Goal: Task Accomplishment & Management: Manage account settings

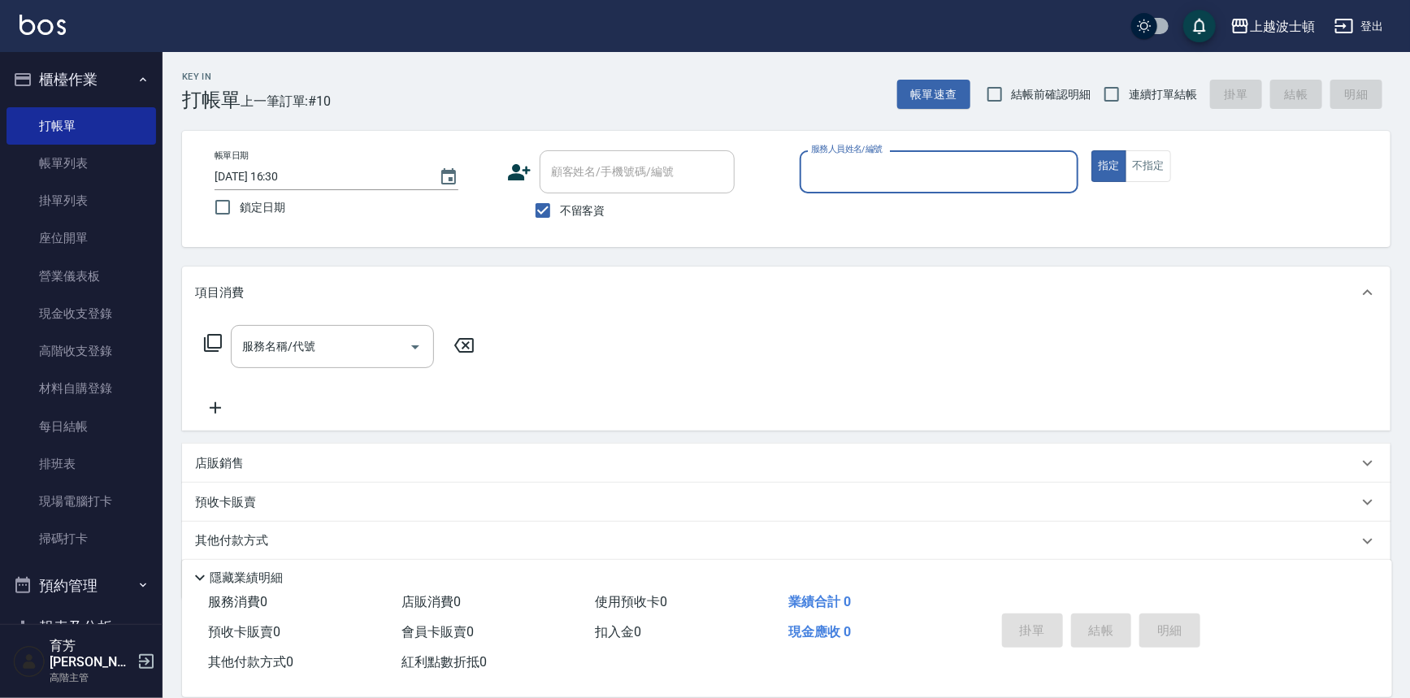
click at [856, 178] on input "服務人員姓名/編號" at bounding box center [939, 172] width 265 height 28
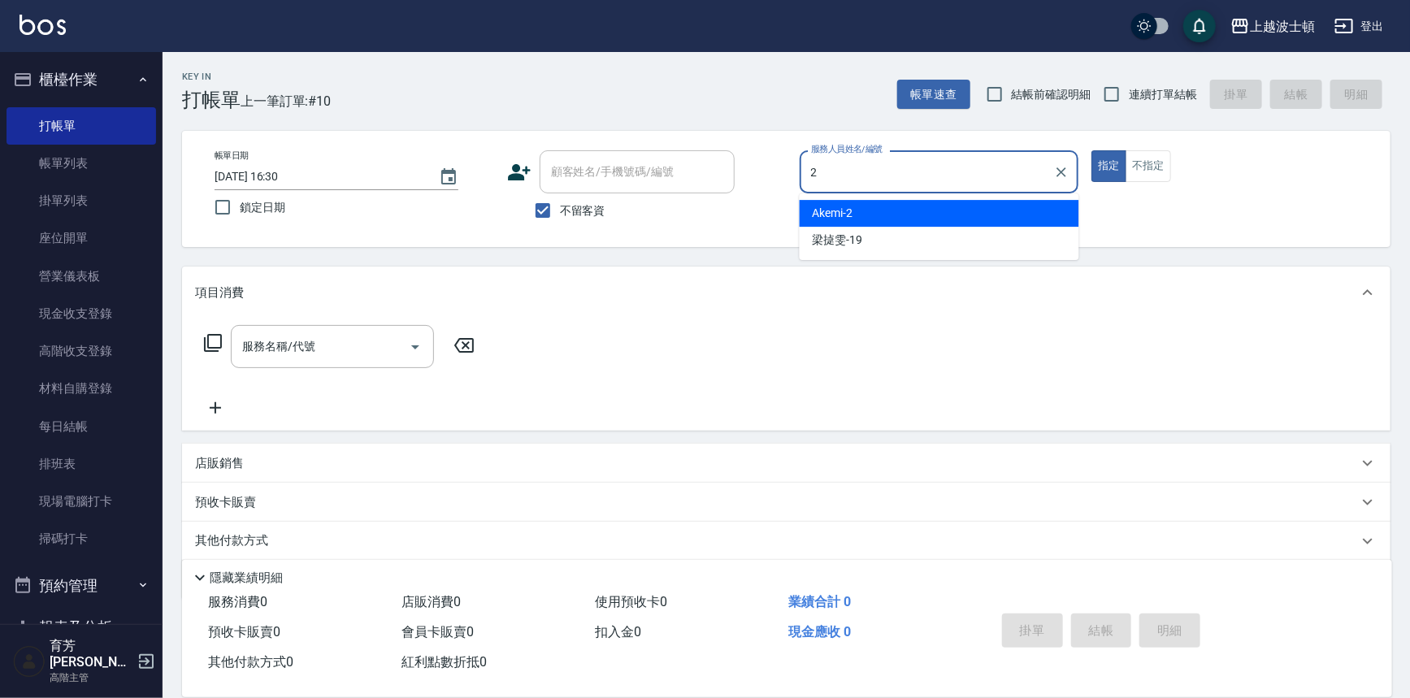
click at [857, 219] on div "Akemi -2" at bounding box center [940, 213] width 280 height 27
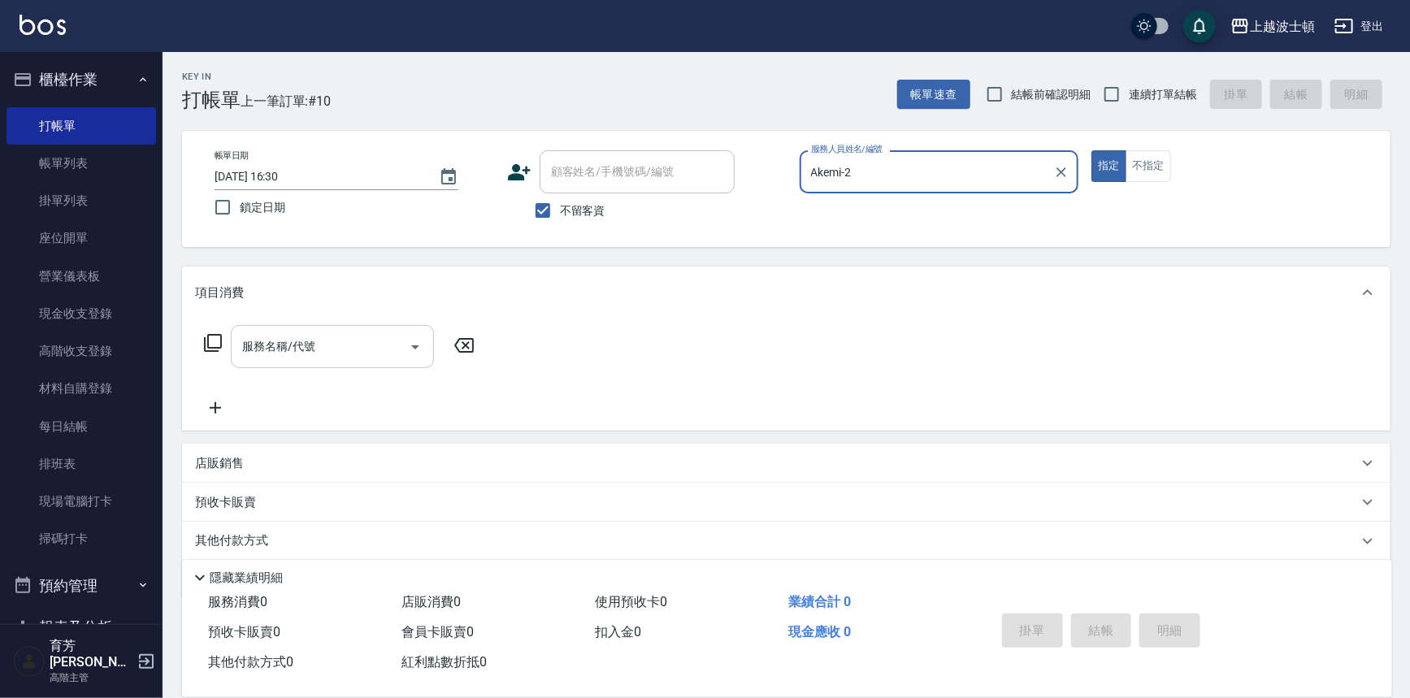
type input "Akemi-2"
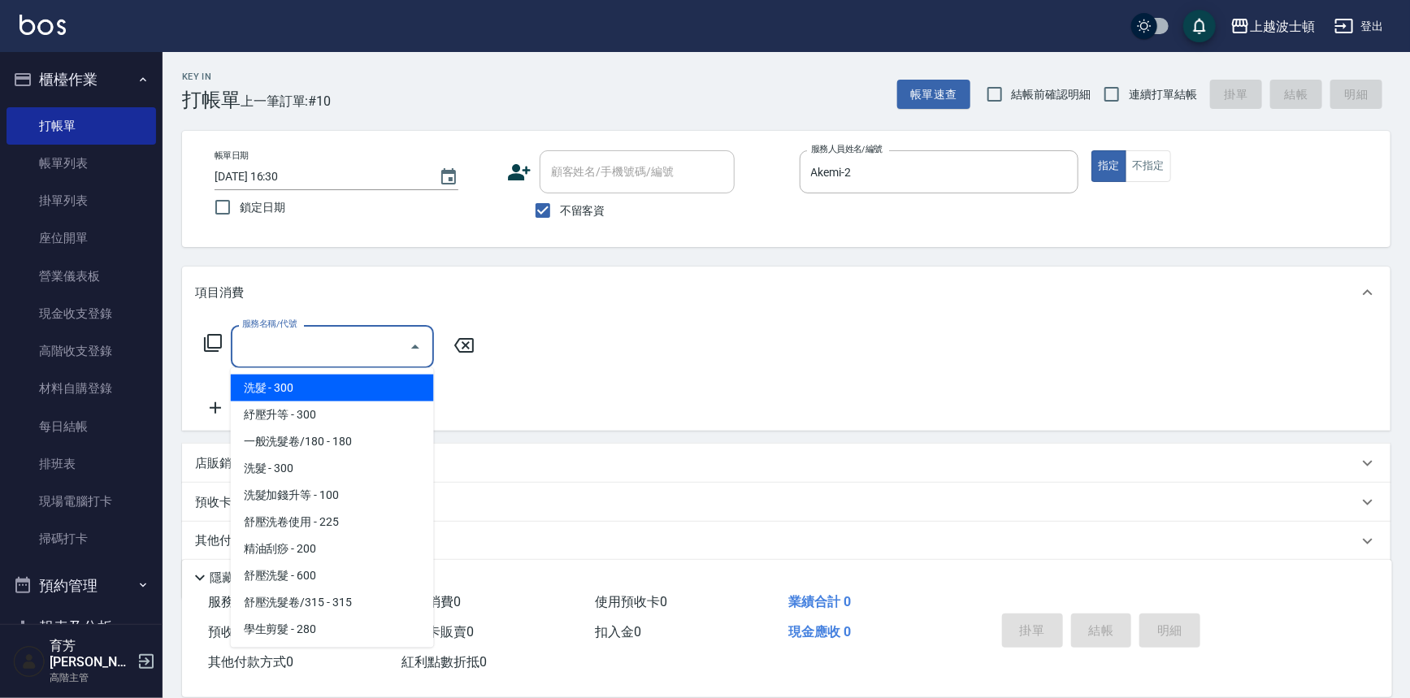
click at [325, 357] on input "服務名稱/代號" at bounding box center [320, 346] width 164 height 28
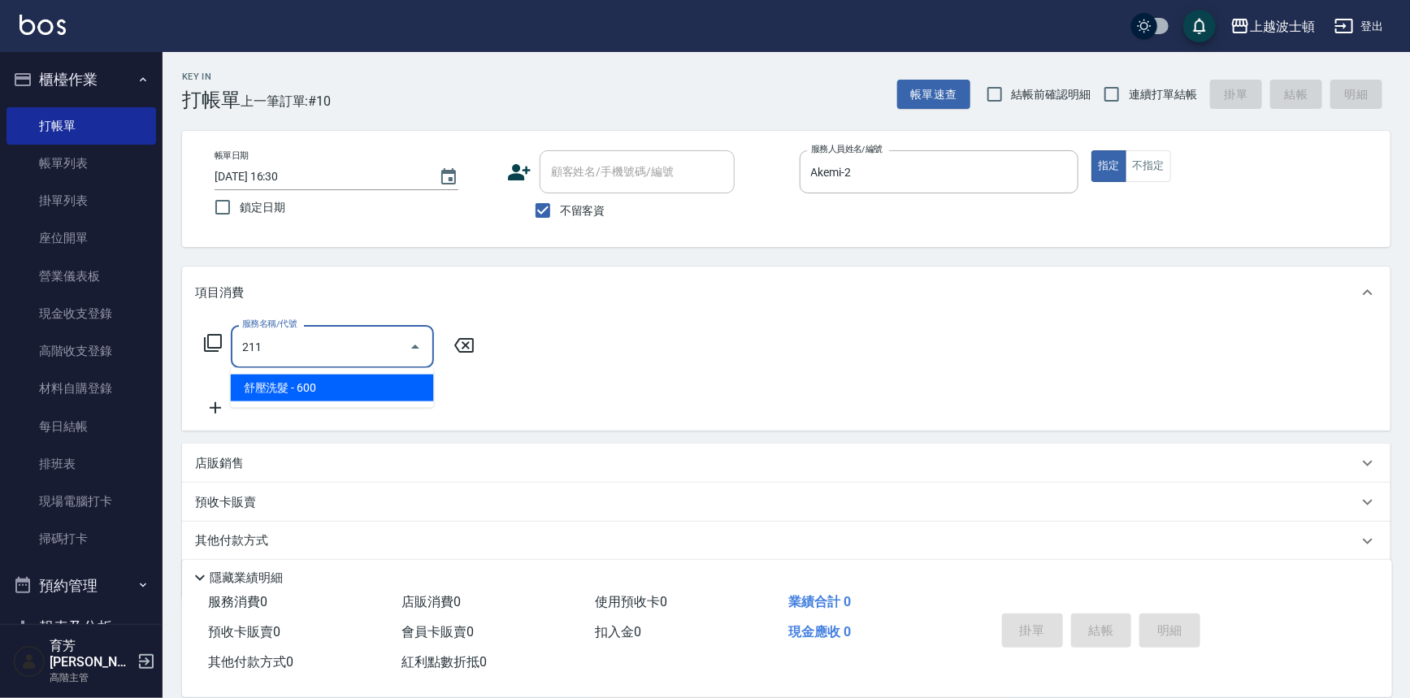
click at [330, 391] on span "舒壓洗髮 - 600" at bounding box center [332, 388] width 203 height 27
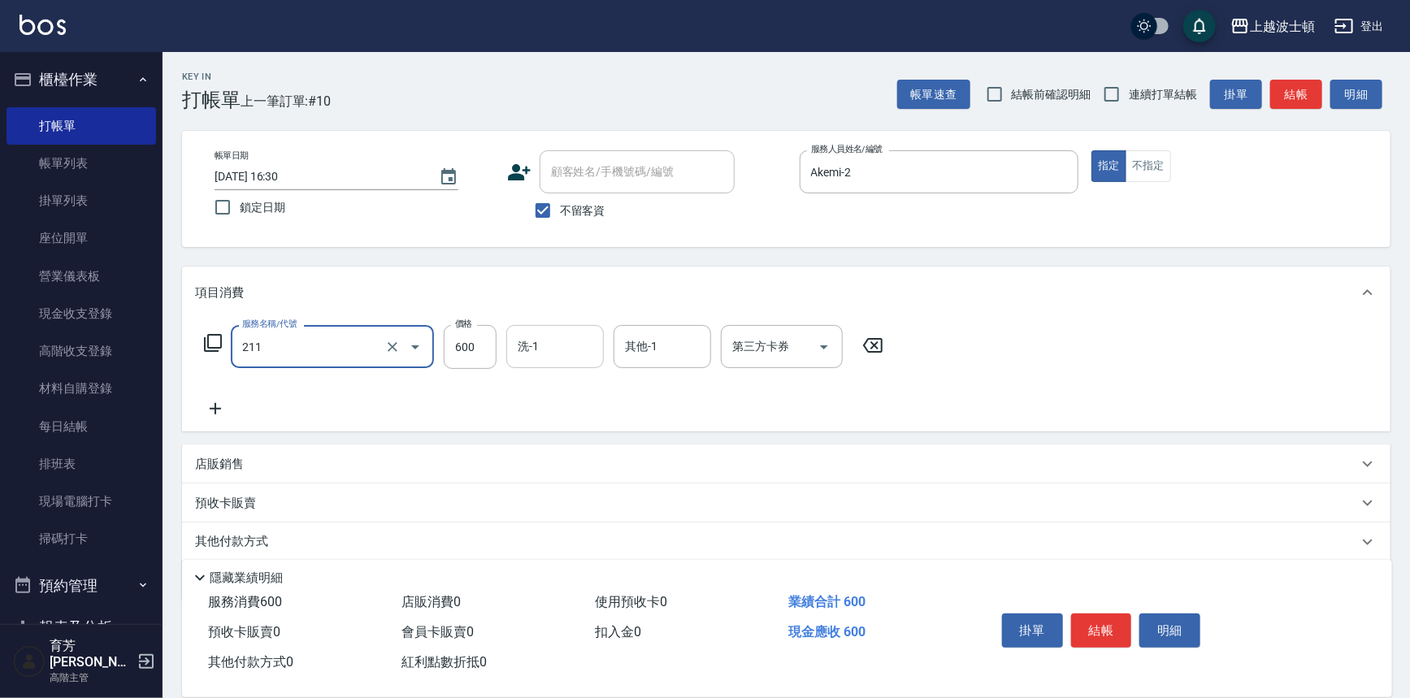
type input "舒壓洗髮(211)"
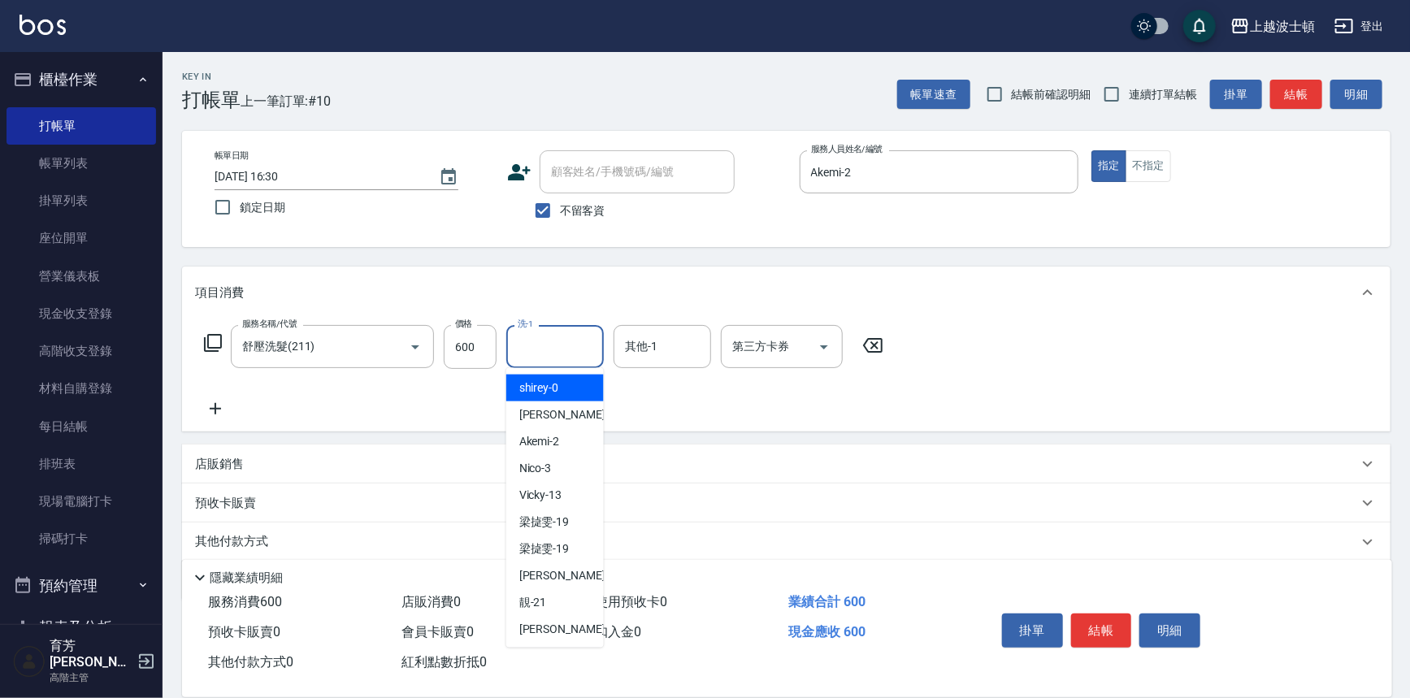
click at [554, 358] on input "洗-1" at bounding box center [555, 346] width 83 height 28
click at [566, 387] on div "Akemi -2" at bounding box center [555, 388] width 98 height 27
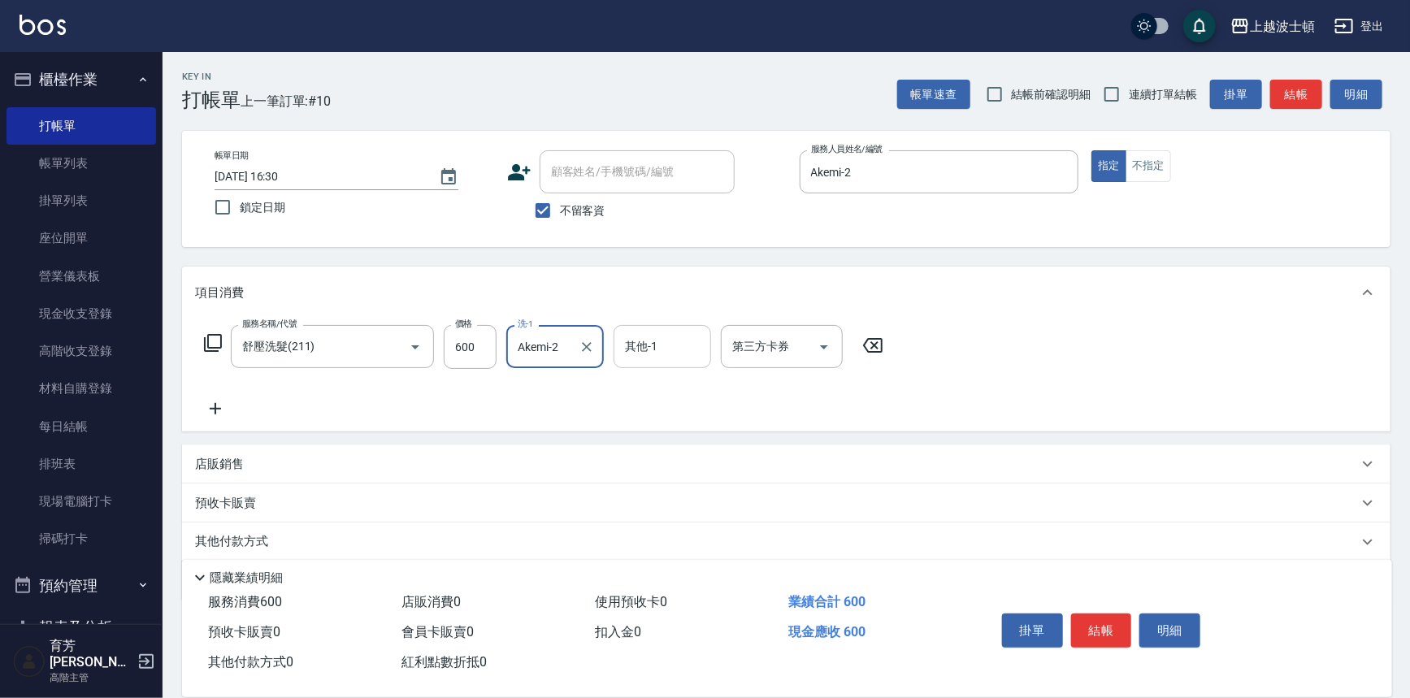
click at [665, 361] on div "其他-1" at bounding box center [663, 346] width 98 height 43
type input "Akemi-2"
click at [667, 383] on span "Akemi -2" at bounding box center [647, 388] width 41 height 17
type input "Akemi-2"
click at [216, 406] on icon at bounding box center [215, 409] width 41 height 20
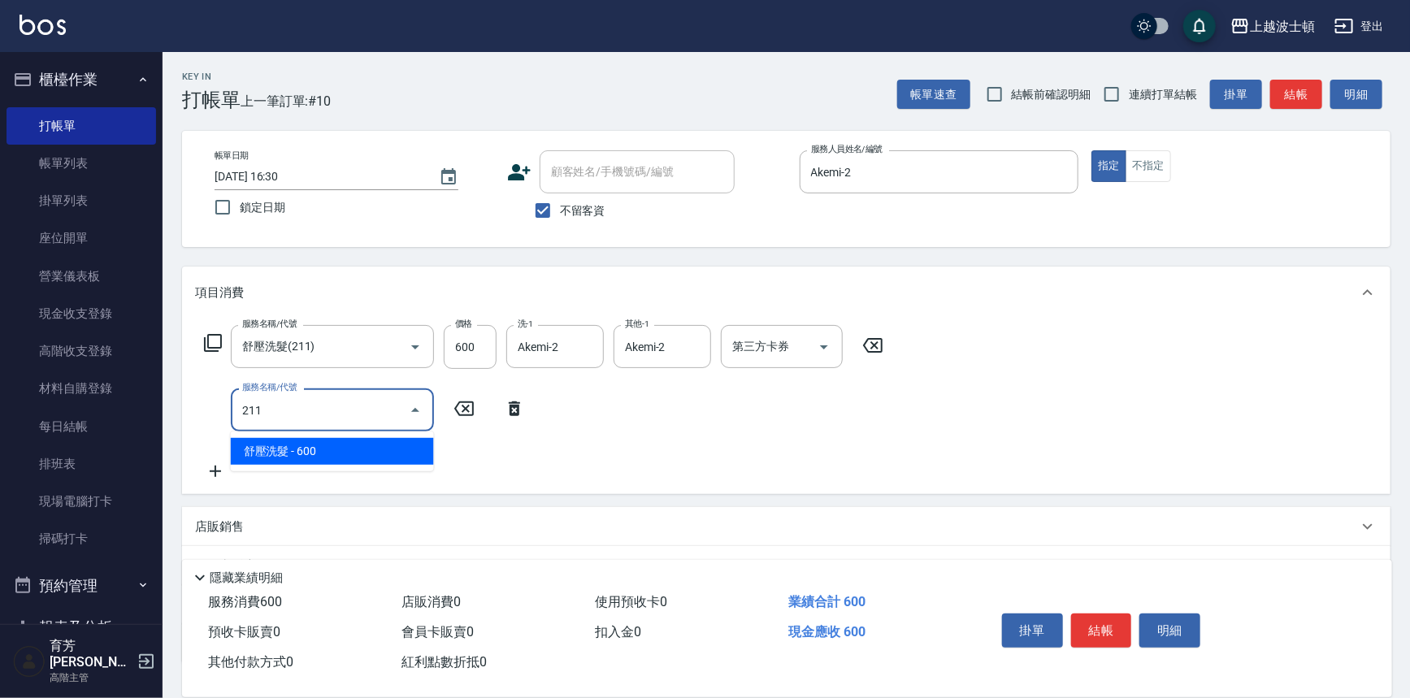
click at [291, 455] on span "舒壓洗髮 - 600" at bounding box center [332, 451] width 203 height 27
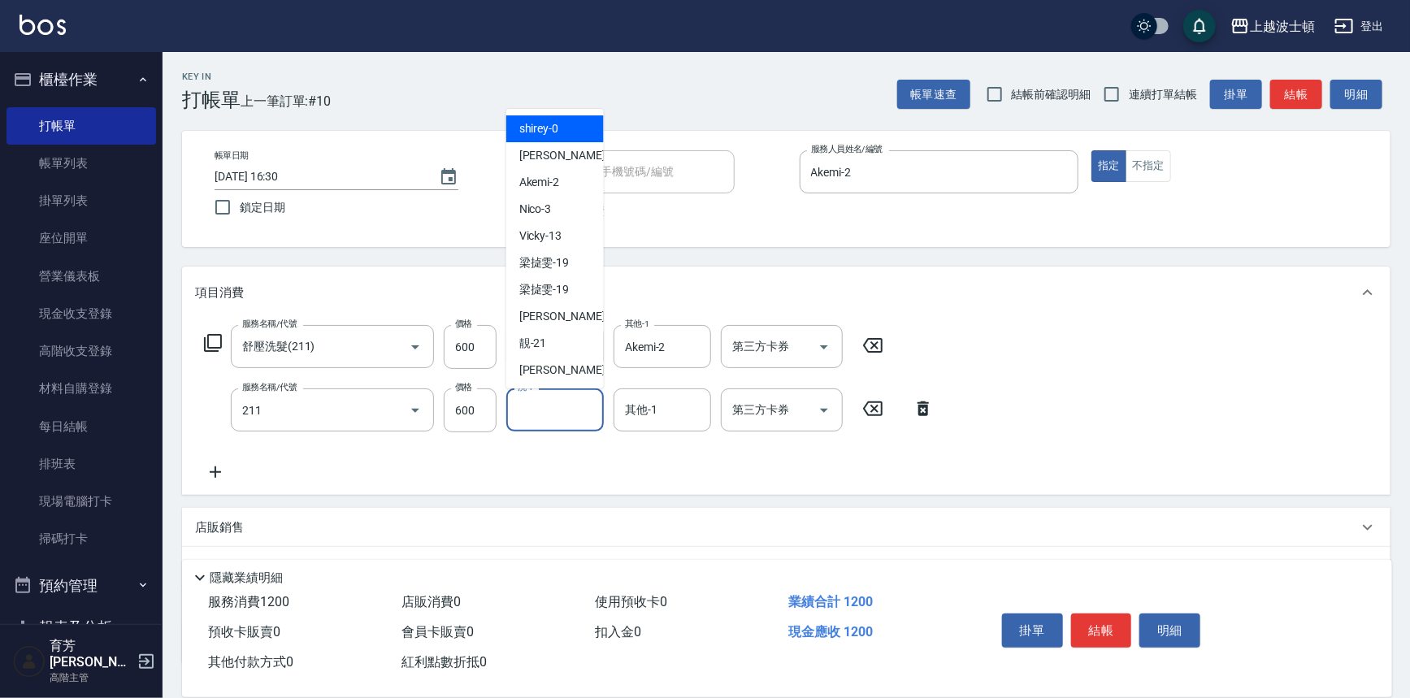
type input "舒壓洗髮(211)"
click at [571, 400] on input "洗-1" at bounding box center [555, 410] width 83 height 28
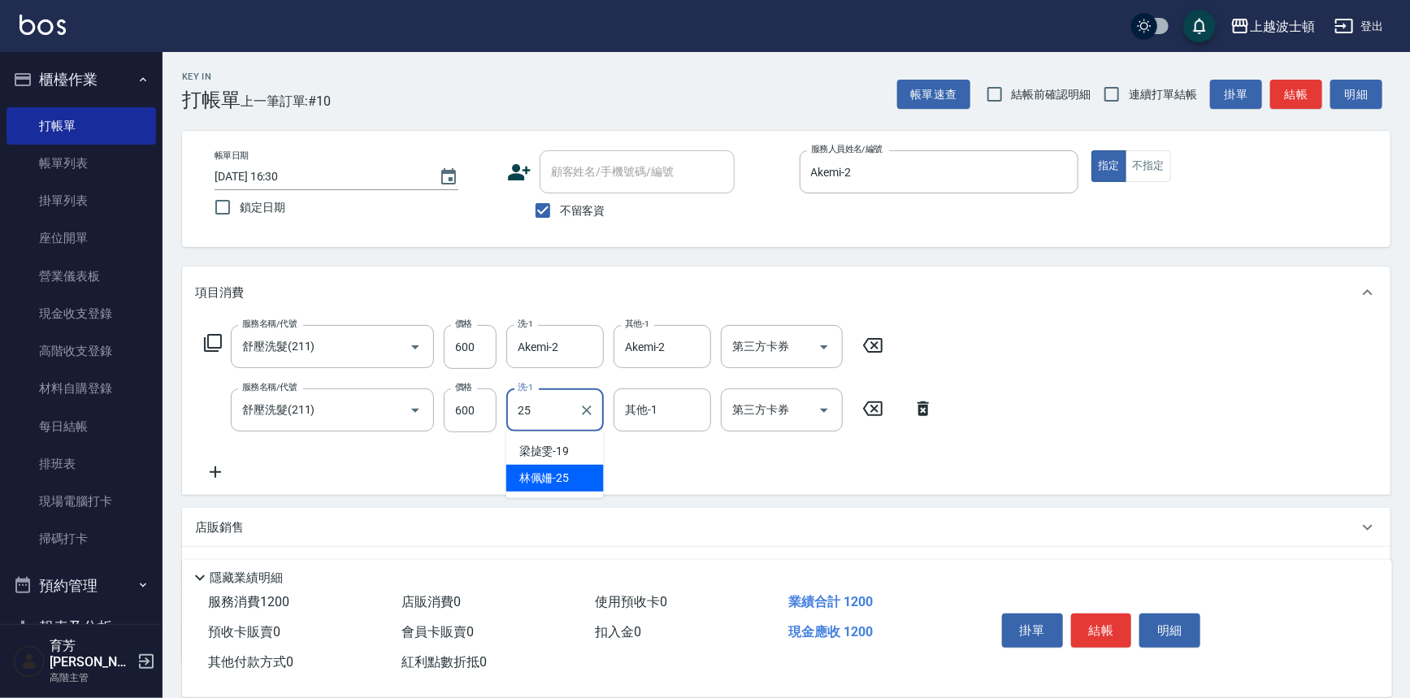
click at [567, 476] on span "林佩姍 -25" at bounding box center [544, 478] width 50 height 17
type input "林佩姍-25"
click at [663, 419] on input "其他-1" at bounding box center [662, 410] width 83 height 28
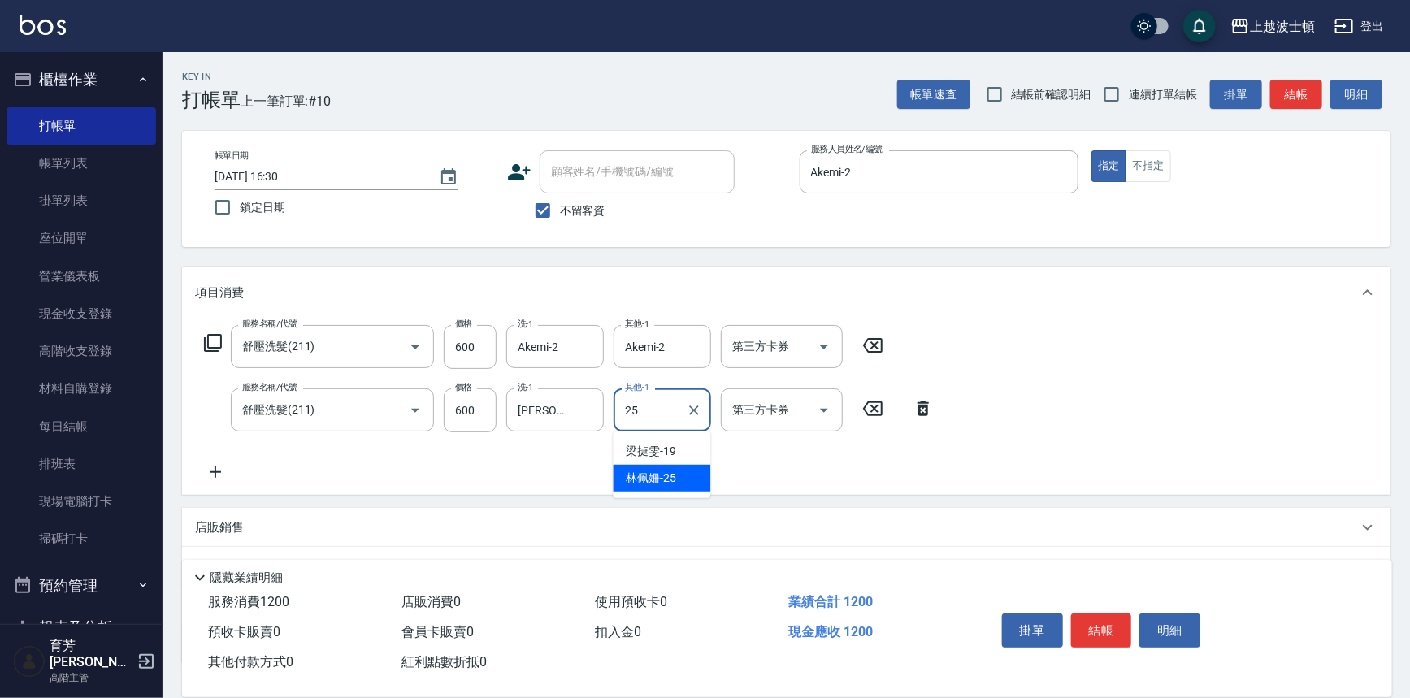
click at [671, 476] on span "林佩姍 -25" at bounding box center [652, 478] width 50 height 17
type input "林佩姍-25"
click at [1162, 354] on div "服務名稱/代號 舒壓洗髮(211) 服務名稱/代號 價格 600 價格 洗-1 Akemi-2 洗-1 其他-1 Akemi-2 其他-1 第三方卡券 第三方…" at bounding box center [786, 407] width 1209 height 176
click at [1102, 628] on button "結帳" at bounding box center [1101, 631] width 61 height 34
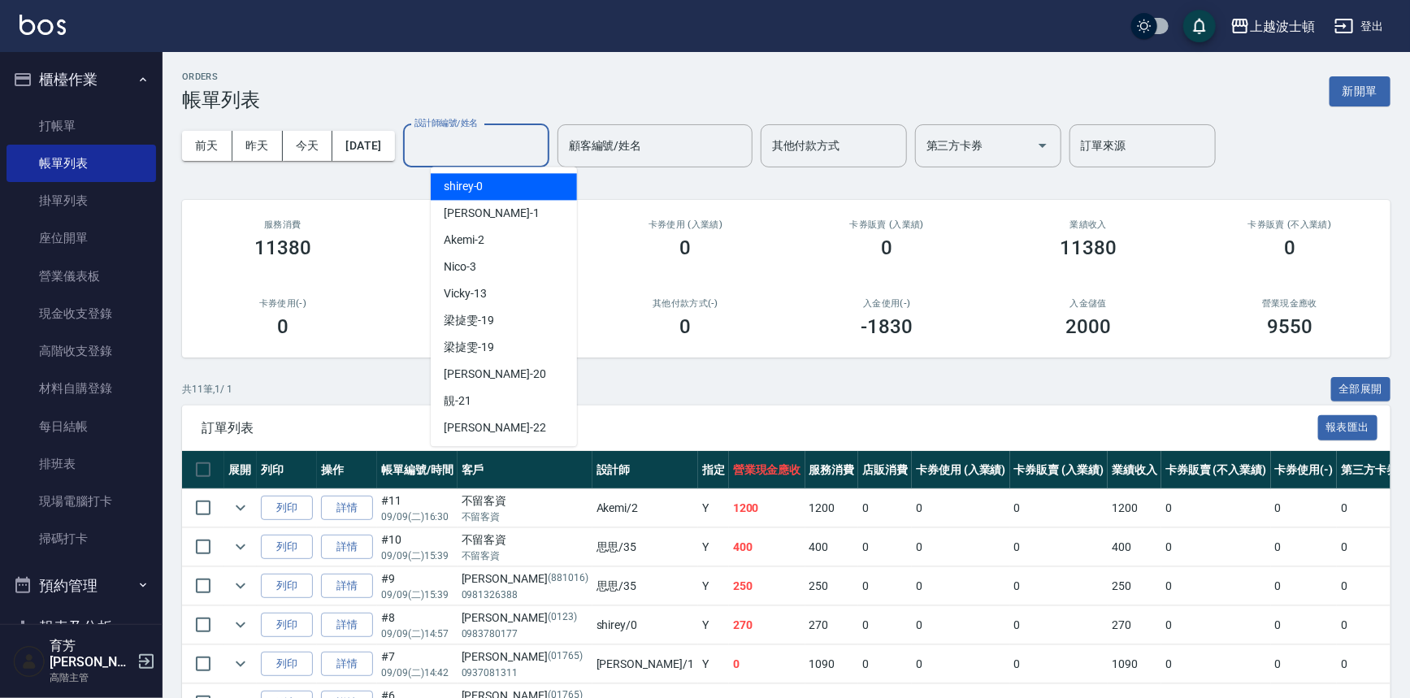
click at [522, 146] on input "設計師編號/姓名" at bounding box center [477, 146] width 132 height 28
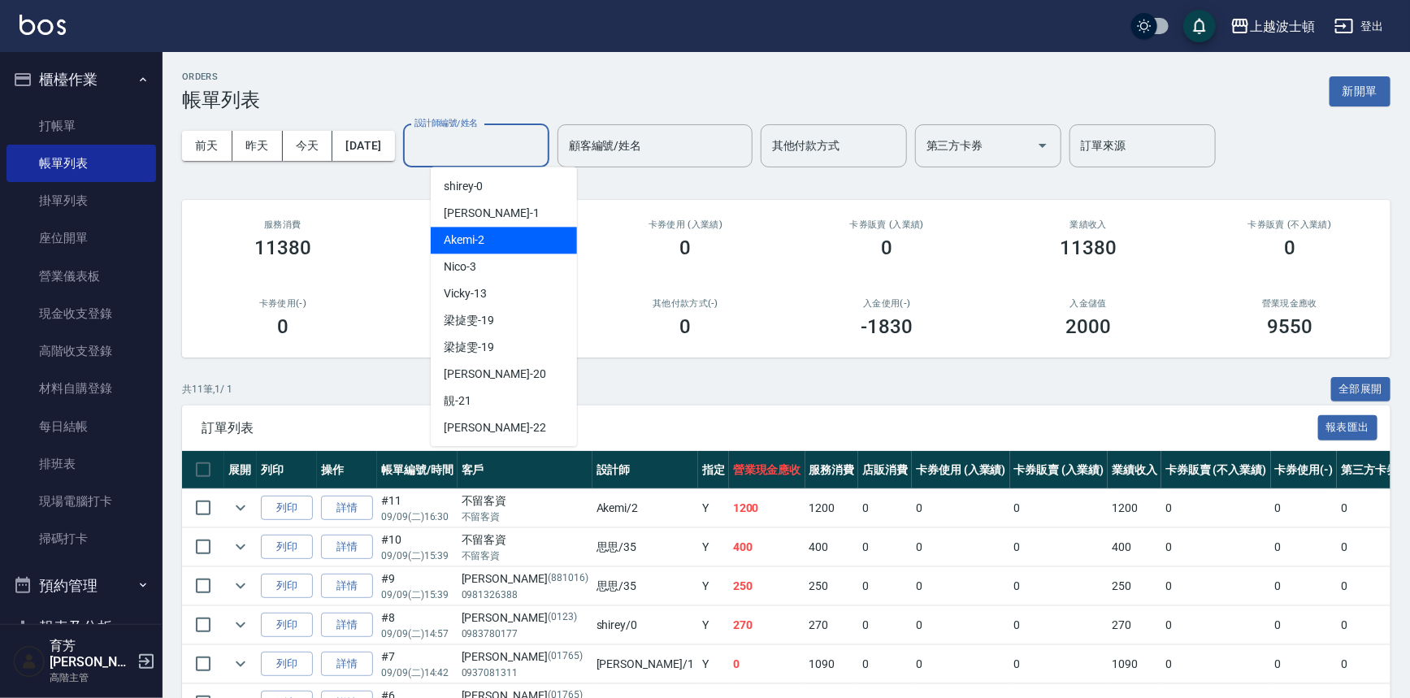
click at [527, 242] on div "Akemi -2" at bounding box center [504, 240] width 146 height 27
type input "Akemi-2"
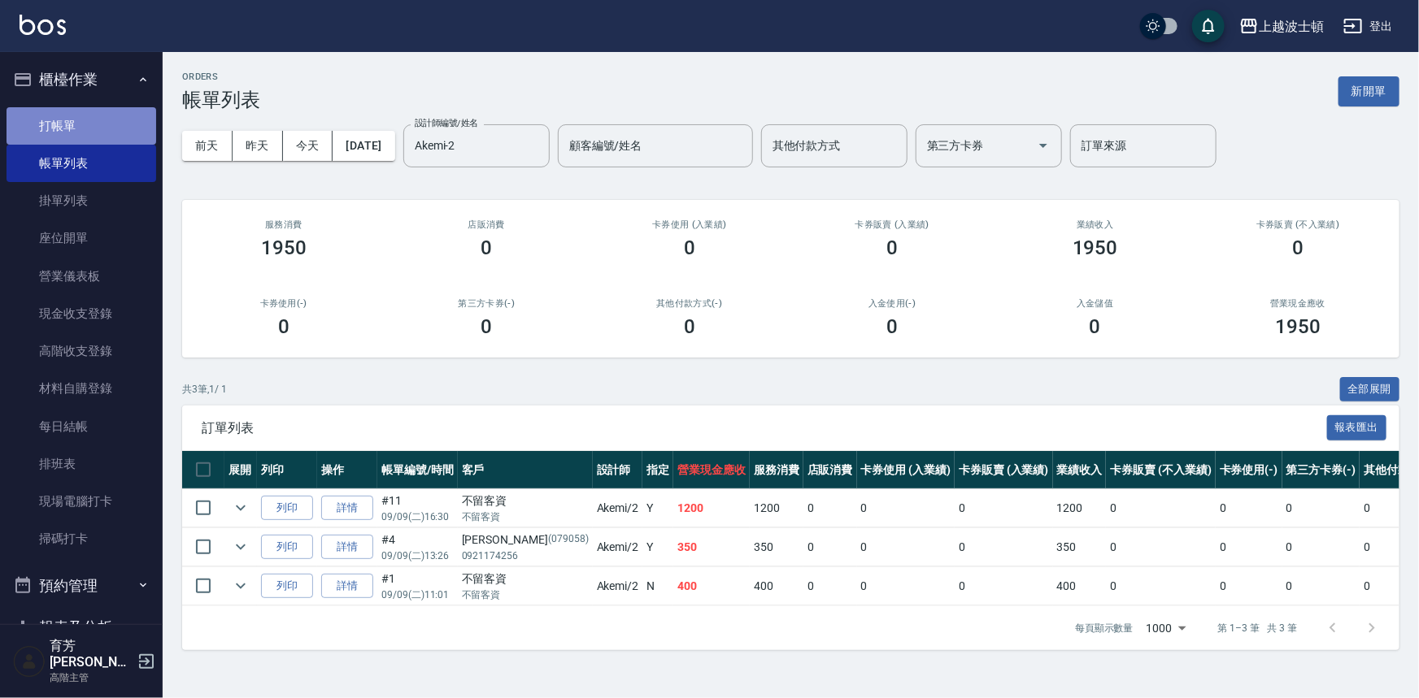
click at [84, 114] on link "打帳單" at bounding box center [82, 125] width 150 height 37
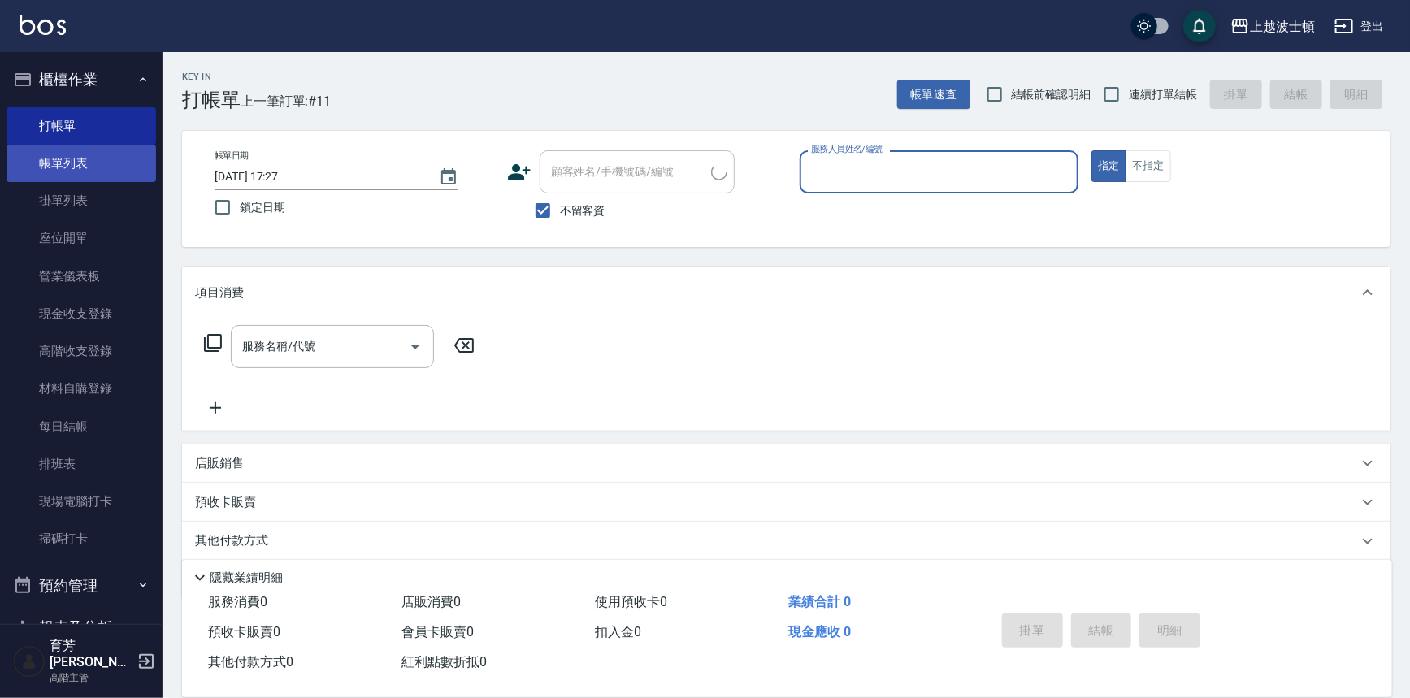
click at [116, 166] on link "帳單列表" at bounding box center [82, 163] width 150 height 37
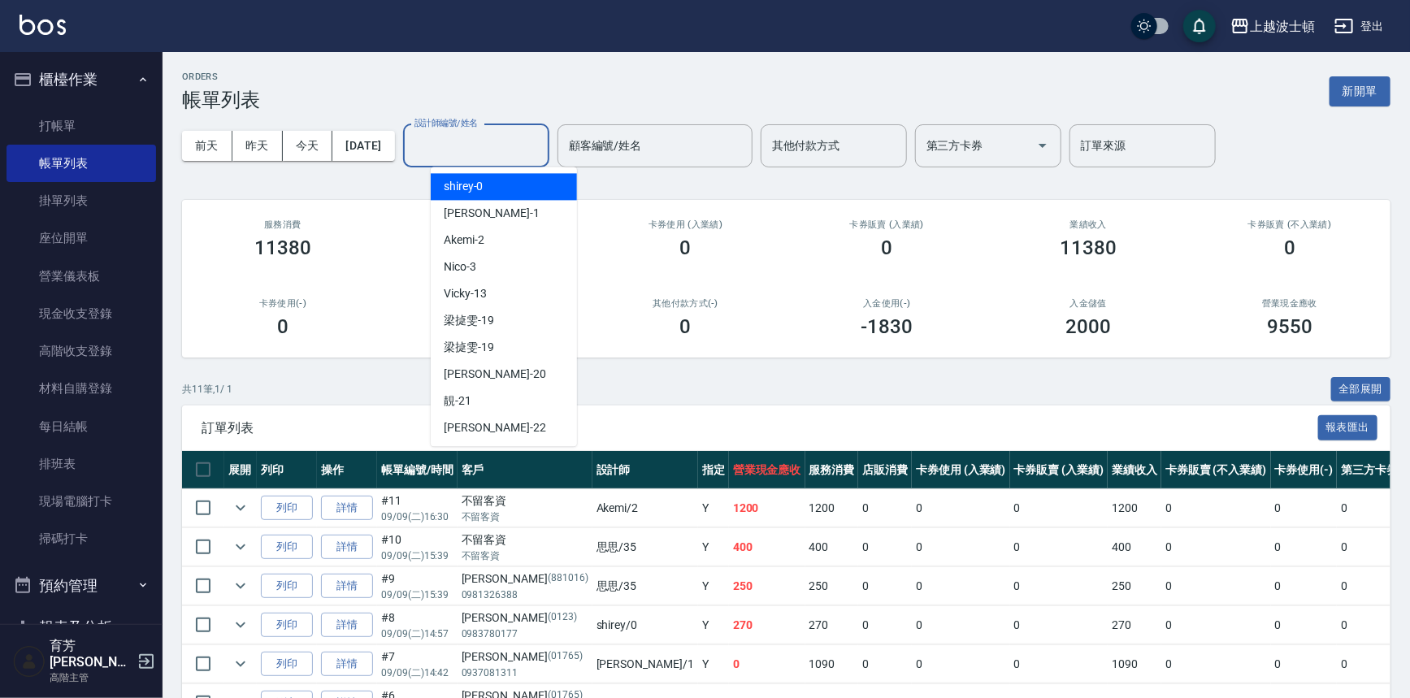
click at [507, 133] on input "設計師編號/姓名" at bounding box center [477, 146] width 132 height 28
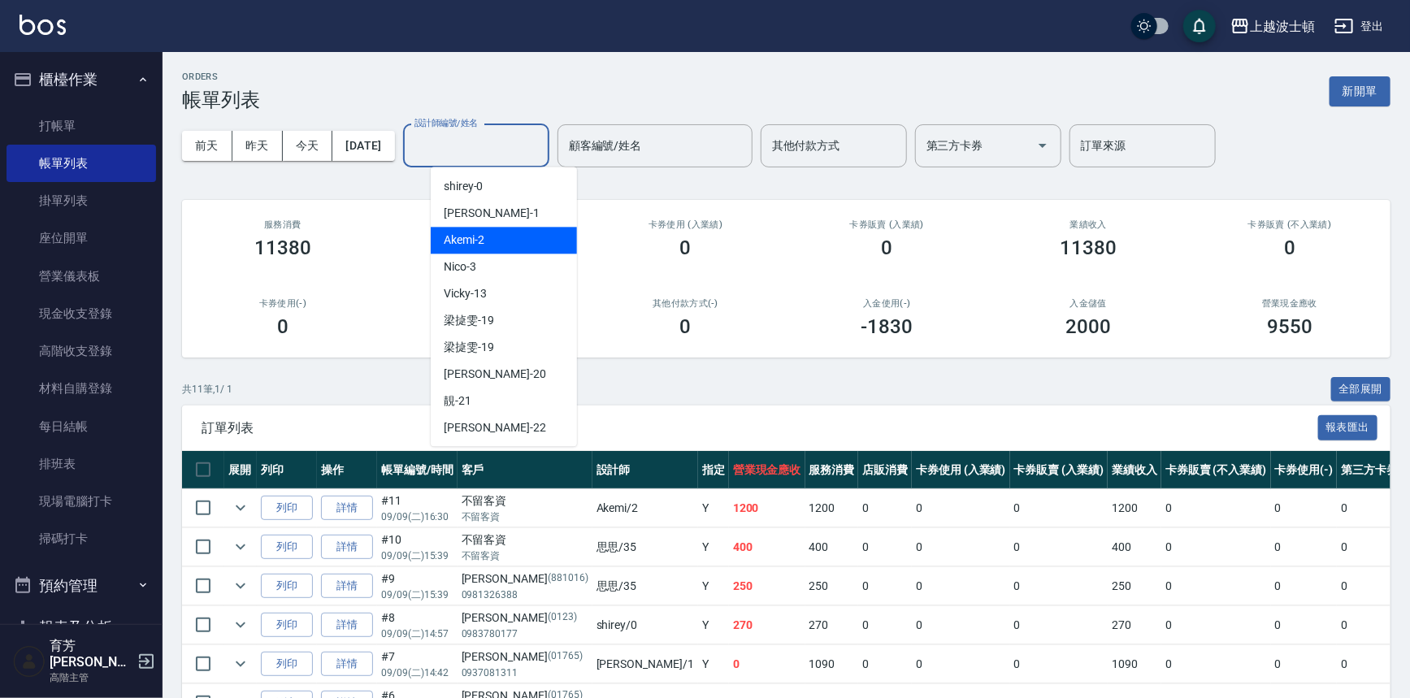
click at [528, 239] on div "Akemi -2" at bounding box center [504, 240] width 146 height 27
type input "Akemi-2"
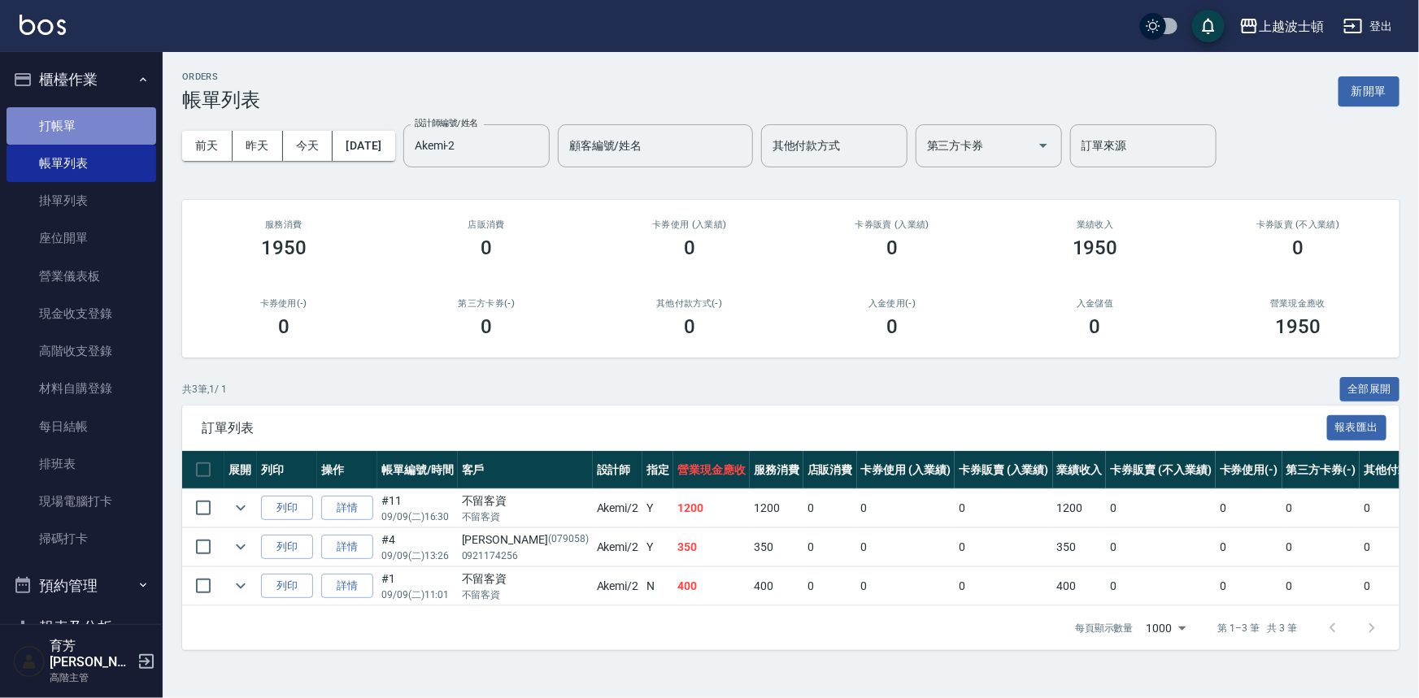
click at [106, 117] on link "打帳單" at bounding box center [82, 125] width 150 height 37
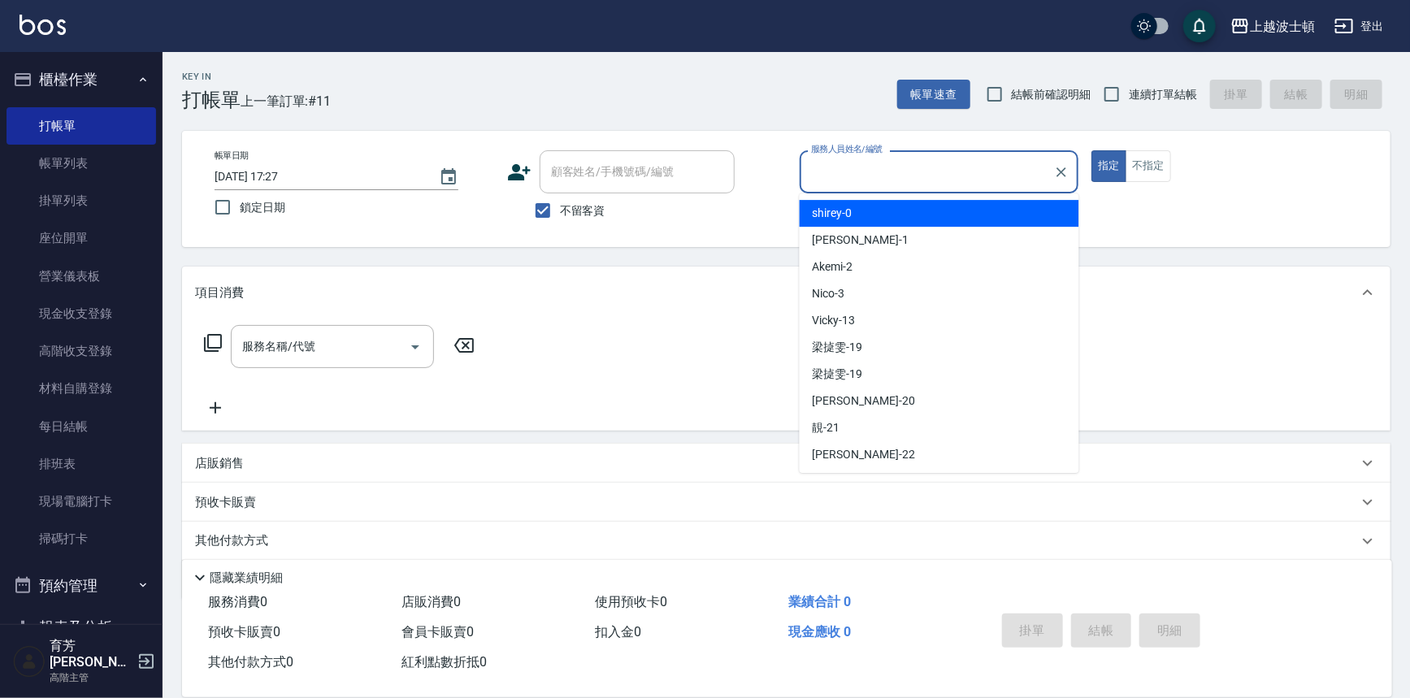
click at [667, 140] on div "帳單日期 2025/09/09 17:27 鎖定日期 顧客姓名/手機號碼/編號 顧客姓名/手機號碼/編號 不留客資 服務人員姓名/編號 服務人員姓名/編號 指…" at bounding box center [786, 189] width 1209 height 116
click at [860, 177] on input "服務人員姓名/編號" at bounding box center [939, 172] width 265 height 28
click at [866, 210] on div "shirey -0" at bounding box center [940, 213] width 280 height 27
type input "shirey-0"
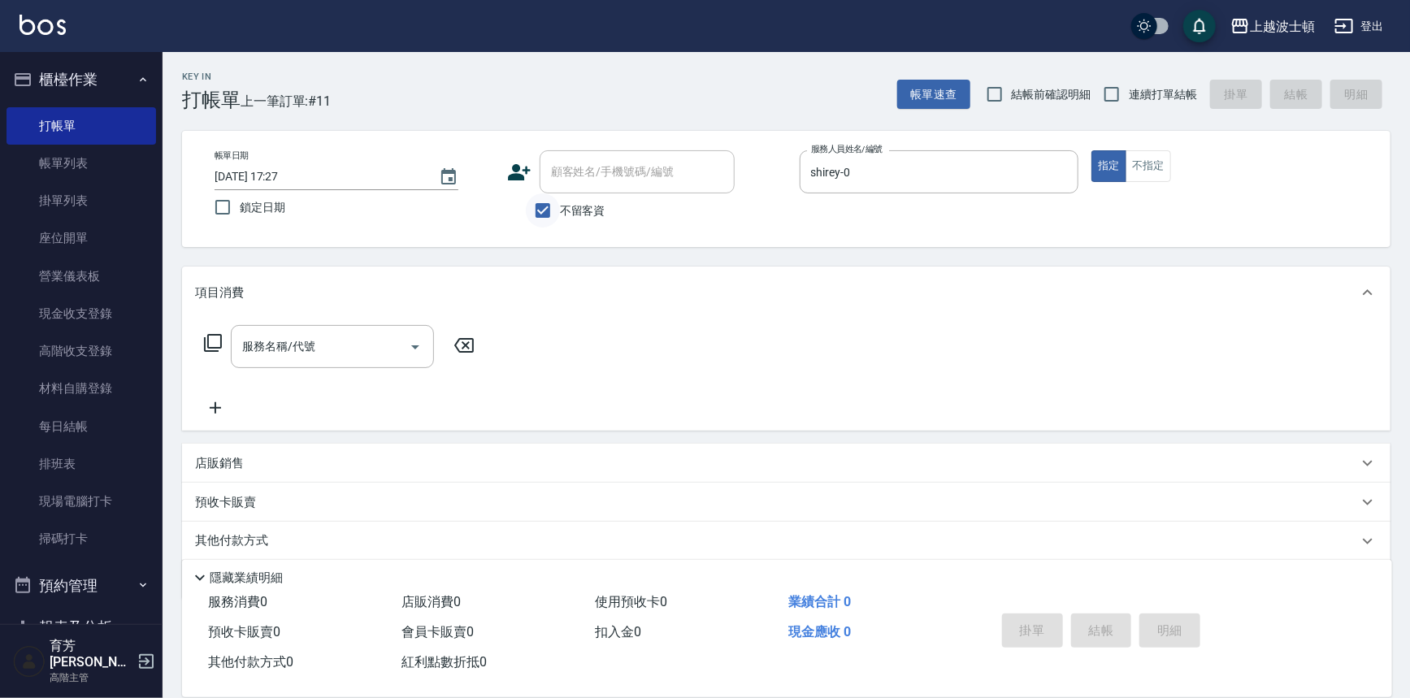
click at [547, 206] on input "不留客資" at bounding box center [543, 210] width 34 height 34
checkbox input "false"
click at [566, 176] on input "顧客姓名/手機號碼/編號" at bounding box center [625, 172] width 156 height 28
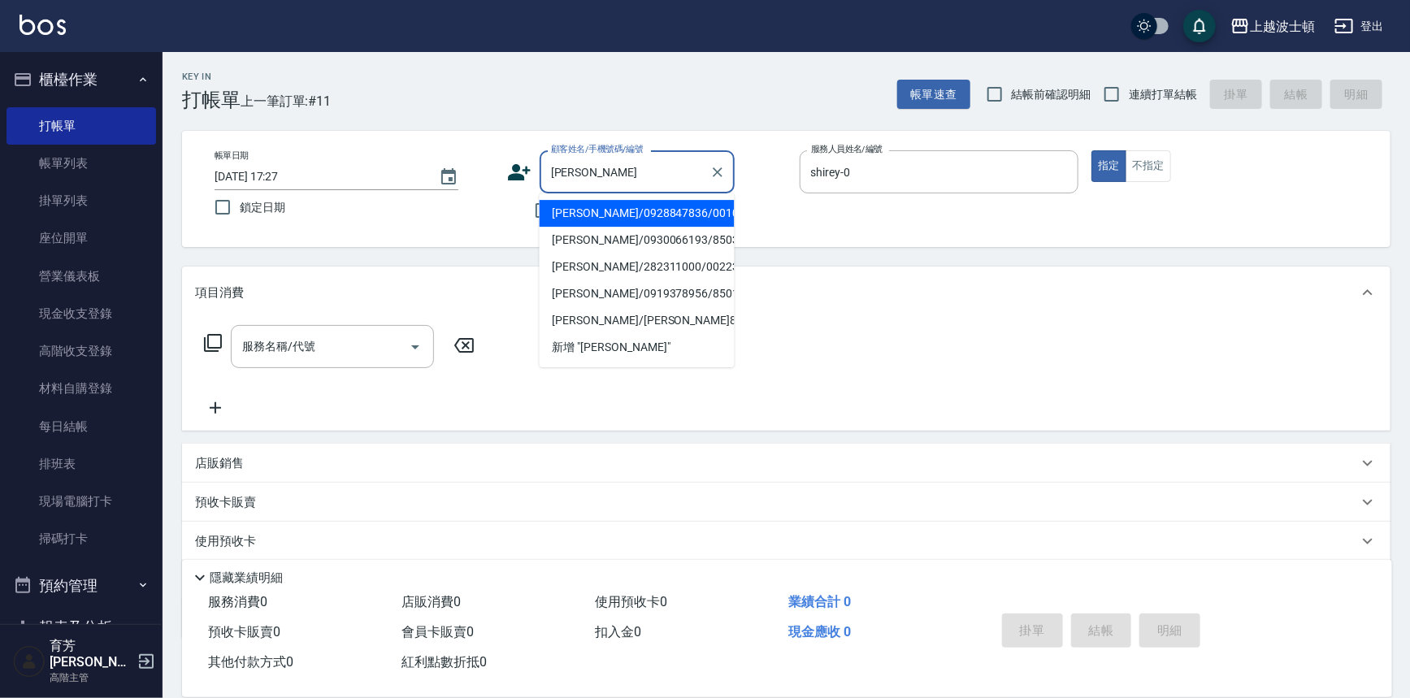
click at [597, 211] on li "林郁芸/0928847836/001060" at bounding box center [637, 213] width 195 height 27
type input "林郁芸/0928847836/001060"
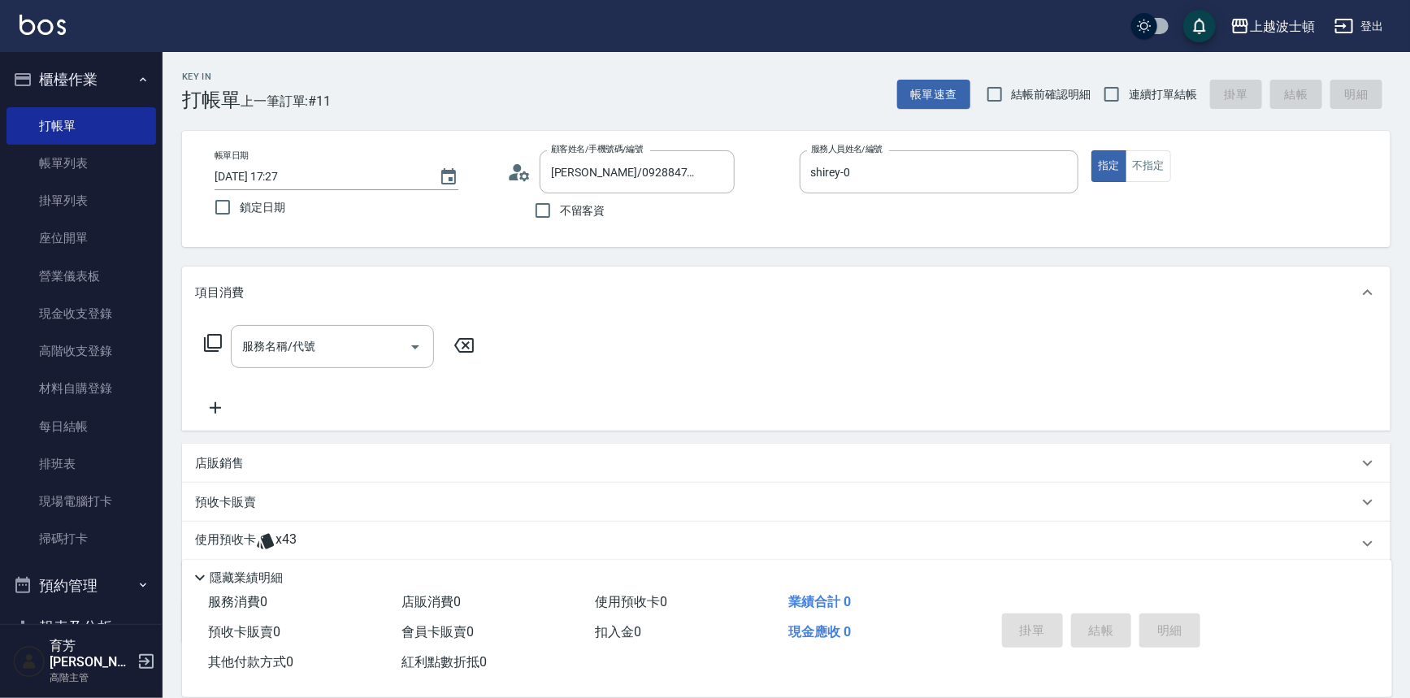
click at [211, 341] on icon at bounding box center [213, 343] width 20 height 20
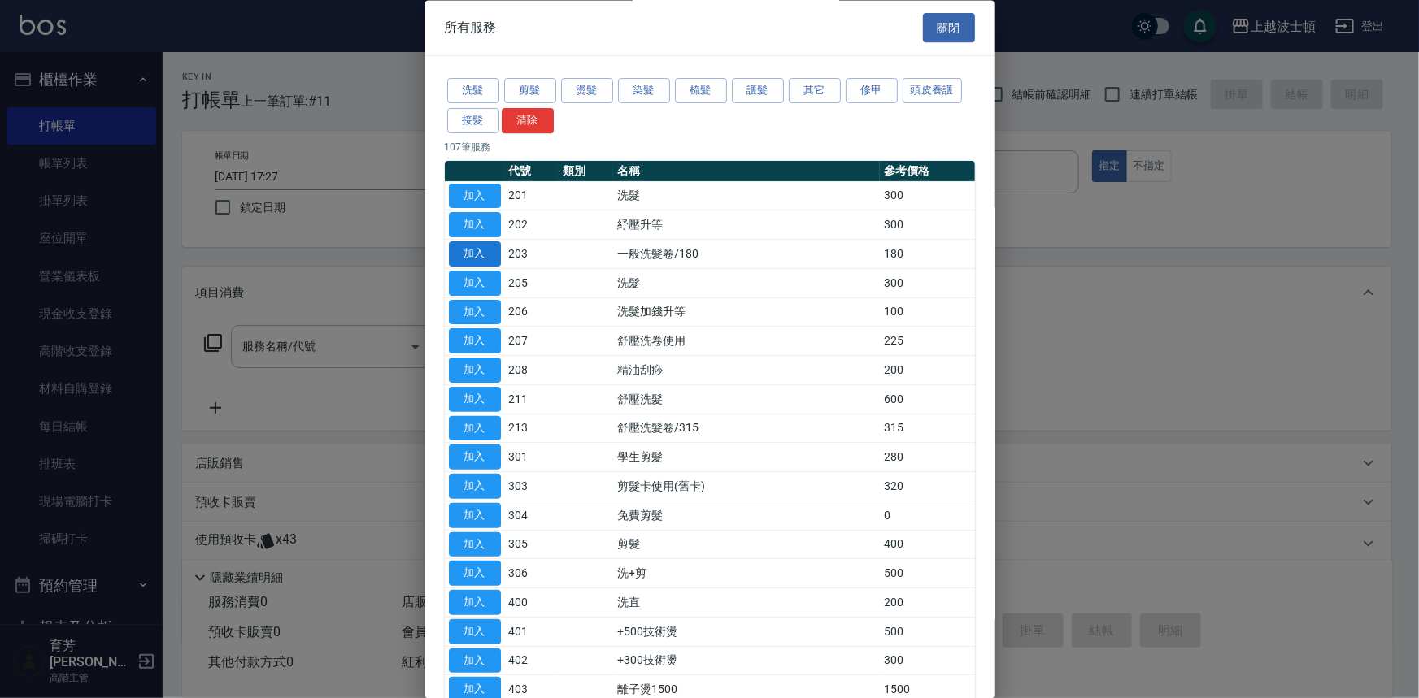
click at [484, 250] on button "加入" at bounding box center [475, 254] width 52 height 25
type input "一般洗髮卷/180(203)"
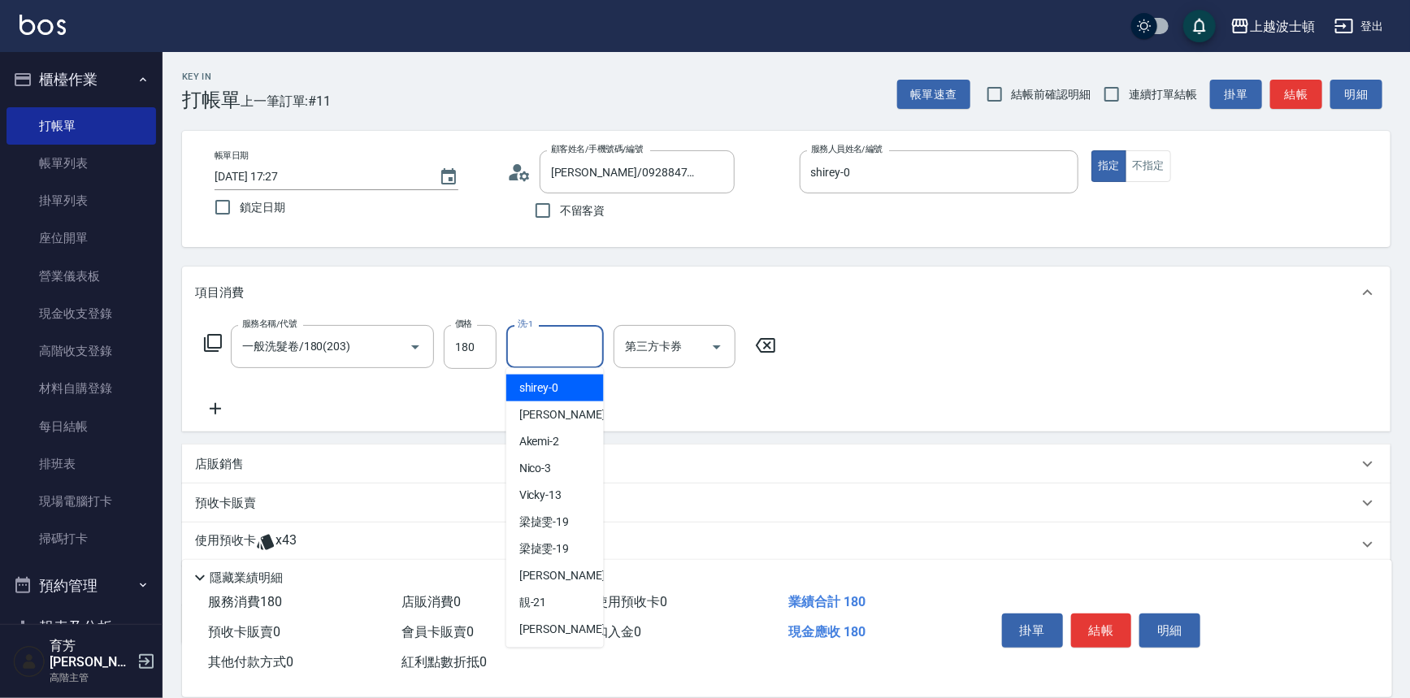
click at [553, 341] on input "洗-1" at bounding box center [555, 346] width 83 height 28
click at [548, 378] on div "shirey -0" at bounding box center [555, 388] width 98 height 27
type input "shirey-0"
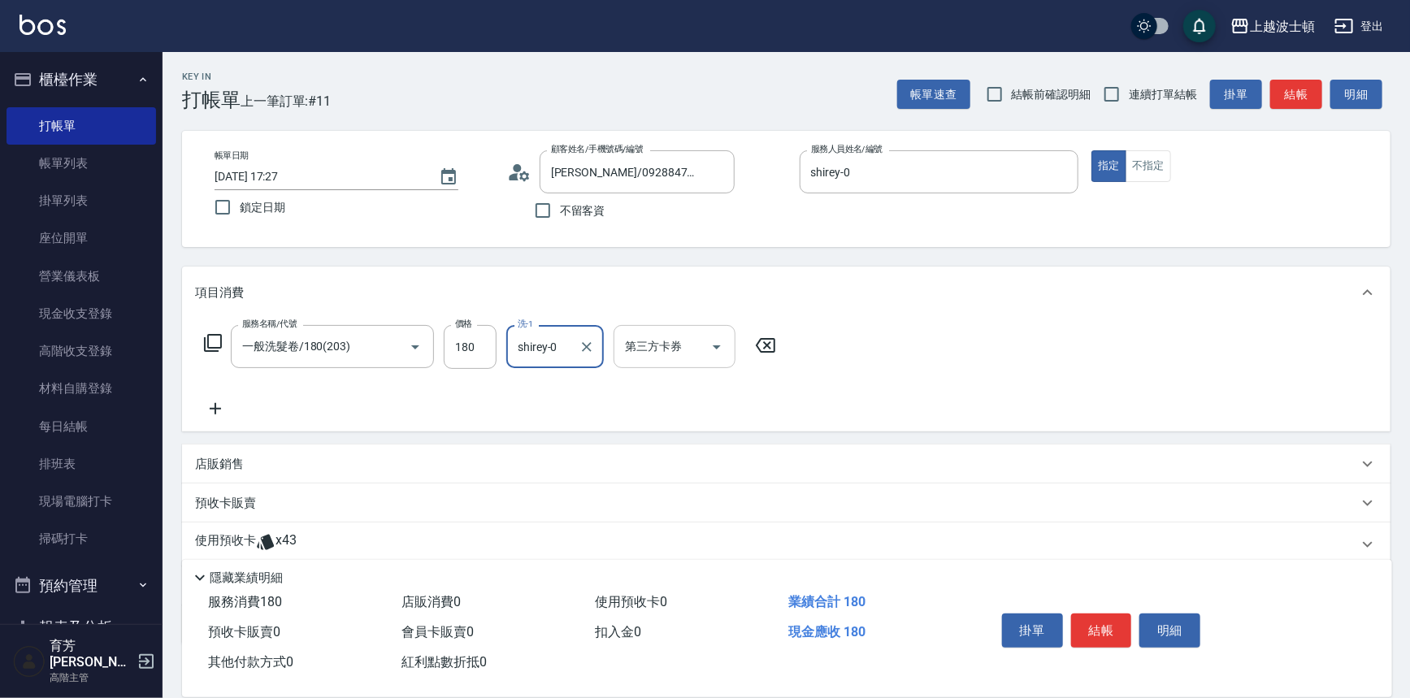
click at [715, 341] on icon "Open" at bounding box center [717, 347] width 20 height 20
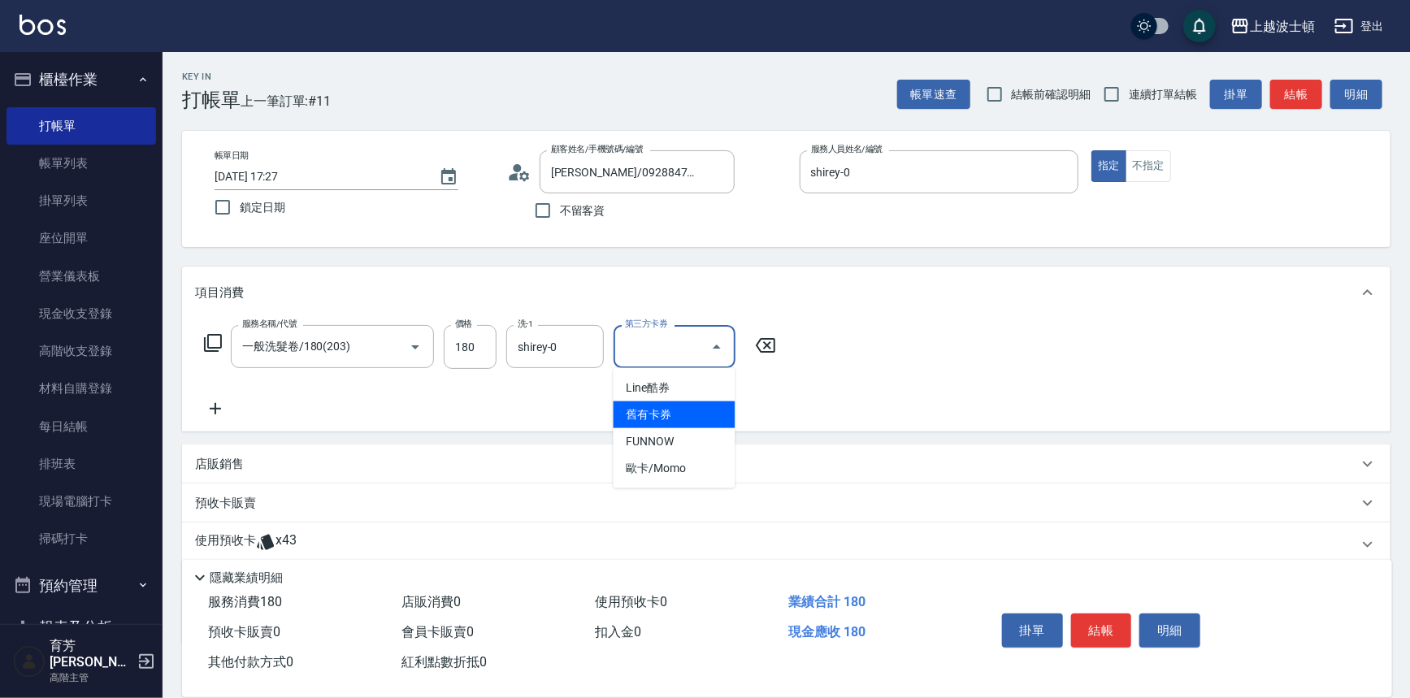
click at [677, 410] on span "舊有卡券" at bounding box center [675, 415] width 122 height 27
type input "舊有卡券"
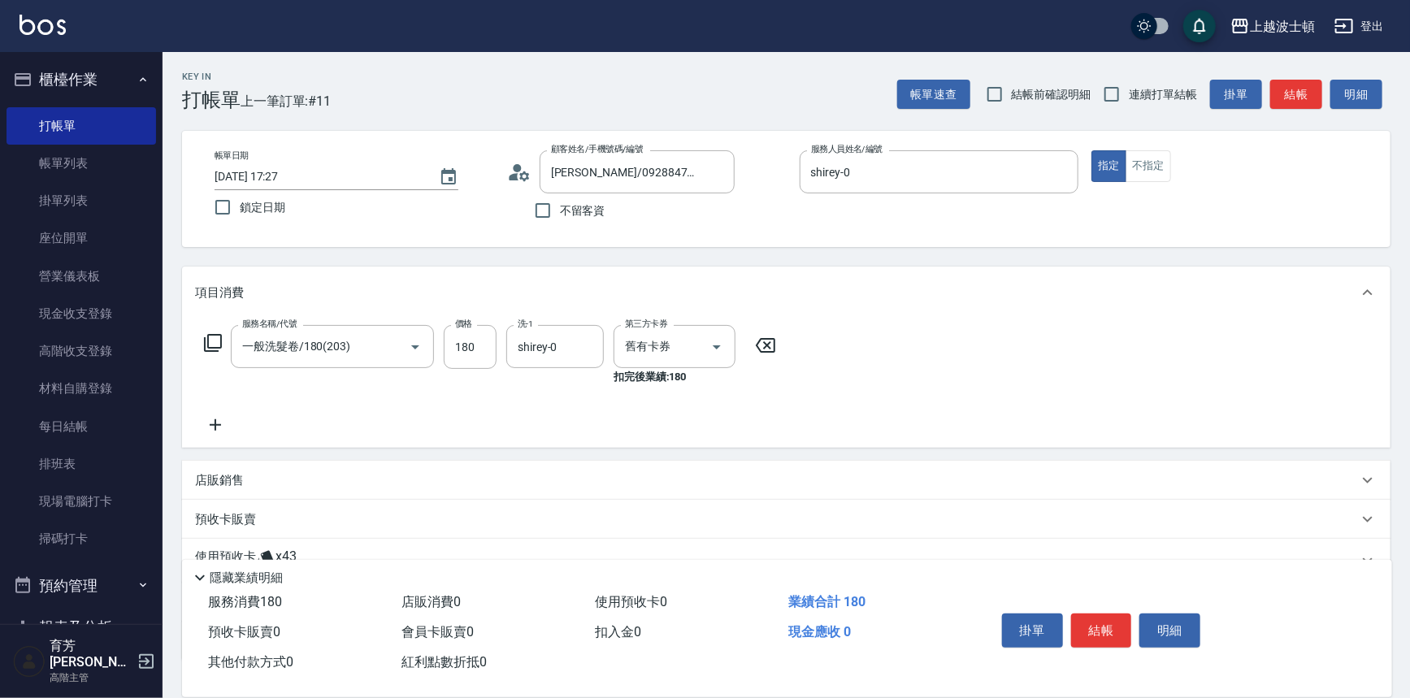
click at [214, 341] on icon at bounding box center [213, 343] width 20 height 20
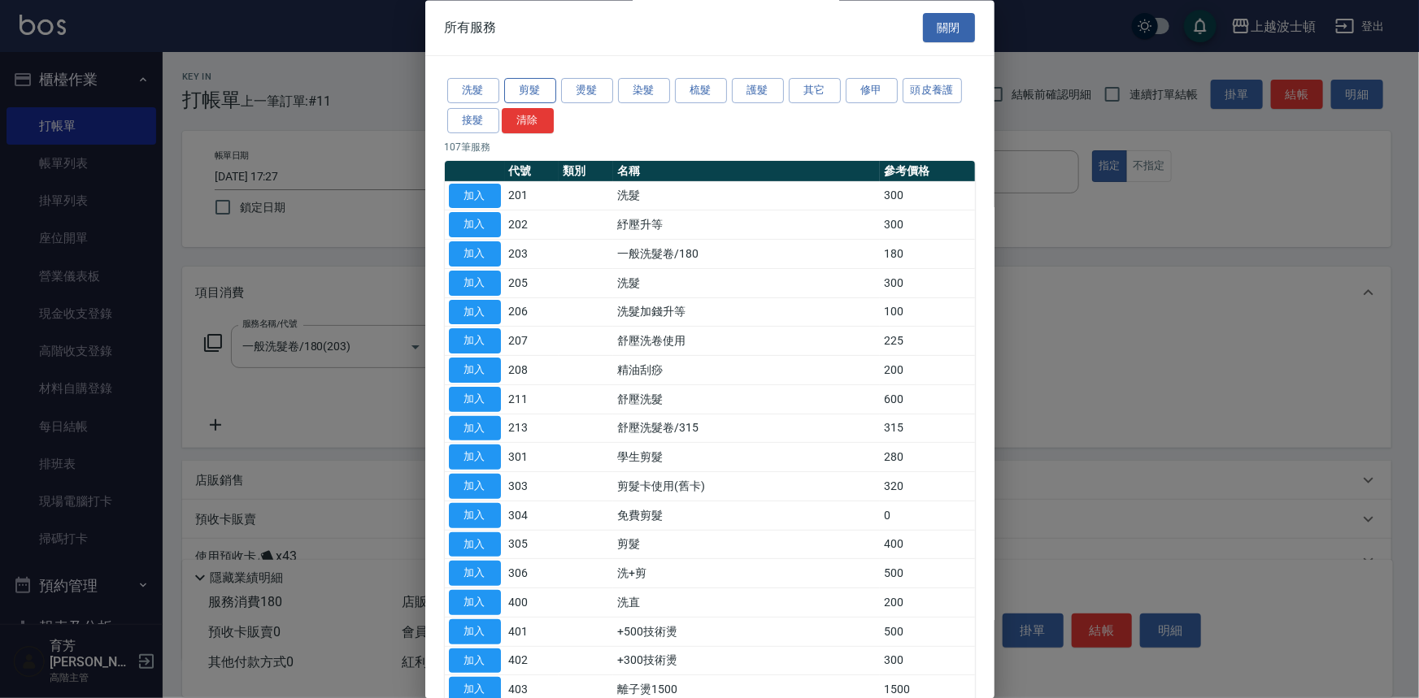
click at [537, 86] on button "剪髮" at bounding box center [530, 91] width 52 height 25
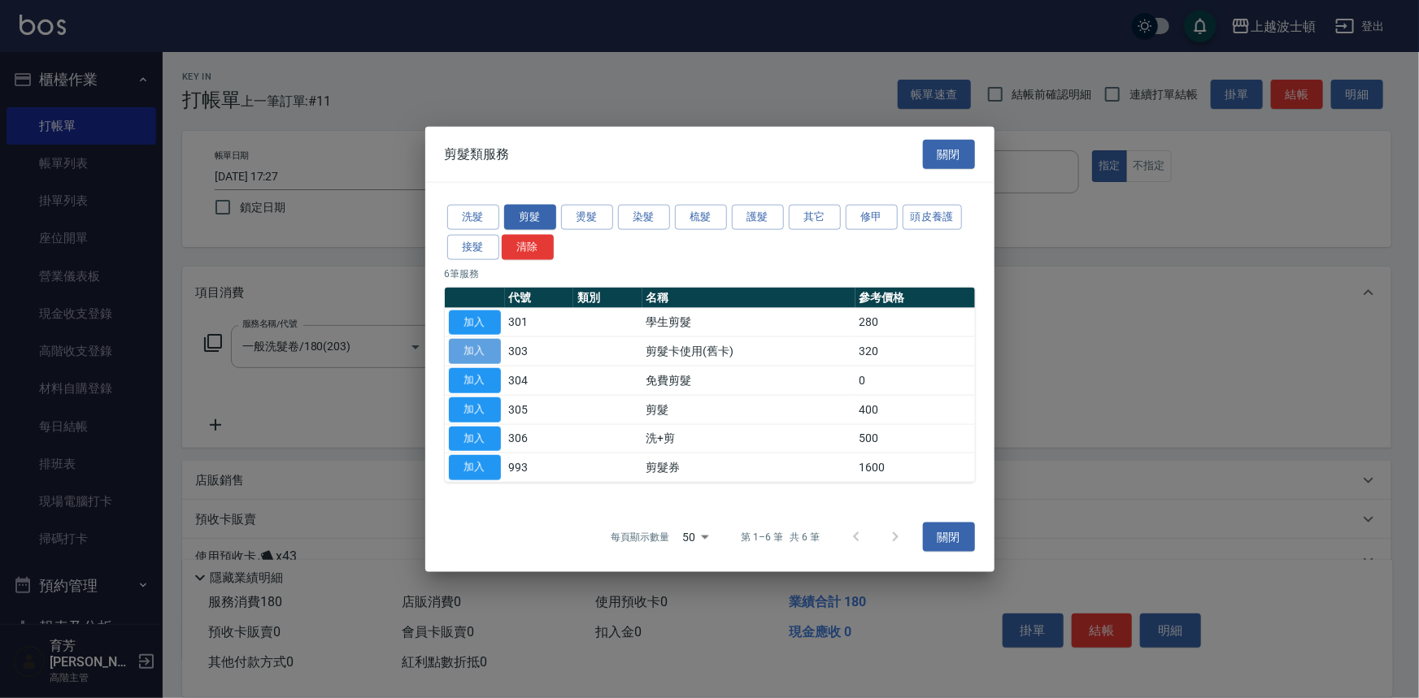
click at [478, 357] on button "加入" at bounding box center [475, 351] width 52 height 25
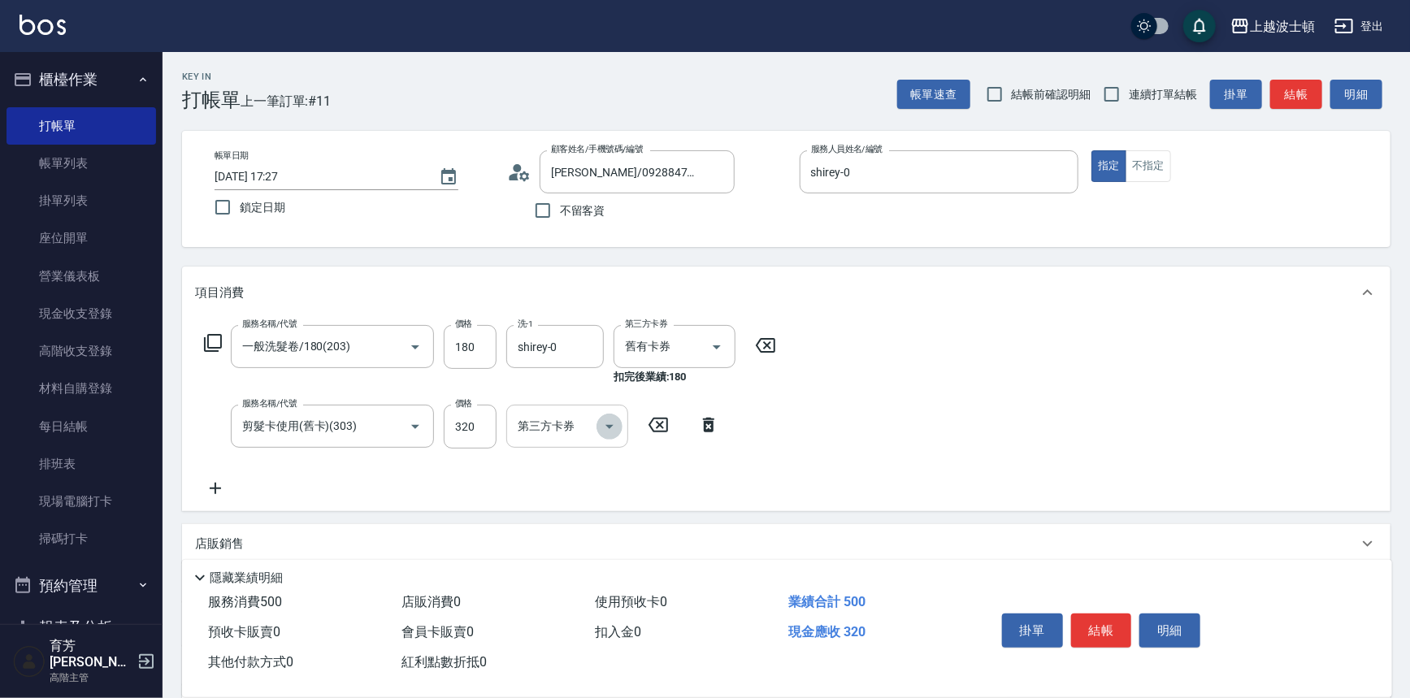
click at [610, 426] on icon "Open" at bounding box center [610, 427] width 8 height 4
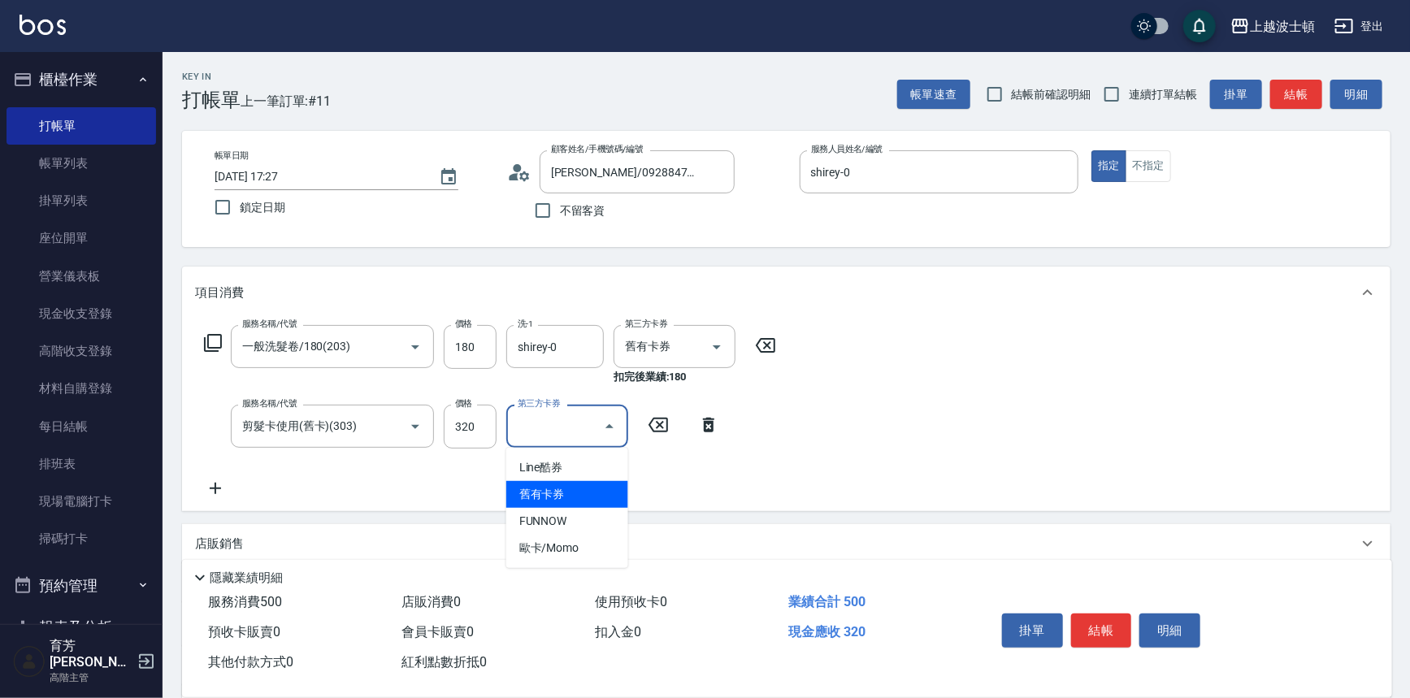
click at [588, 485] on span "舊有卡券" at bounding box center [567, 494] width 122 height 27
type input "舊有卡券"
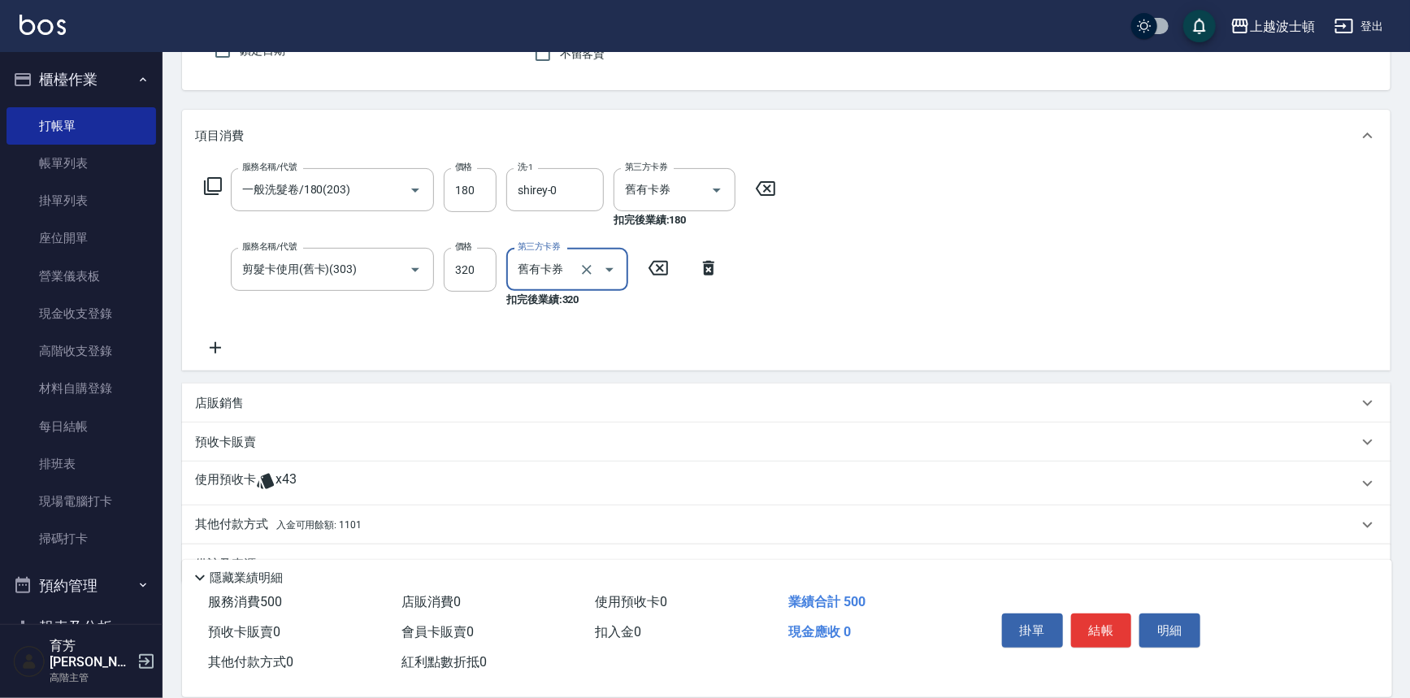
scroll to position [171, 0]
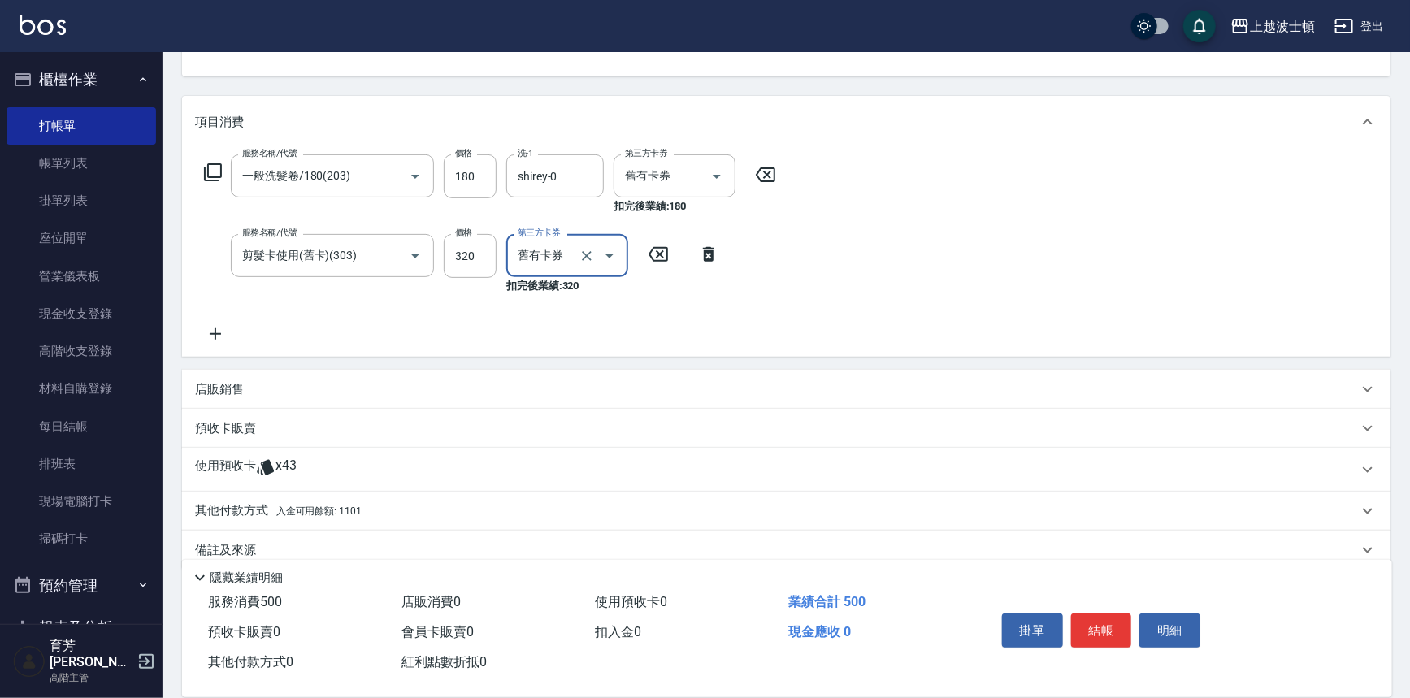
click at [281, 471] on span "x43" at bounding box center [286, 470] width 21 height 24
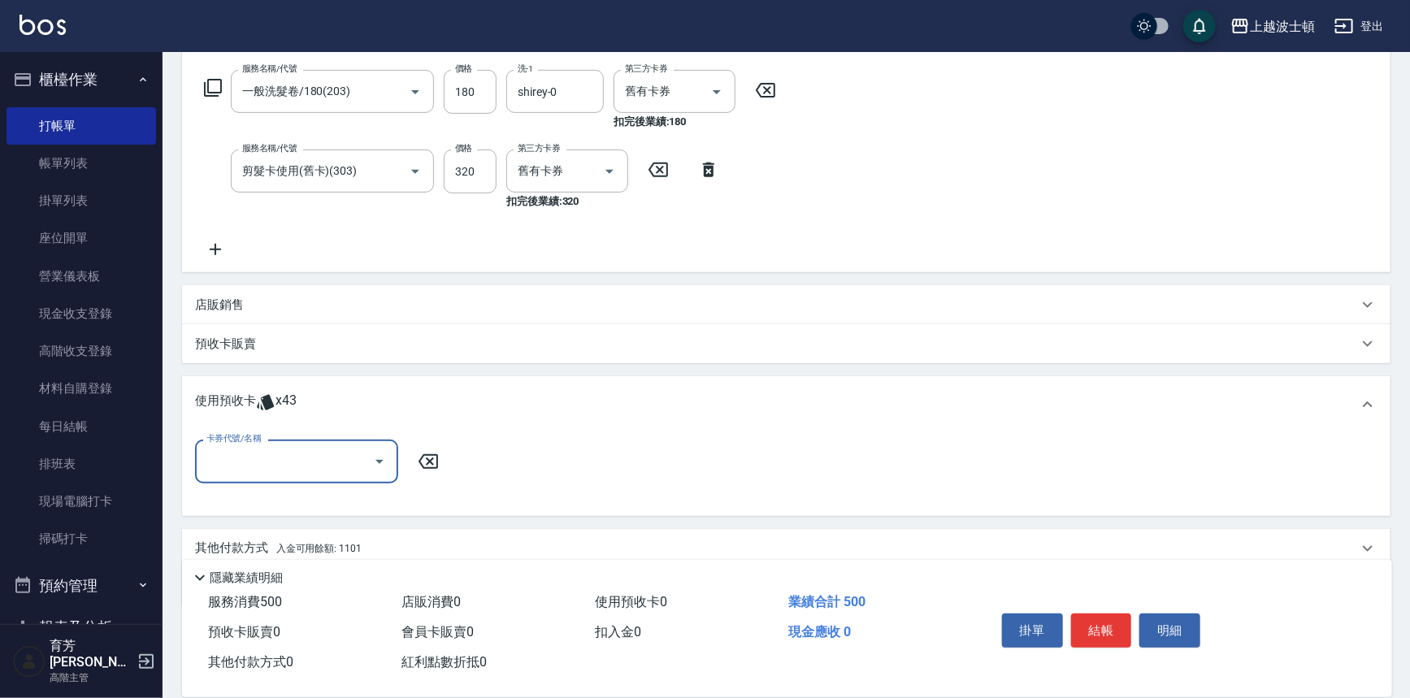
scroll to position [315, 0]
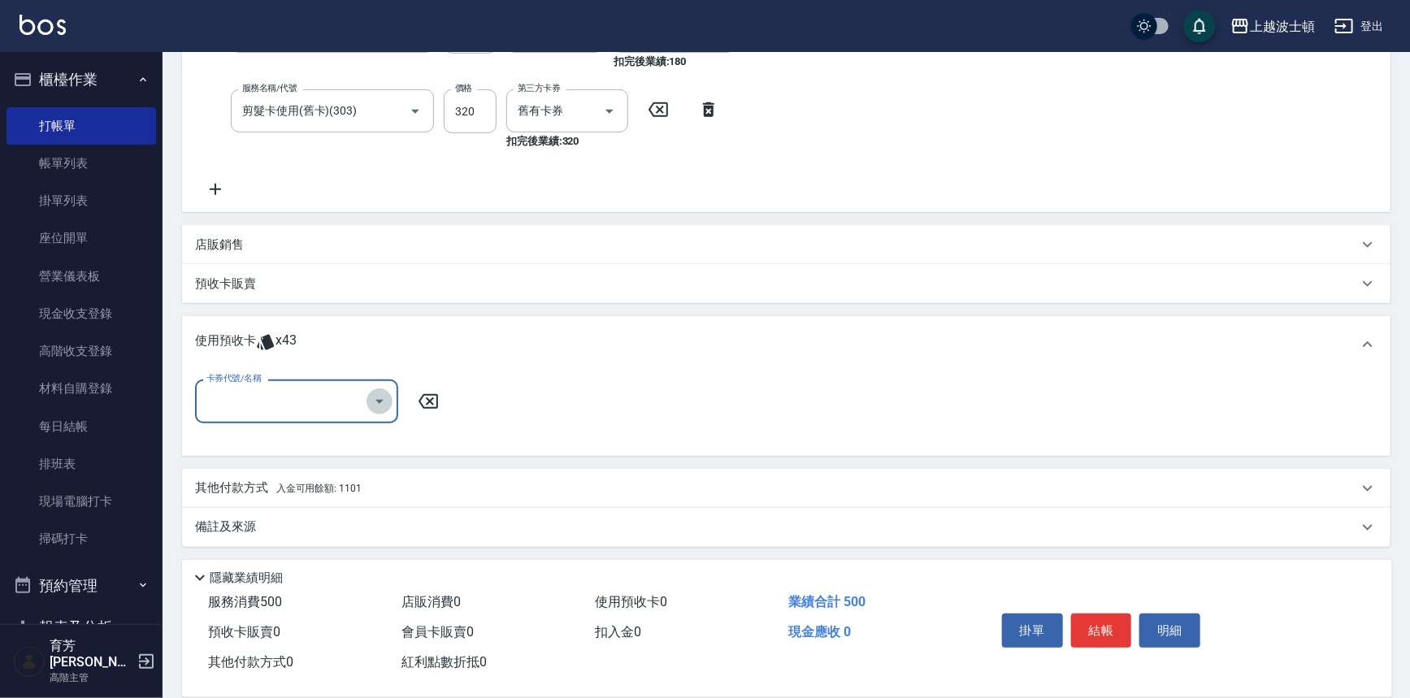
click at [381, 402] on icon "Open" at bounding box center [380, 402] width 20 height 20
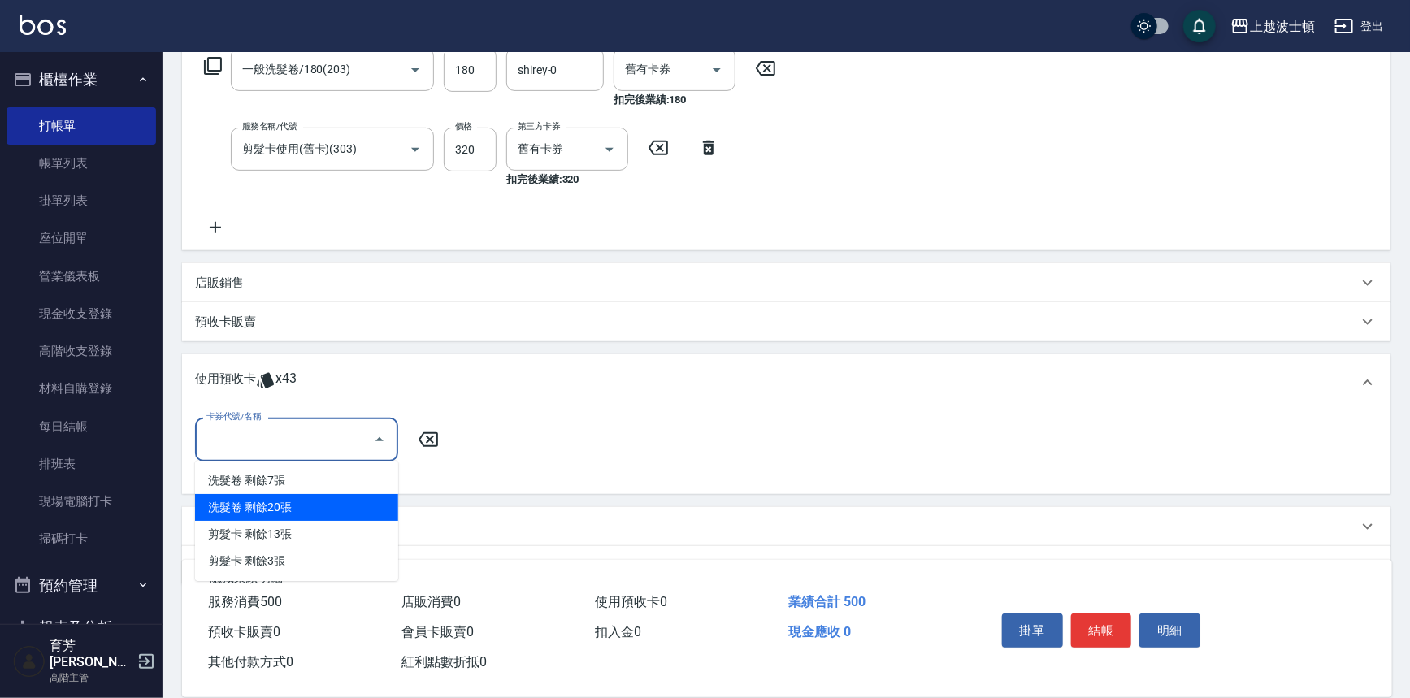
scroll to position [267, 0]
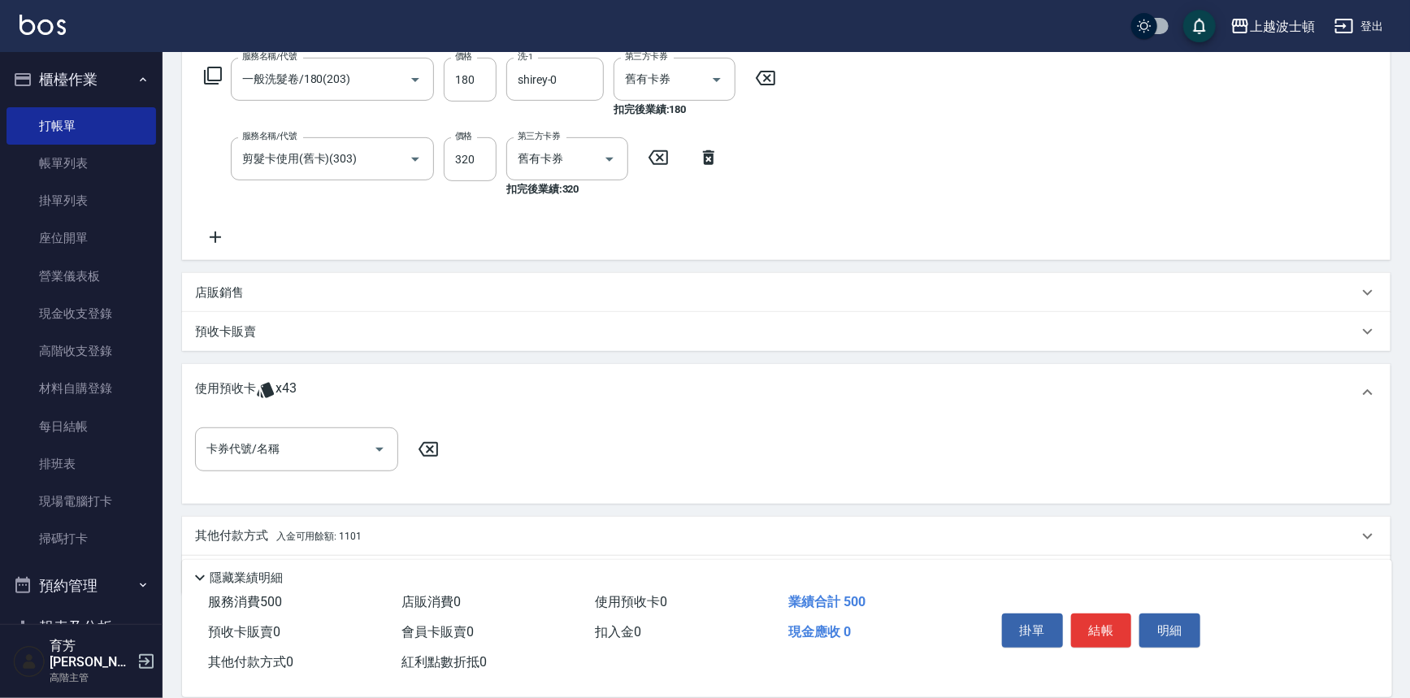
click at [431, 450] on icon at bounding box center [428, 450] width 41 height 20
click at [1110, 623] on button "結帳" at bounding box center [1101, 631] width 61 height 34
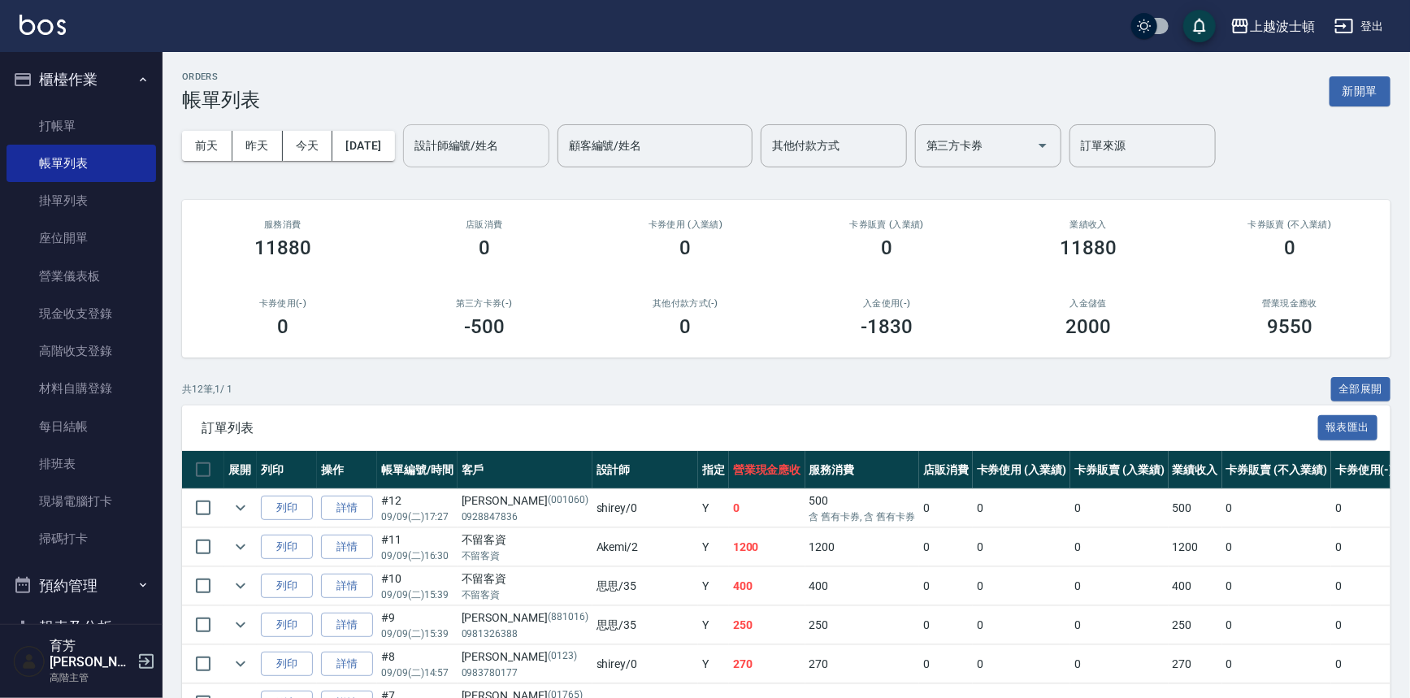
click at [513, 143] on div "設計師編號/姓名 設計師編號/姓名" at bounding box center [476, 145] width 146 height 43
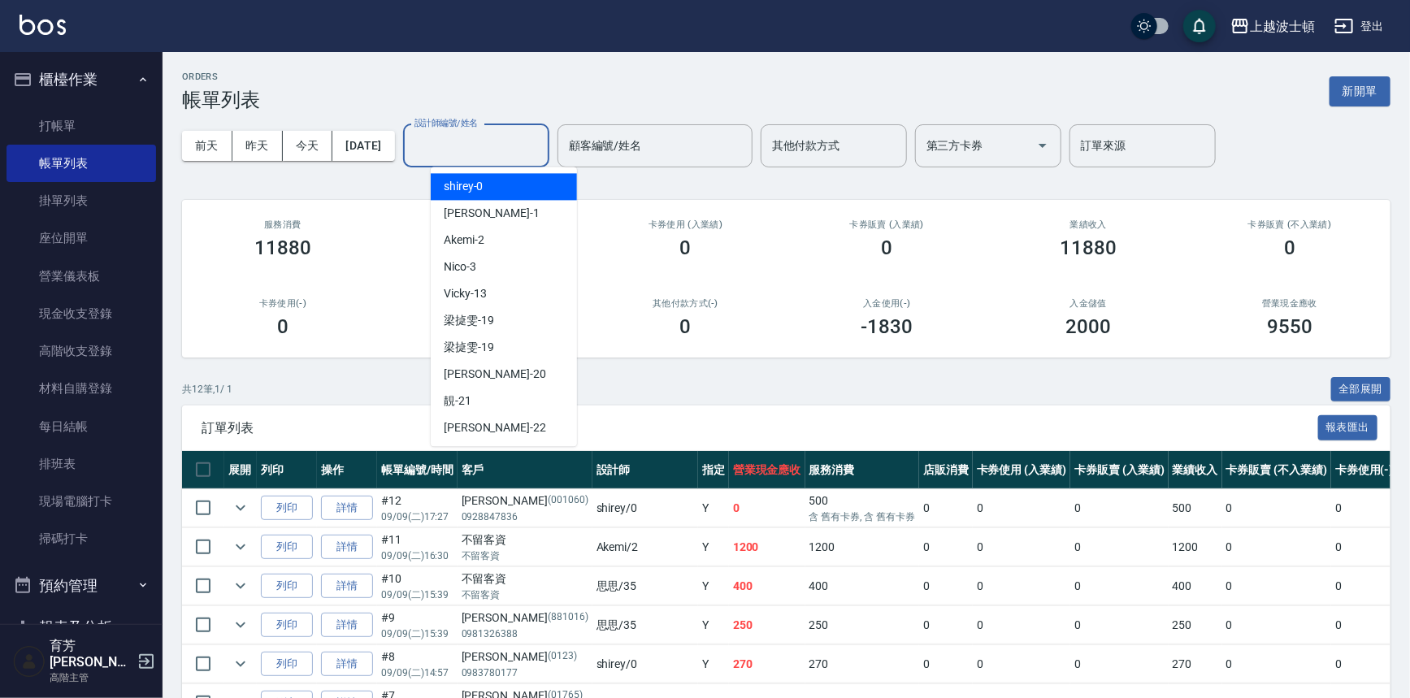
click at [503, 176] on div "shirey -0" at bounding box center [504, 186] width 146 height 27
type input "shirey-0"
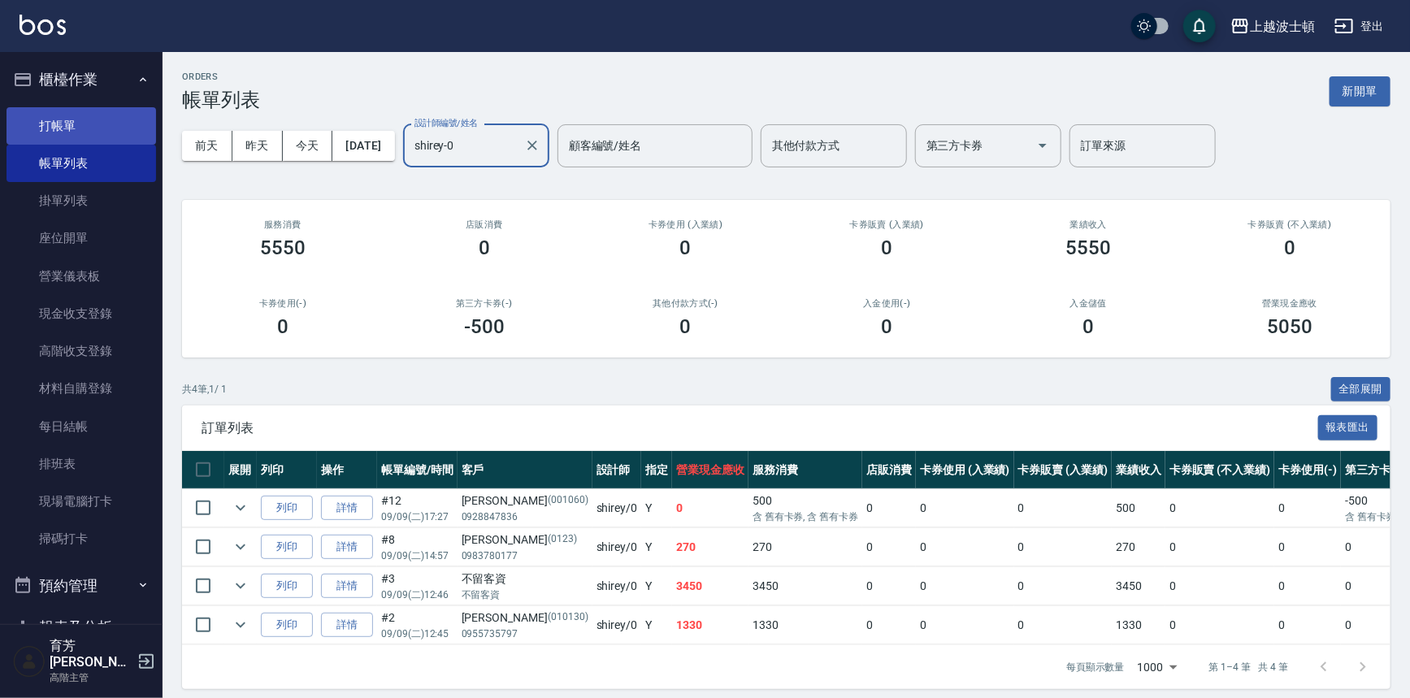
click at [59, 128] on link "打帳單" at bounding box center [82, 125] width 150 height 37
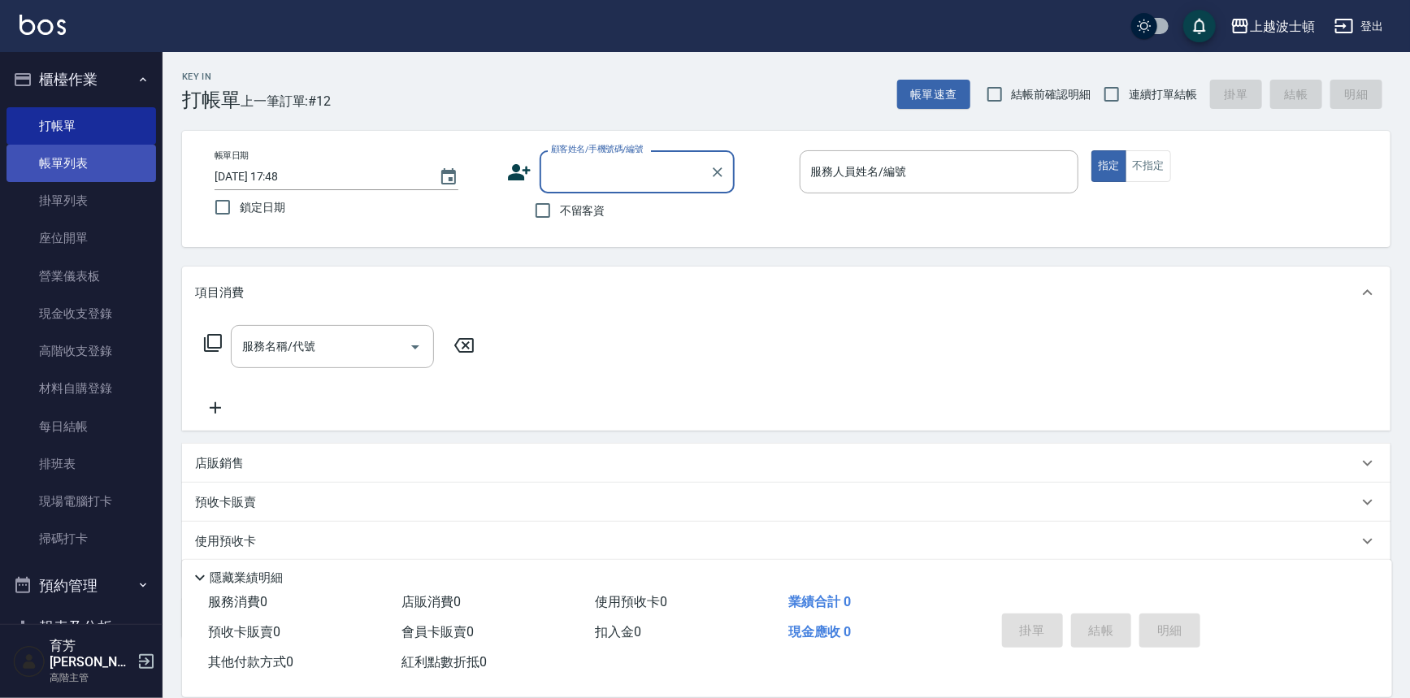
click at [86, 153] on link "帳單列表" at bounding box center [82, 163] width 150 height 37
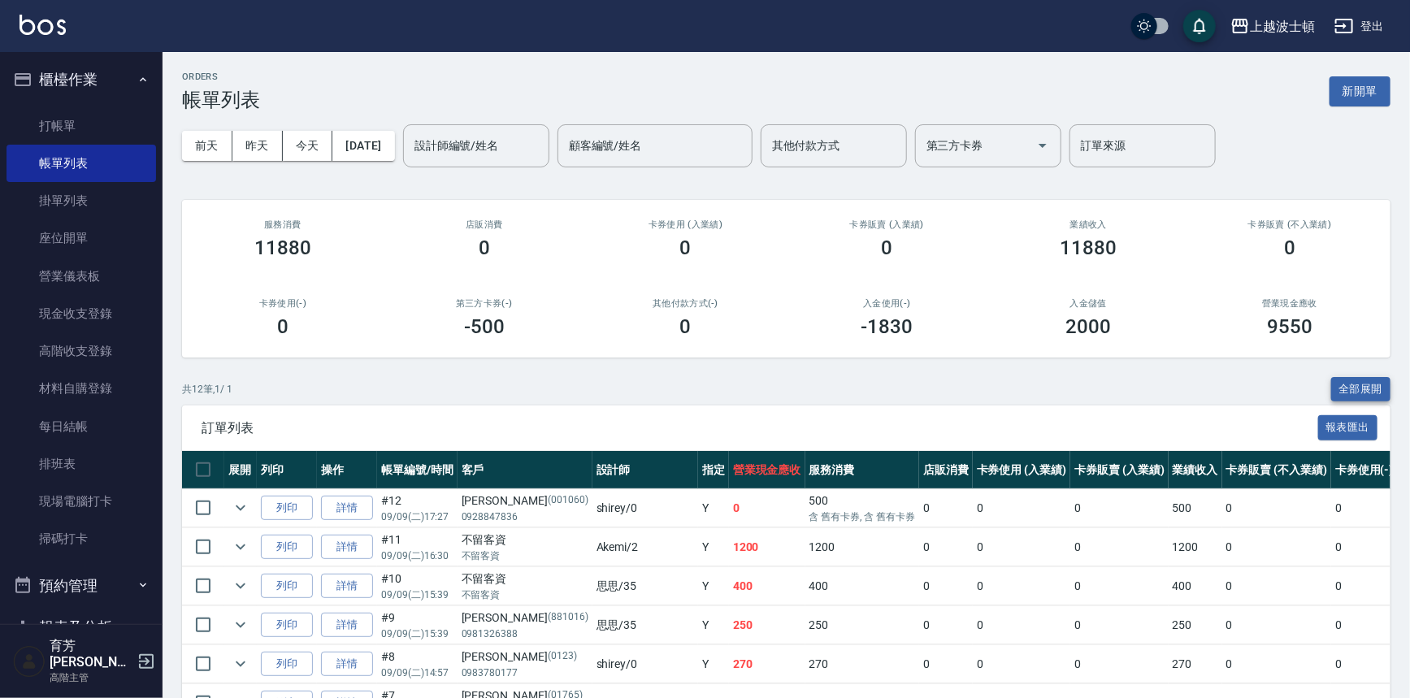
click at [1358, 389] on button "全部展開" at bounding box center [1362, 389] width 60 height 25
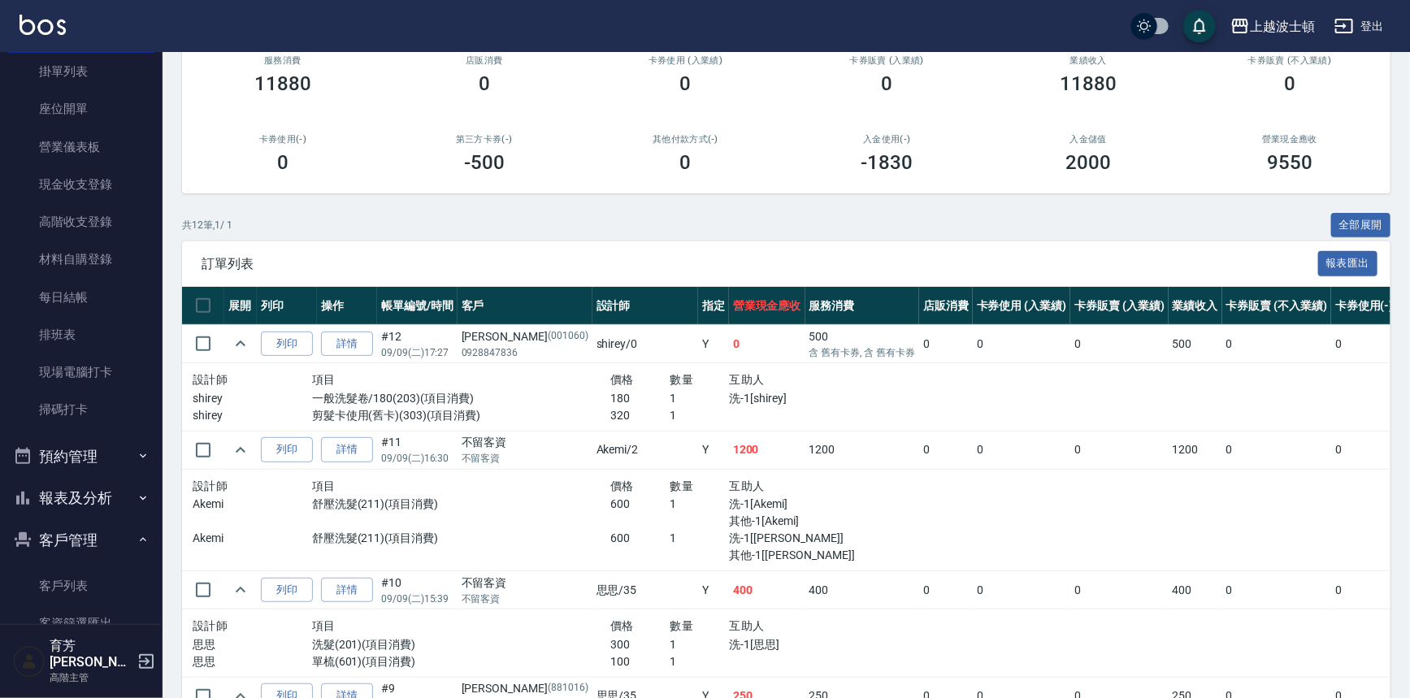
scroll to position [180, 0]
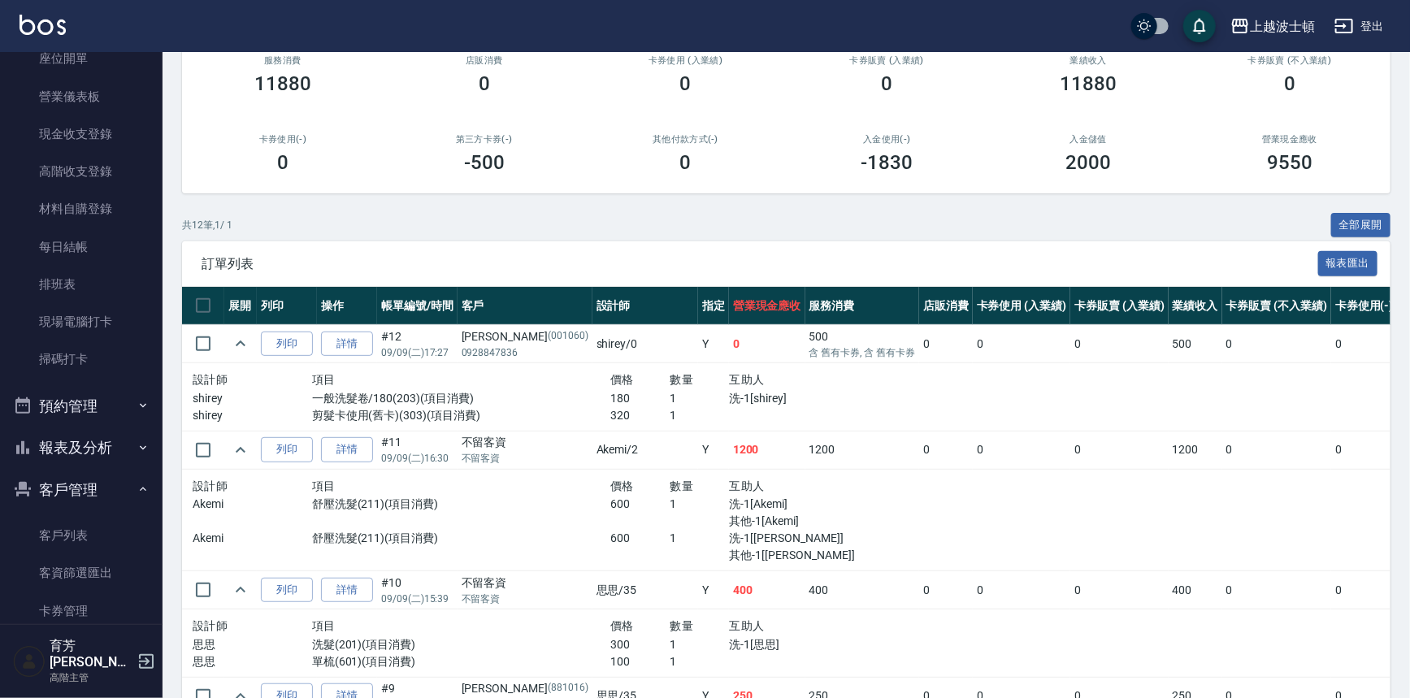
click at [137, 454] on button "報表及分析" at bounding box center [82, 448] width 150 height 42
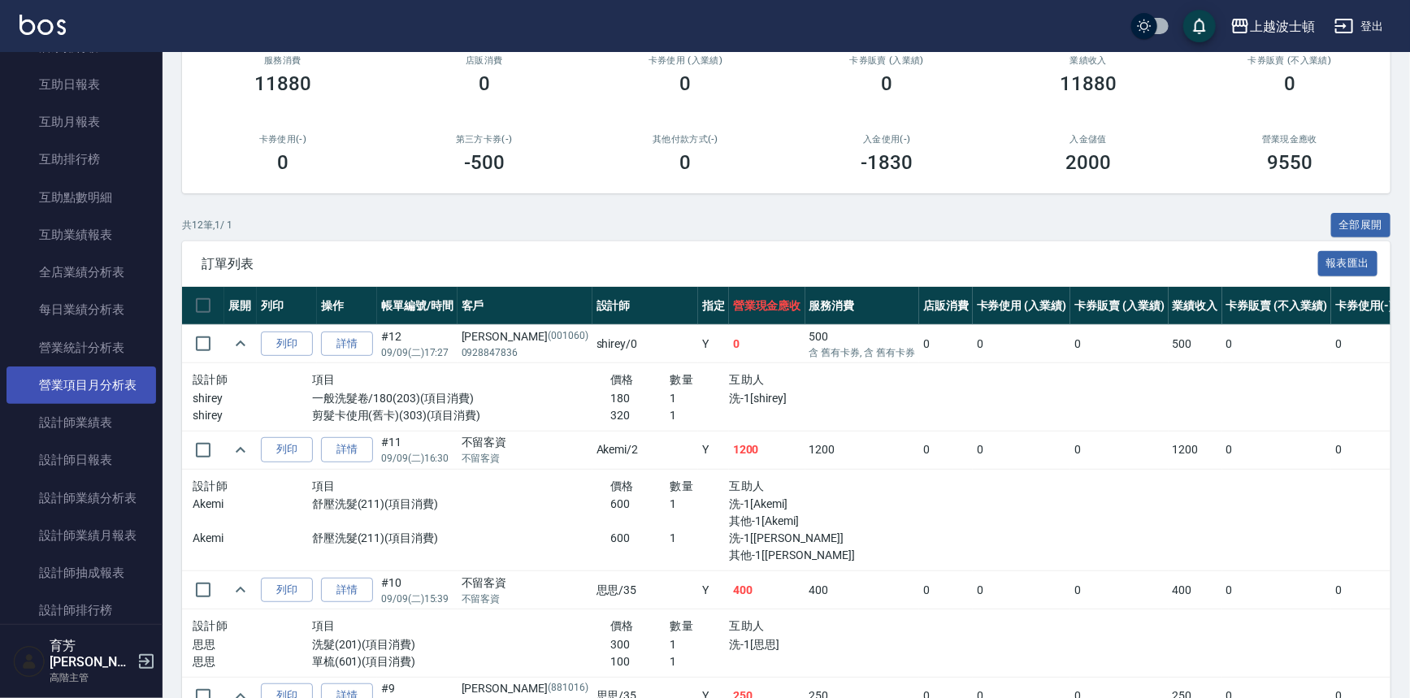
scroll to position [793, 0]
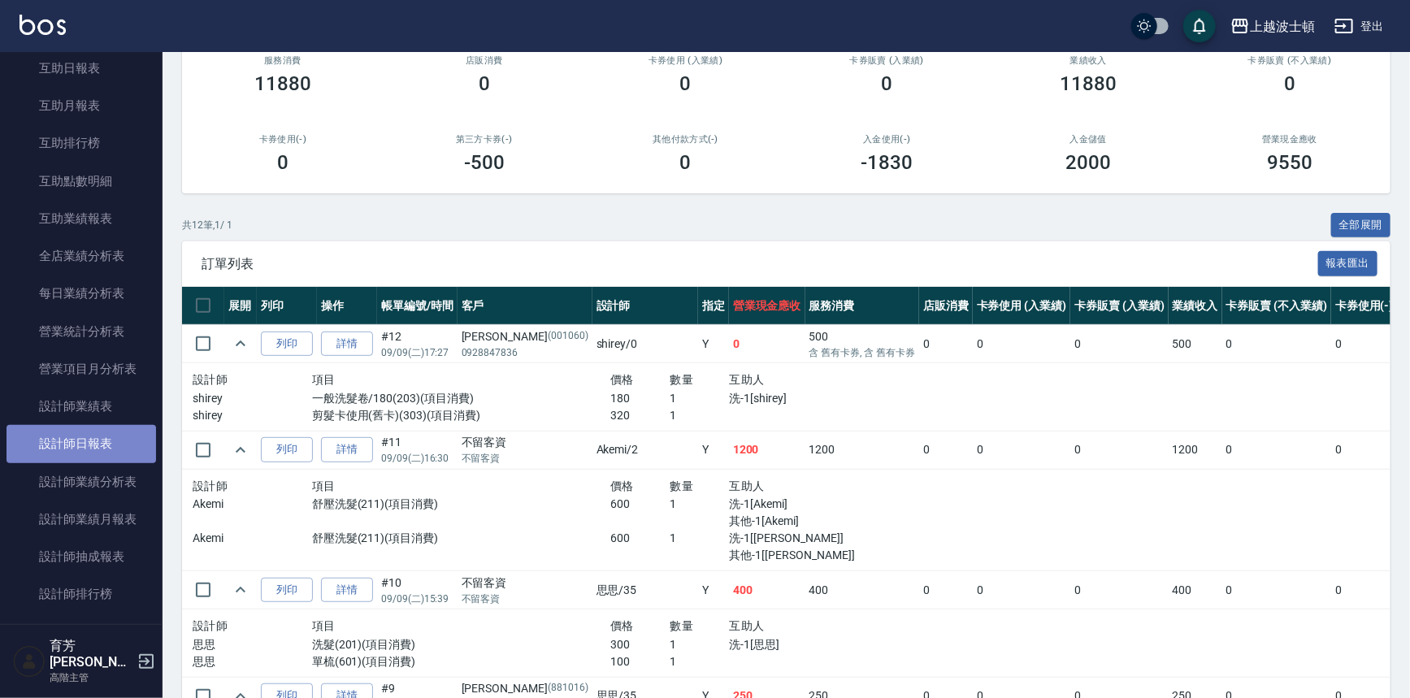
click at [107, 429] on link "設計師日報表" at bounding box center [82, 443] width 150 height 37
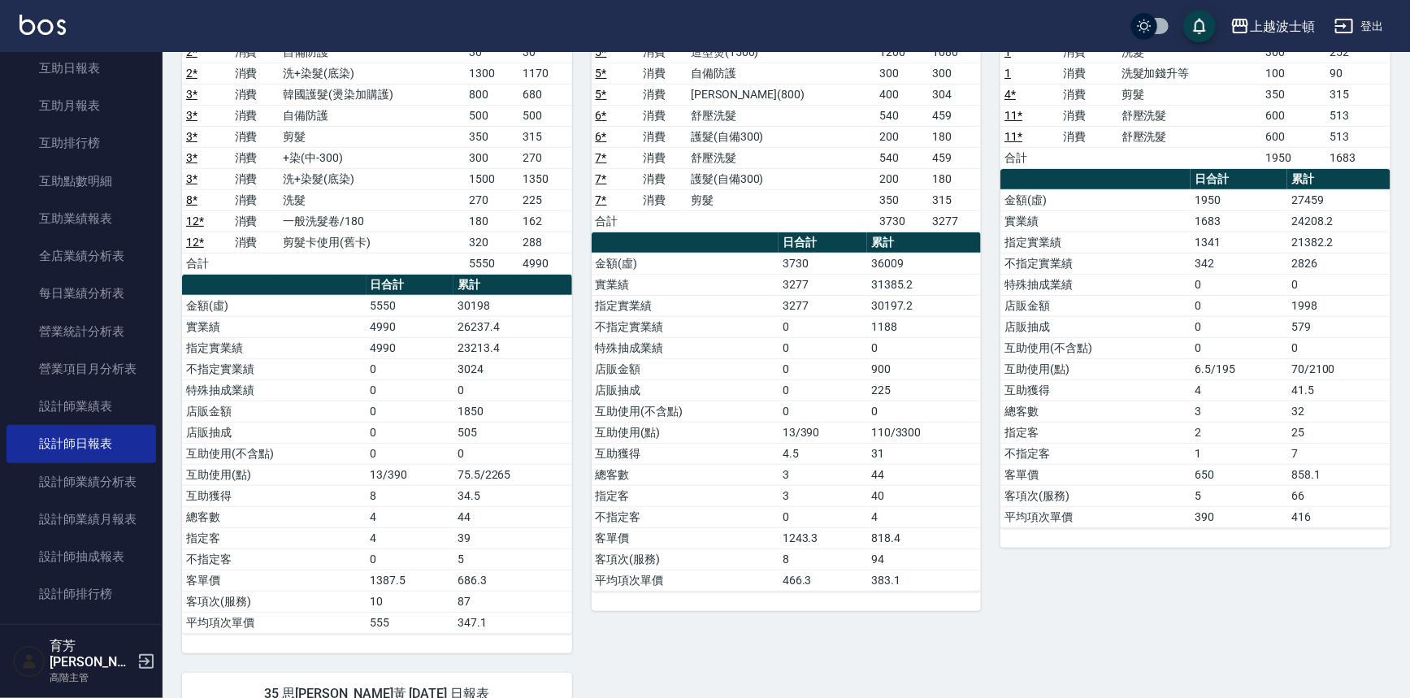
scroll to position [138, 0]
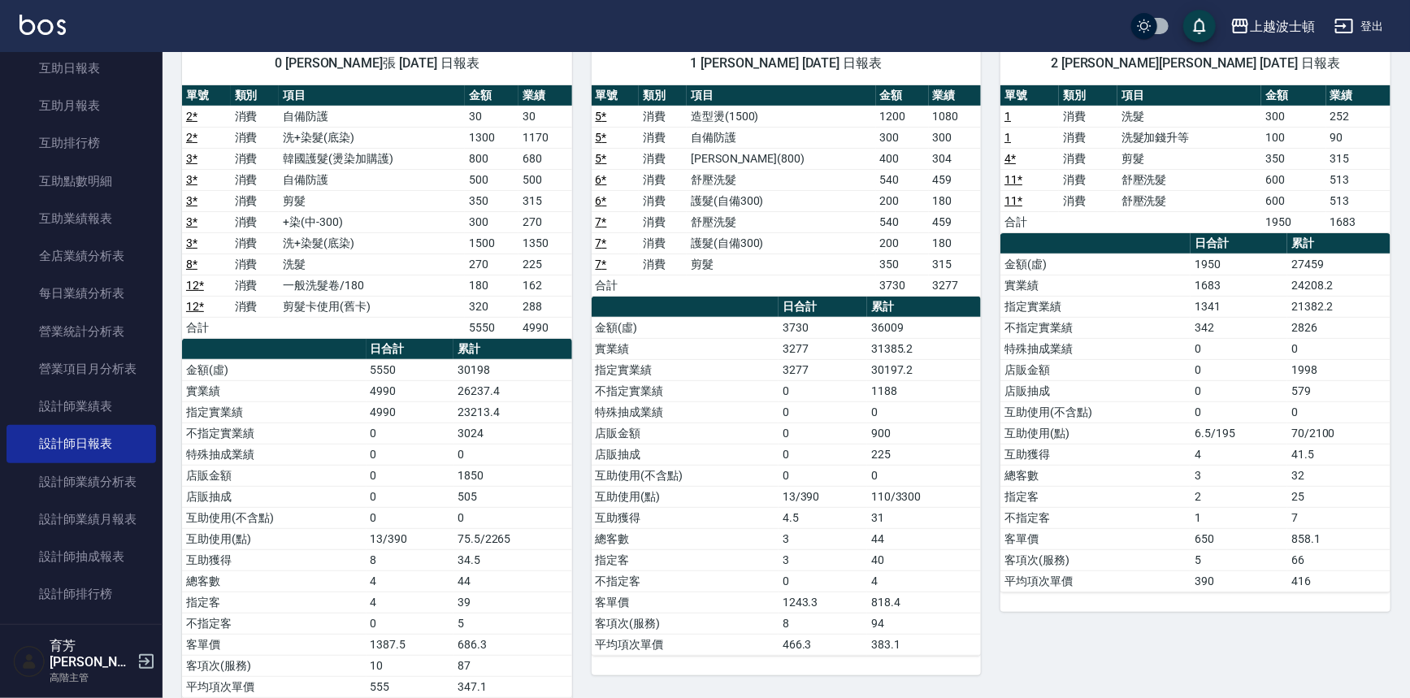
click at [1397, 333] on div "上越波士頓 2025-09-09 設計師日報表 列印時間： 2025-09-09-17:49 Employee Daily Report 設計師日報表 前天 …" at bounding box center [787, 599] width 1248 height 1371
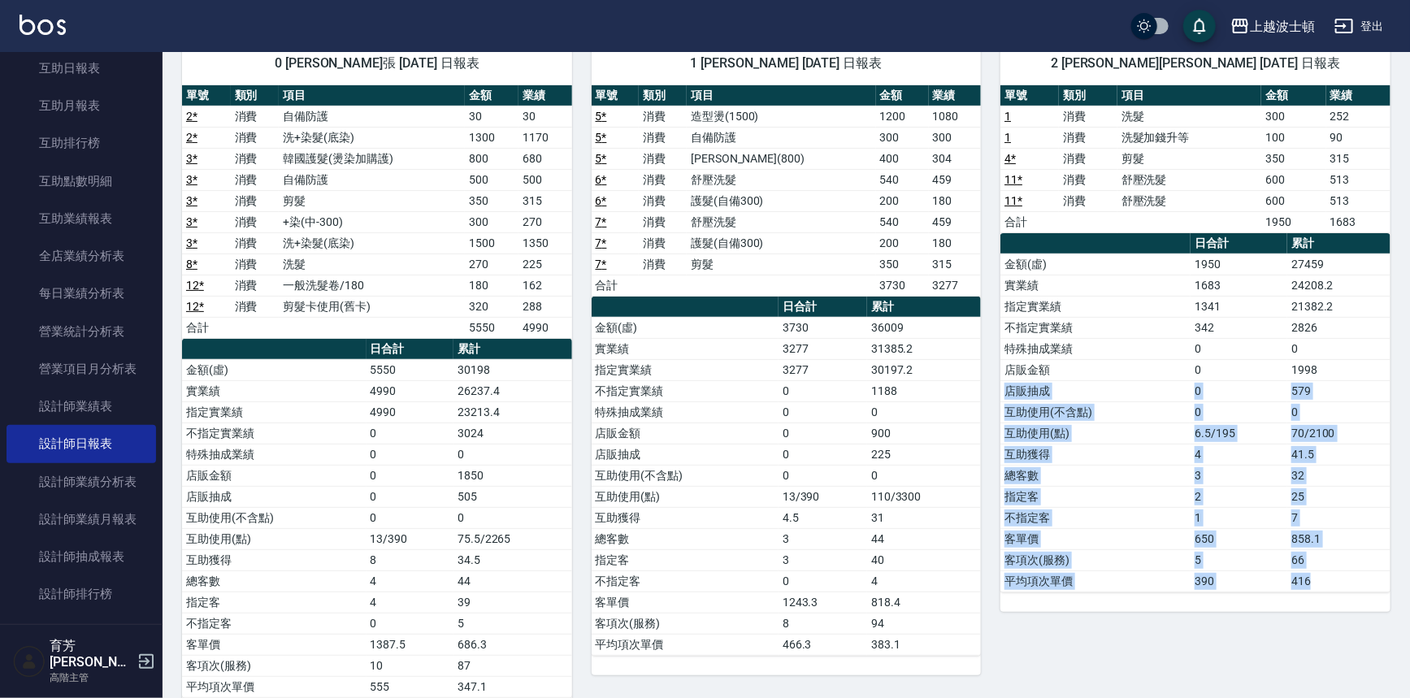
drag, startPoint x: 1397, startPoint y: 334, endPoint x: 1391, endPoint y: 370, distance: 36.4
click at [1390, 370] on div "上越波士頓 2025-09-09 設計師日報表 列印時間： 2025-09-09-17:49 Employee Daily Report 設計師日報表 前天 …" at bounding box center [787, 599] width 1248 height 1371
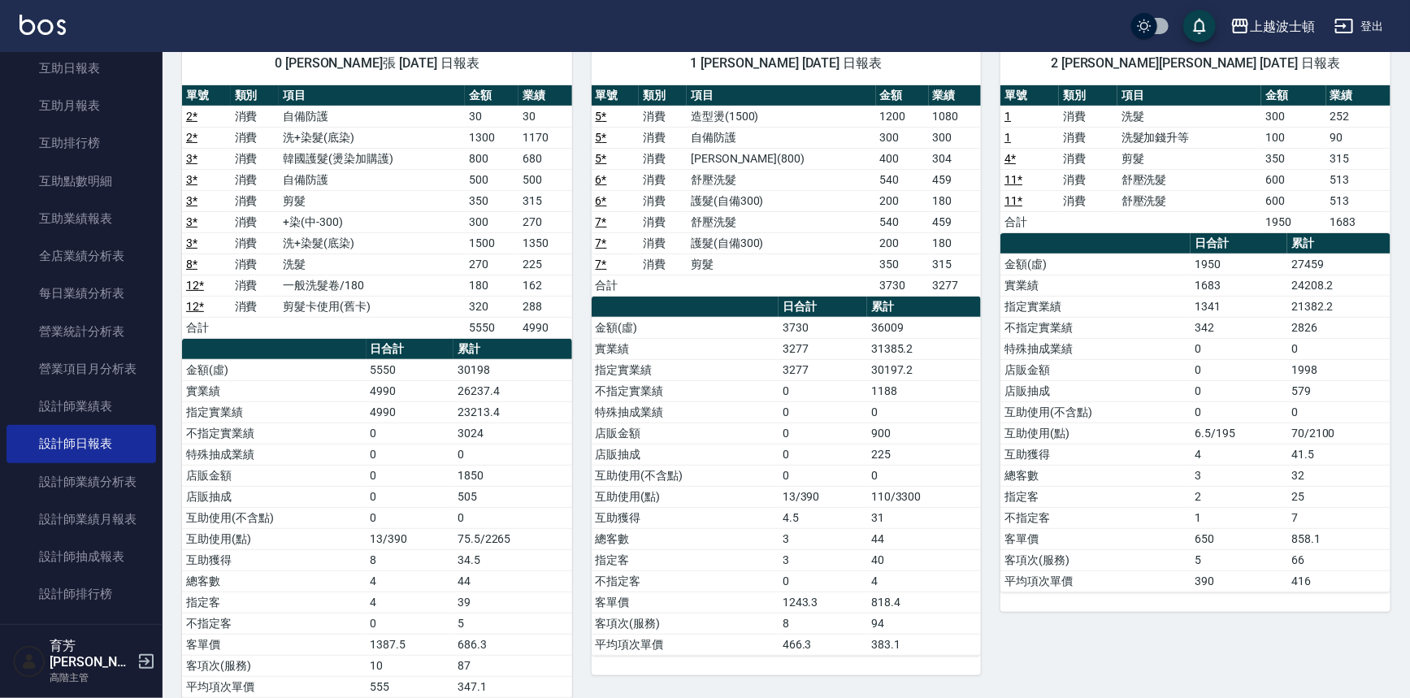
click at [1378, 178] on td "513" at bounding box center [1359, 179] width 64 height 21
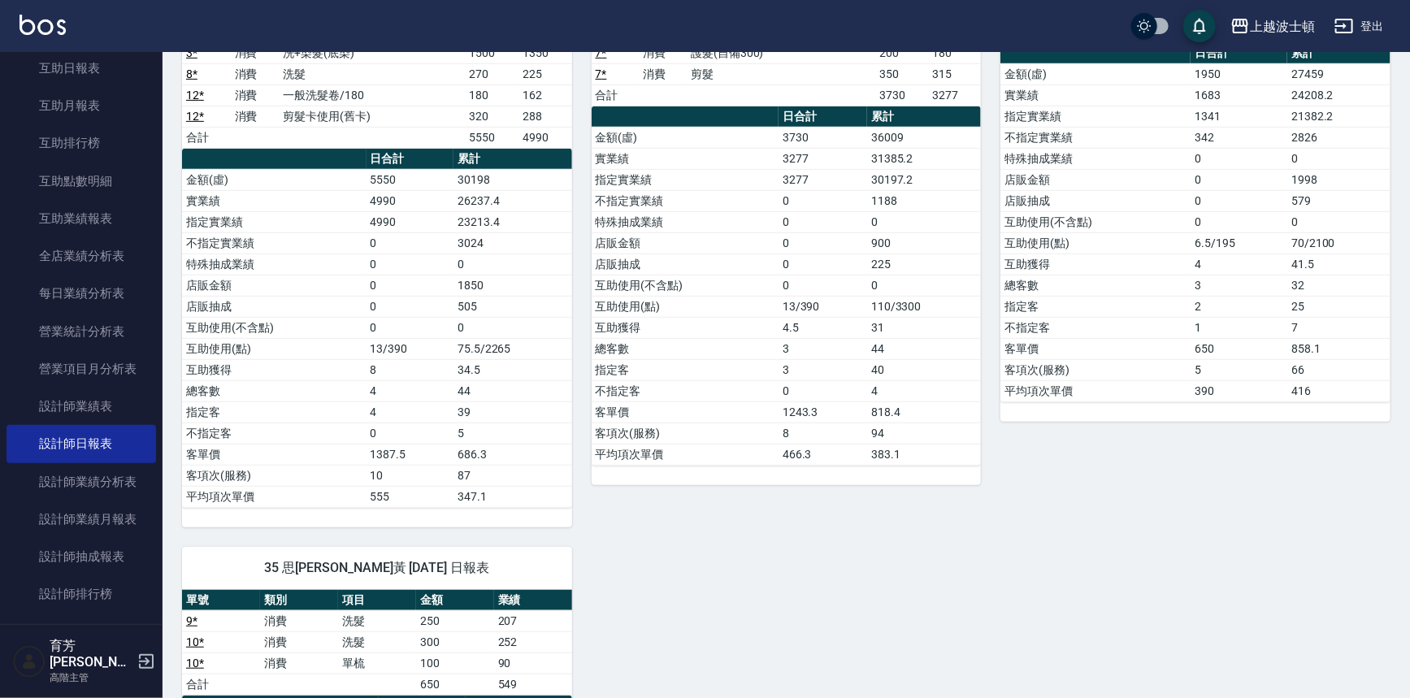
scroll to position [94, 0]
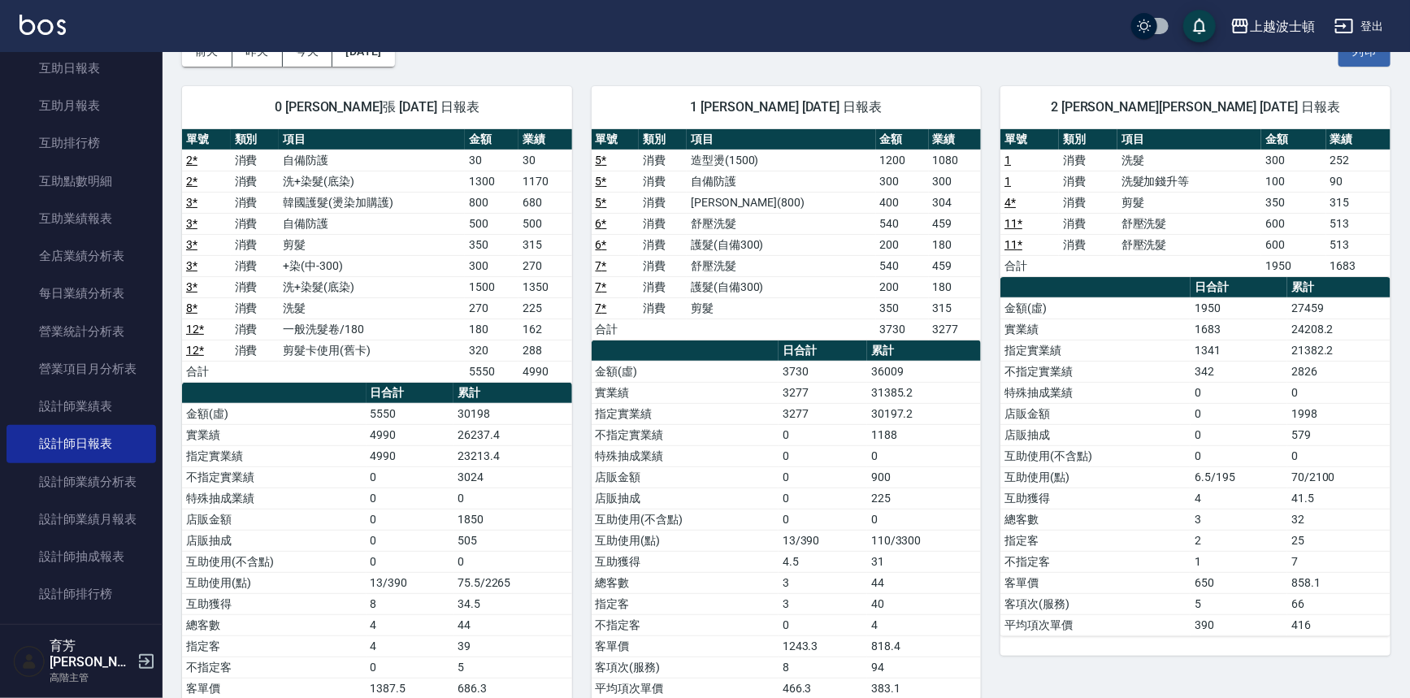
click at [242, 50] on div "上越波士頓 登出" at bounding box center [705, 26] width 1410 height 52
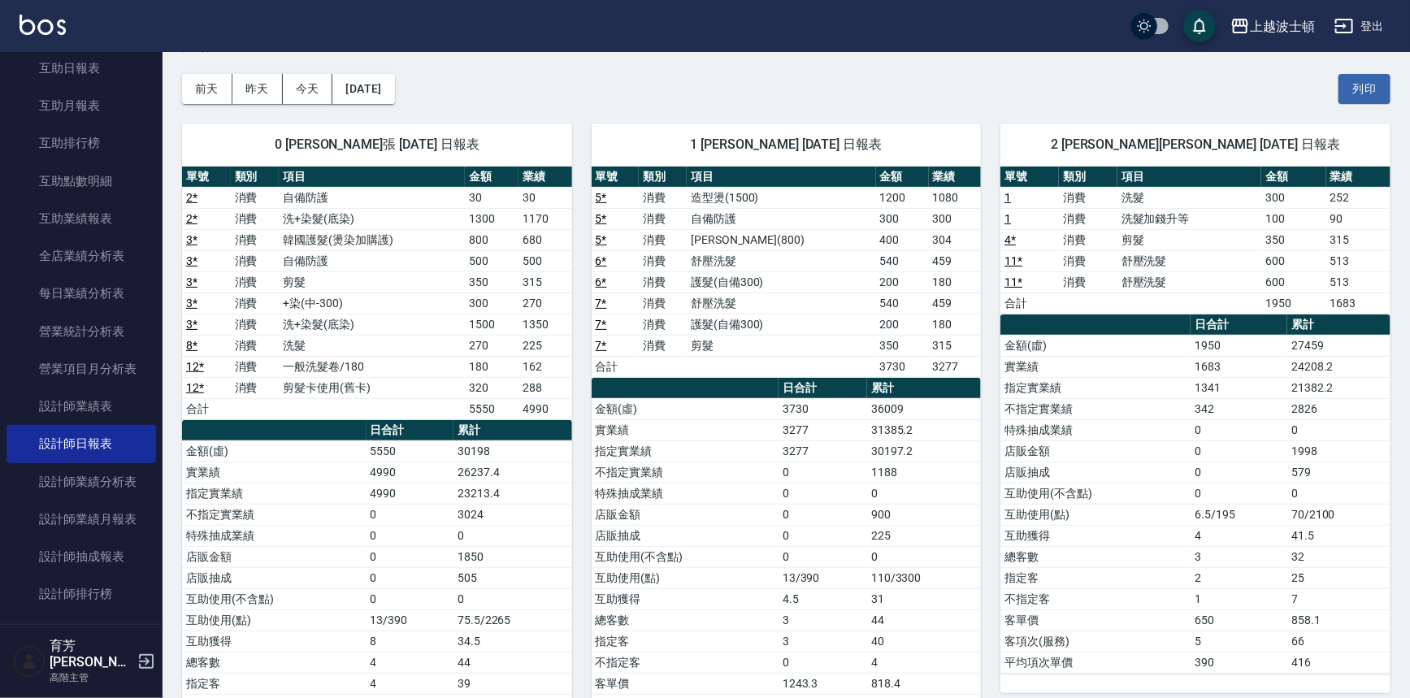
scroll to position [41, 0]
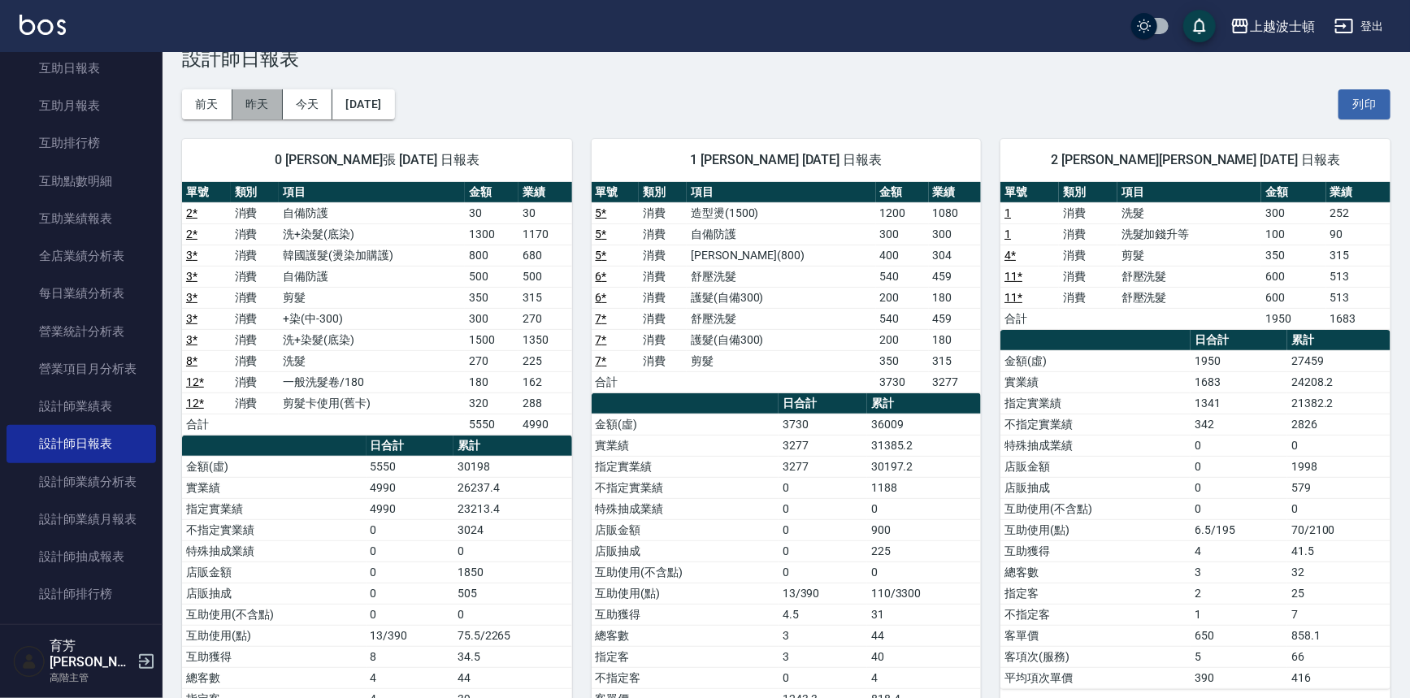
click at [265, 98] on button "昨天" at bounding box center [257, 104] width 50 height 30
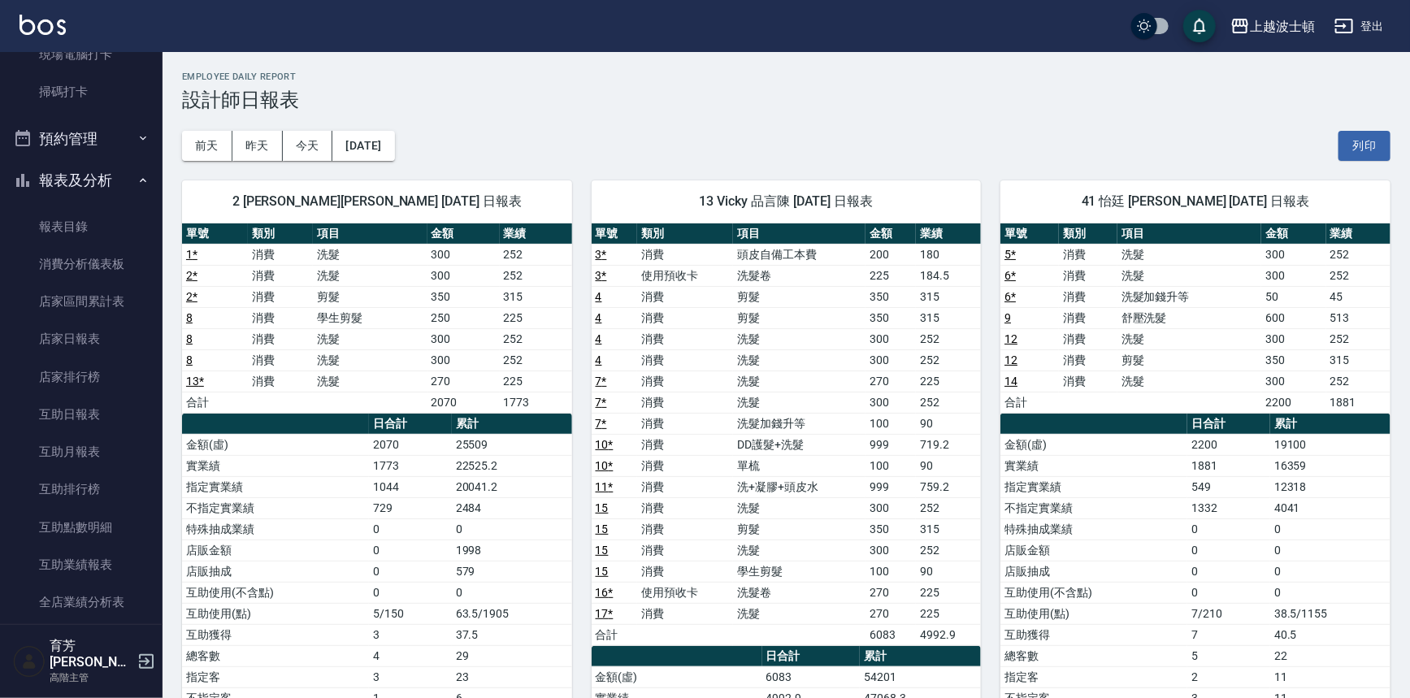
scroll to position [434, 0]
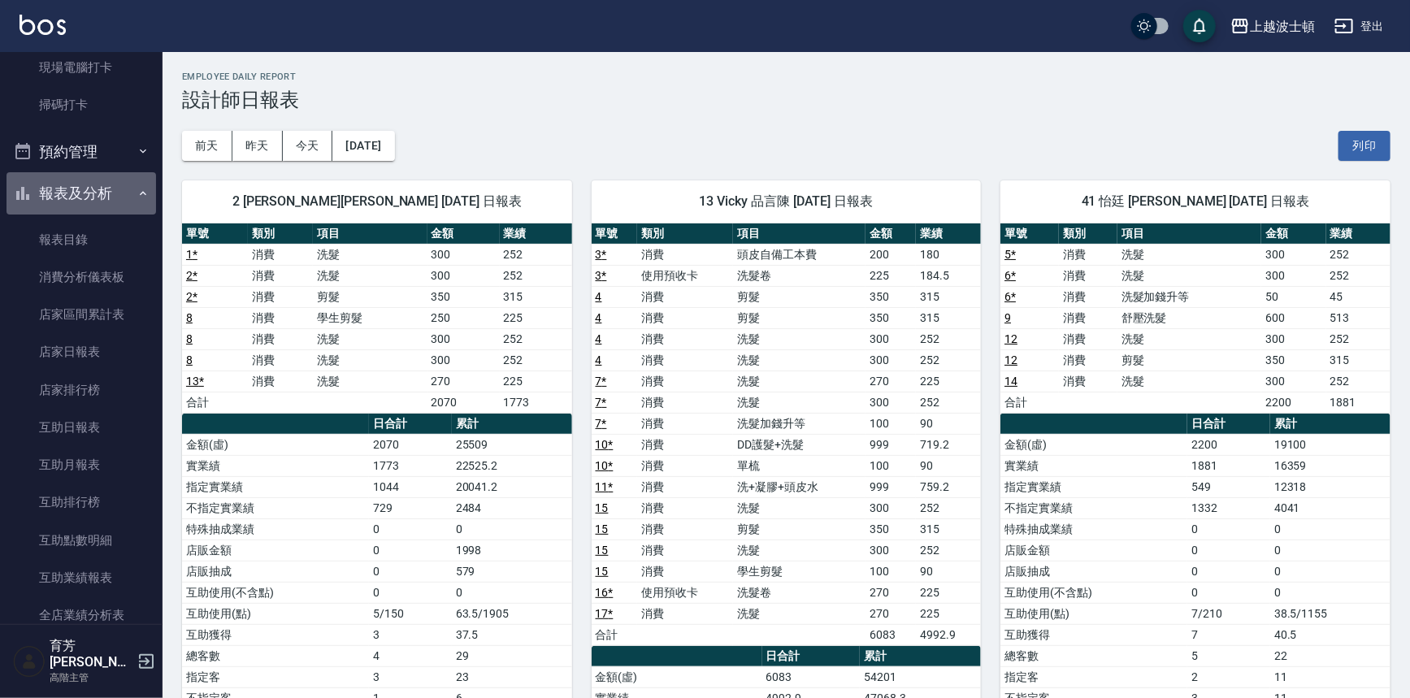
click at [137, 189] on icon "button" at bounding box center [143, 193] width 13 height 13
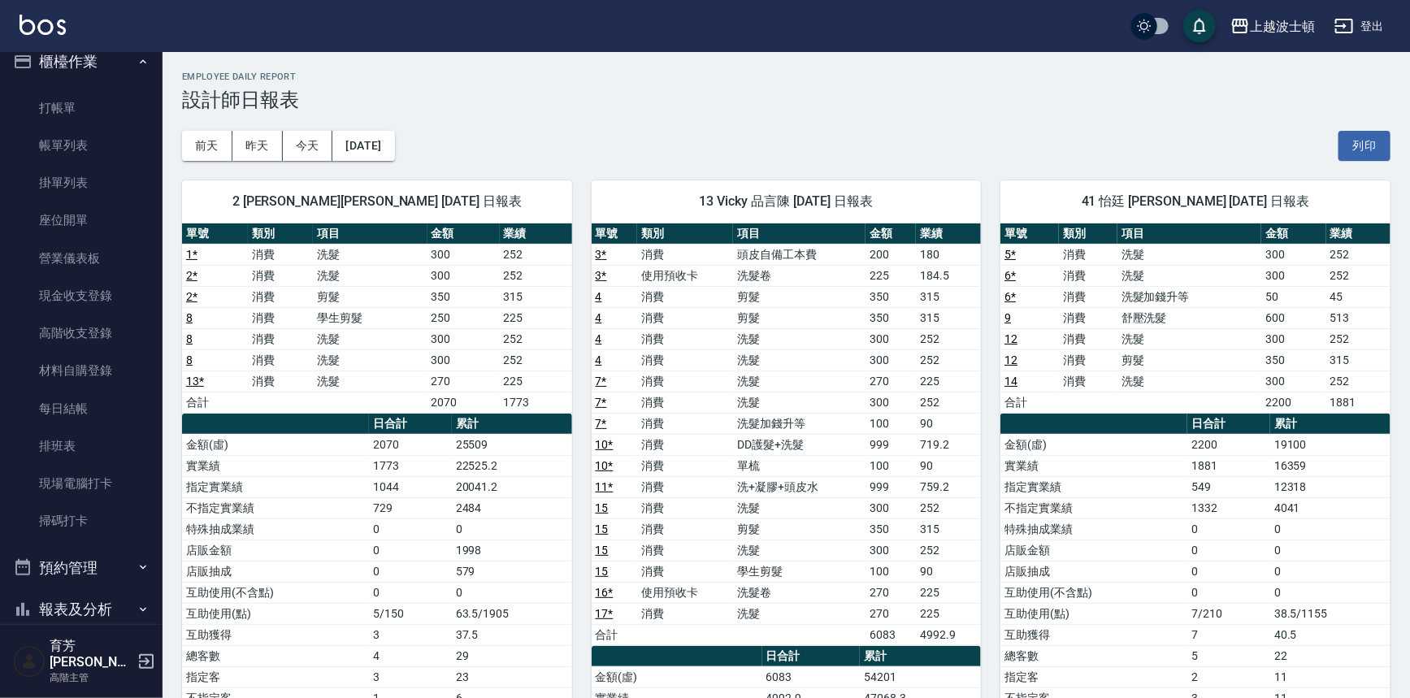
scroll to position [8, 0]
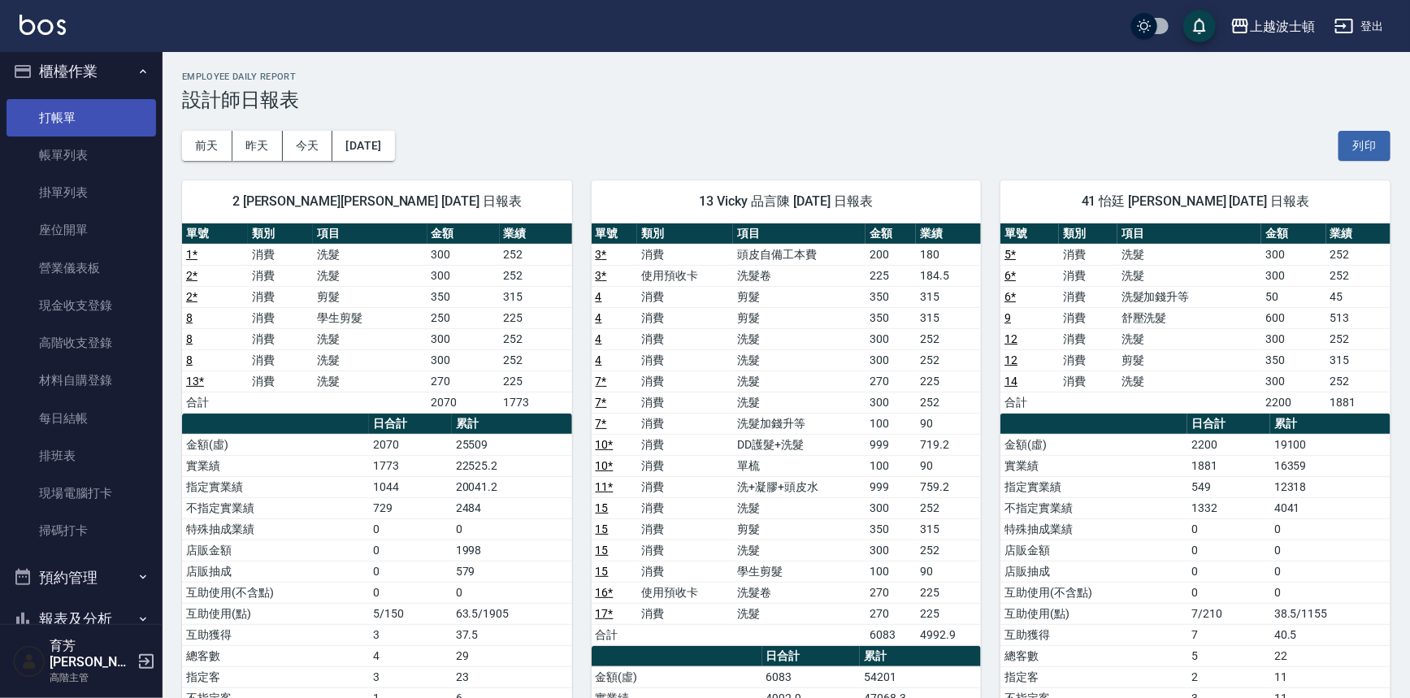
click at [67, 124] on link "打帳單" at bounding box center [82, 117] width 150 height 37
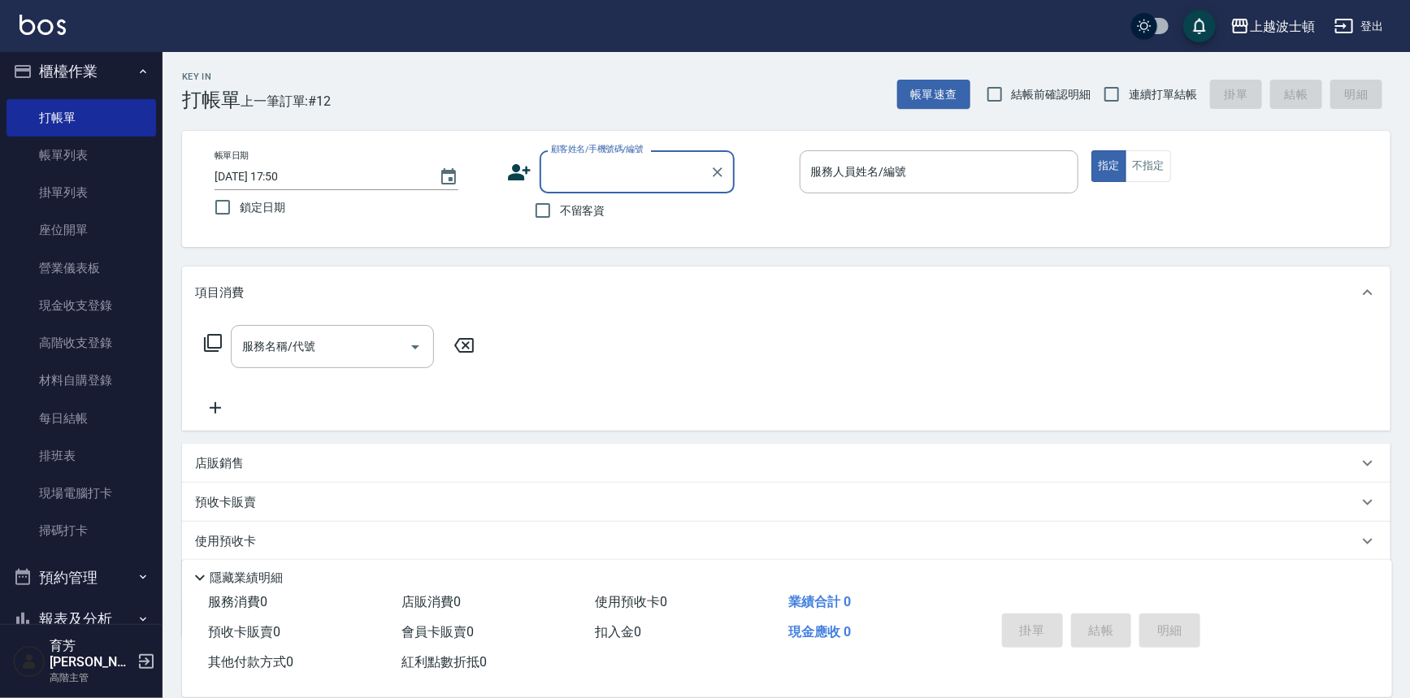
click at [569, 202] on span "不留客資" at bounding box center [583, 210] width 46 height 17
click at [560, 202] on input "不留客資" at bounding box center [543, 210] width 34 height 34
checkbox input "true"
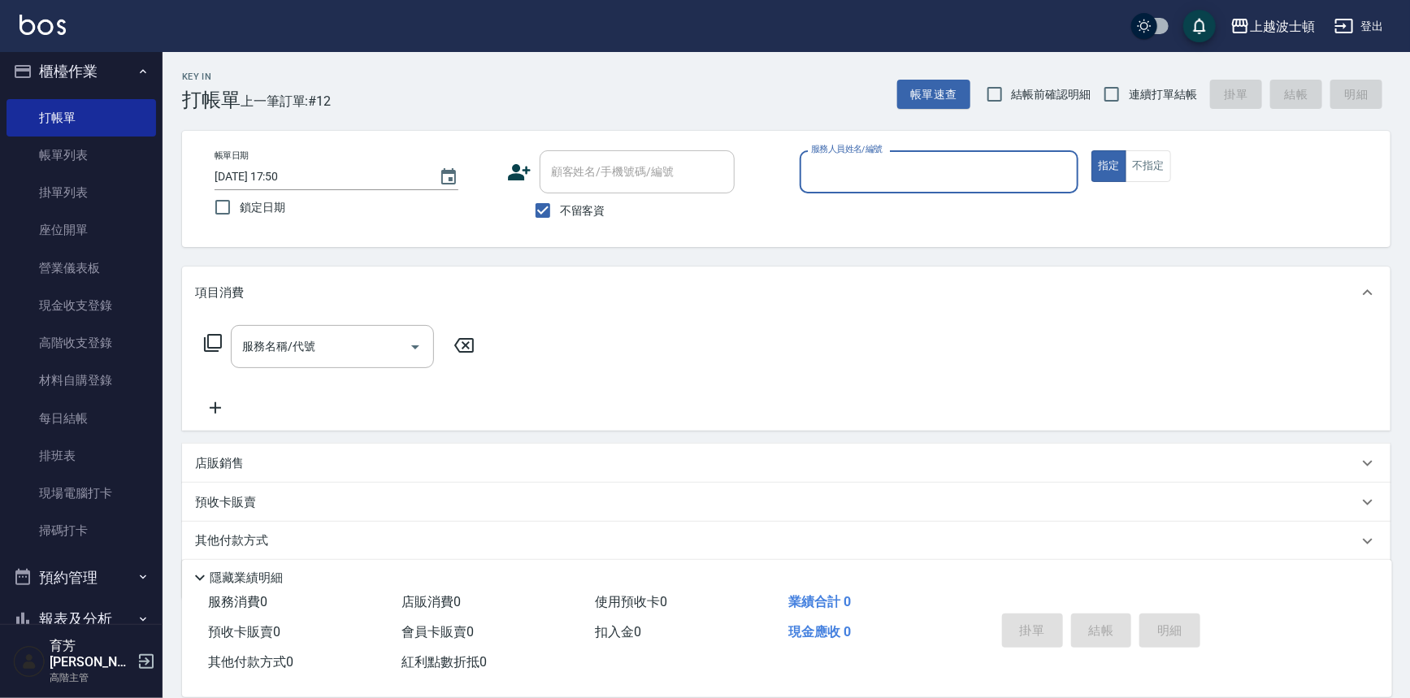
drag, startPoint x: 850, startPoint y: 154, endPoint x: 850, endPoint y: 176, distance: 21.9
click at [850, 156] on div "服務人員姓名/編號" at bounding box center [940, 171] width 280 height 43
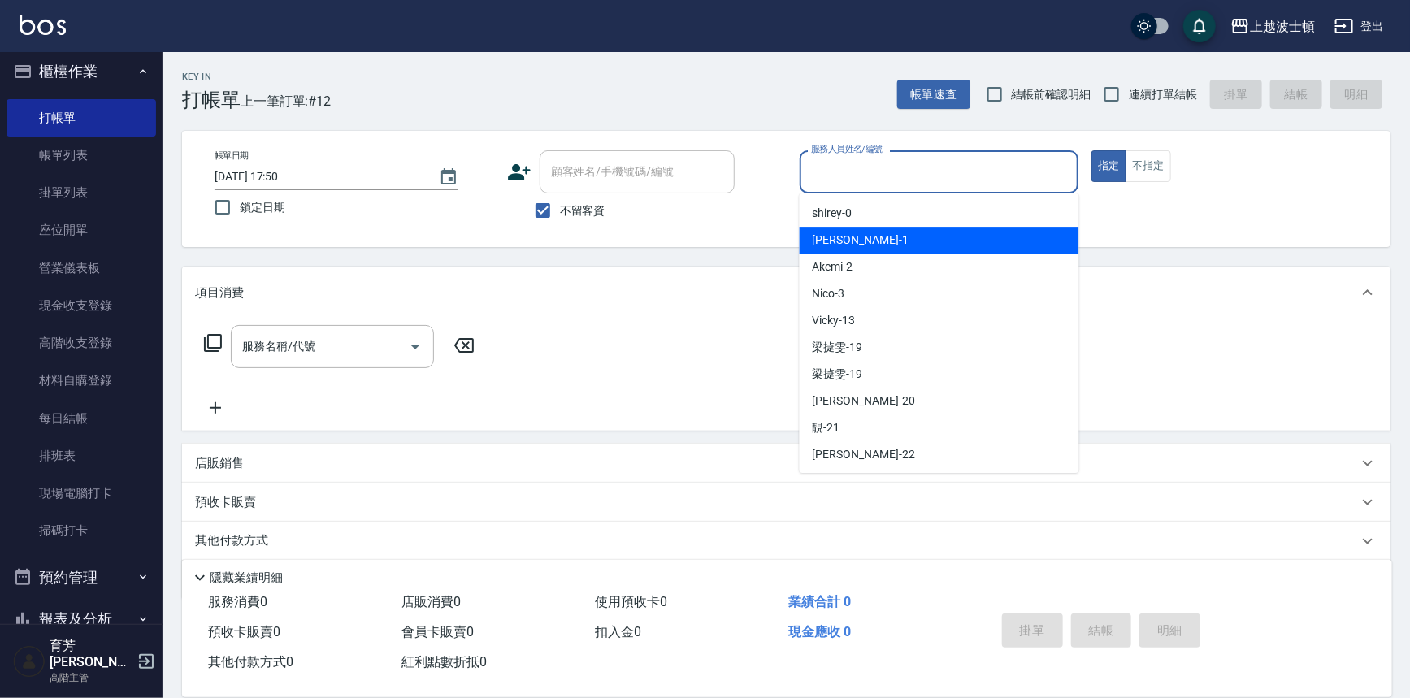
click at [871, 232] on div "麥可 -1" at bounding box center [940, 240] width 280 height 27
type input "[PERSON_NAME]-1"
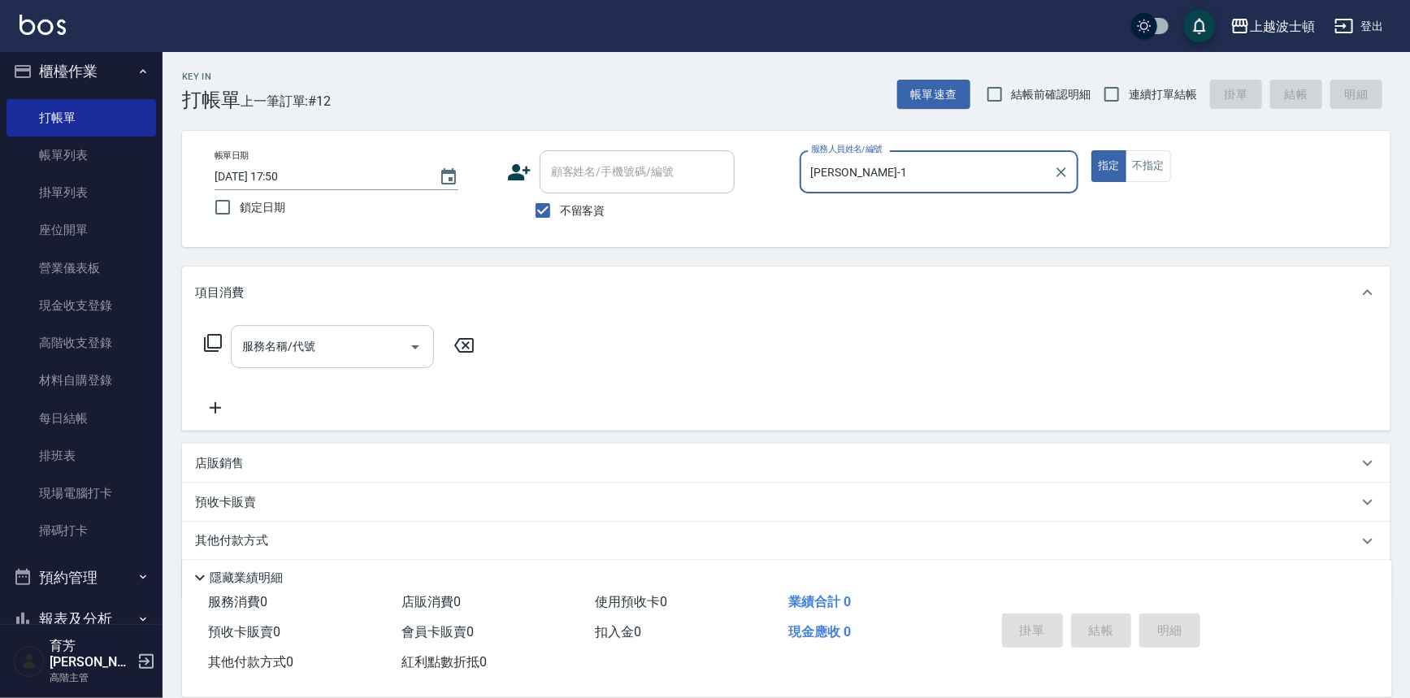
click at [308, 334] on input "服務名稱/代號" at bounding box center [320, 346] width 164 height 28
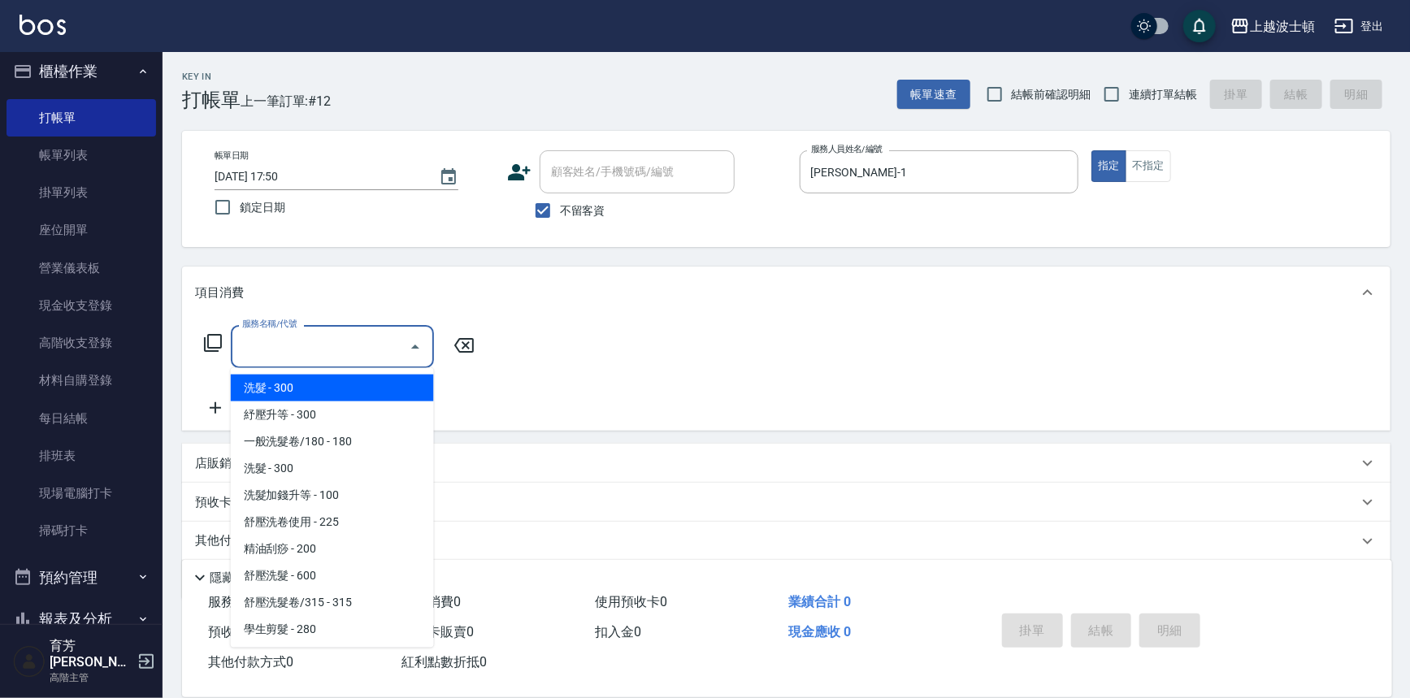
click at [319, 393] on span "洗髮 - 300" at bounding box center [332, 388] width 203 height 27
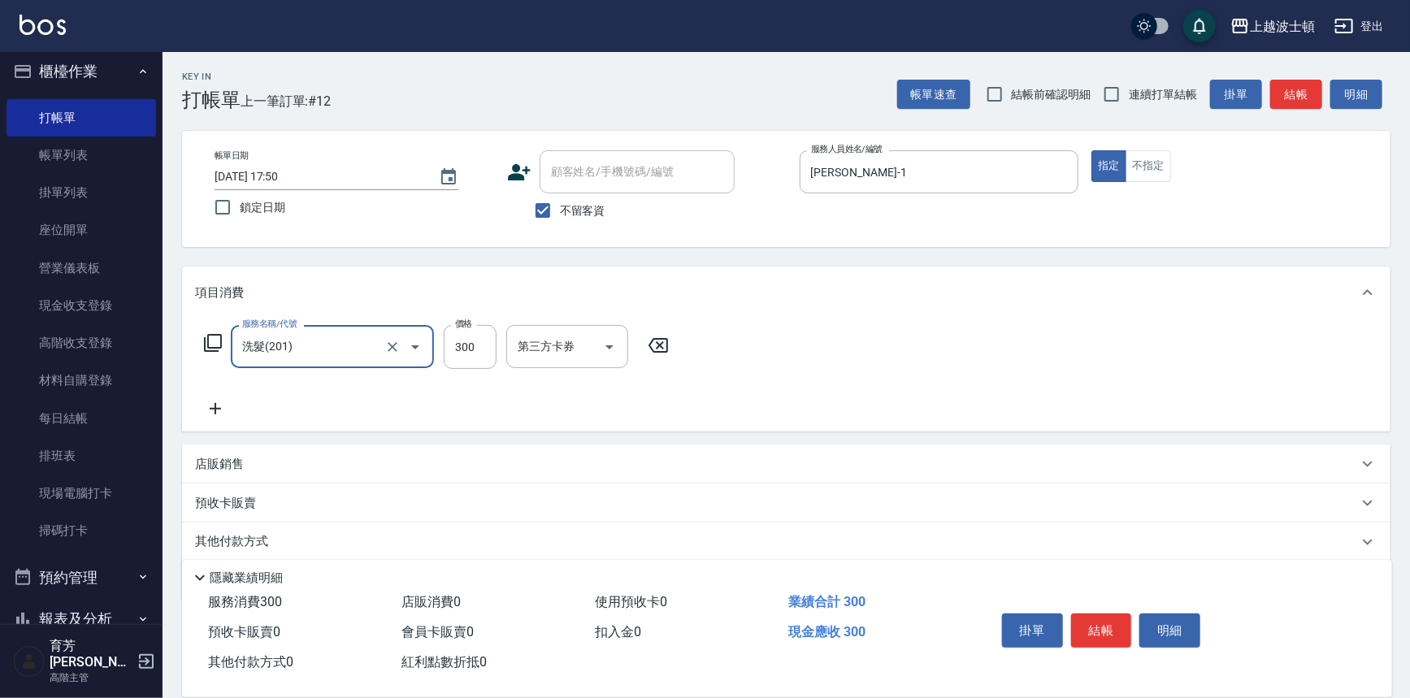
type input "洗髮(201)"
click at [577, 344] on input "洗-1" at bounding box center [555, 346] width 83 height 28
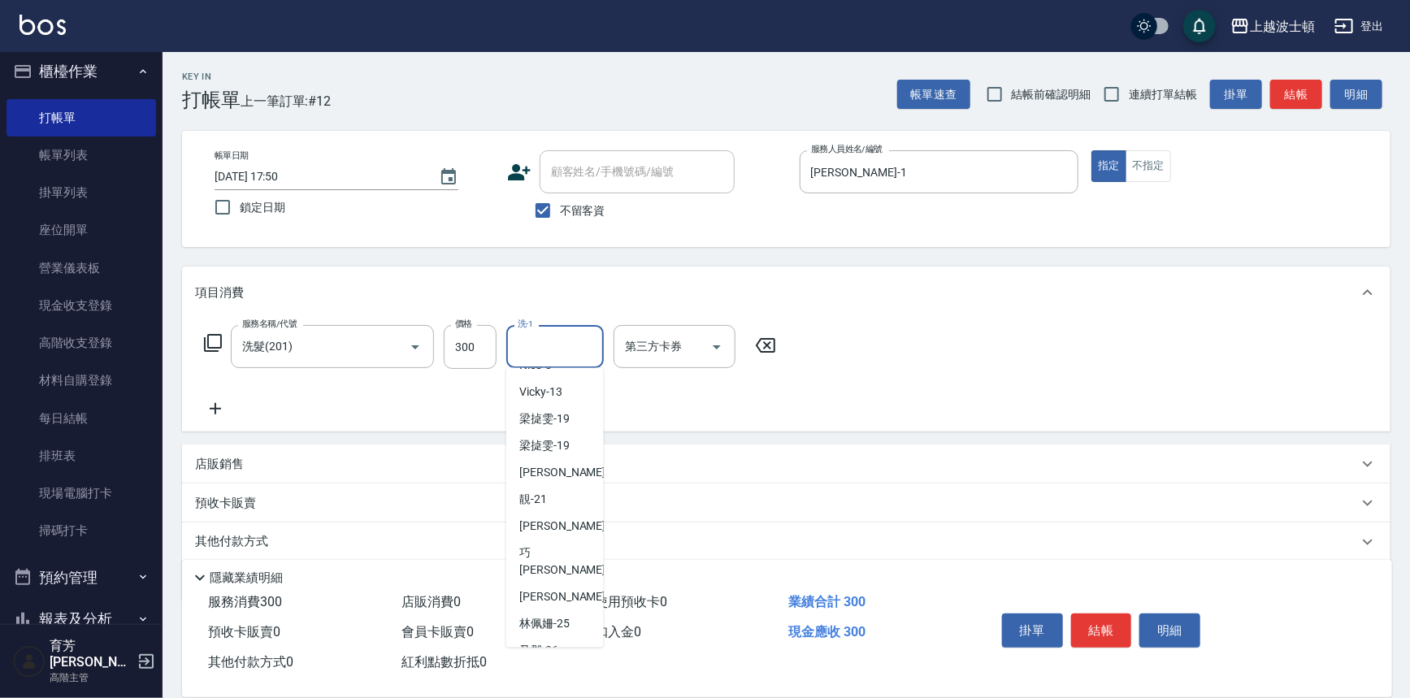
scroll to position [117, 0]
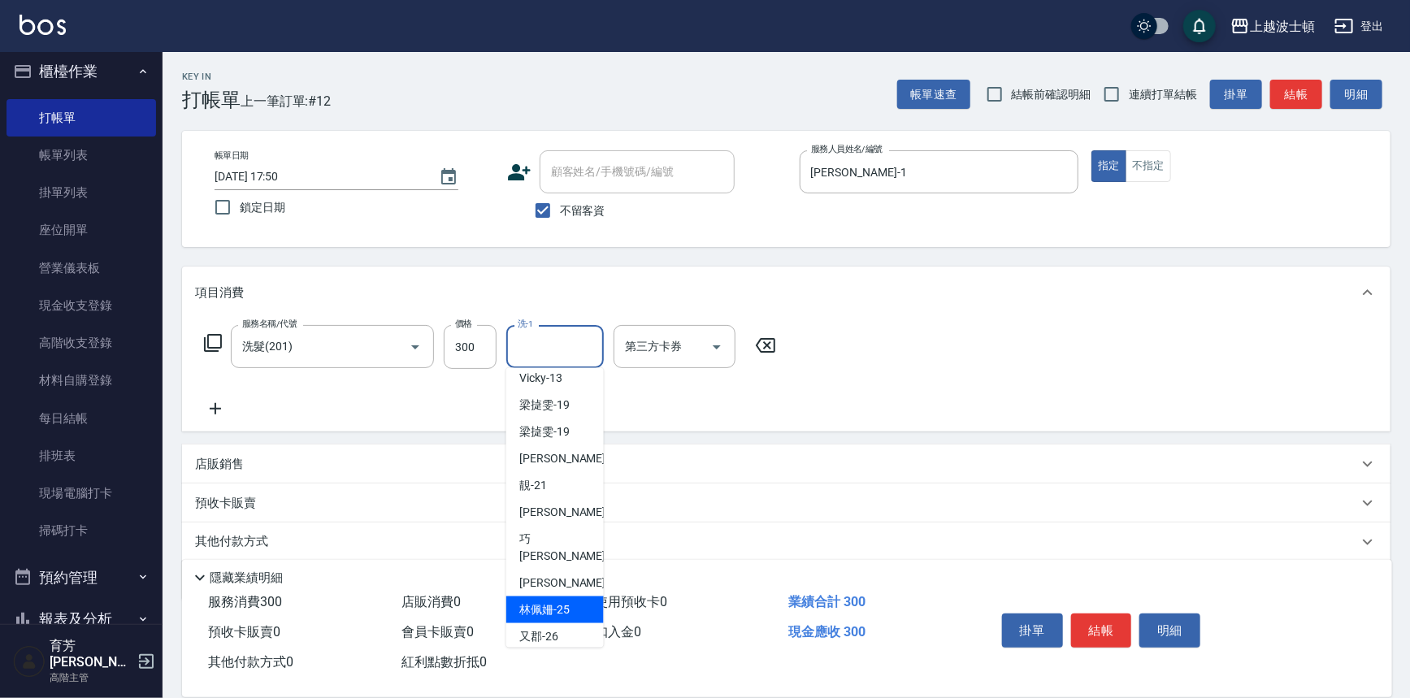
click at [550, 602] on span "林佩姍 -25" at bounding box center [544, 610] width 50 height 17
type input "林佩姍-25"
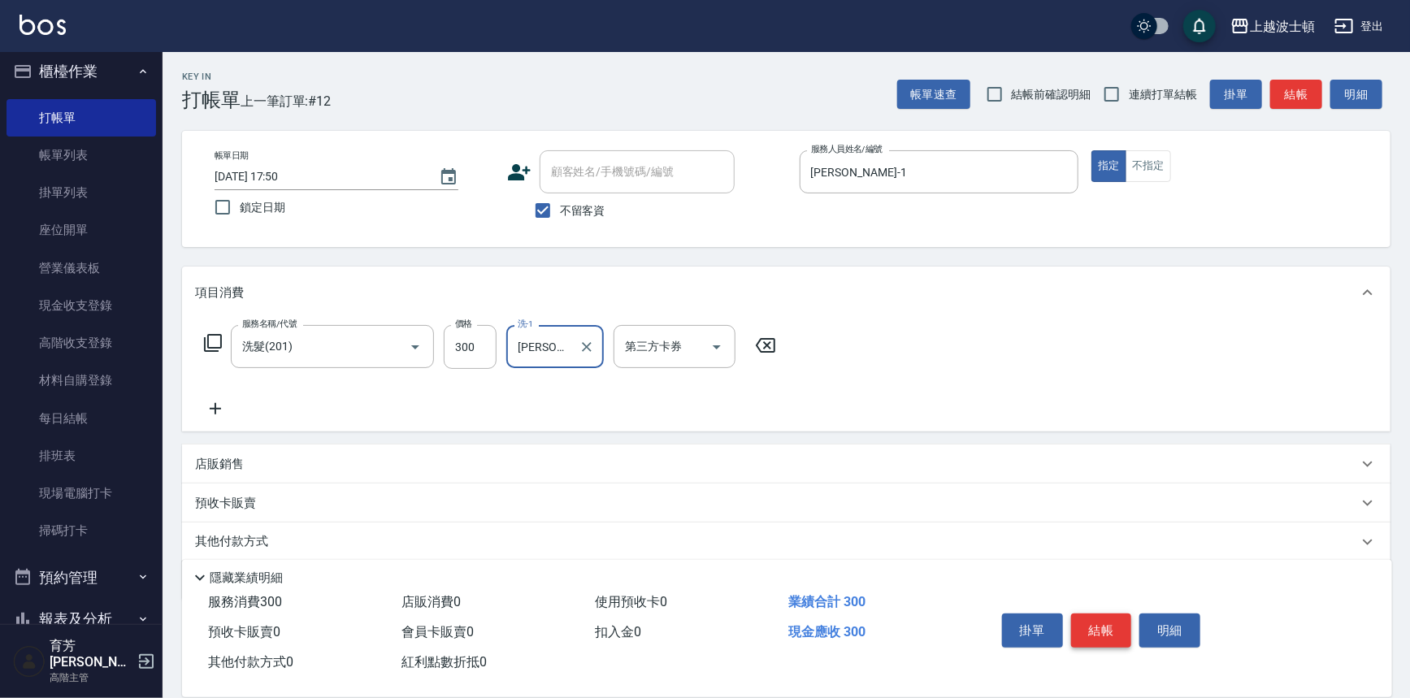
click at [1088, 614] on button "結帳" at bounding box center [1101, 631] width 61 height 34
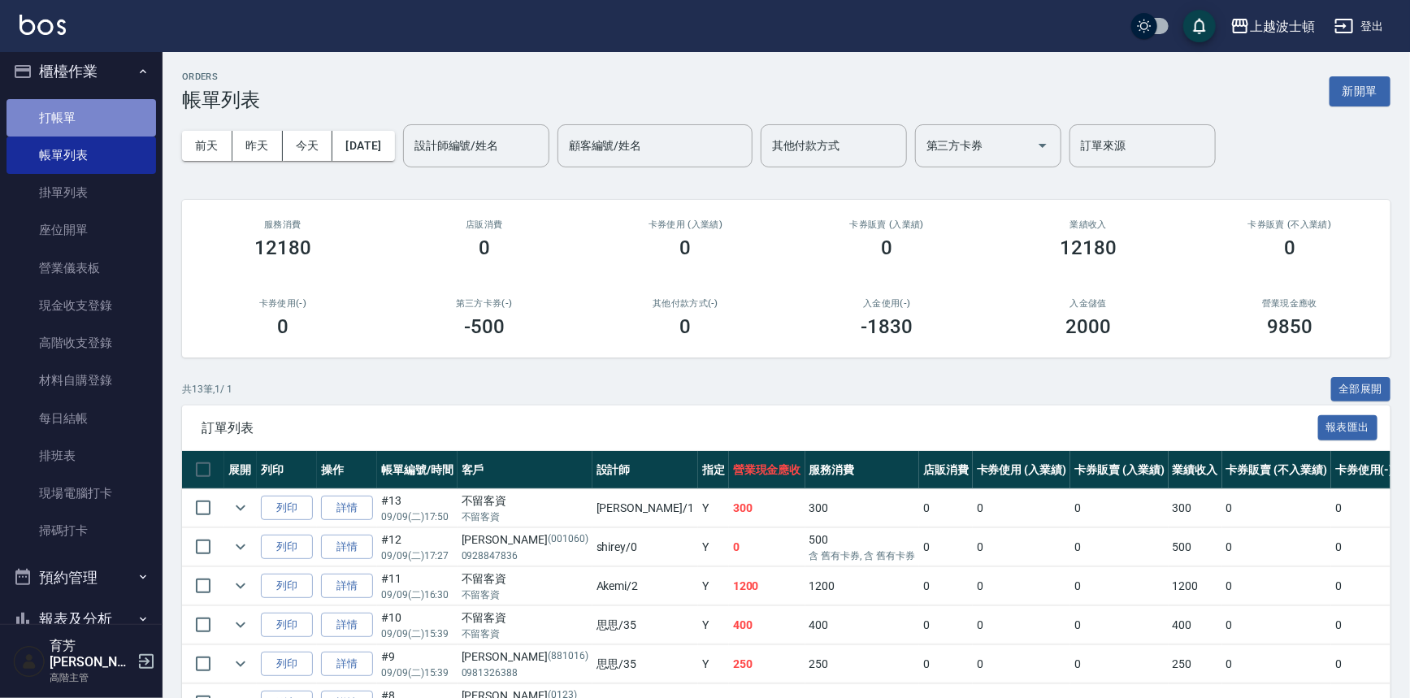
click at [85, 118] on link "打帳單" at bounding box center [82, 117] width 150 height 37
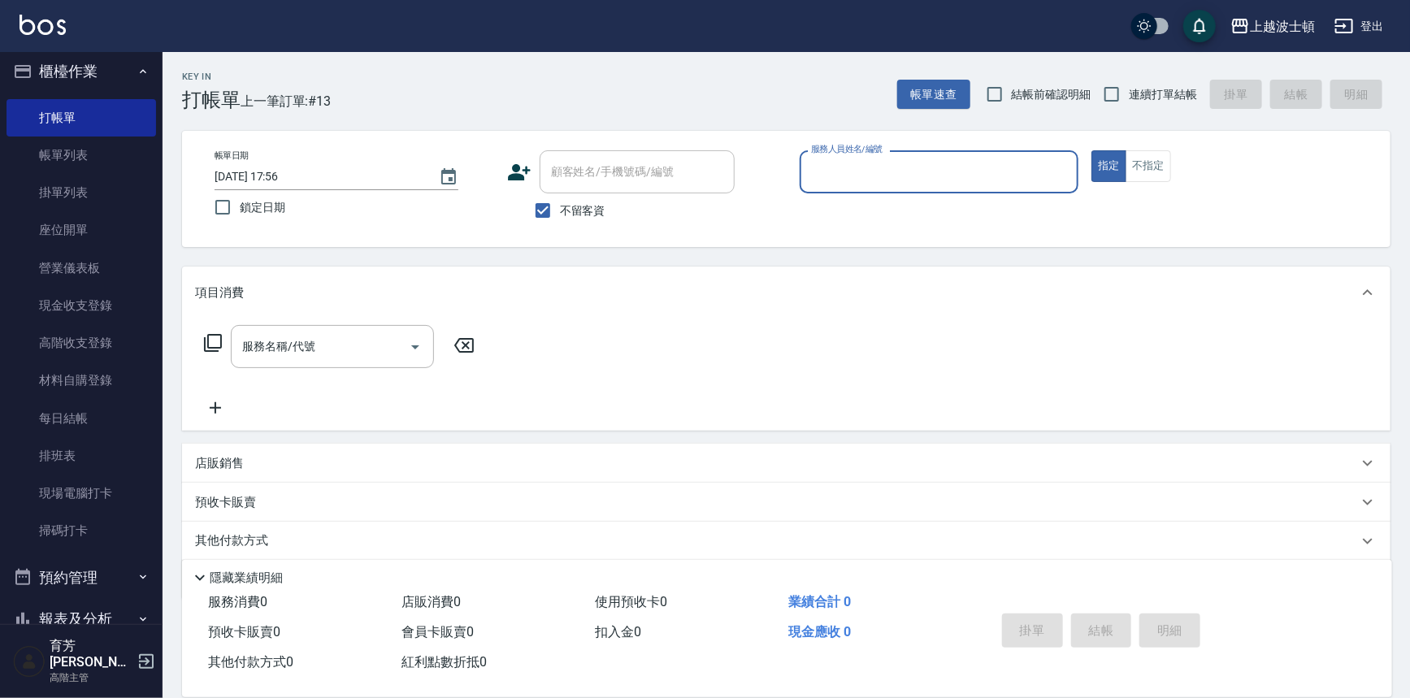
click at [847, 177] on input "服務人員姓名/編號" at bounding box center [939, 172] width 265 height 28
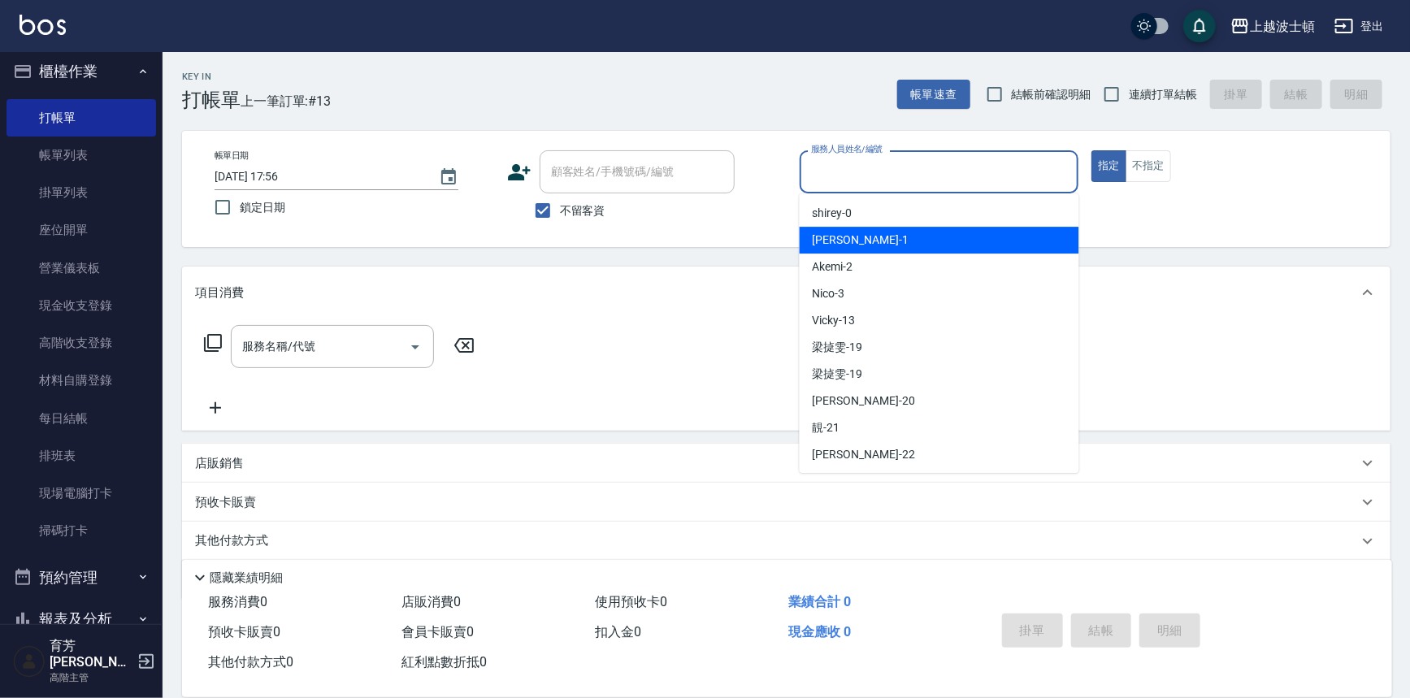
click at [859, 249] on div "麥可 -1" at bounding box center [940, 240] width 280 height 27
type input "[PERSON_NAME]-1"
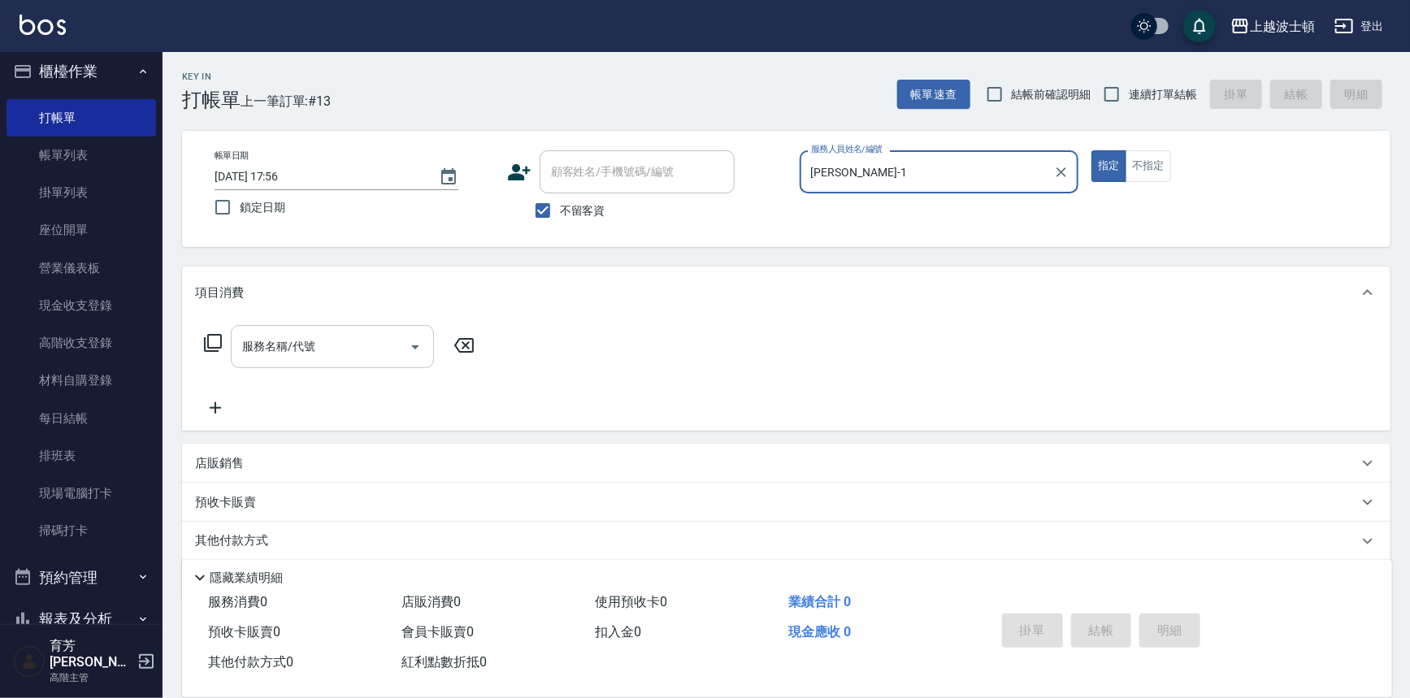
click at [371, 354] on input "服務名稱/代號" at bounding box center [320, 346] width 164 height 28
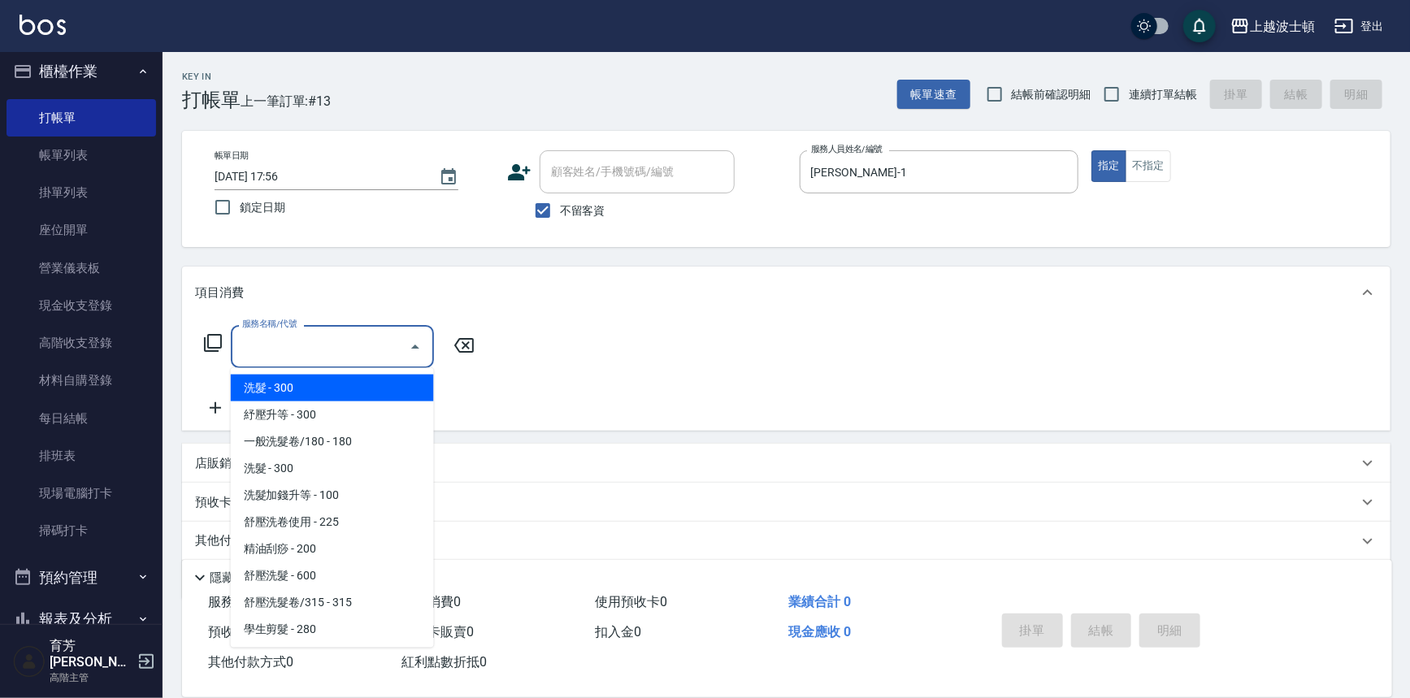
click at [355, 380] on span "洗髮 - 300" at bounding box center [332, 388] width 203 height 27
type input "洗髮(201)"
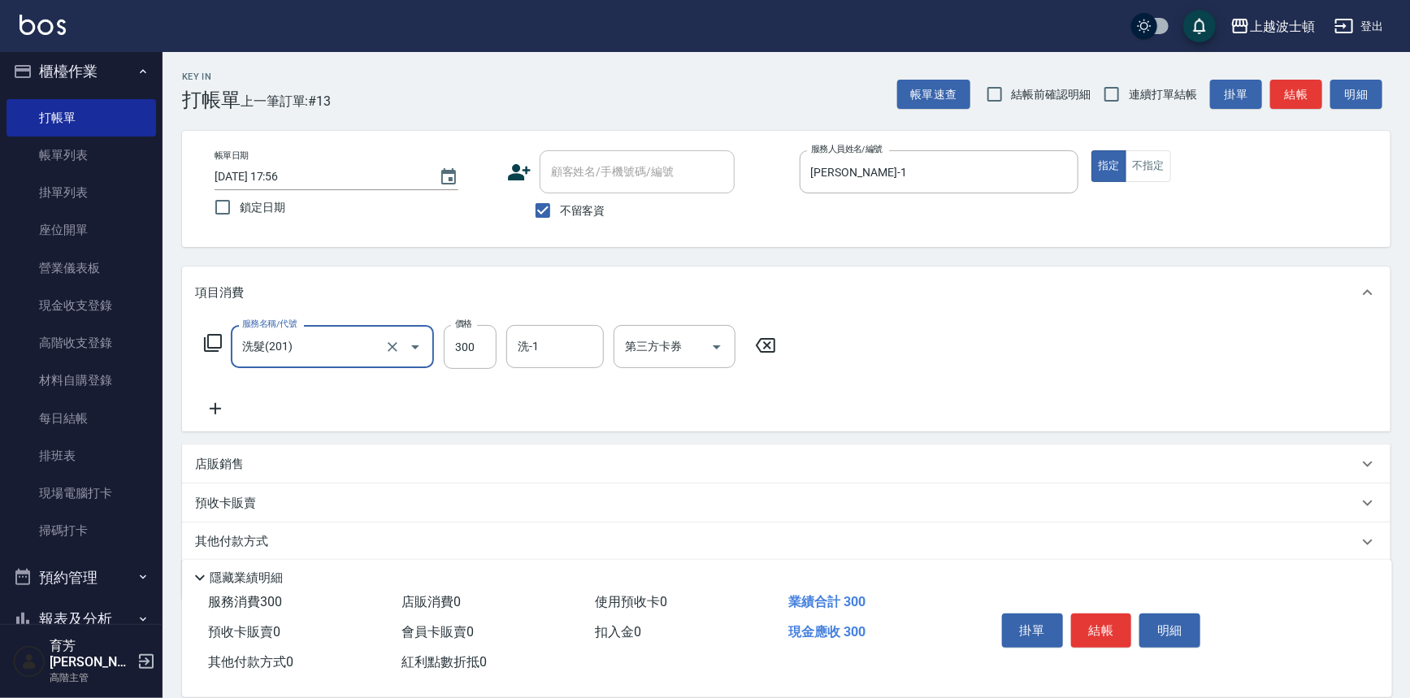
click at [211, 406] on icon at bounding box center [215, 409] width 41 height 20
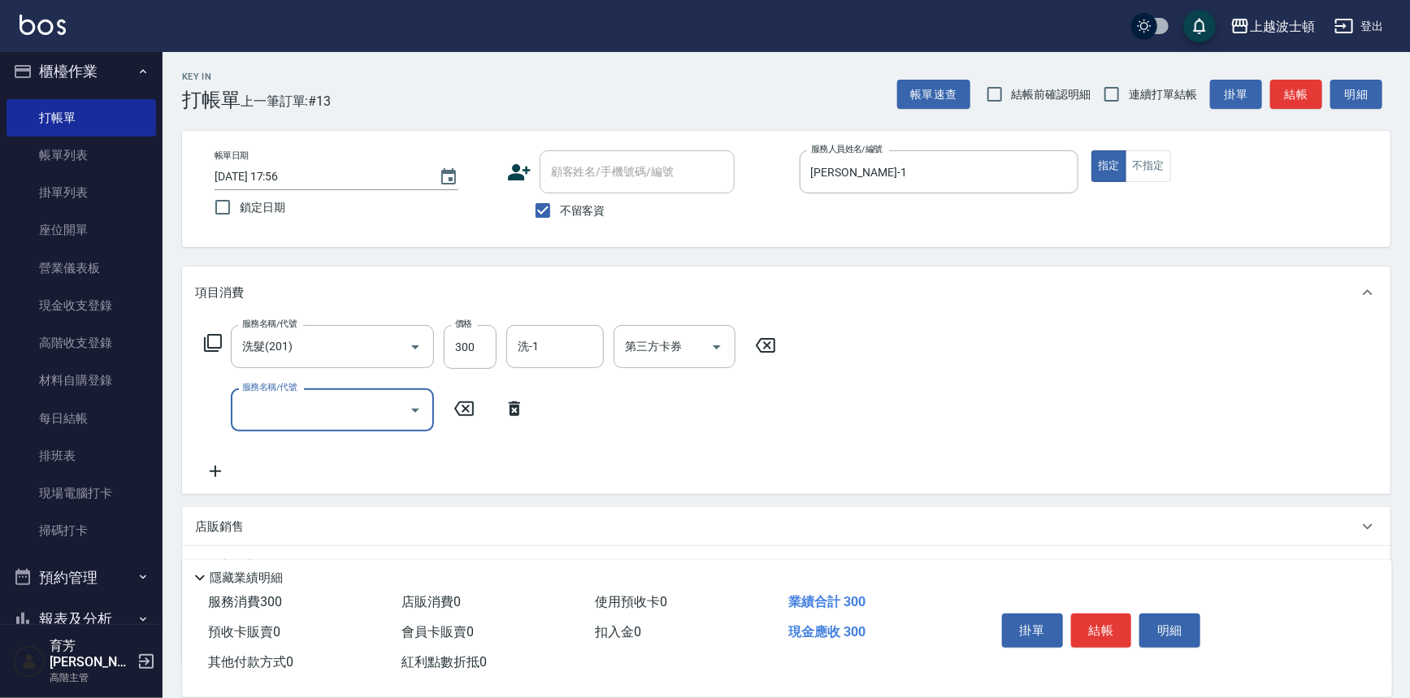
drag, startPoint x: 297, startPoint y: 412, endPoint x: 296, endPoint y: 393, distance: 18.7
click at [296, 402] on input "服務名稱/代號" at bounding box center [320, 410] width 164 height 28
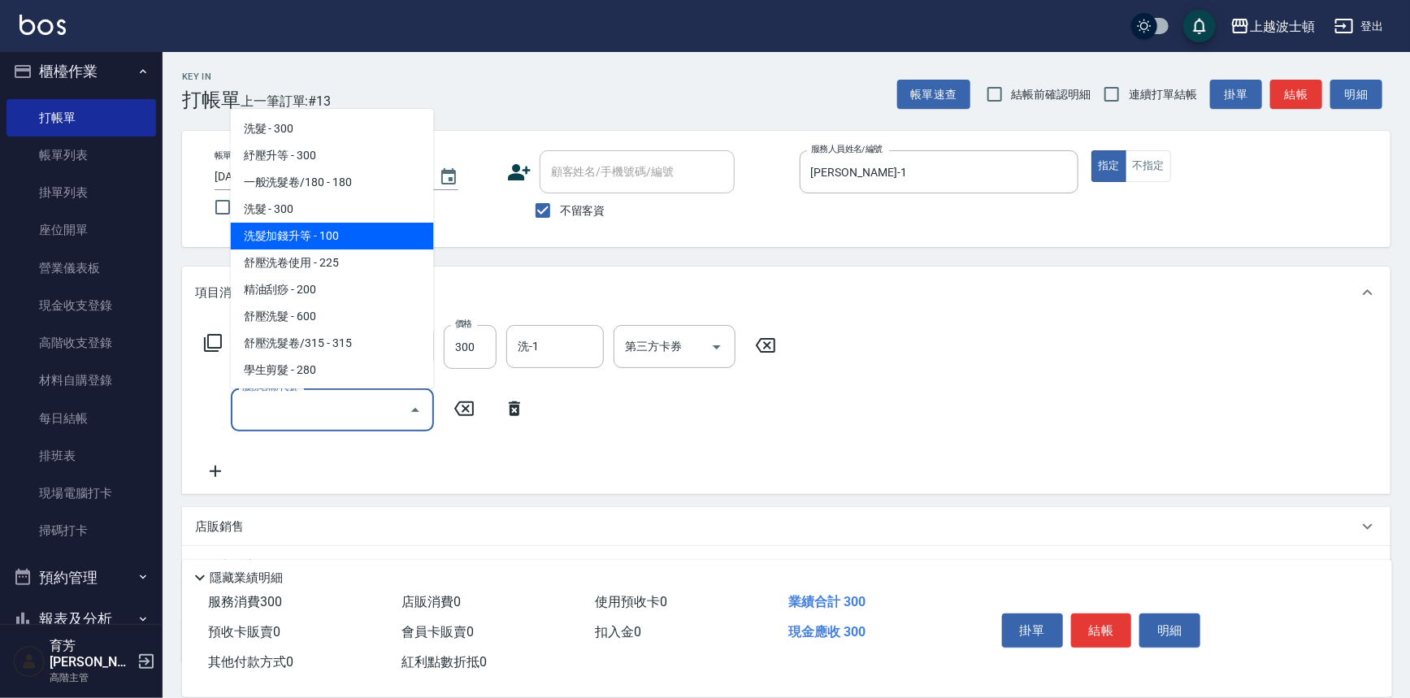
click at [367, 239] on span "洗髮加錢升等 - 100" at bounding box center [332, 236] width 203 height 27
type input "洗髮加錢升等(206)"
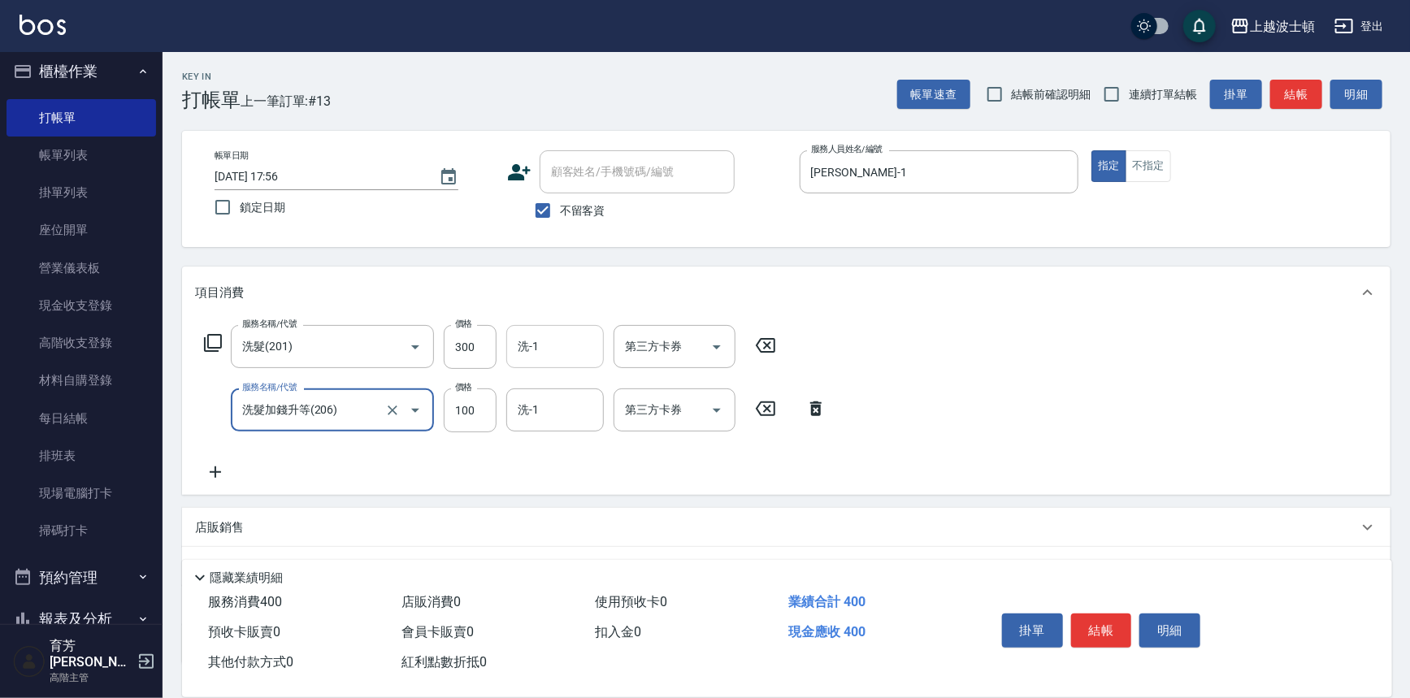
click at [569, 354] on input "洗-1" at bounding box center [555, 346] width 83 height 28
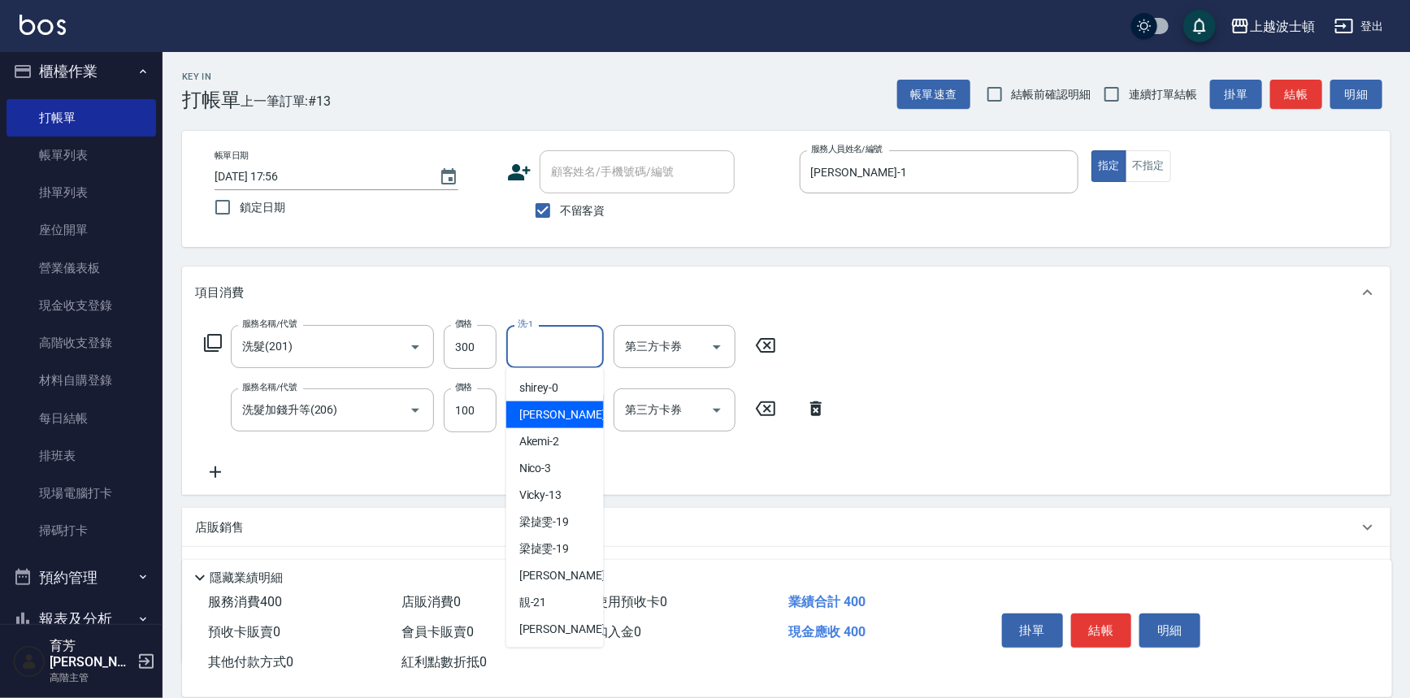
click at [549, 409] on span "麥可 -1" at bounding box center [567, 414] width 96 height 17
type input "[PERSON_NAME]-1"
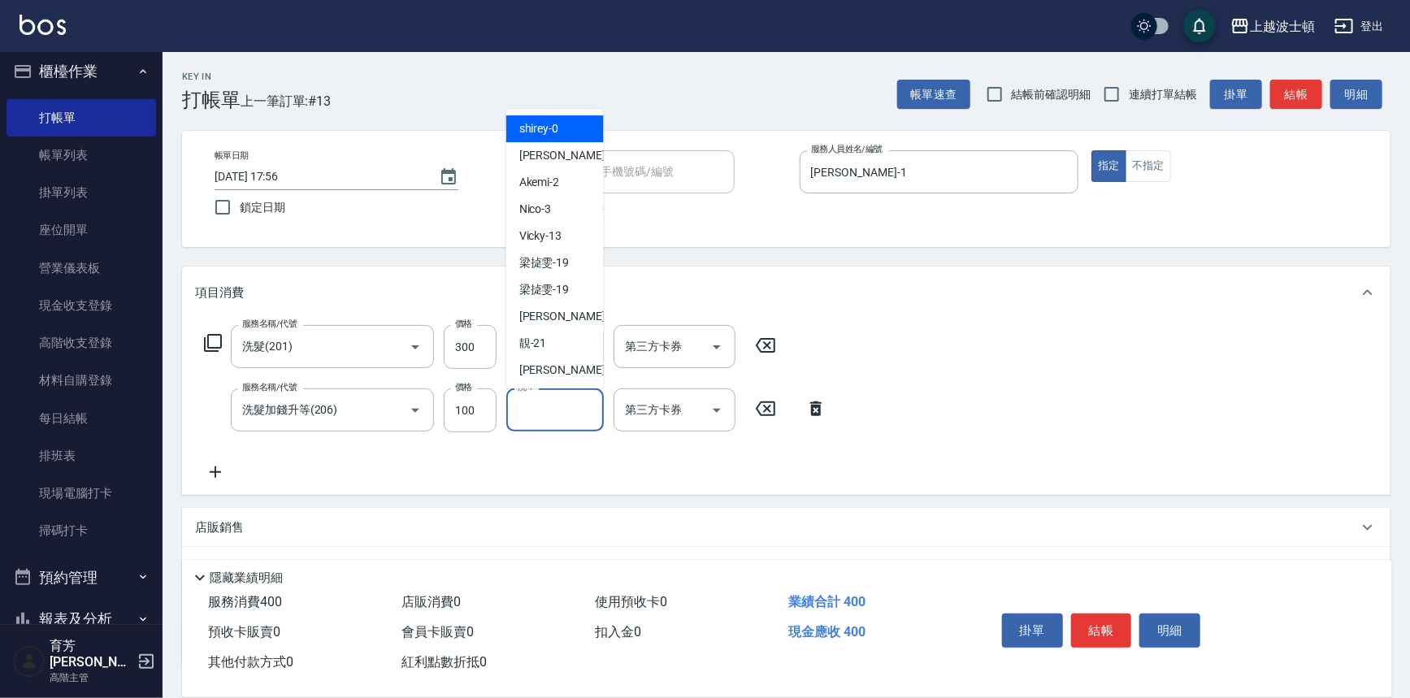
click at [563, 416] on input "洗-1" at bounding box center [555, 410] width 83 height 28
drag, startPoint x: 565, startPoint y: 148, endPoint x: 693, endPoint y: 195, distance: 136.8
click at [574, 147] on div "麥可 -1" at bounding box center [555, 155] width 98 height 27
type input "[PERSON_NAME]-1"
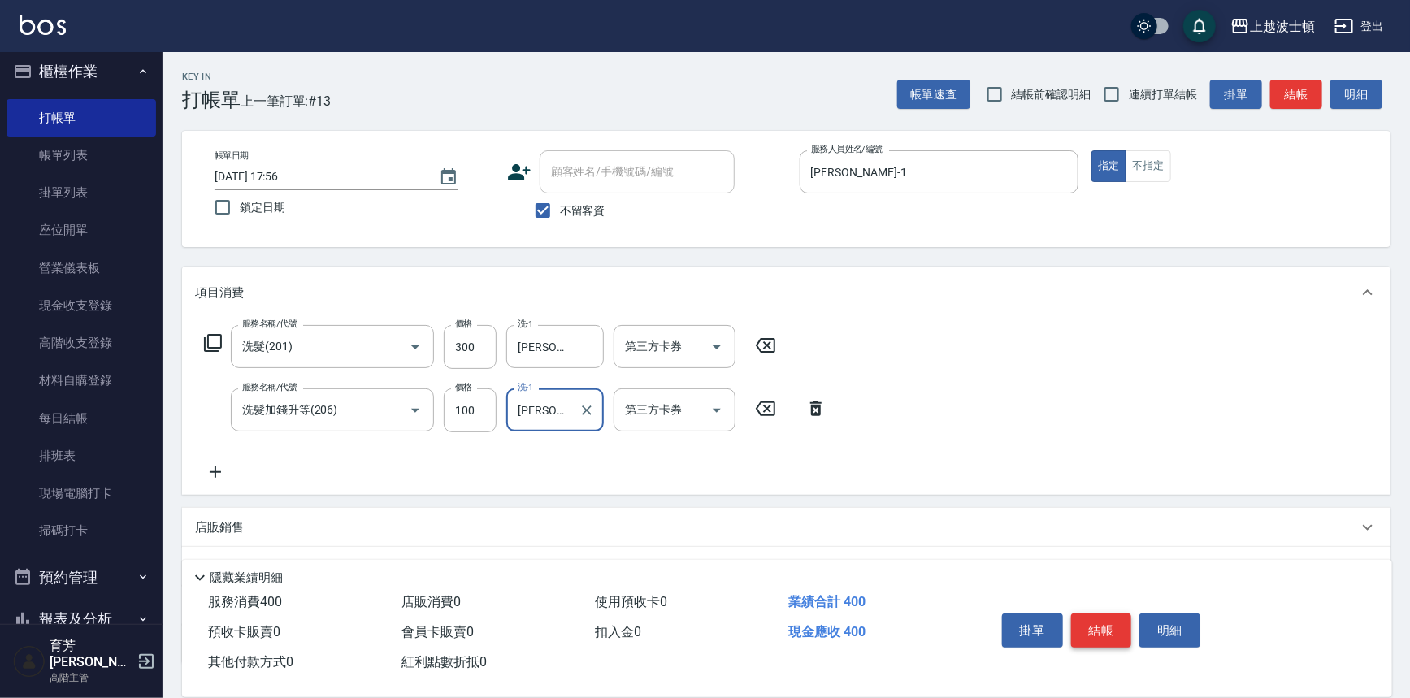
click at [1094, 628] on button "結帳" at bounding box center [1101, 631] width 61 height 34
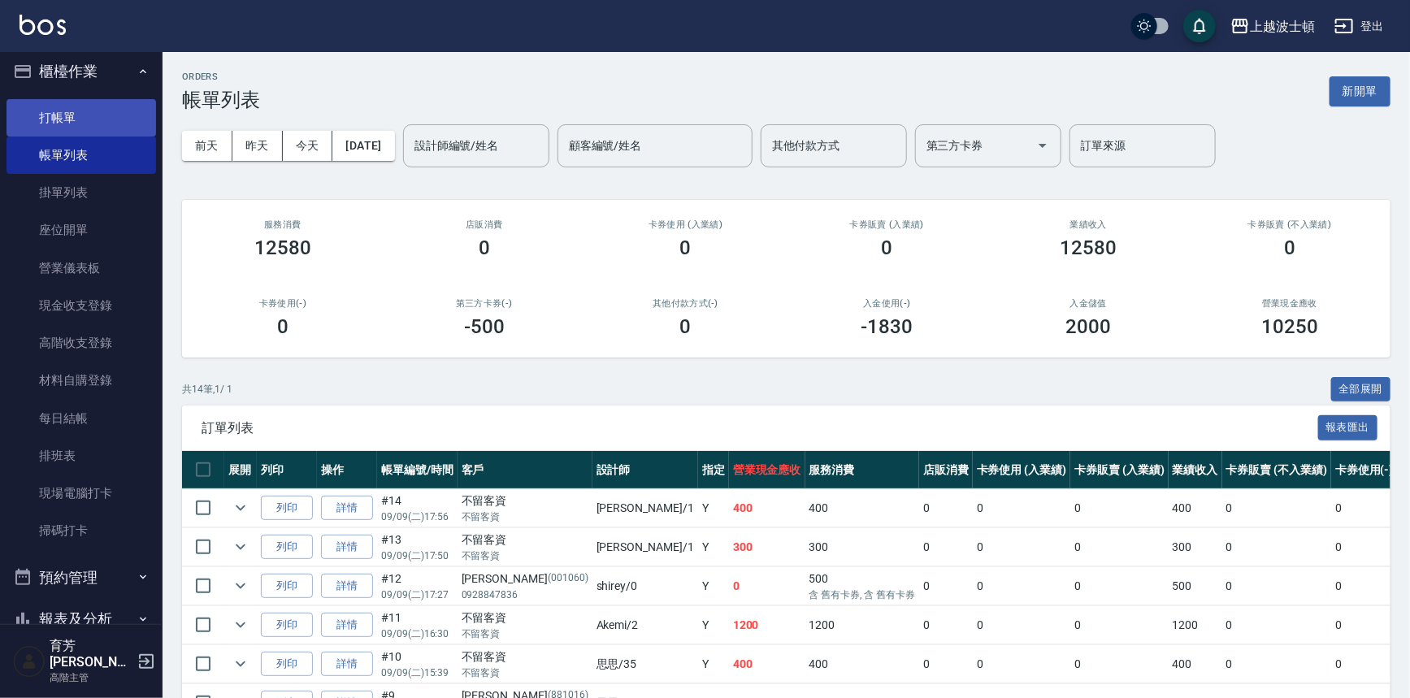
click at [86, 111] on link "打帳單" at bounding box center [82, 117] width 150 height 37
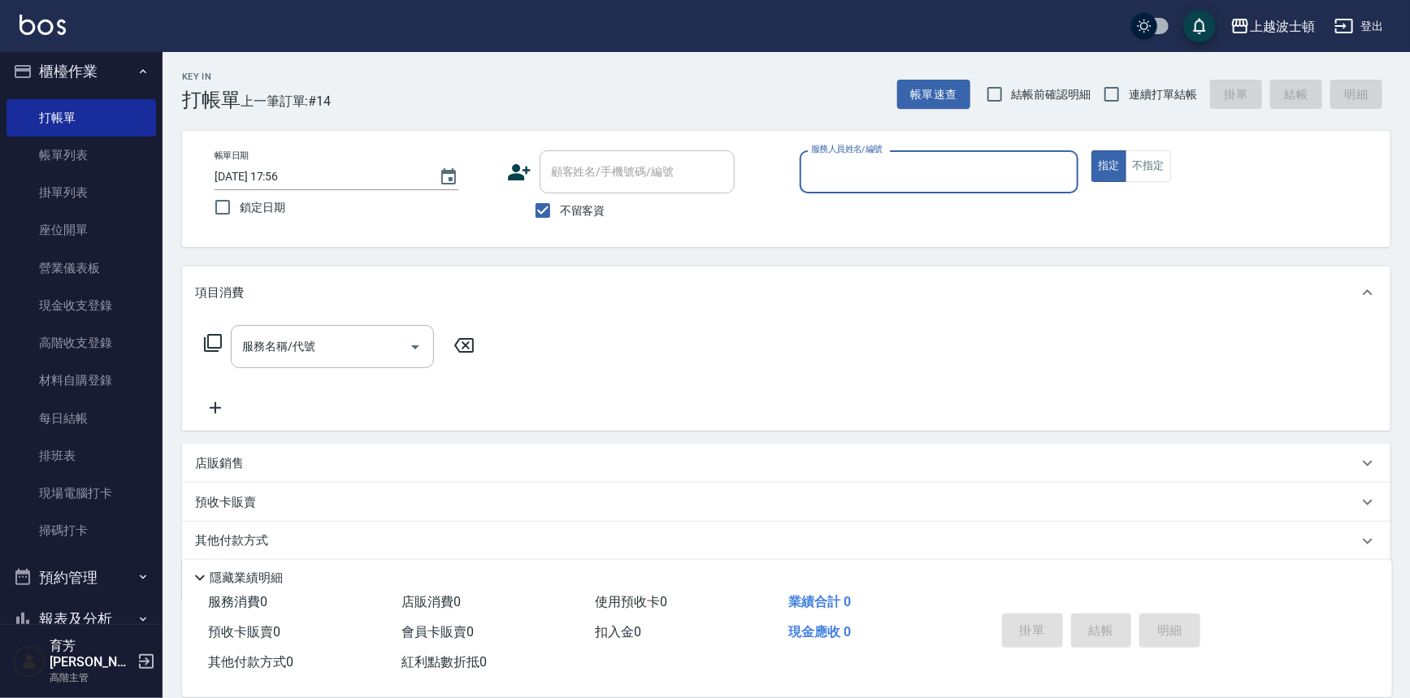
drag, startPoint x: 845, startPoint y: 167, endPoint x: 844, endPoint y: 180, distance: 13.8
click at [845, 167] on input "服務人員姓名/編號" at bounding box center [939, 172] width 265 height 28
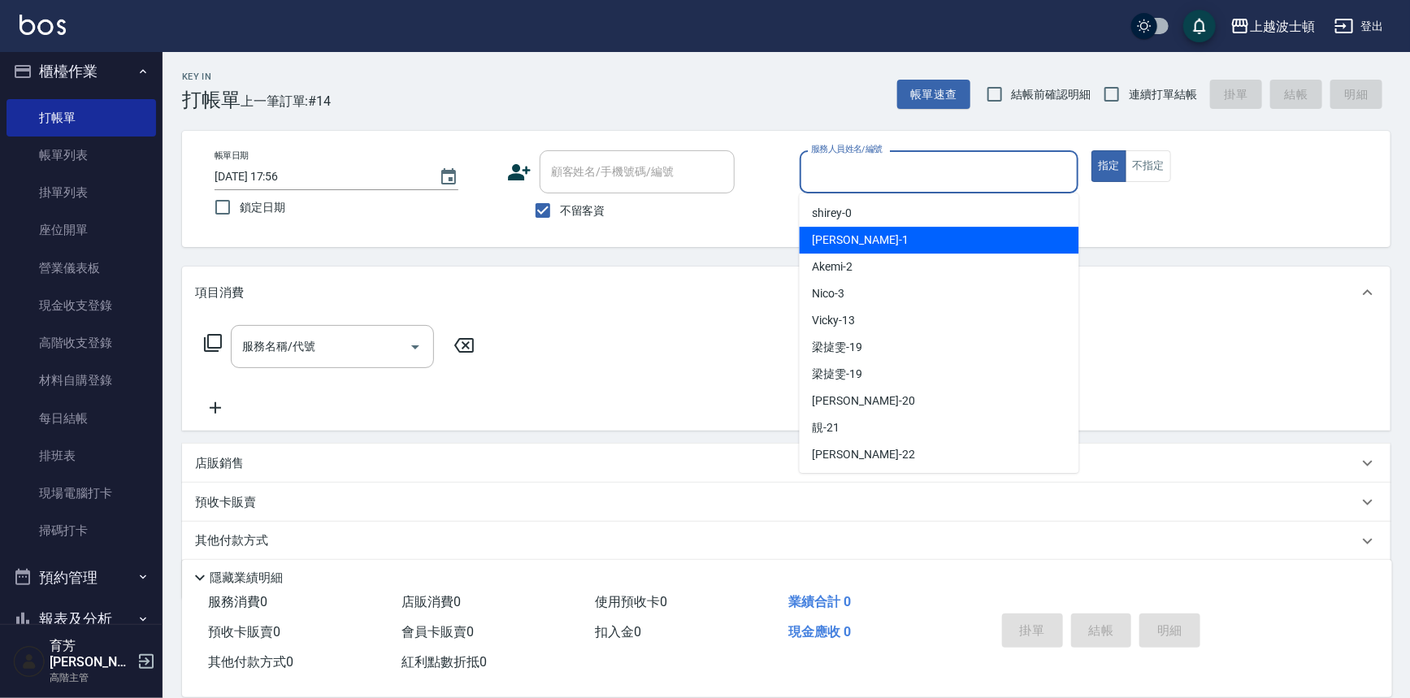
click at [854, 228] on div "麥可 -1" at bounding box center [940, 240] width 280 height 27
type input "[PERSON_NAME]-1"
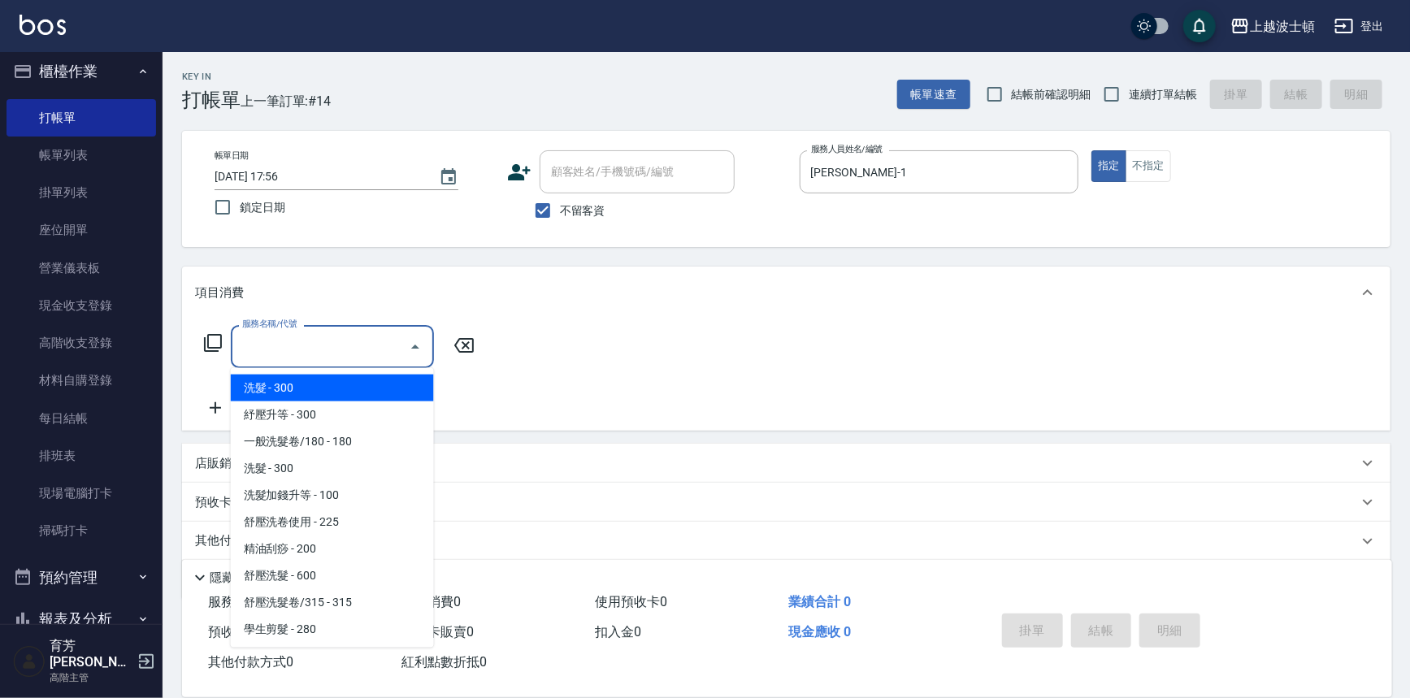
click at [259, 352] on input "服務名稱/代號" at bounding box center [320, 346] width 164 height 28
click at [267, 381] on span "洗髮 - 300" at bounding box center [332, 388] width 203 height 27
type input "洗髮(201)"
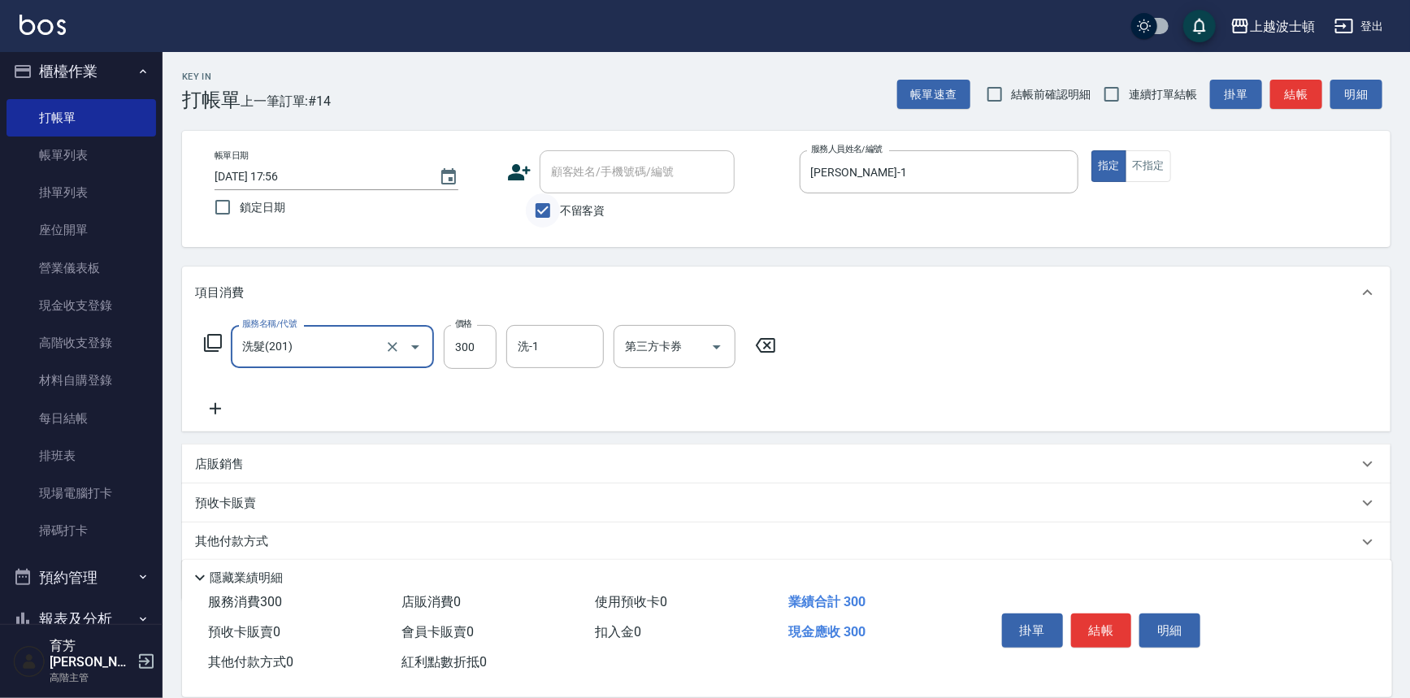
click at [548, 201] on input "不留客資" at bounding box center [543, 210] width 34 height 34
checkbox input "false"
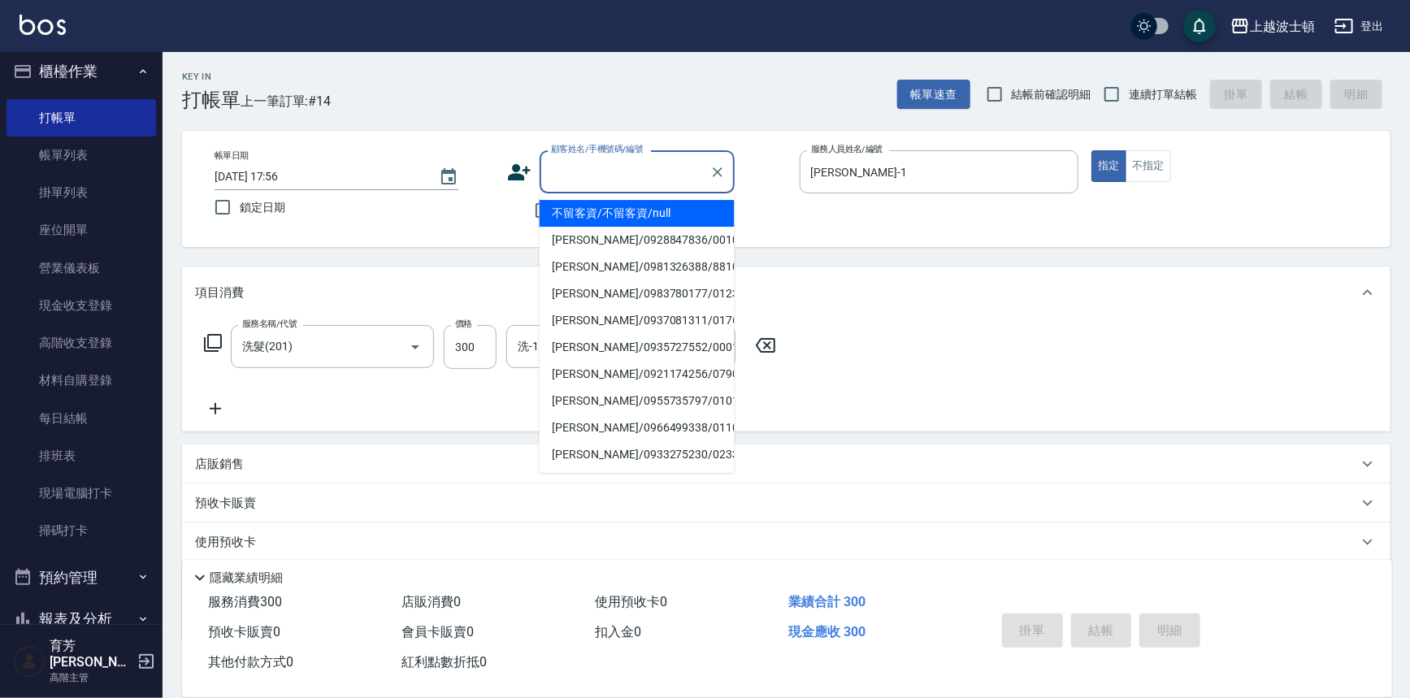
click at [578, 175] on input "顧客姓名/手機號碼/編號" at bounding box center [625, 172] width 156 height 28
click at [600, 213] on li "郭愛珠/0930849519/48777" at bounding box center [637, 213] width 195 height 27
type input "郭愛珠/0930849519/48777"
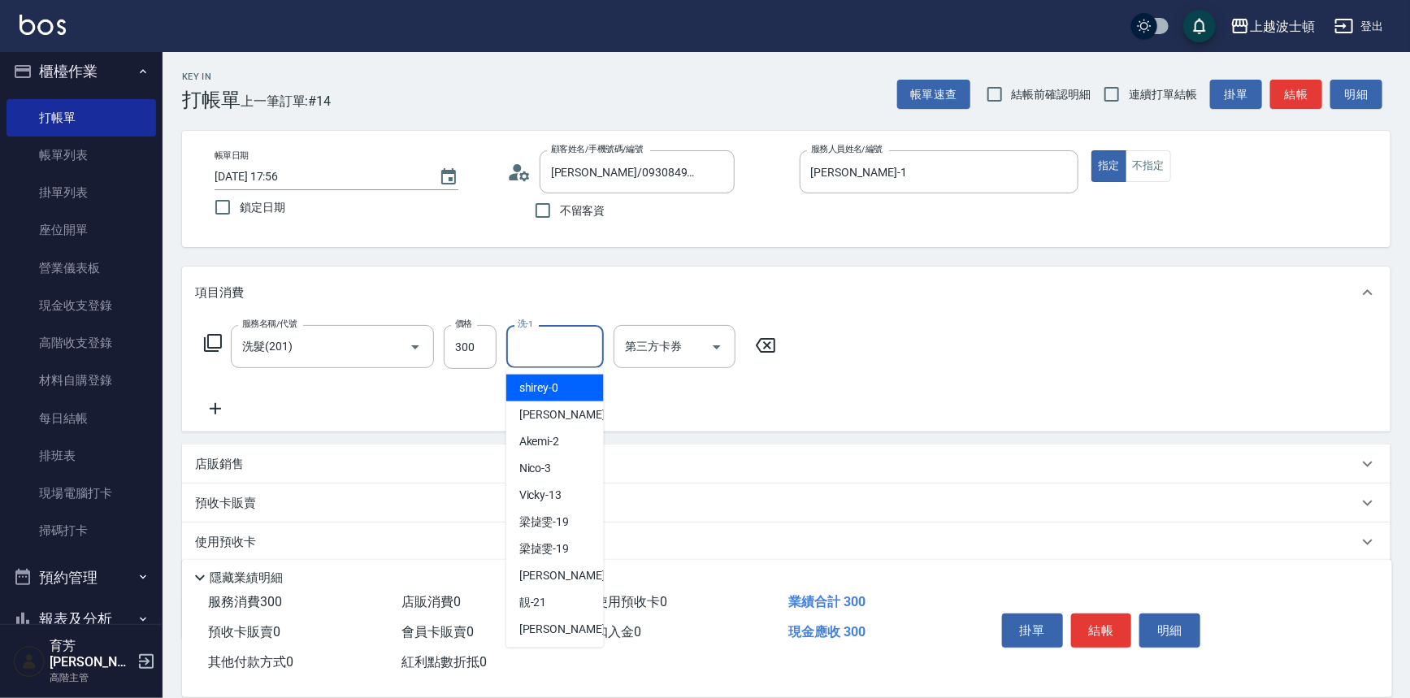
click at [544, 338] on input "洗-1" at bounding box center [555, 346] width 83 height 28
drag, startPoint x: 594, startPoint y: 502, endPoint x: 599, endPoint y: 528, distance: 26.5
click at [599, 528] on ul "shirey -0 麥可 -1 Akemi -2 Nico -3 Vicky -13 梁㨗雯 -19 梁㨗雯 -19 燕如 -20 靚 -21 雅如 -22 …" at bounding box center [555, 508] width 98 height 280
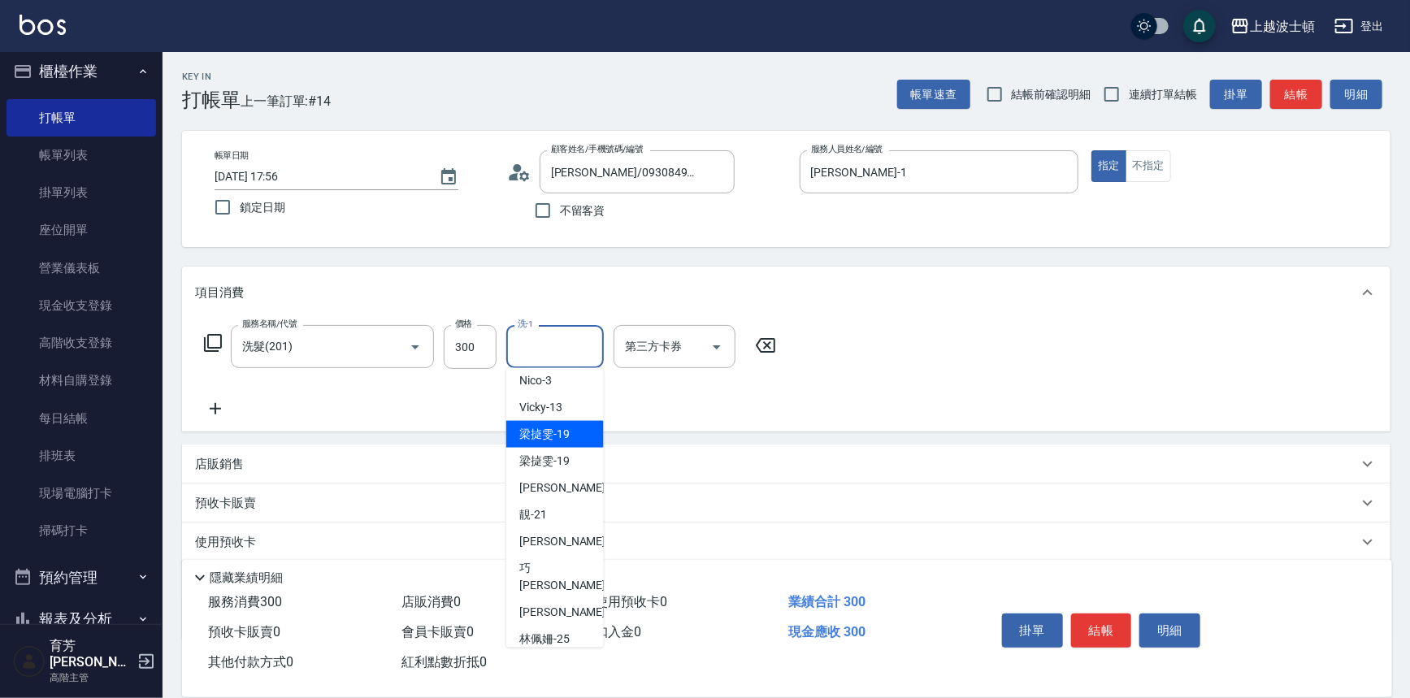
scroll to position [98, 0]
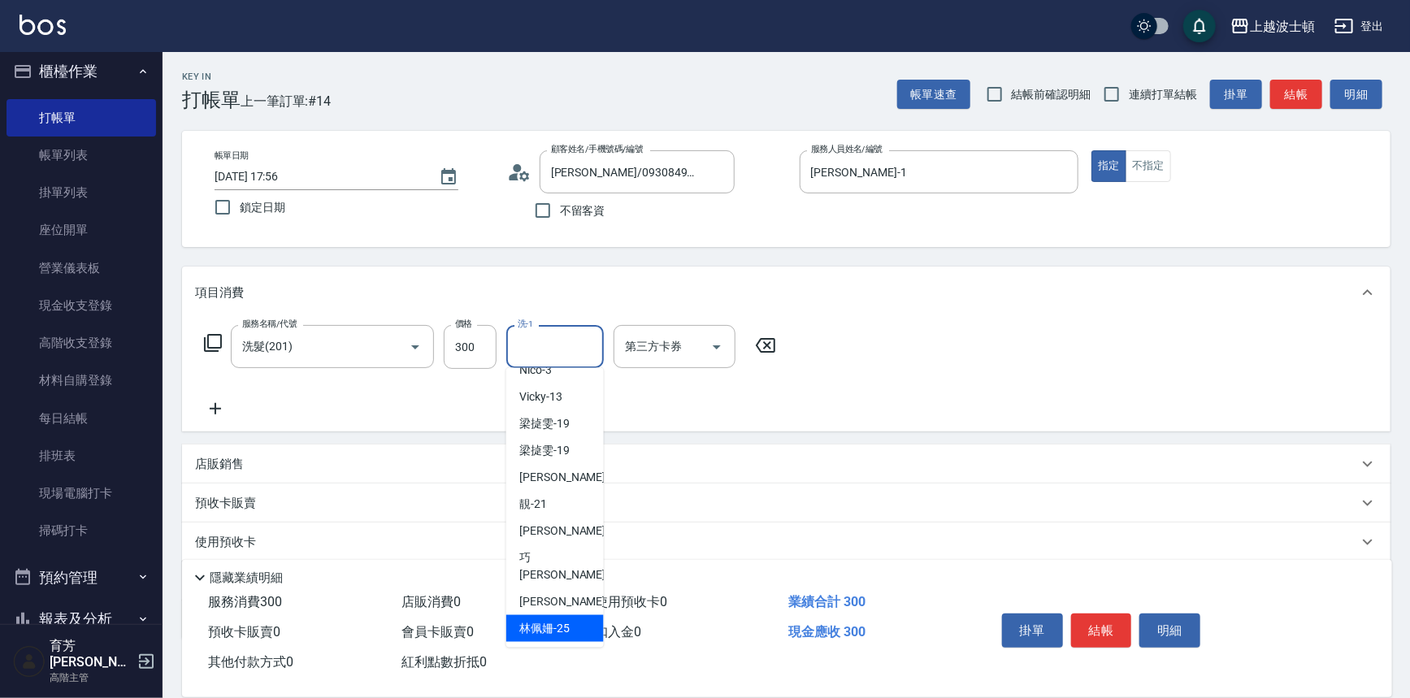
drag, startPoint x: 577, startPoint y: 603, endPoint x: 604, endPoint y: 599, distance: 27.1
click at [577, 615] on div "林佩姍 -25" at bounding box center [555, 628] width 98 height 27
type input "林佩姍-25"
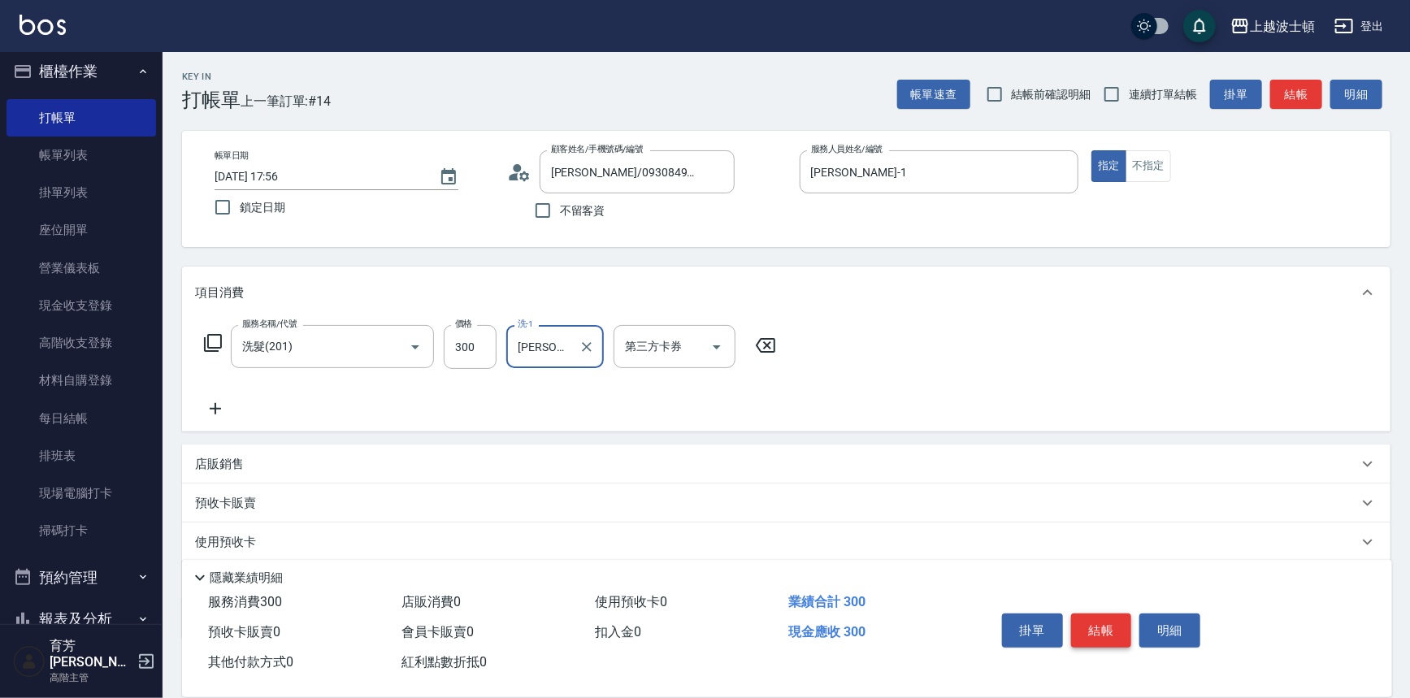
click at [1097, 624] on button "結帳" at bounding box center [1101, 631] width 61 height 34
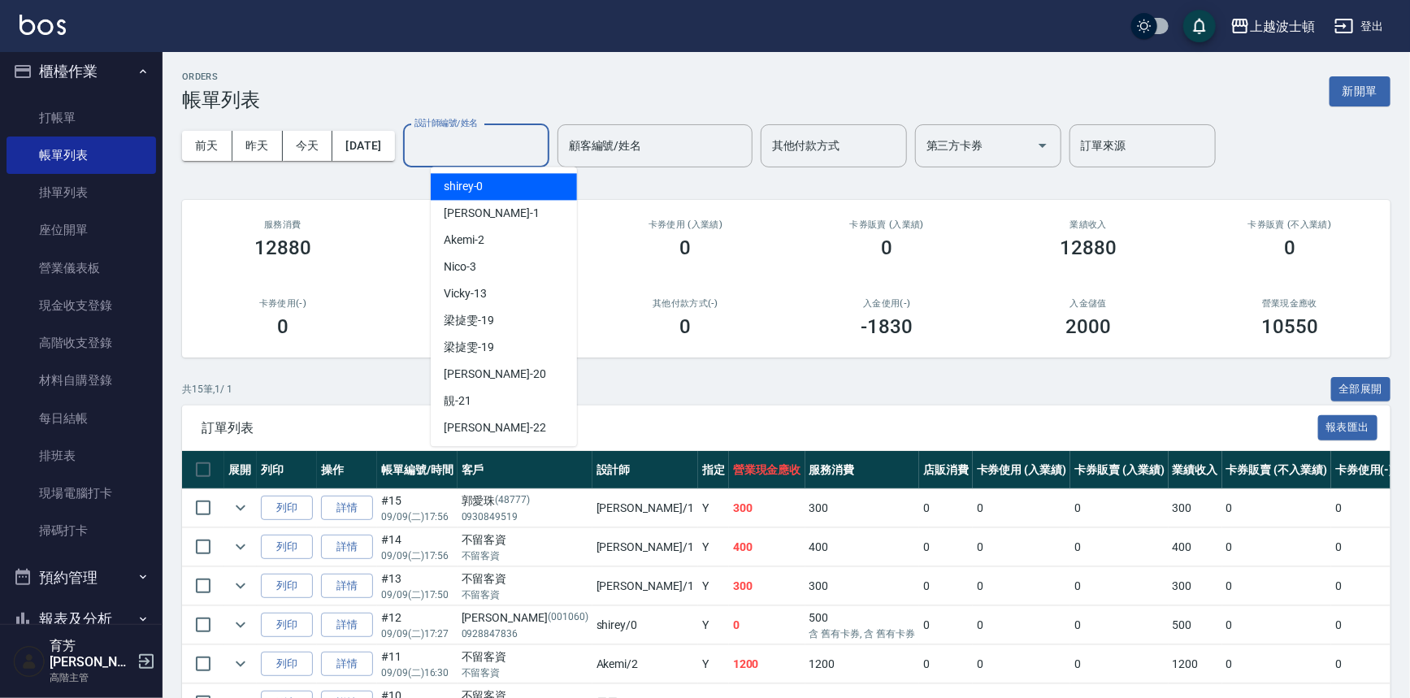
drag, startPoint x: 488, startPoint y: 144, endPoint x: 498, endPoint y: 147, distance: 11.1
click at [487, 144] on input "設計師編號/姓名" at bounding box center [477, 146] width 132 height 28
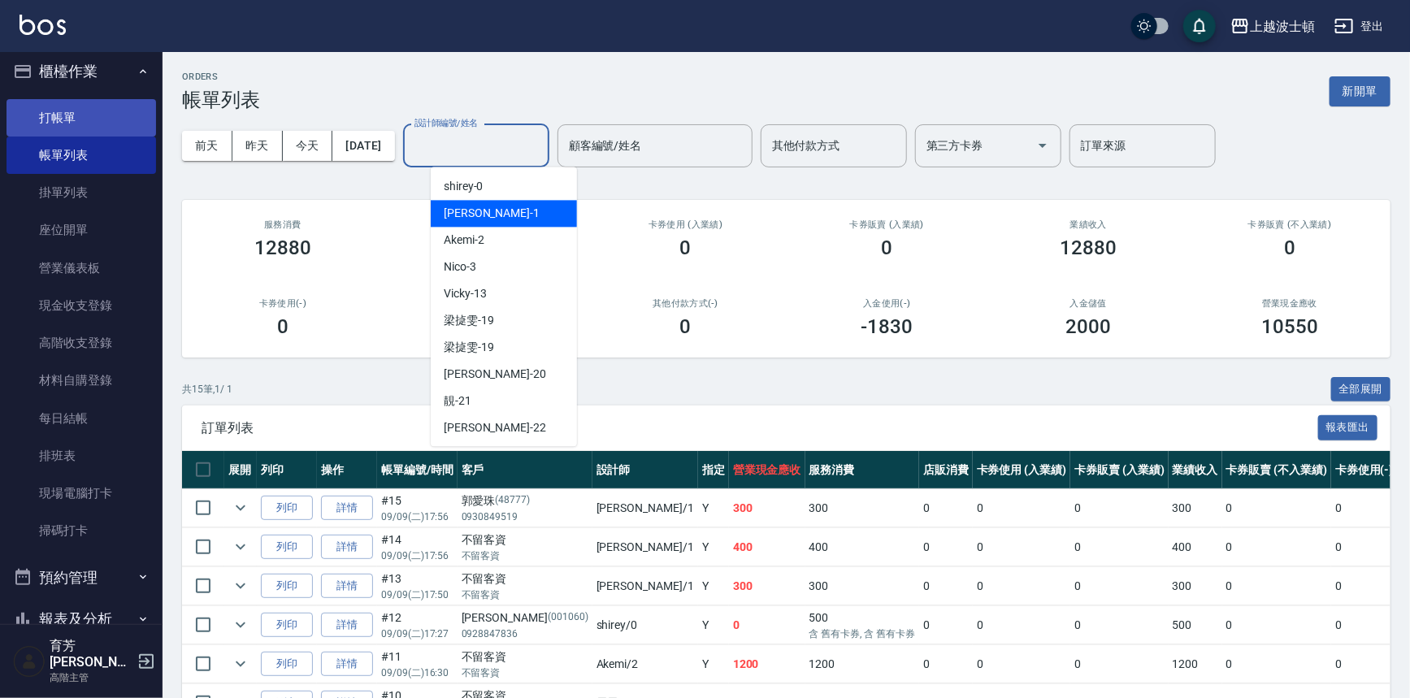
click at [98, 118] on link "打帳單" at bounding box center [82, 117] width 150 height 37
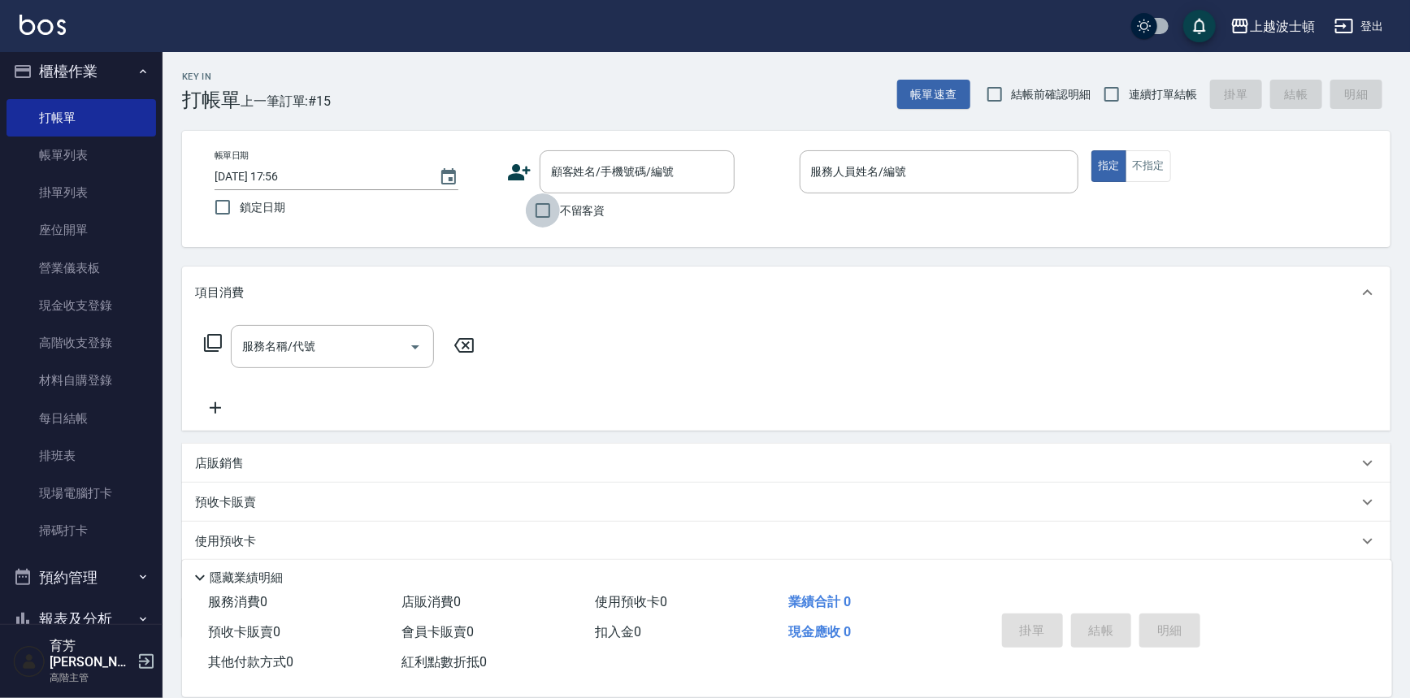
click at [548, 219] on input "不留客資" at bounding box center [543, 210] width 34 height 34
checkbox input "true"
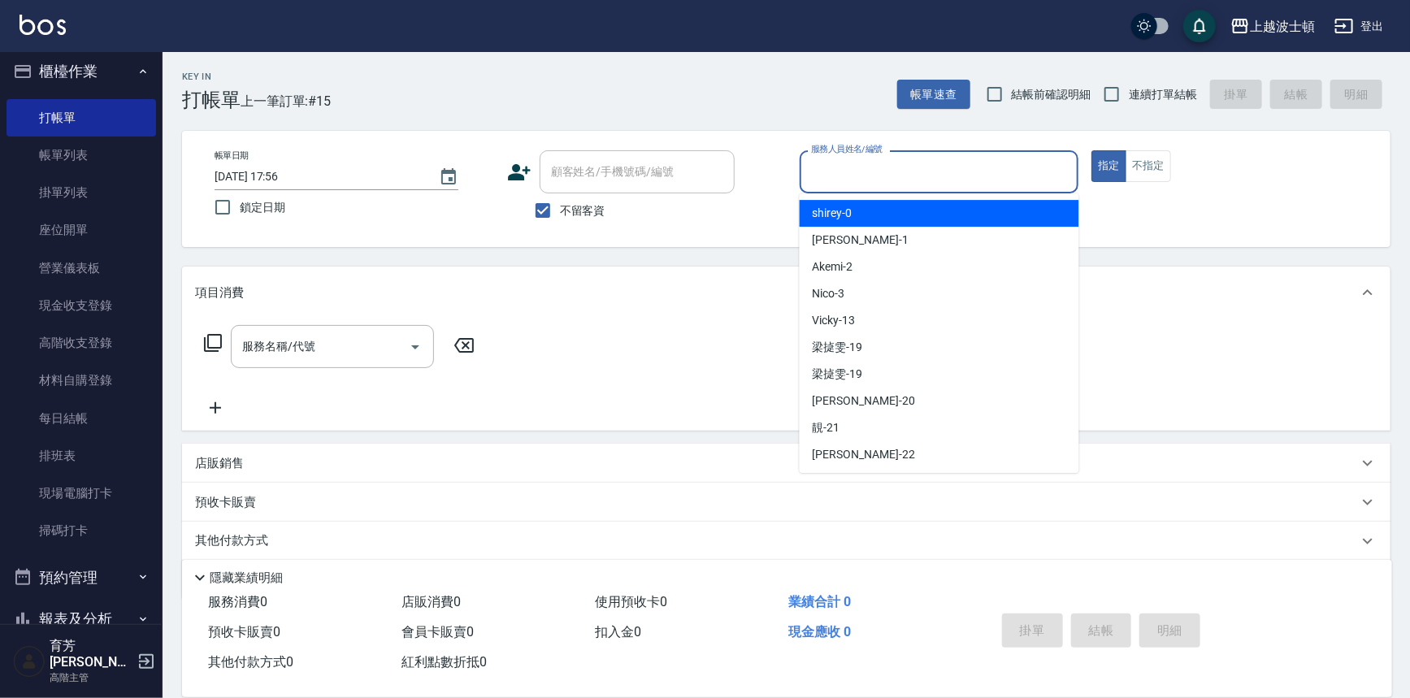
click at [851, 178] on input "服務人員姓名/編號" at bounding box center [939, 172] width 265 height 28
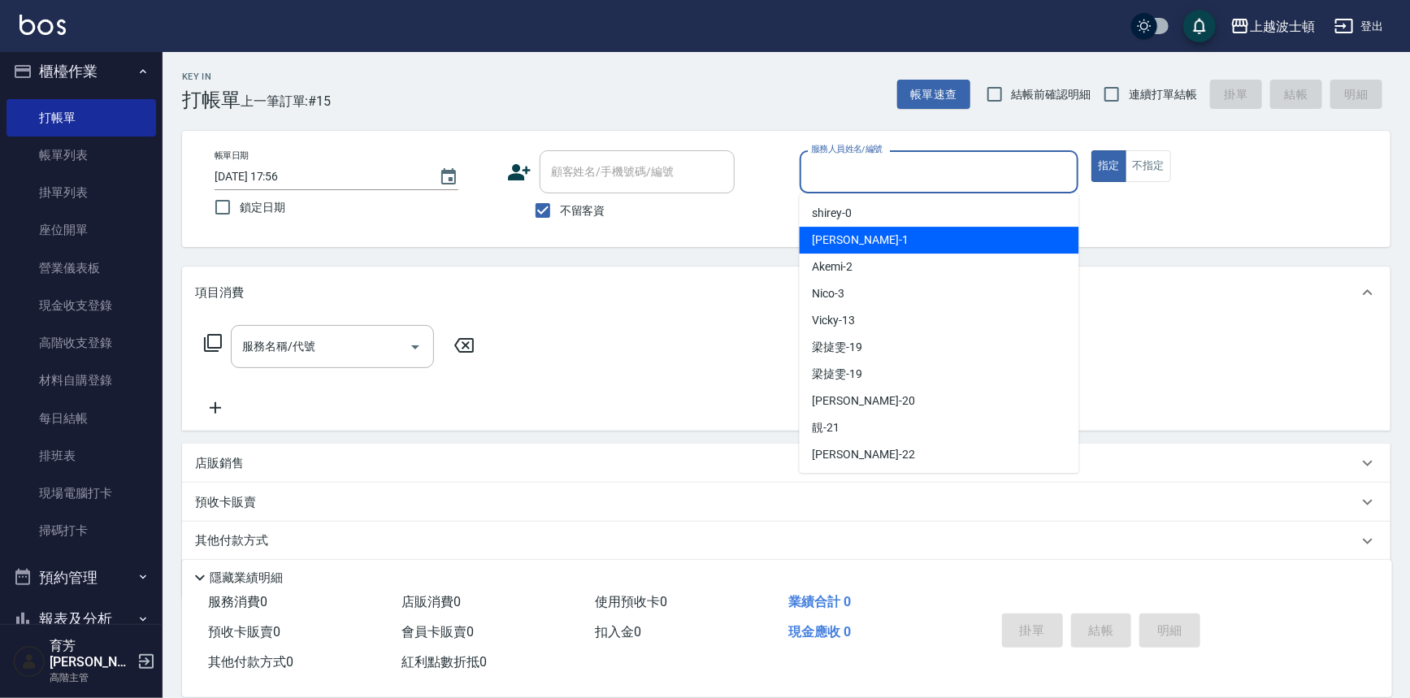
click at [846, 236] on div "麥可 -1" at bounding box center [940, 240] width 280 height 27
type input "[PERSON_NAME]-1"
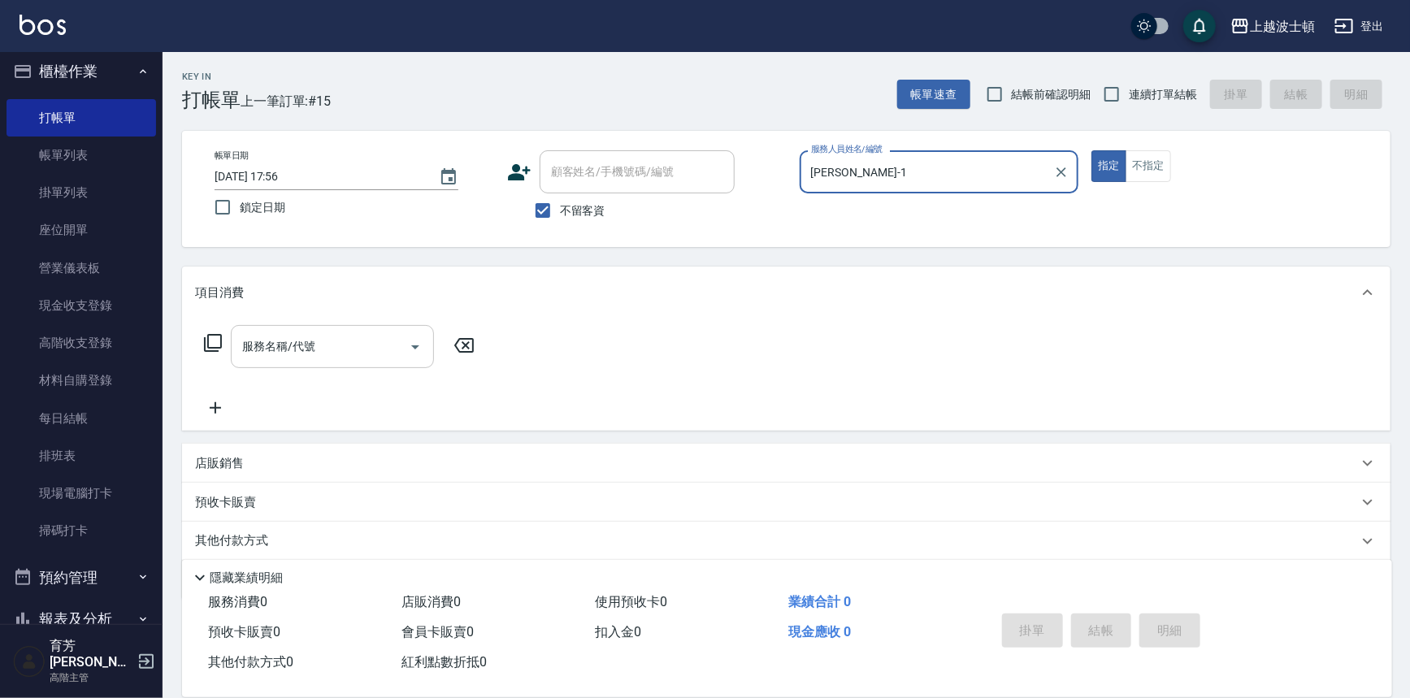
click at [268, 348] on input "服務名稱/代號" at bounding box center [320, 346] width 164 height 28
click at [433, 381] on div "服務名稱/代號 服務名稱/代號" at bounding box center [339, 371] width 289 height 93
click at [402, 319] on div "服務名稱/代號 服務名稱/代號" at bounding box center [786, 375] width 1209 height 112
click at [414, 343] on icon "Open" at bounding box center [416, 347] width 20 height 20
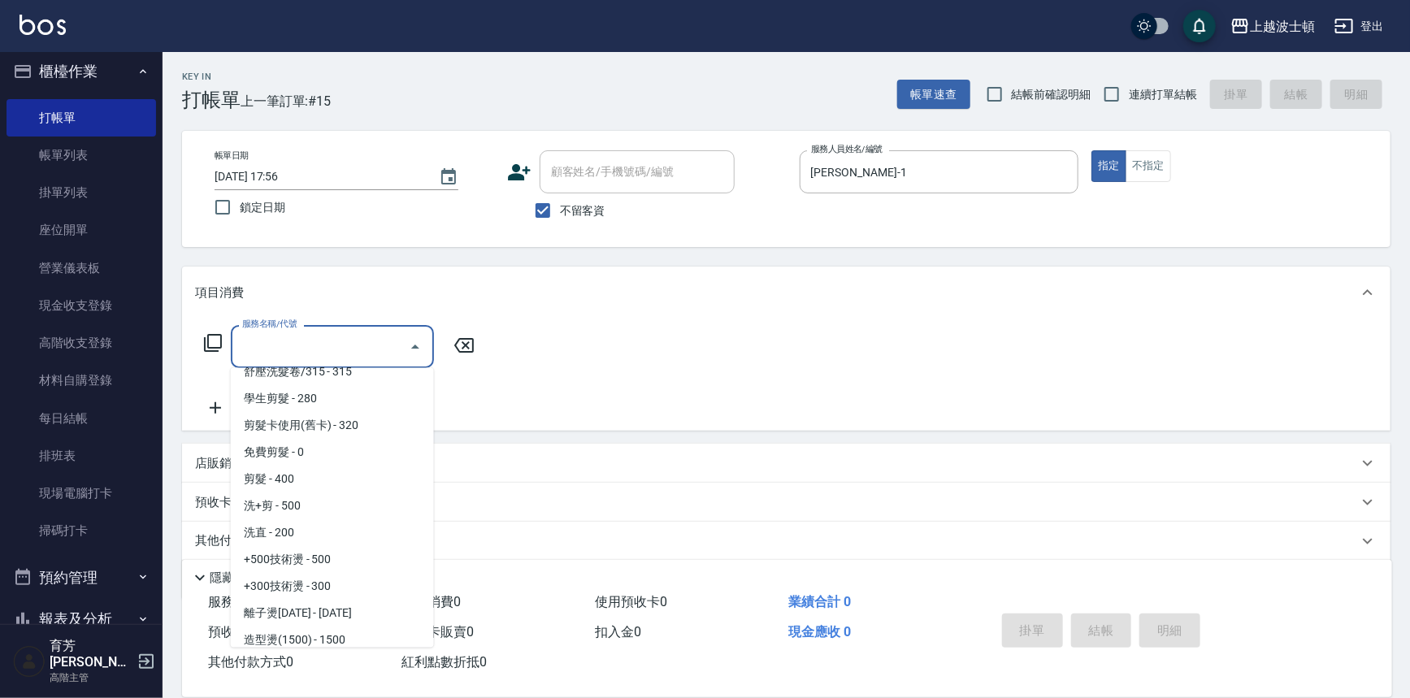
scroll to position [277, 0]
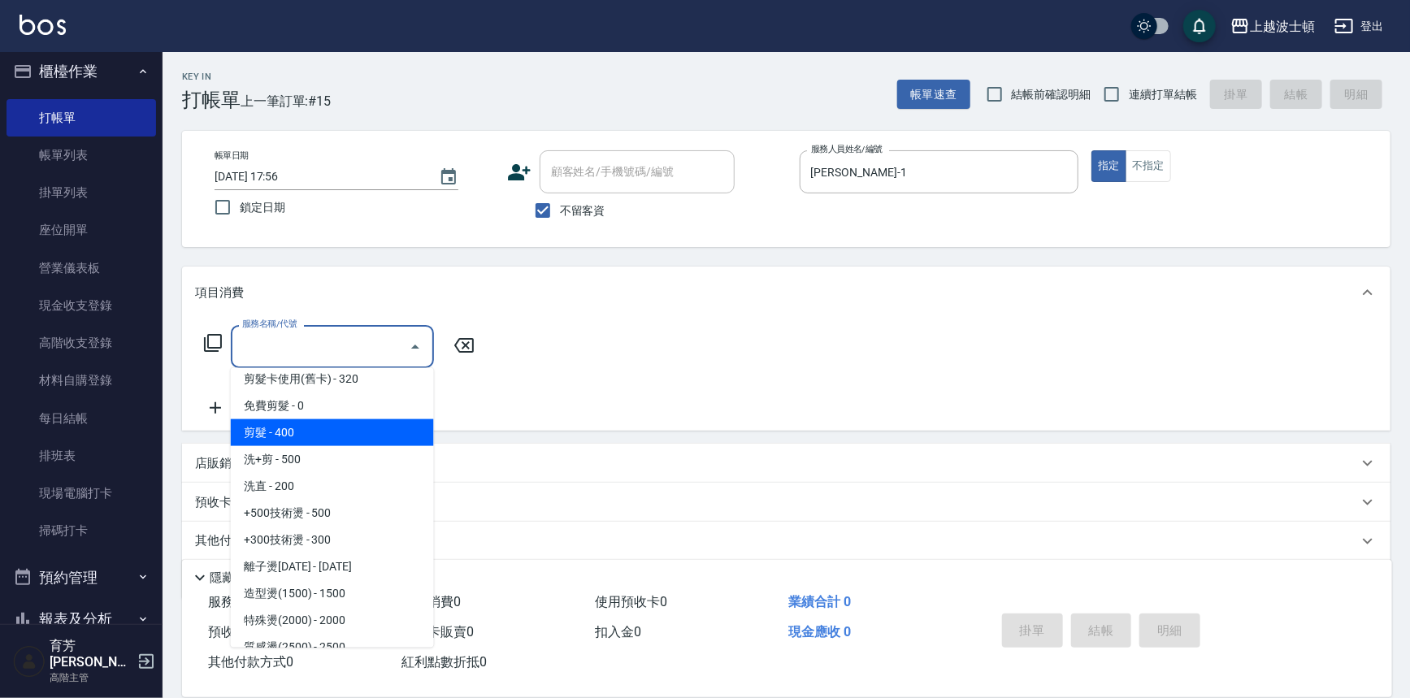
click at [279, 421] on span "剪髮 - 400" at bounding box center [332, 432] width 203 height 27
type input "剪髮(305)"
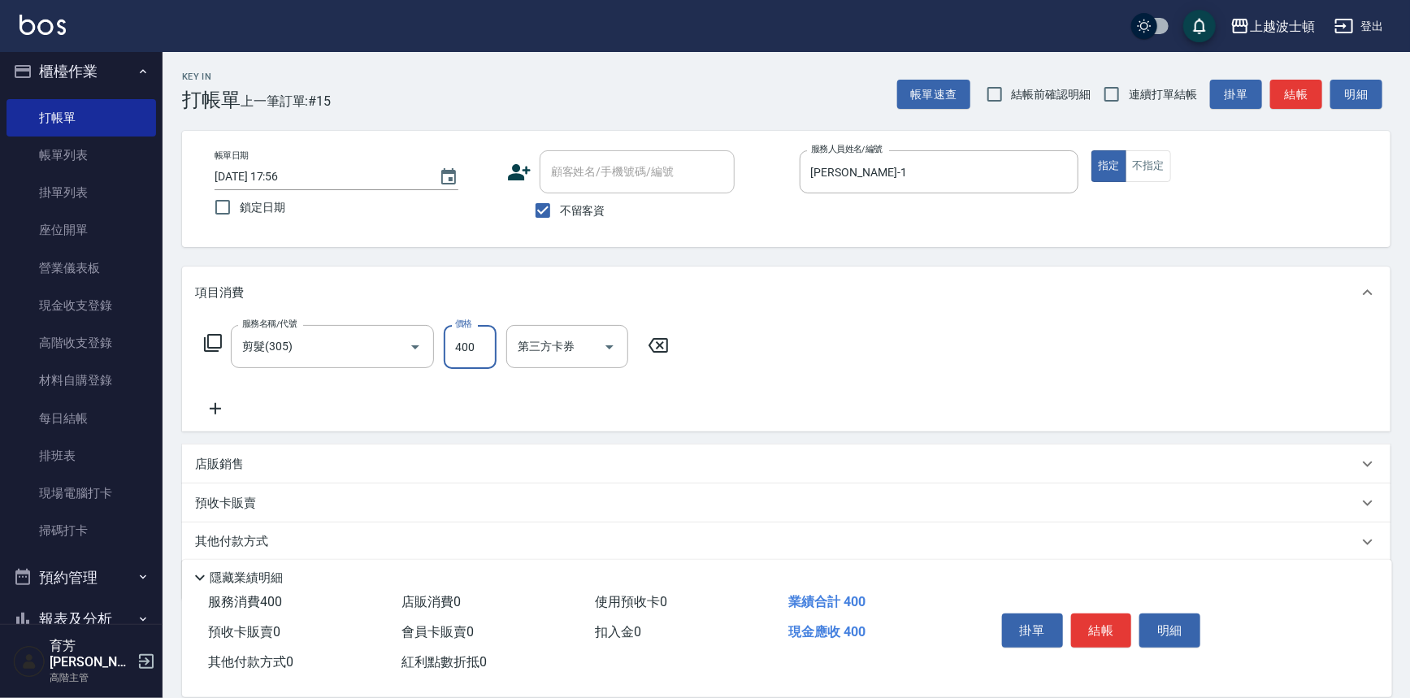
click at [456, 332] on input "400" at bounding box center [470, 347] width 53 height 44
type input "350"
click at [1114, 619] on button "結帳" at bounding box center [1101, 631] width 61 height 34
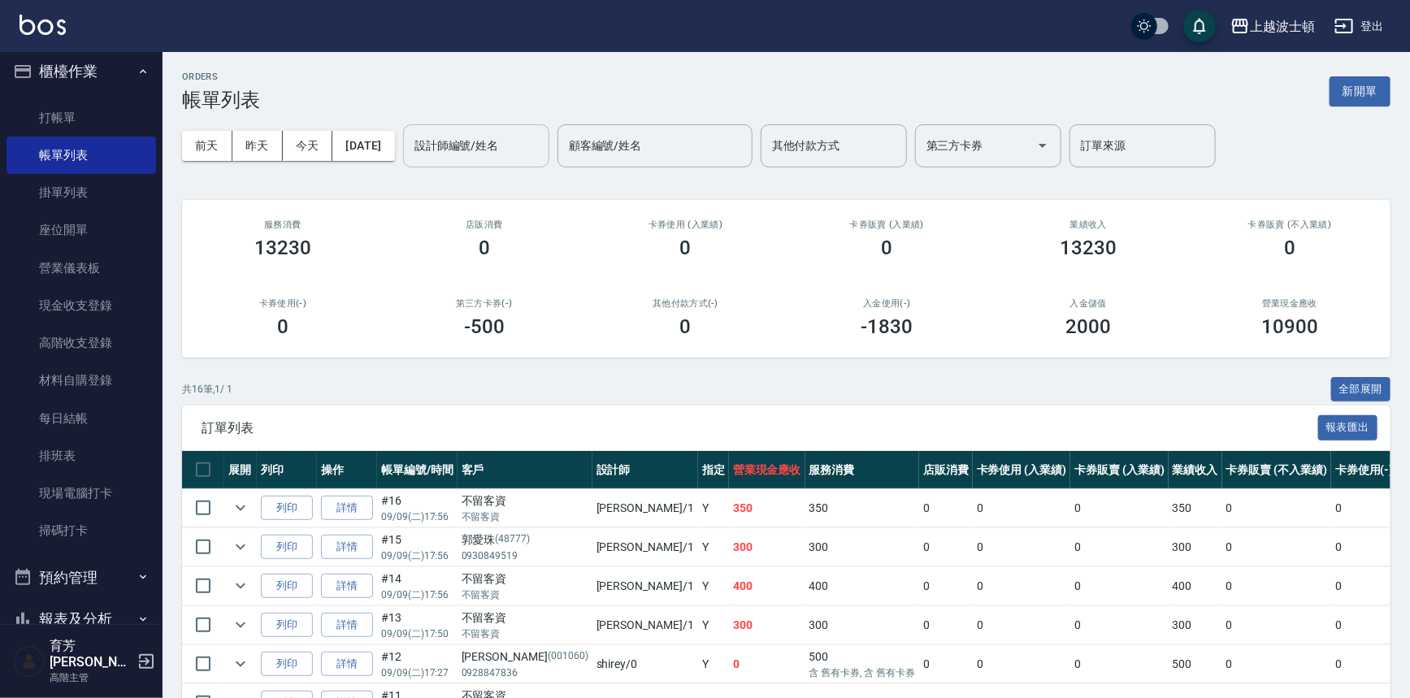
click at [447, 148] on input "設計師編號/姓名" at bounding box center [477, 146] width 132 height 28
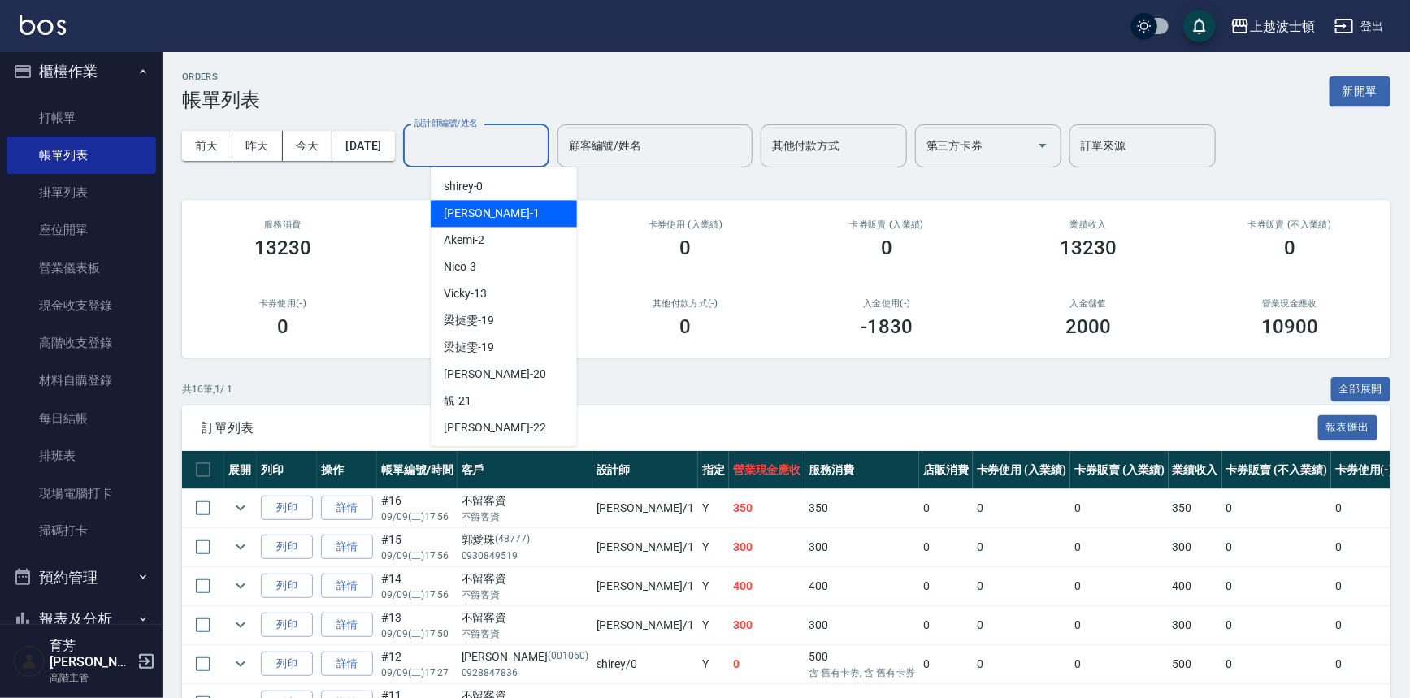
click at [476, 207] on span "麥可 -1" at bounding box center [492, 213] width 96 height 17
type input "[PERSON_NAME]-1"
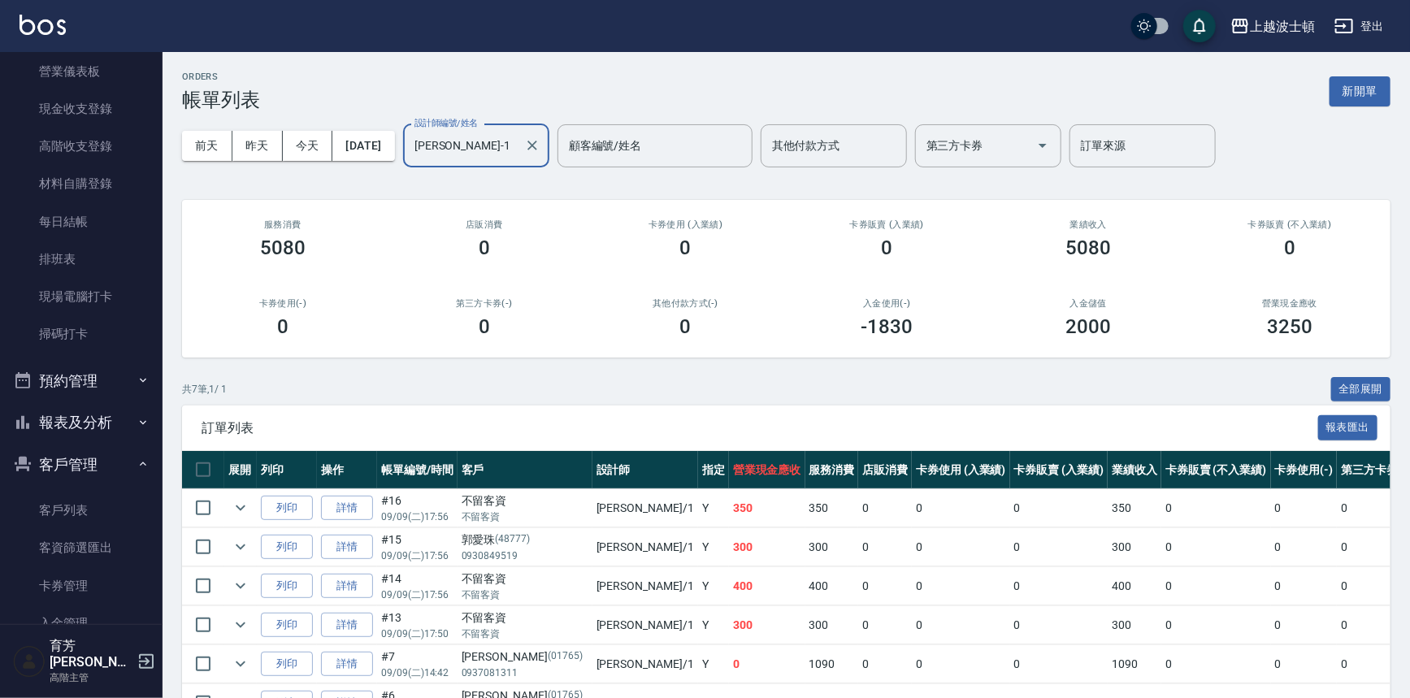
scroll to position [206, 0]
click at [50, 409] on button "報表及分析" at bounding box center [82, 422] width 150 height 42
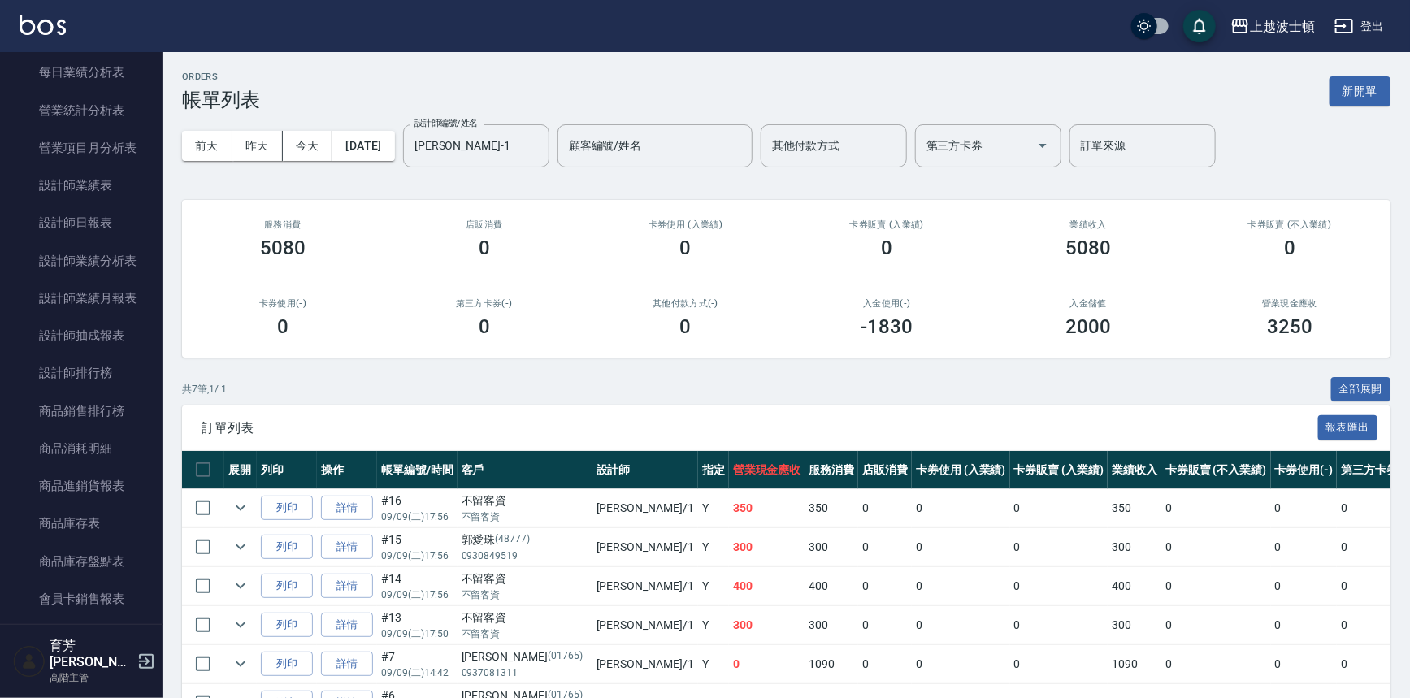
scroll to position [1037, 0]
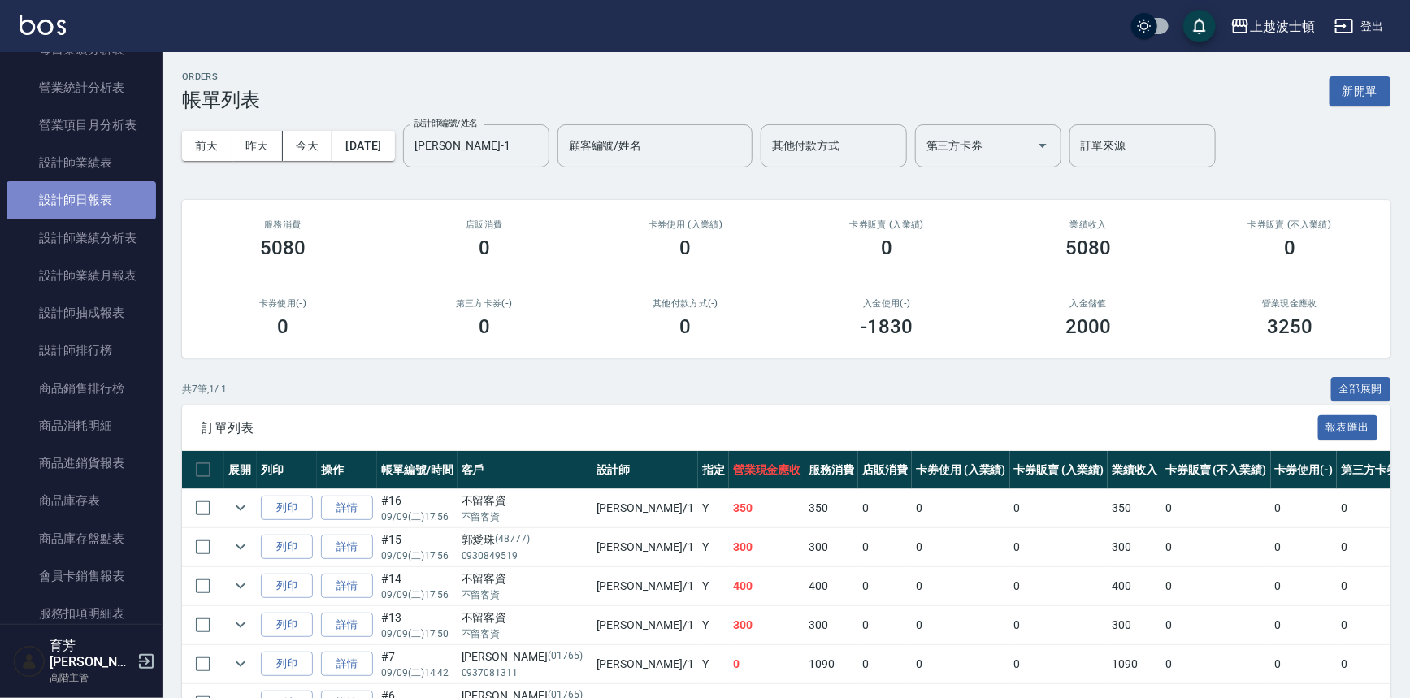
click at [82, 200] on link "設計師日報表" at bounding box center [82, 199] width 150 height 37
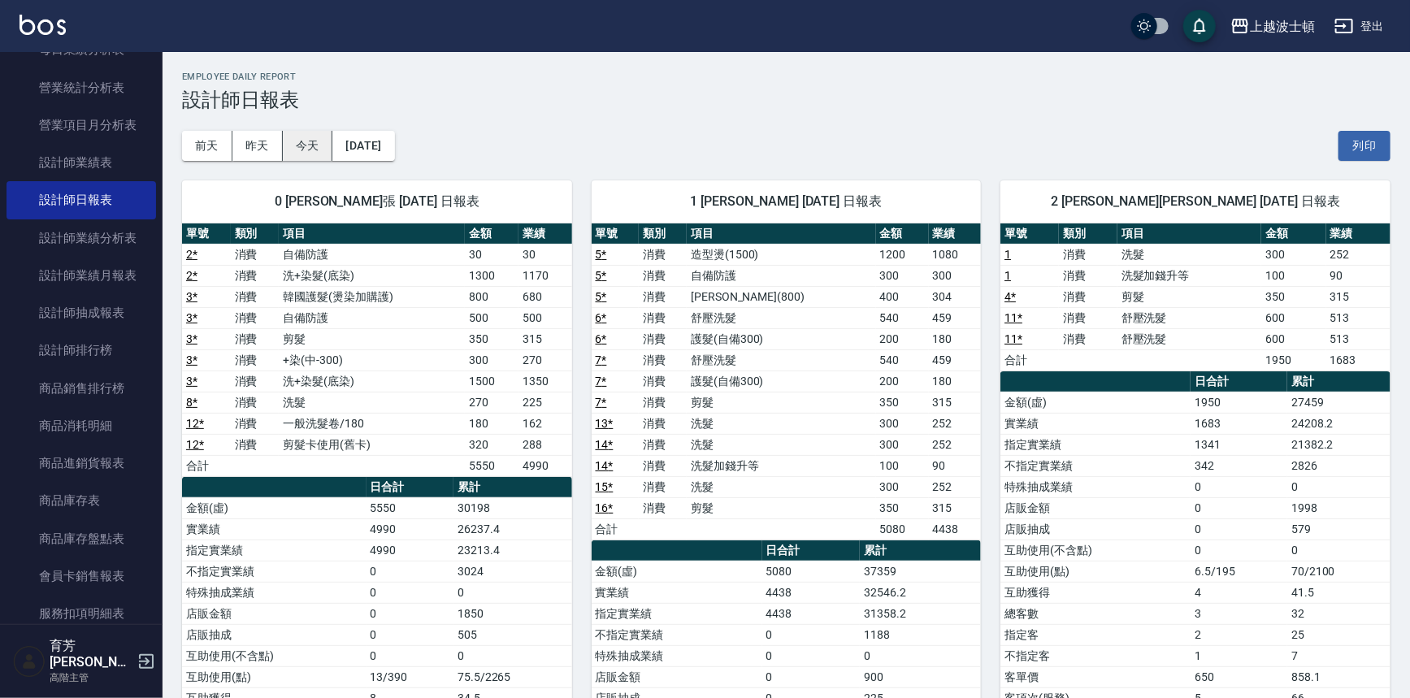
click at [311, 143] on button "今天" at bounding box center [308, 146] width 50 height 30
click at [248, 150] on button "昨天" at bounding box center [257, 146] width 50 height 30
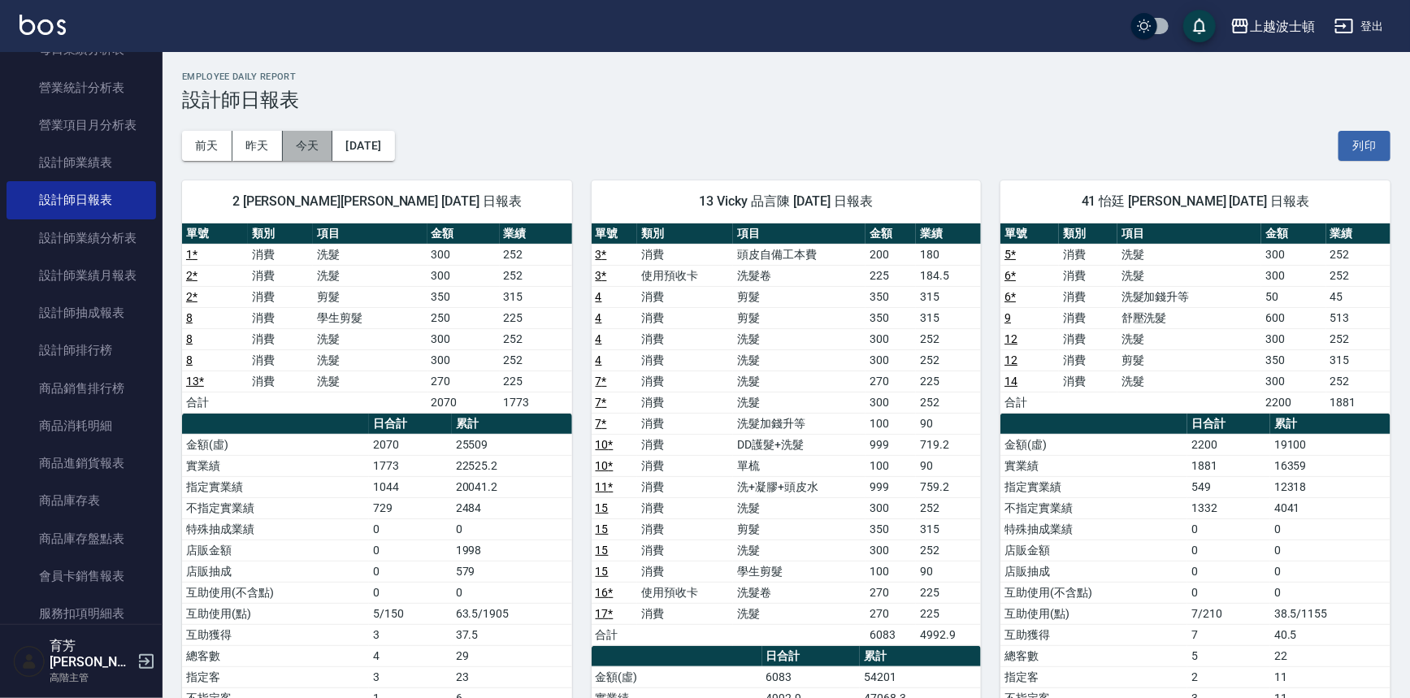
click at [317, 147] on button "今天" at bounding box center [308, 146] width 50 height 30
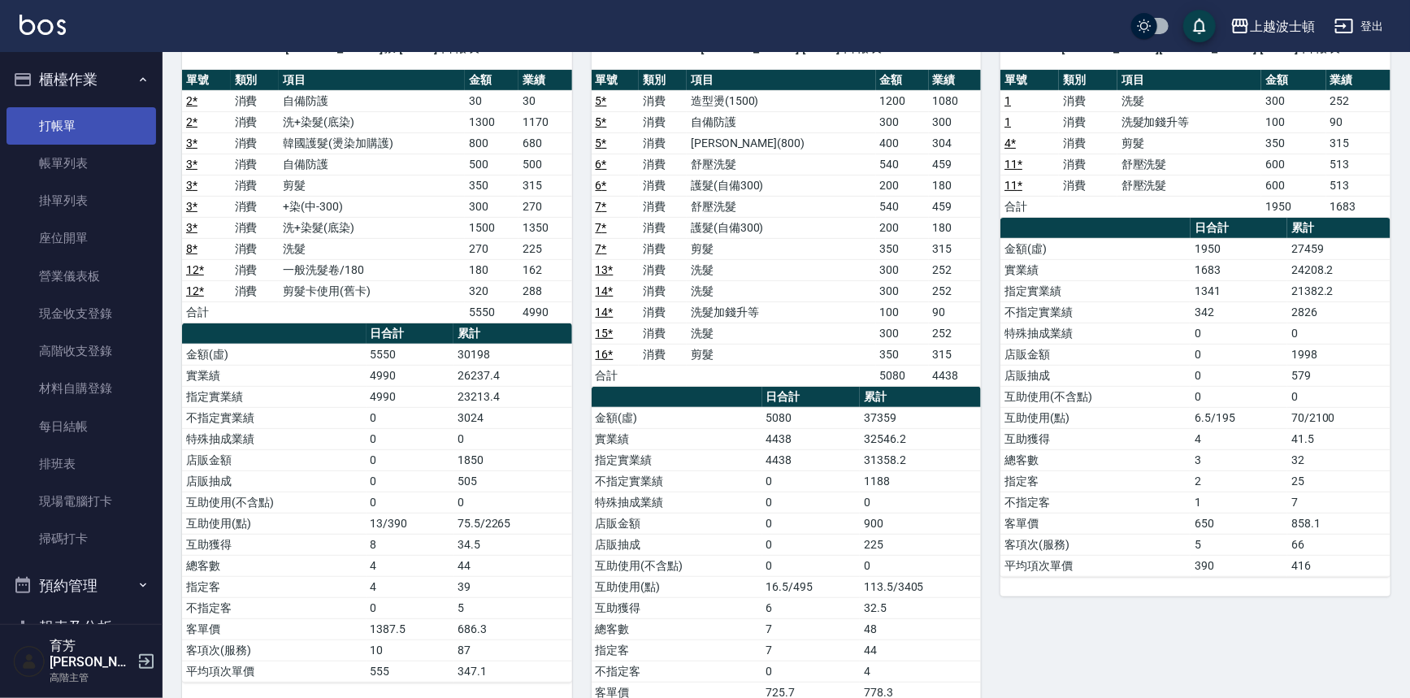
click at [59, 122] on link "打帳單" at bounding box center [82, 125] width 150 height 37
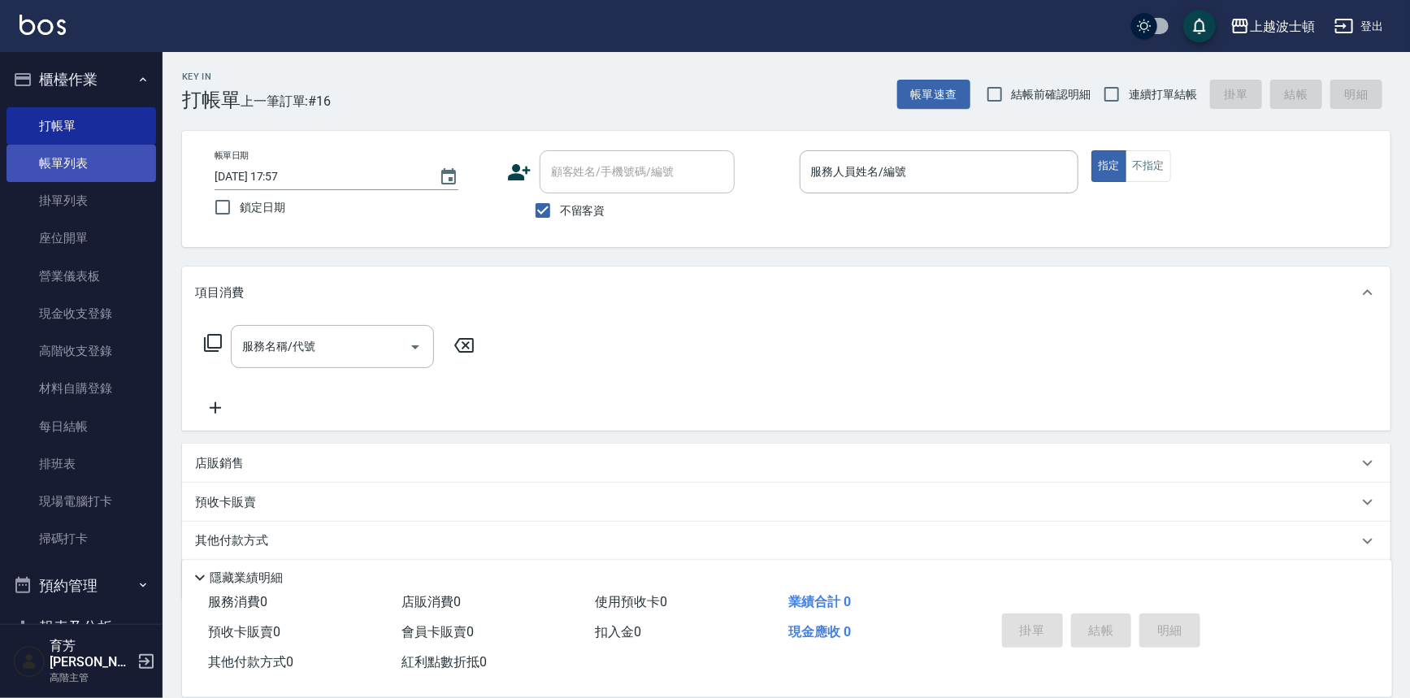
click at [71, 165] on link "帳單列表" at bounding box center [82, 163] width 150 height 37
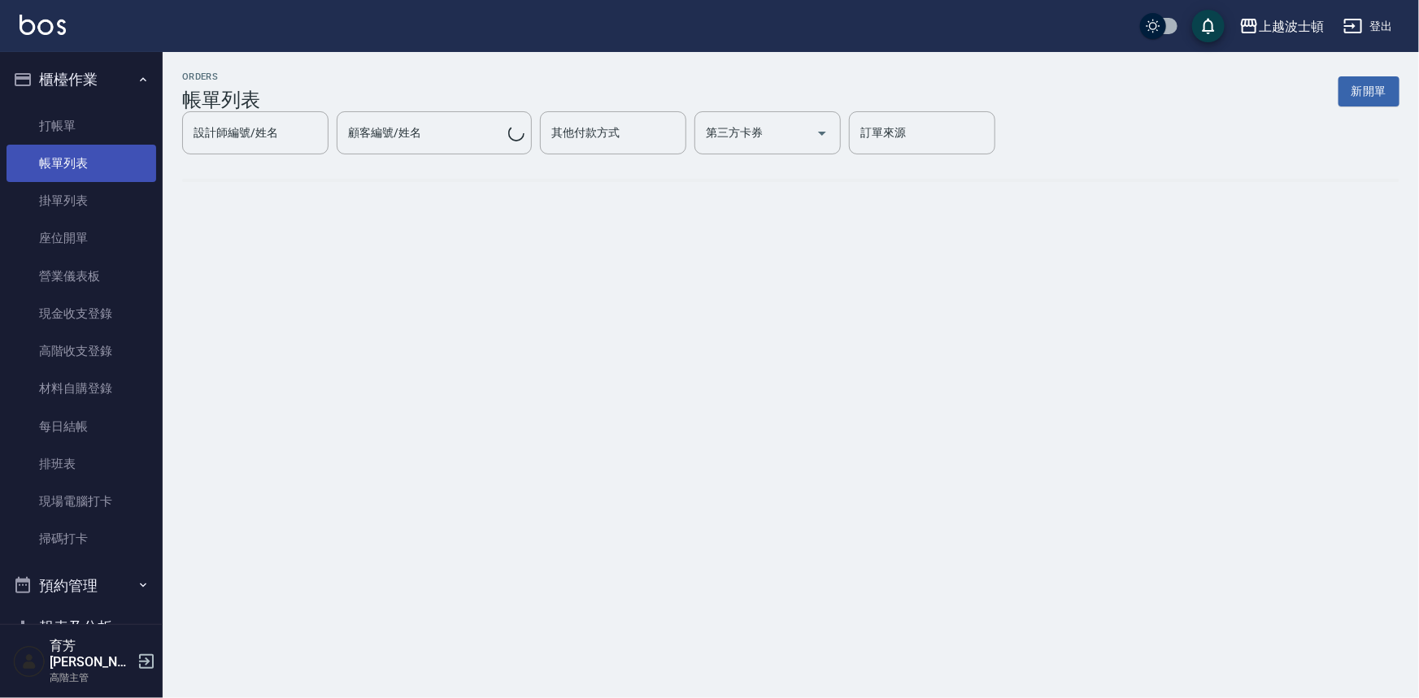
click at [71, 166] on link "帳單列表" at bounding box center [82, 163] width 150 height 37
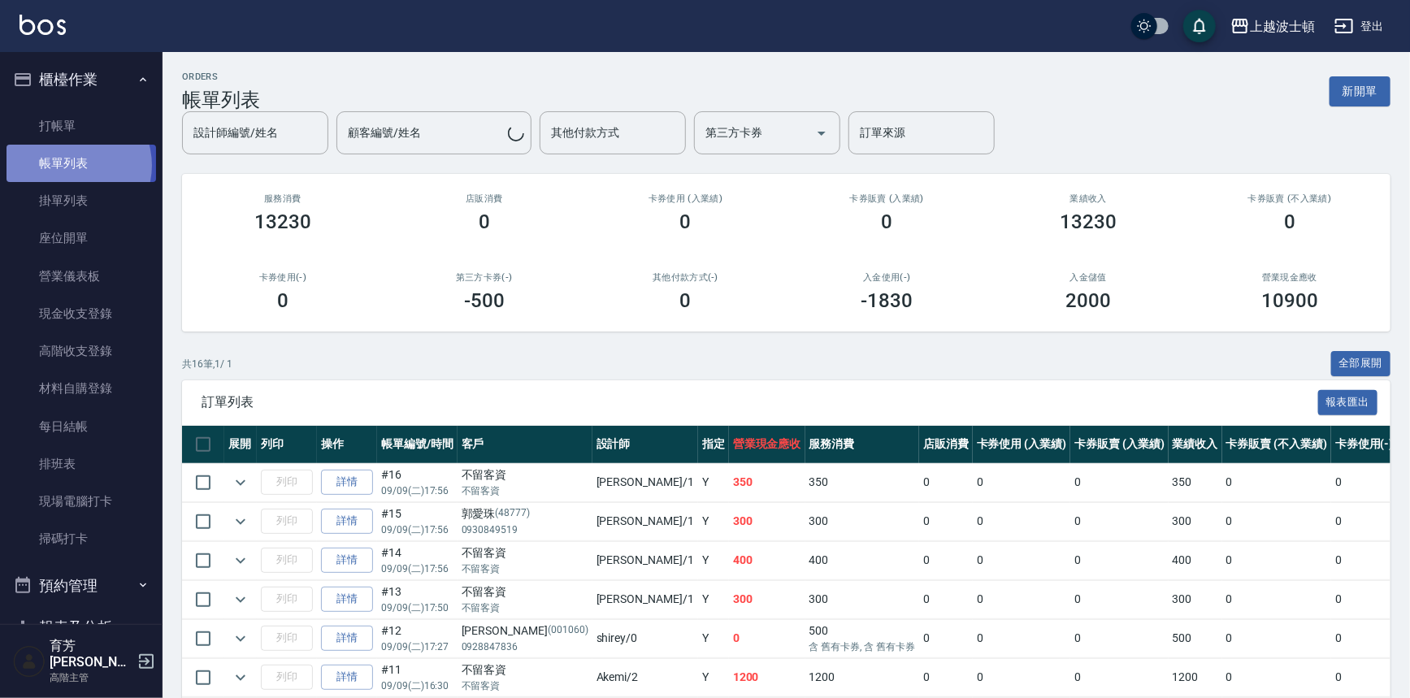
click at [73, 168] on link "帳單列表" at bounding box center [82, 163] width 150 height 37
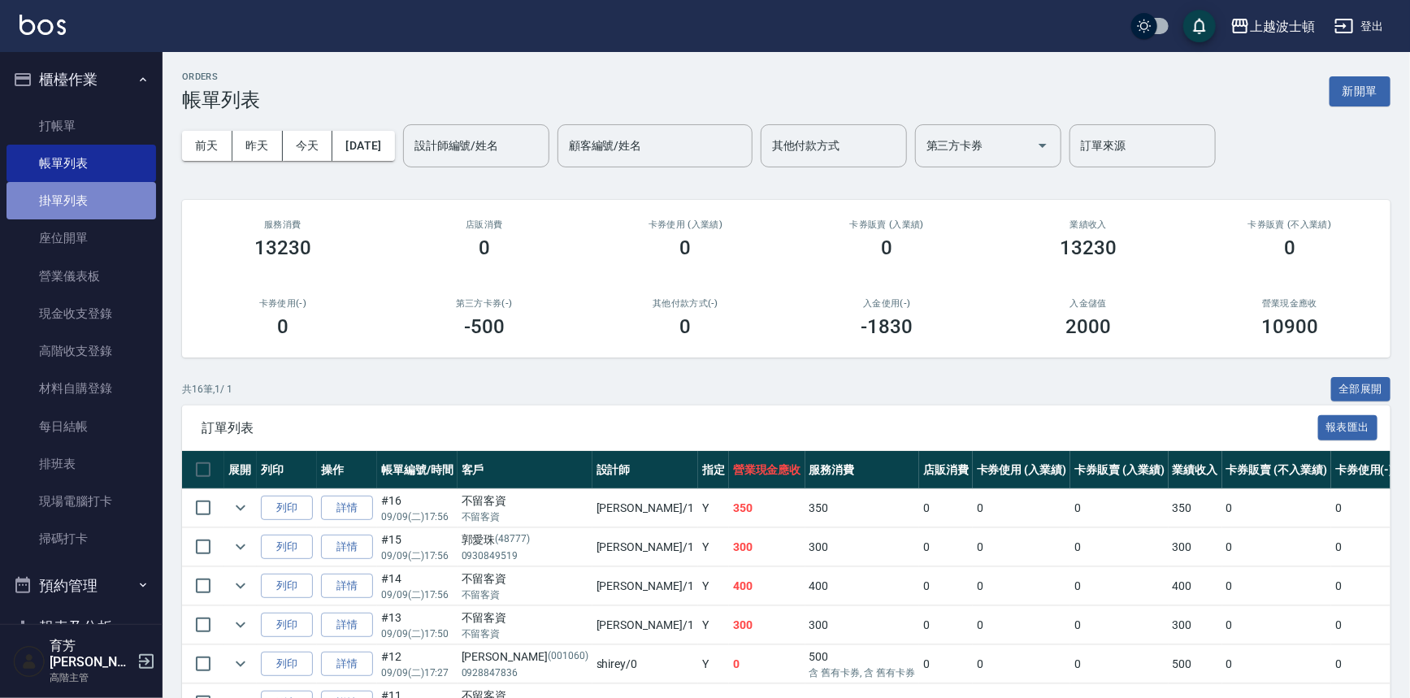
click at [131, 207] on link "掛單列表" at bounding box center [82, 200] width 150 height 37
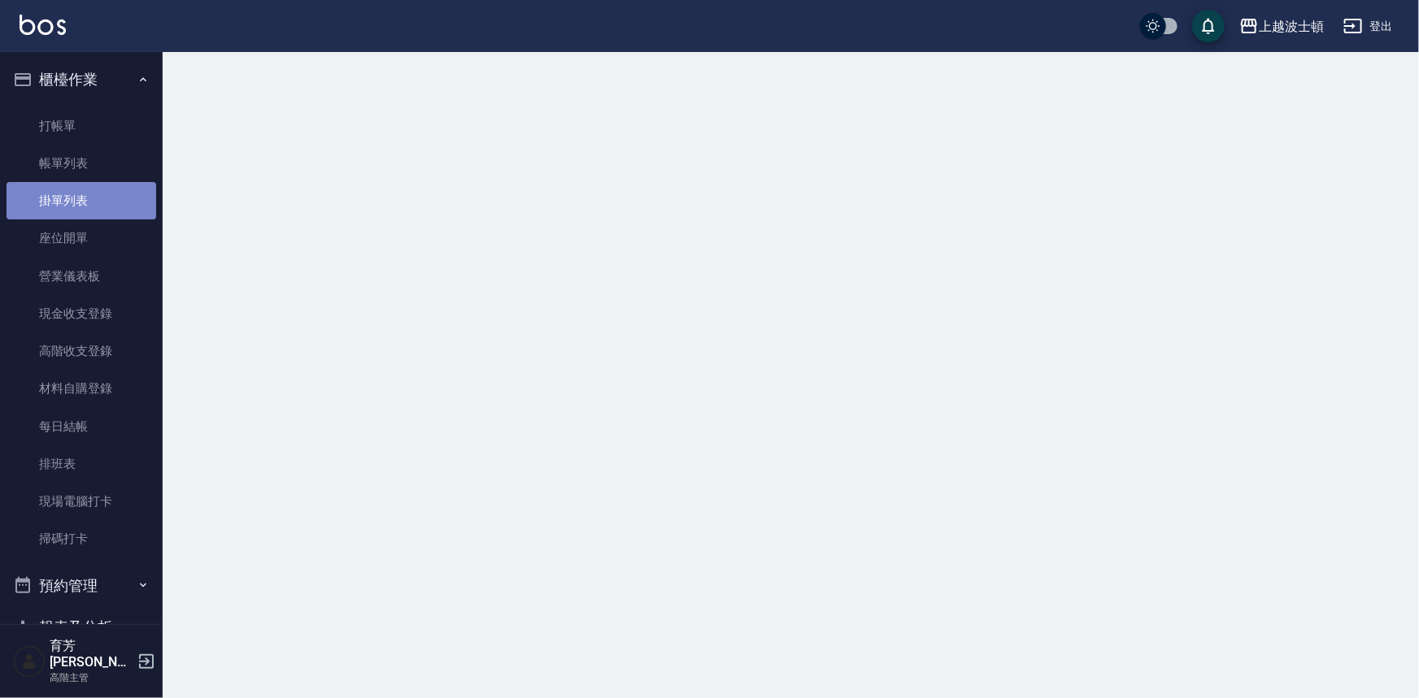
click at [131, 207] on link "掛單列表" at bounding box center [82, 200] width 150 height 37
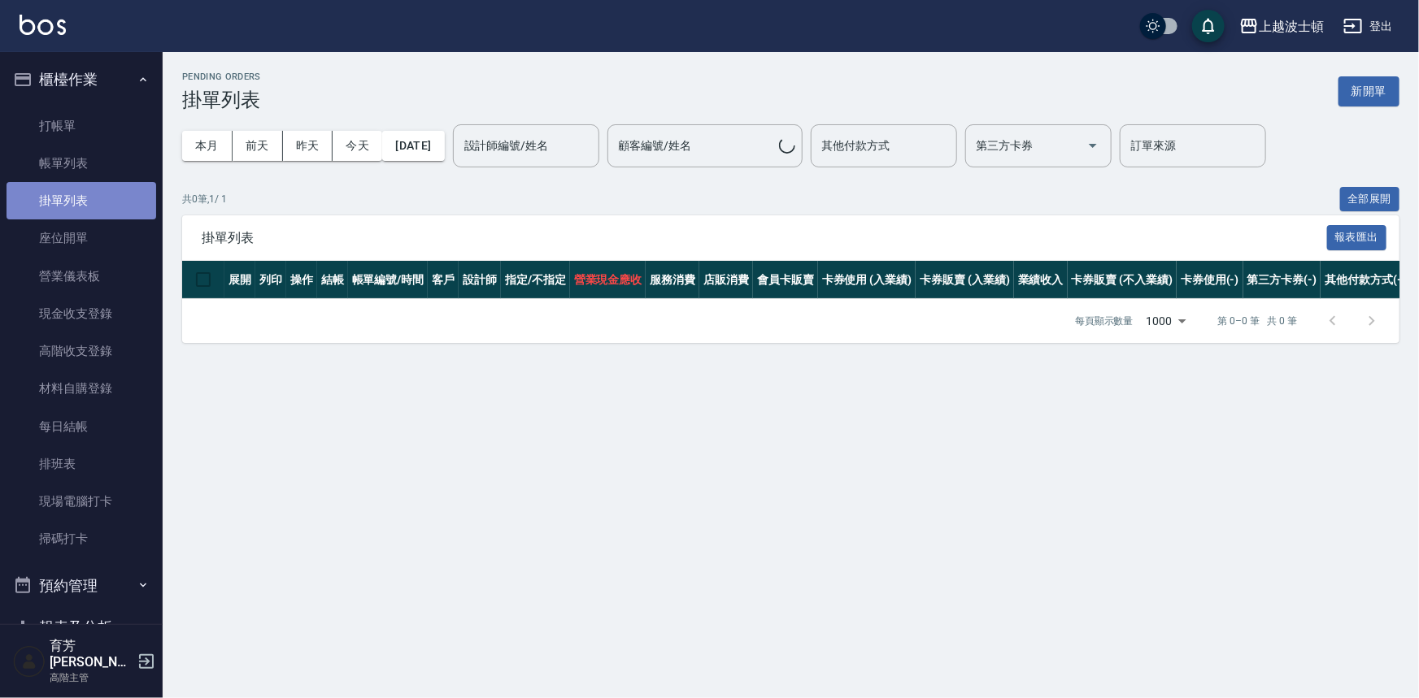
click at [126, 208] on link "掛單列表" at bounding box center [82, 200] width 150 height 37
click at [125, 209] on link "掛單列表" at bounding box center [82, 200] width 150 height 37
click at [120, 212] on link "掛單列表" at bounding box center [82, 200] width 150 height 37
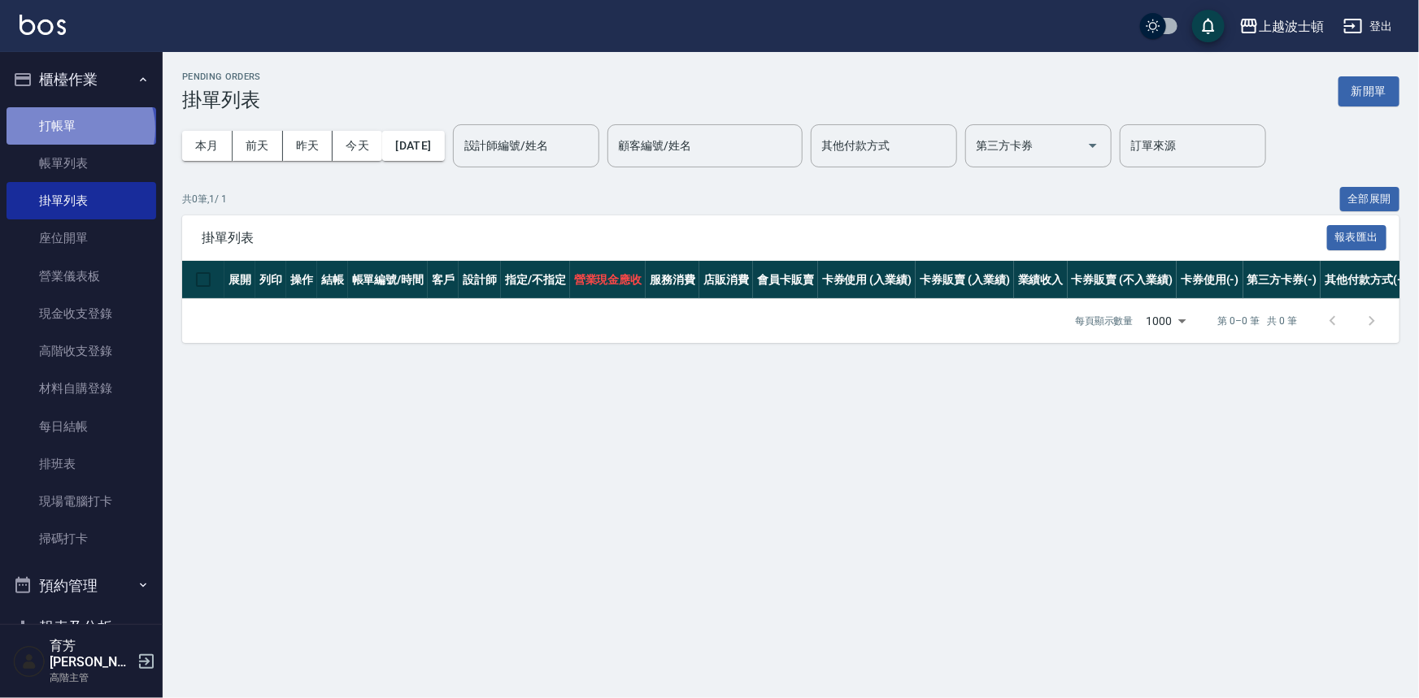
click at [79, 128] on link "打帳單" at bounding box center [82, 125] width 150 height 37
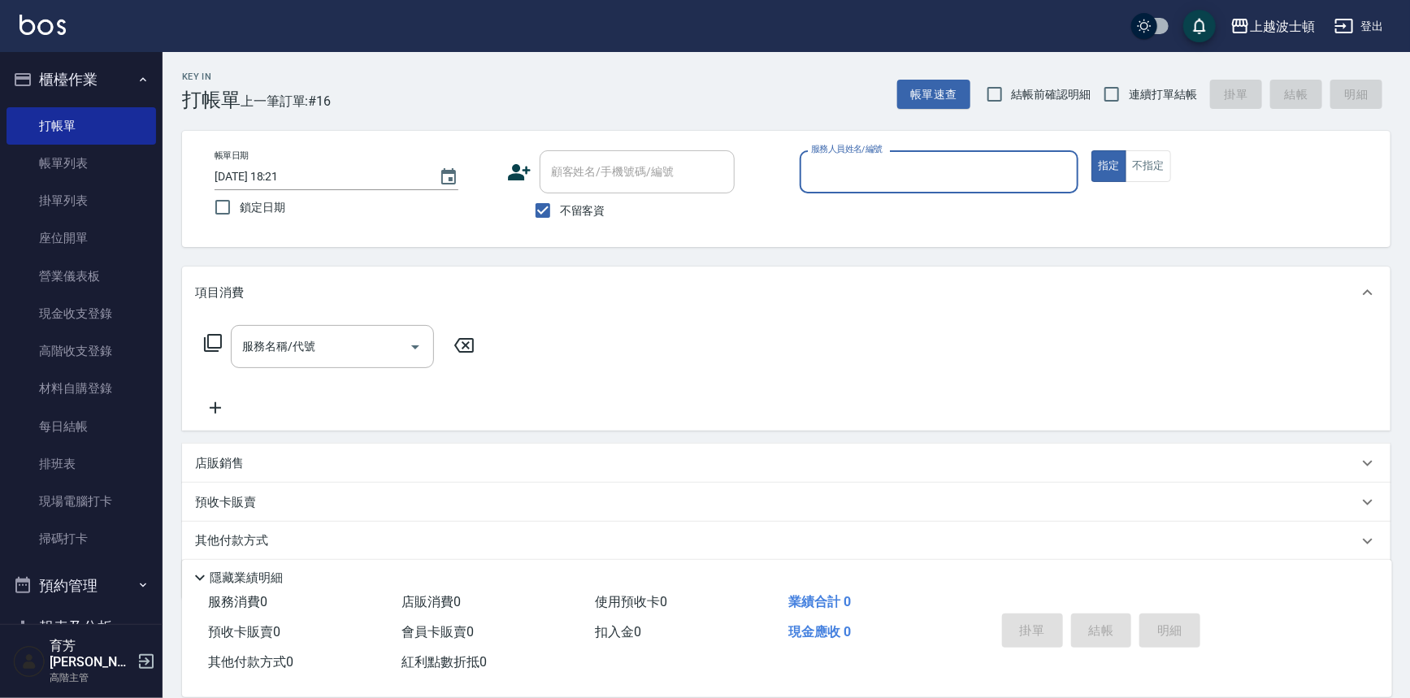
click at [584, 215] on span "不留客資" at bounding box center [583, 210] width 46 height 17
click at [560, 215] on input "不留客資" at bounding box center [543, 210] width 34 height 34
checkbox input "false"
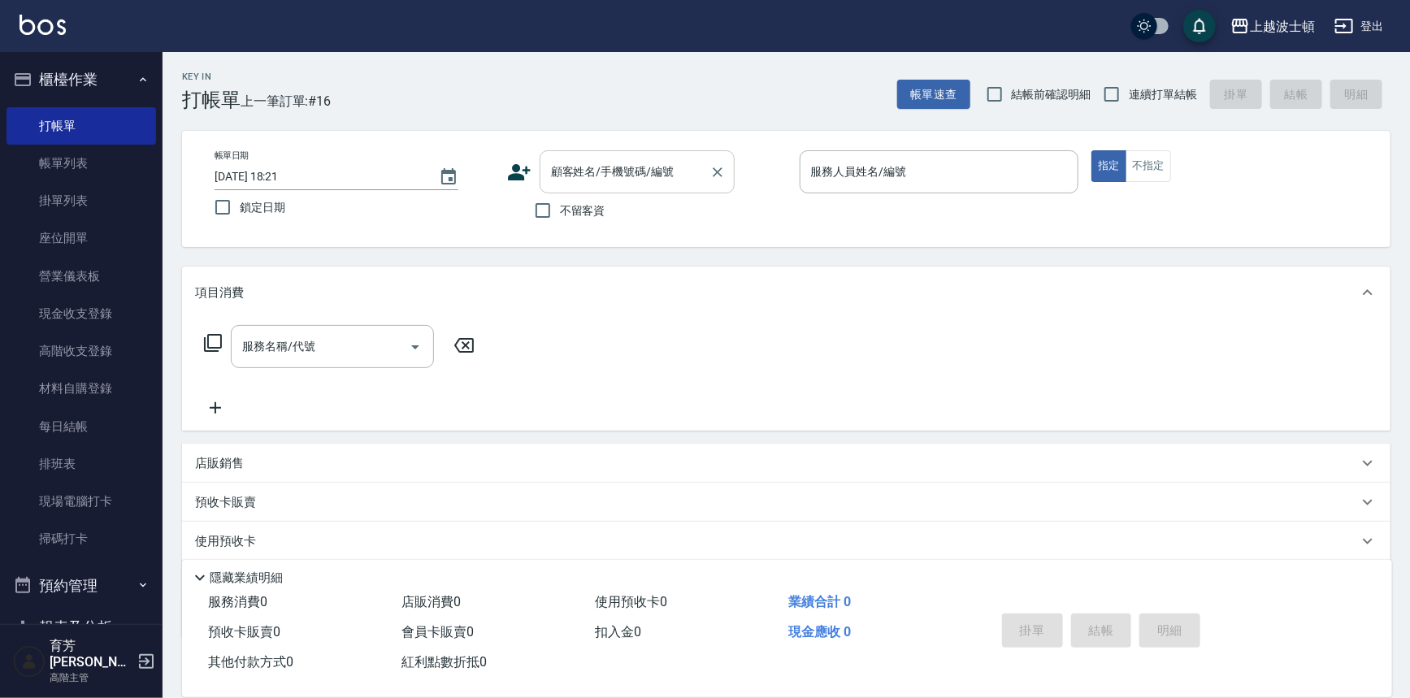
click at [599, 185] on input "顧客姓名/手機號碼/編號" at bounding box center [625, 172] width 156 height 28
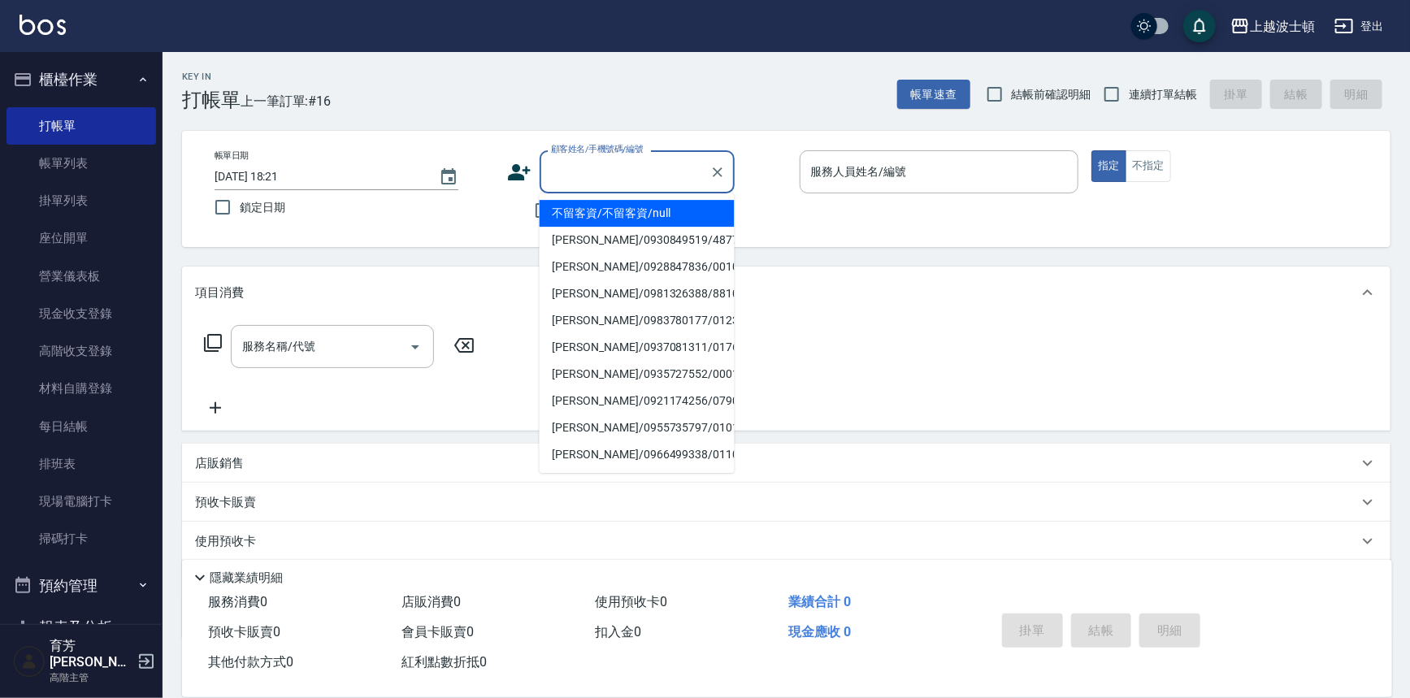
click at [581, 173] on input "顧客姓名/手機號碼/編號" at bounding box center [625, 172] width 156 height 28
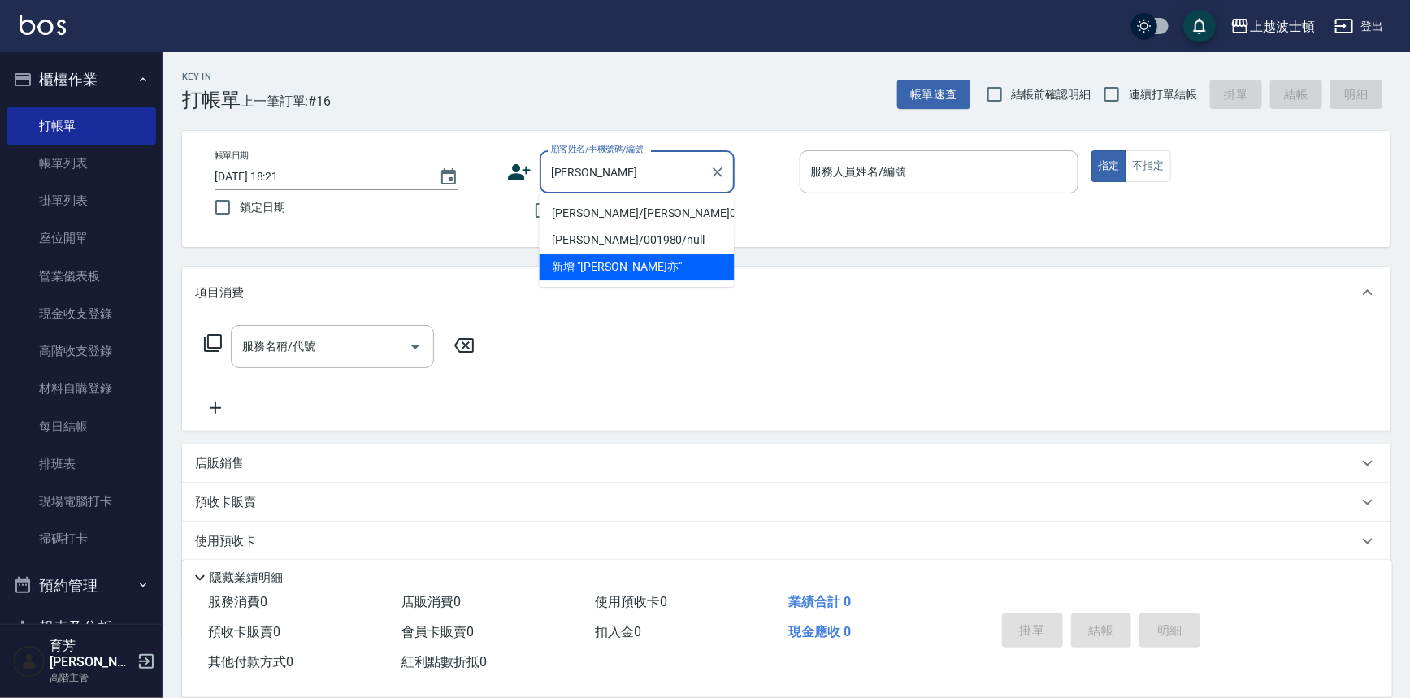
click at [587, 211] on li "潘亦桂/潘亦桂001980/001980" at bounding box center [637, 213] width 195 height 27
type input "潘亦桂/潘亦桂001980/001980"
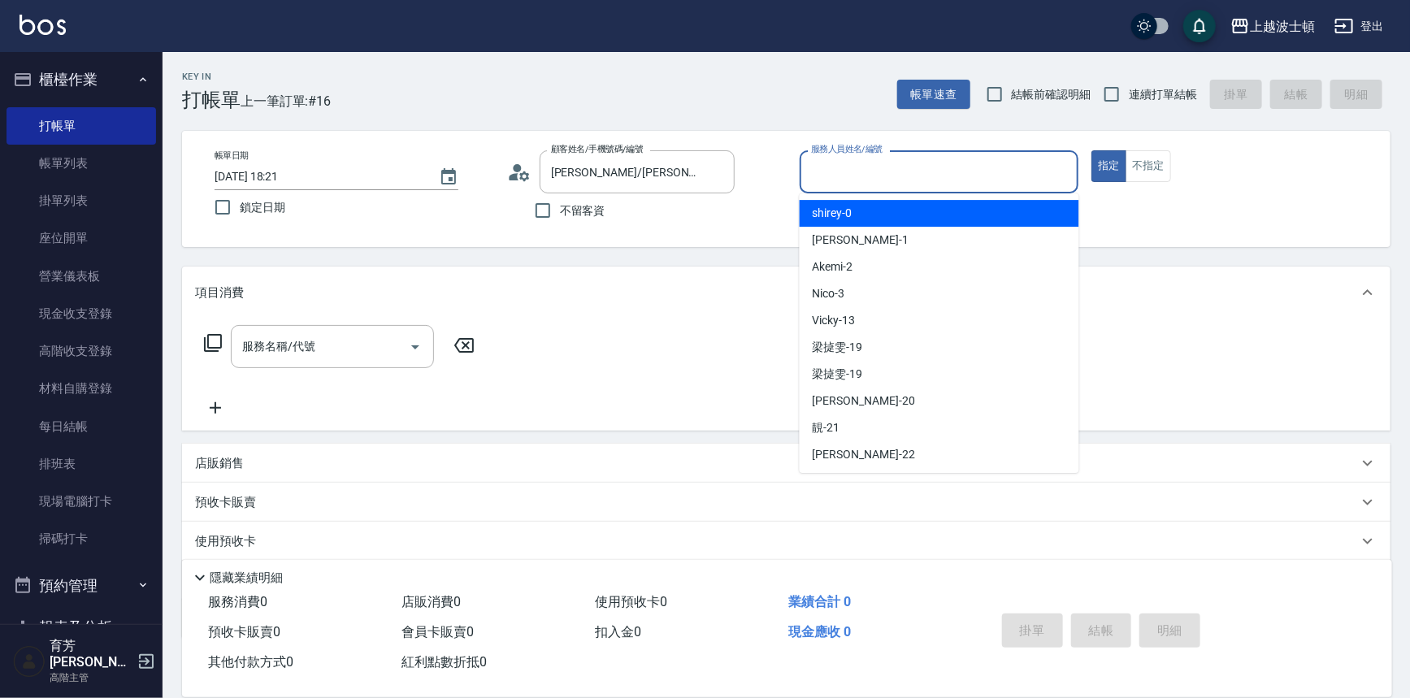
click at [902, 175] on input "服務人員姓名/編號" at bounding box center [939, 172] width 265 height 28
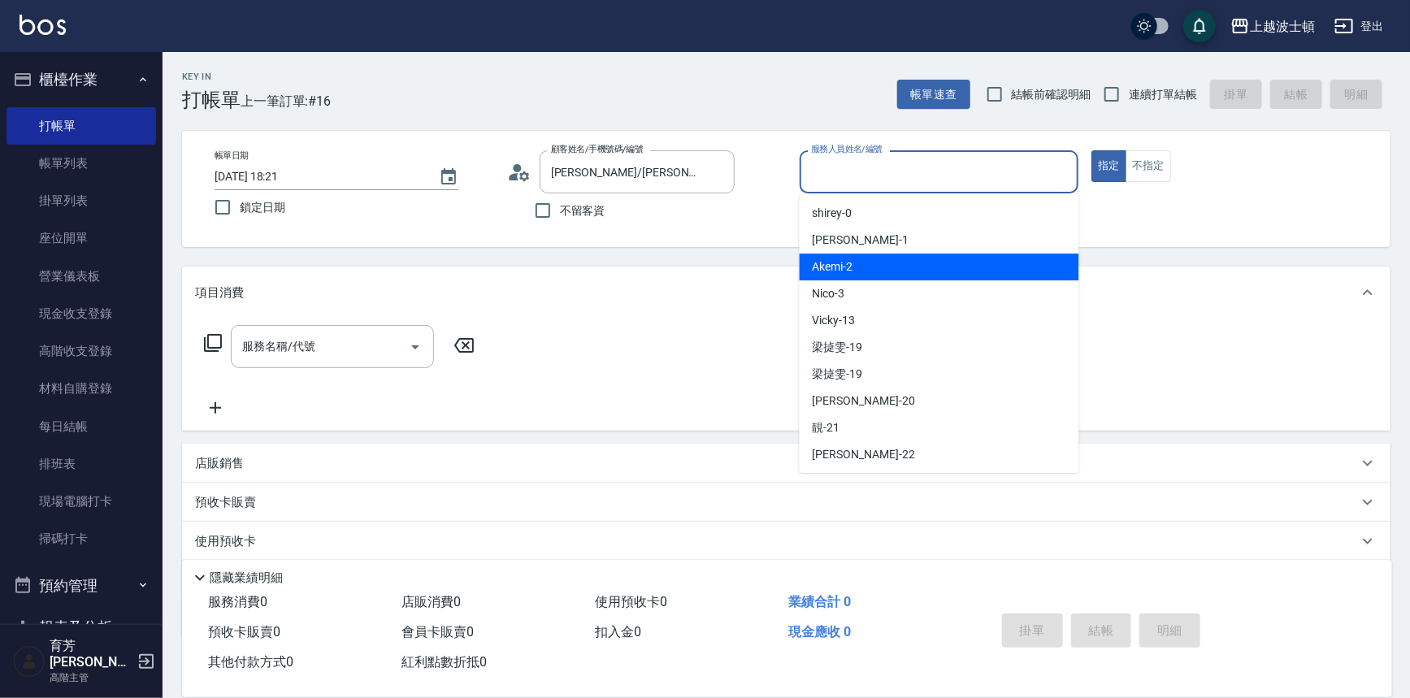
click at [919, 272] on div "Akemi -2" at bounding box center [940, 267] width 280 height 27
type input "Akemi-2"
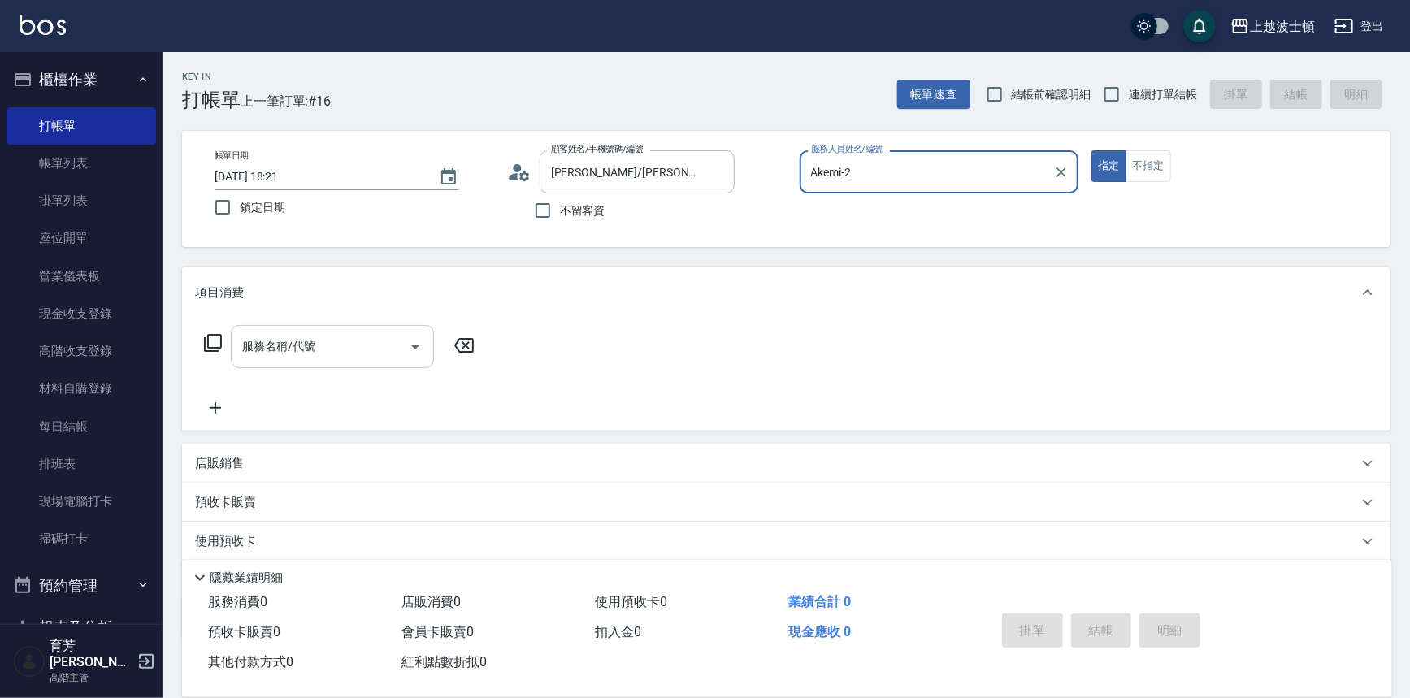
click at [352, 337] on input "服務名稱/代號" at bounding box center [320, 346] width 164 height 28
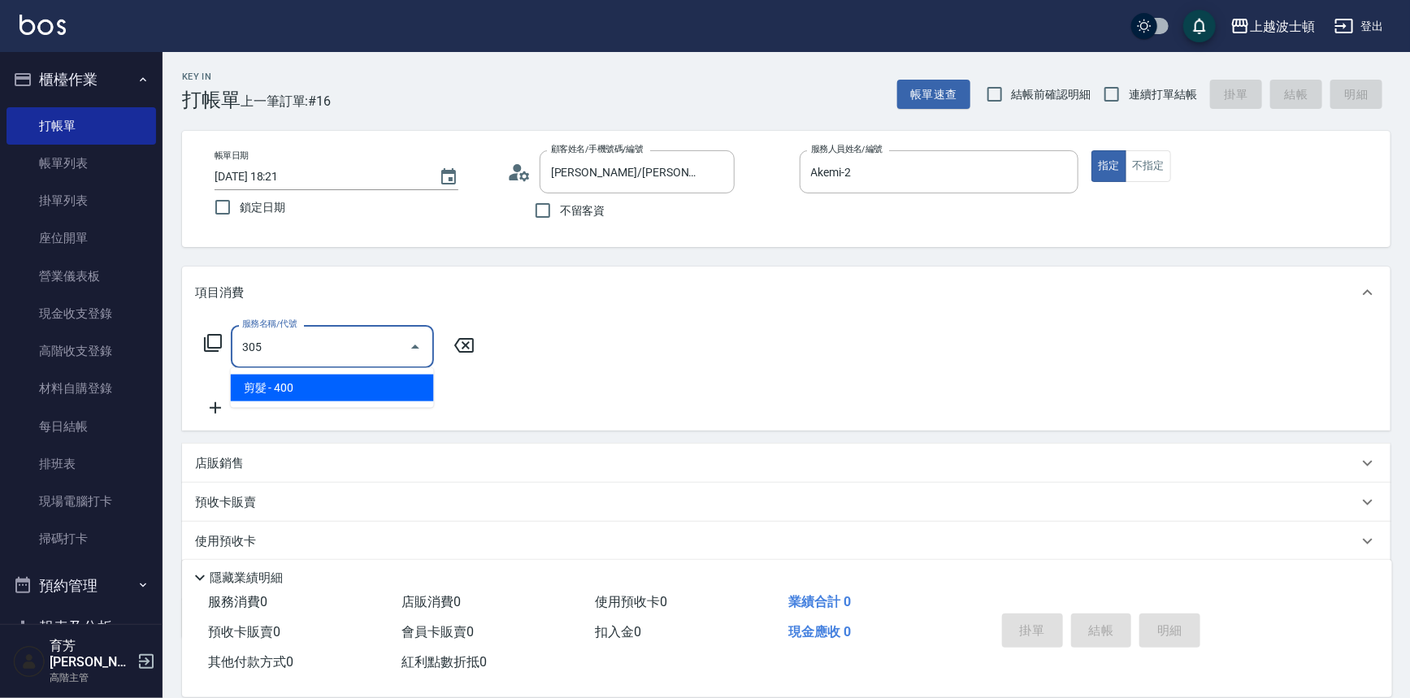
click at [376, 380] on span "剪髮 - 400" at bounding box center [332, 388] width 203 height 27
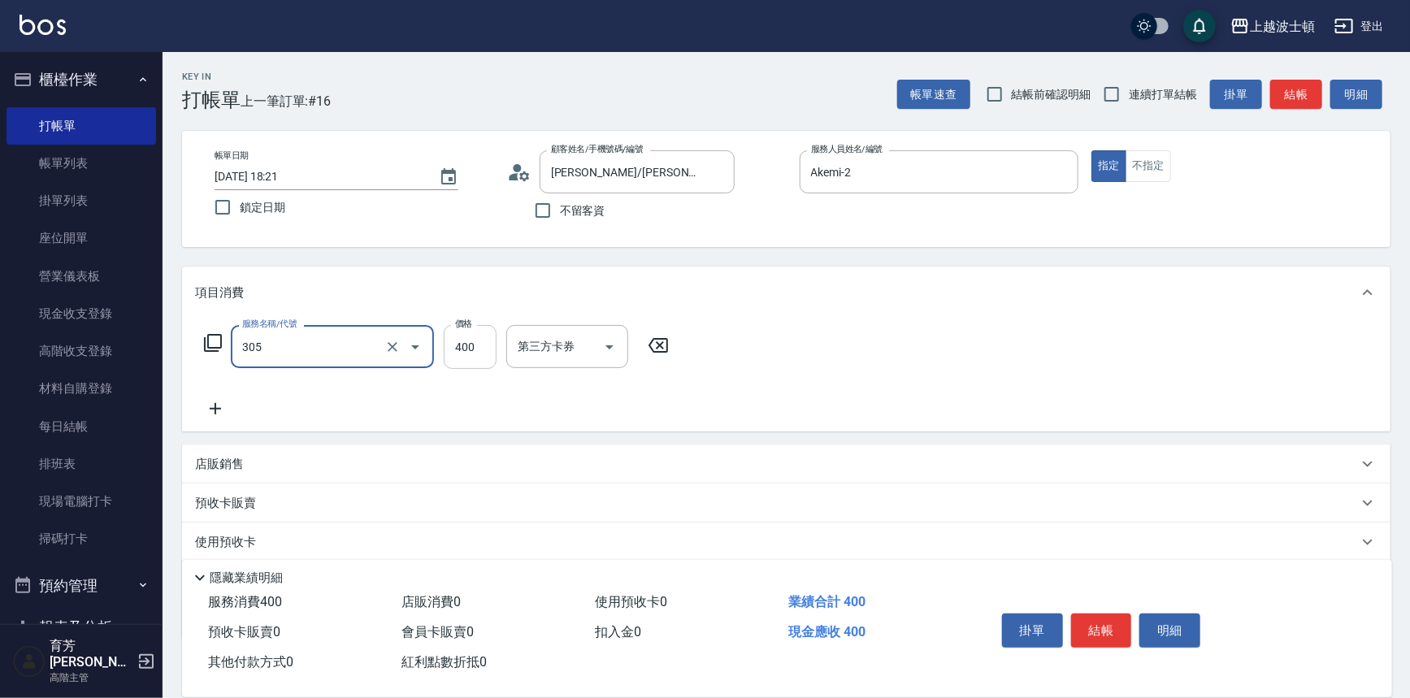
type input "剪髮(305)"
click at [467, 350] on input "400" at bounding box center [470, 347] width 53 height 44
type input "350"
click at [902, 337] on div "服務名稱/代號 剪髮(305) 服務名稱/代號 價格 350 價格 第三方卡券 第三方卡券" at bounding box center [786, 375] width 1209 height 113
click at [1105, 640] on button "結帳" at bounding box center [1101, 631] width 61 height 34
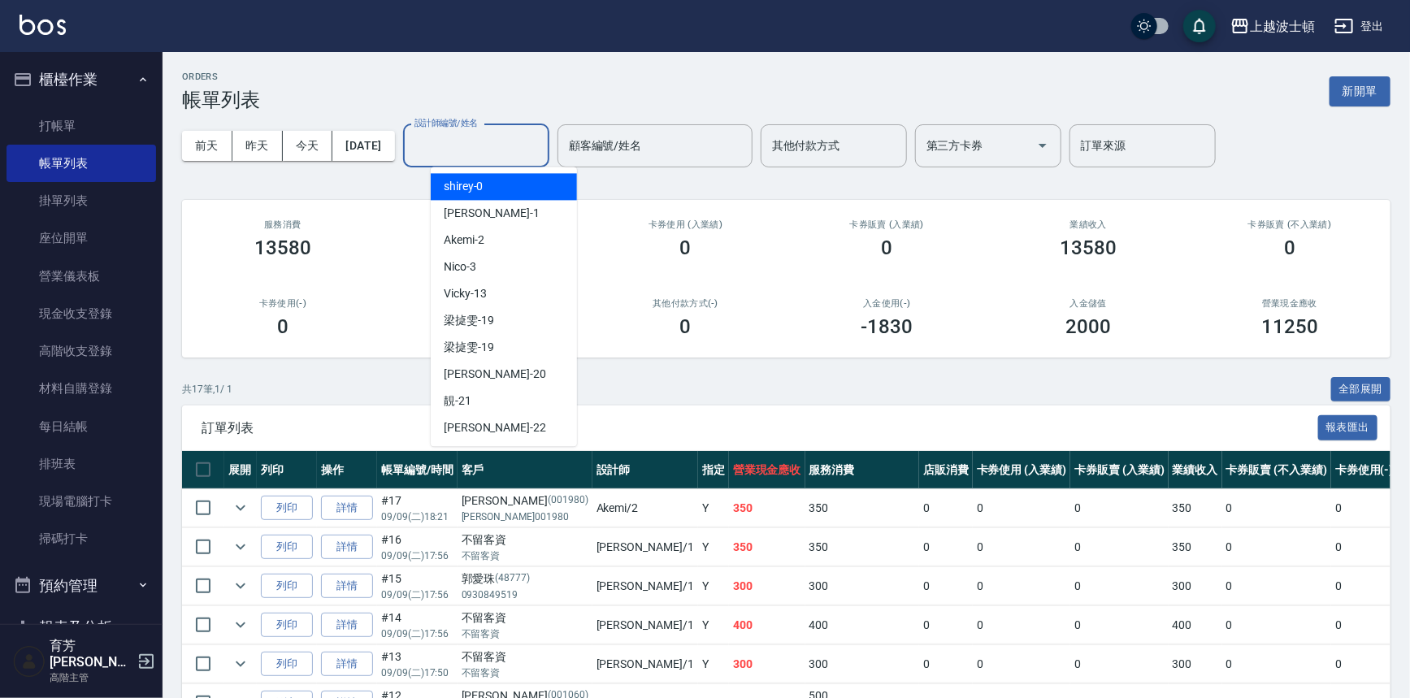
click at [509, 153] on input "設計師編號/姓名" at bounding box center [477, 146] width 132 height 28
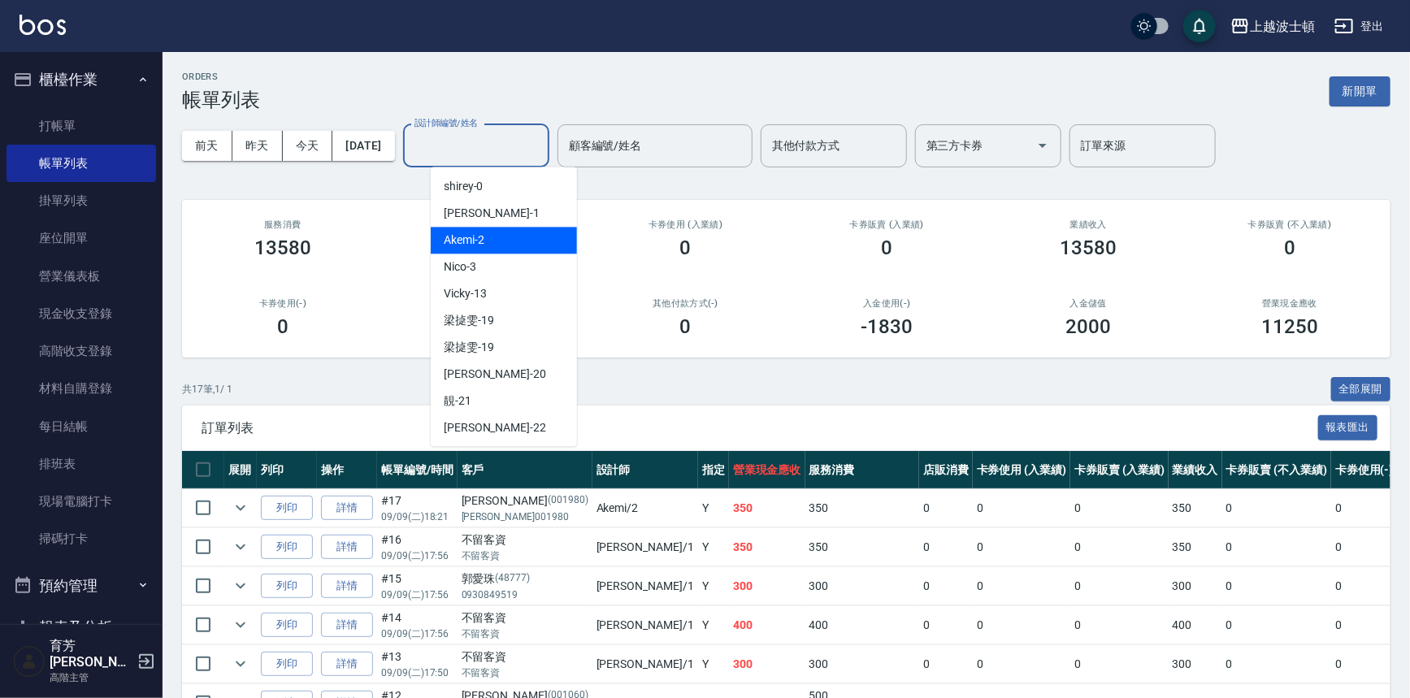
click at [512, 235] on div "Akemi -2" at bounding box center [504, 240] width 146 height 27
type input "Akemi-2"
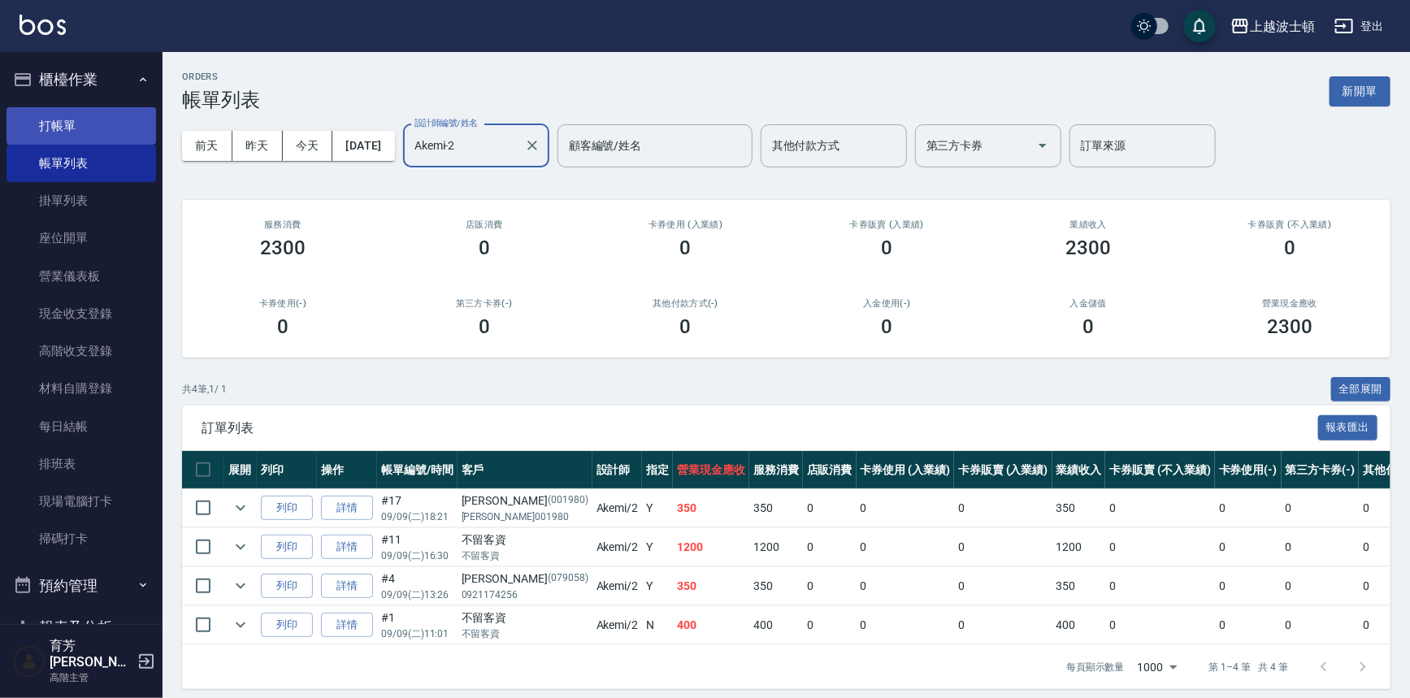
click at [89, 119] on link "打帳單" at bounding box center [82, 125] width 150 height 37
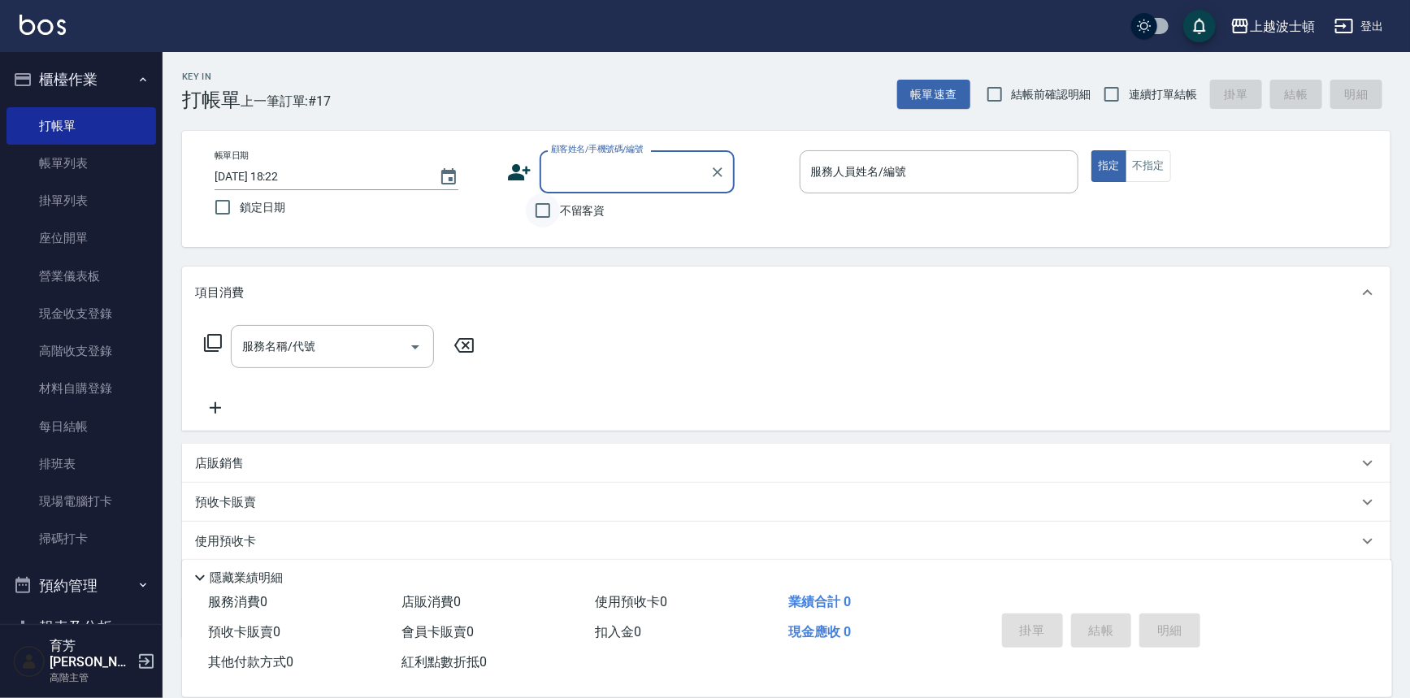
click at [554, 220] on input "不留客資" at bounding box center [543, 210] width 34 height 34
checkbox input "true"
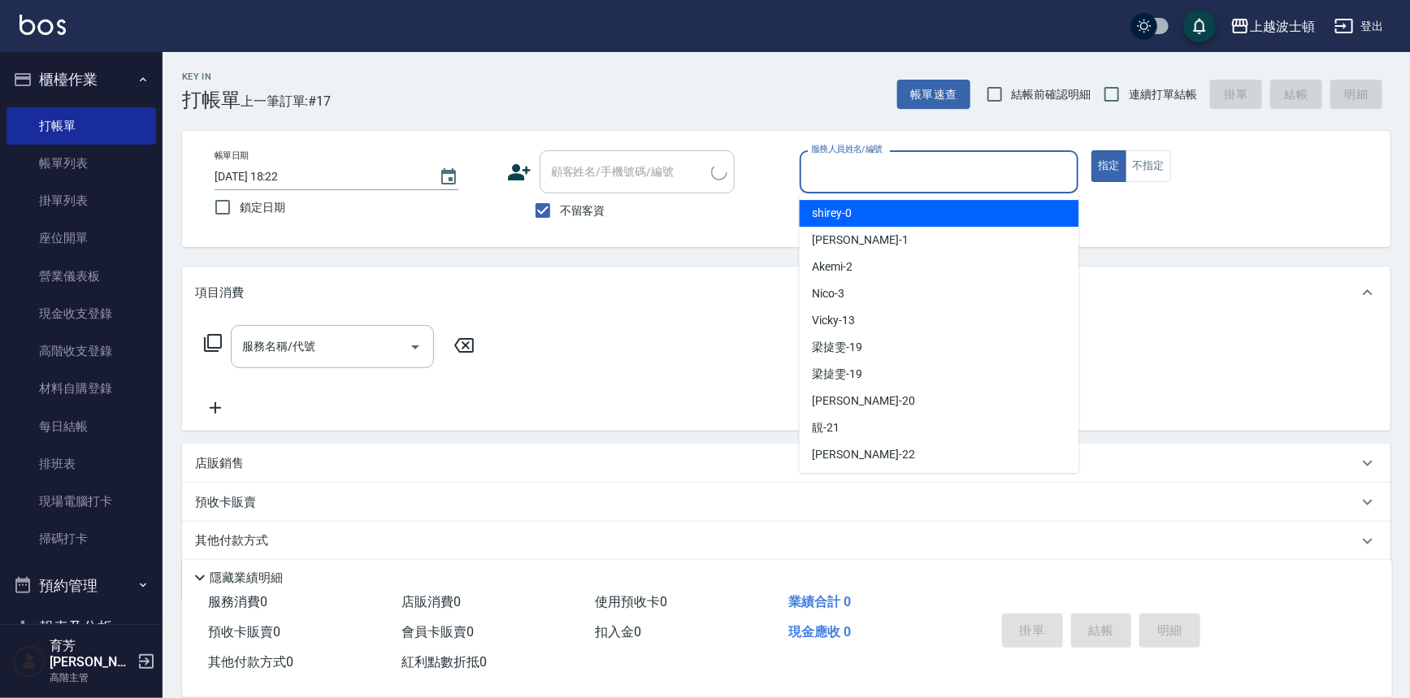
click at [877, 163] on input "服務人員姓名/編號" at bounding box center [939, 172] width 265 height 28
type input "思思-35"
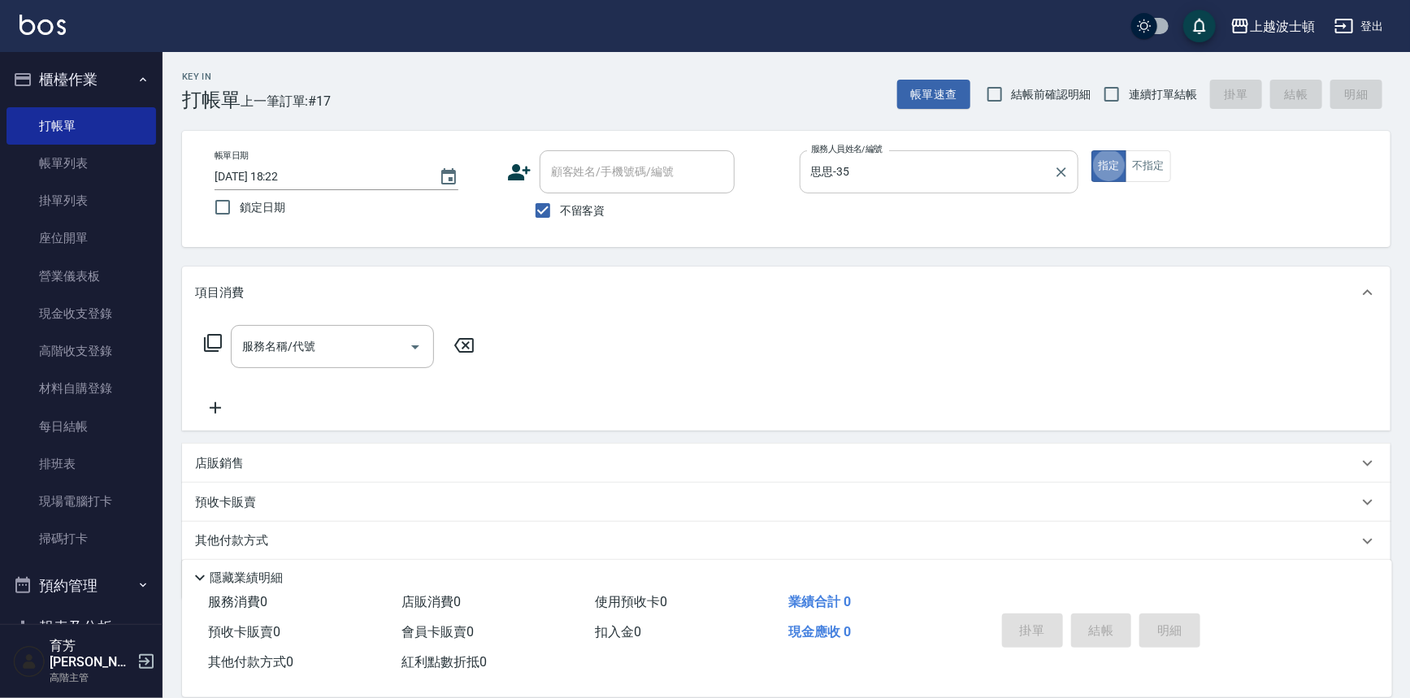
type button "true"
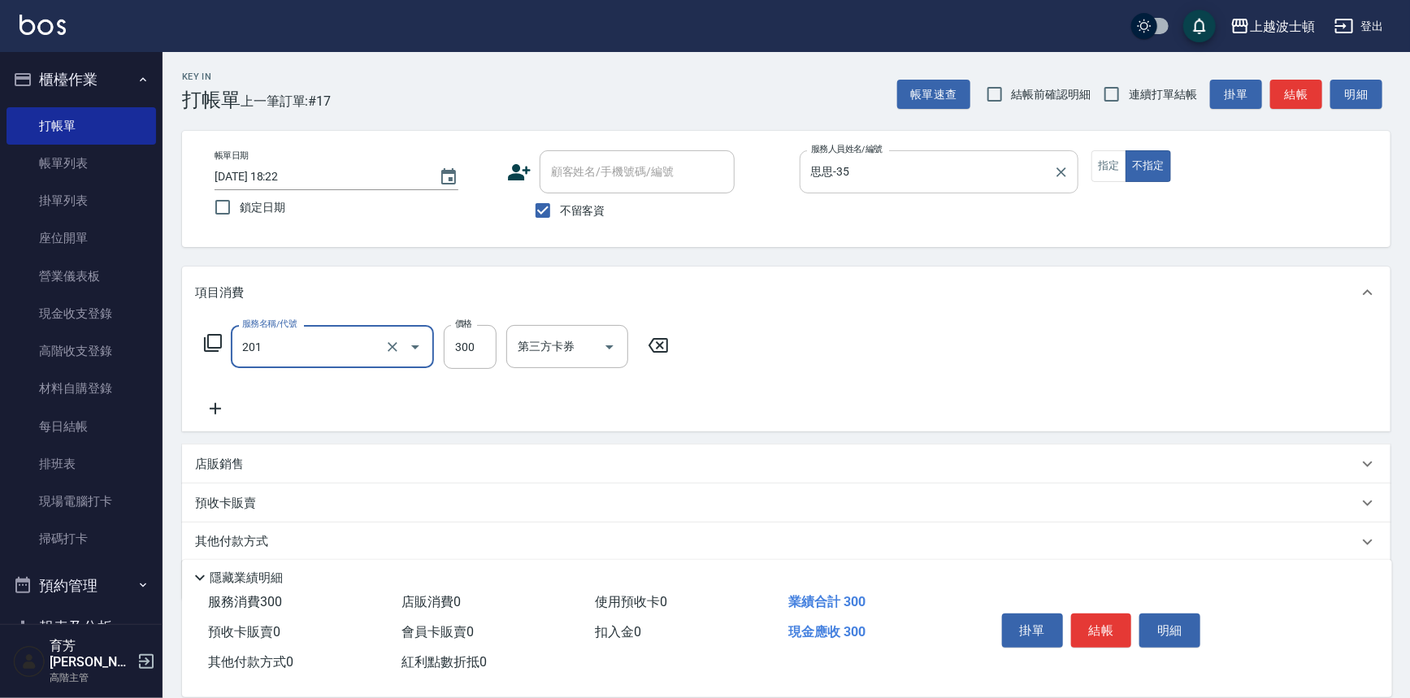
type input "洗髮(201)"
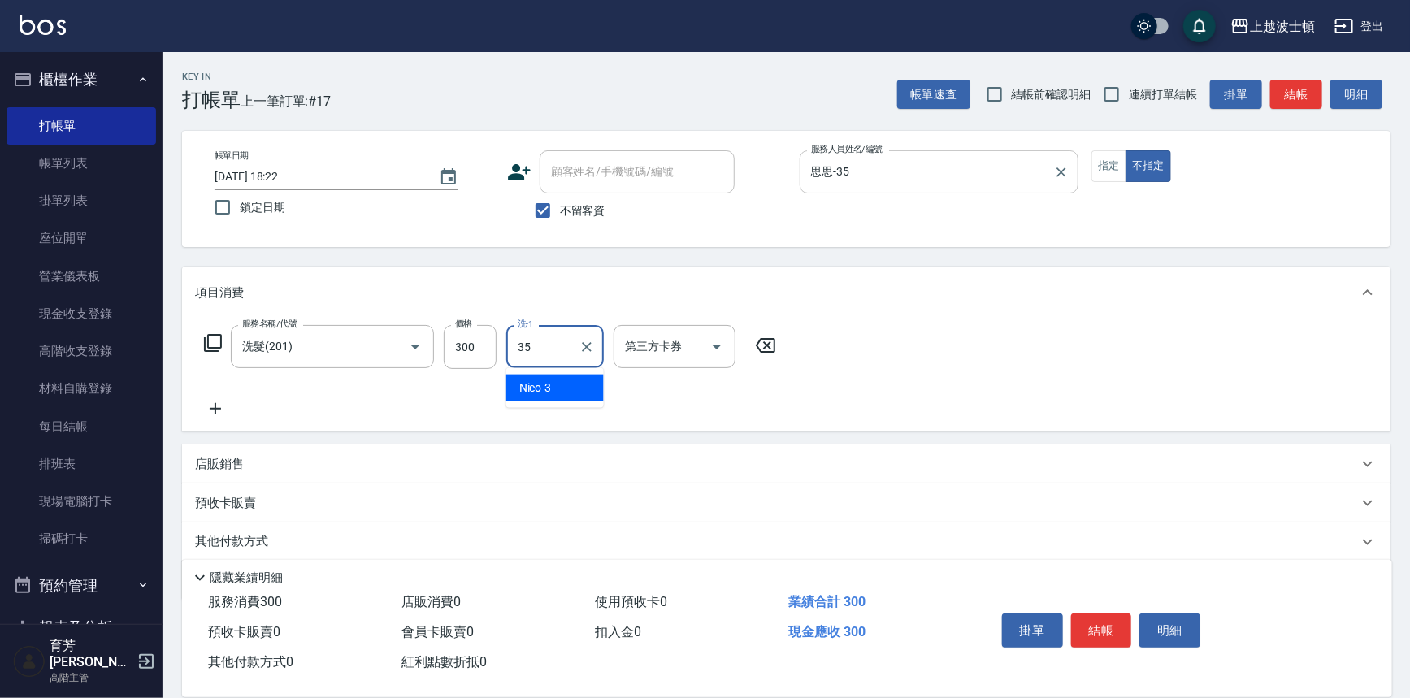
type input "思思-35"
click at [1083, 627] on button "結帳" at bounding box center [1101, 631] width 61 height 34
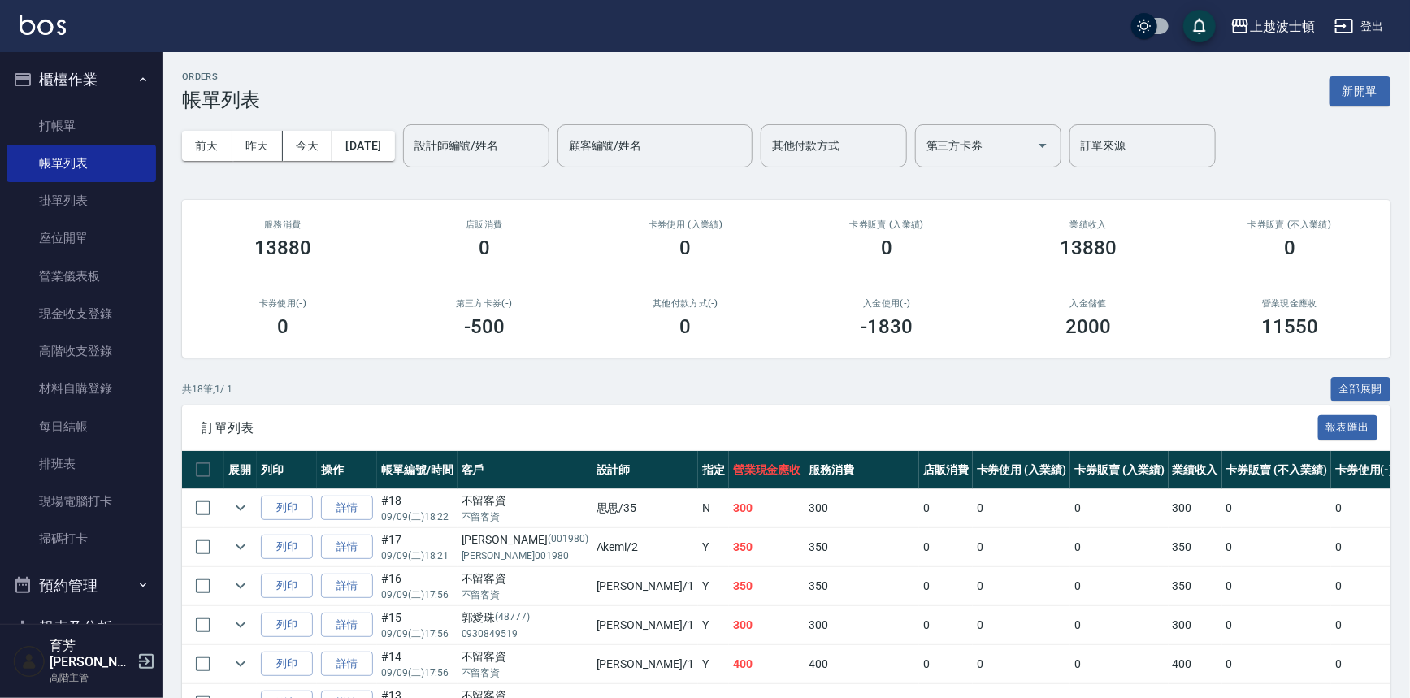
click at [43, 24] on img at bounding box center [43, 25] width 46 height 20
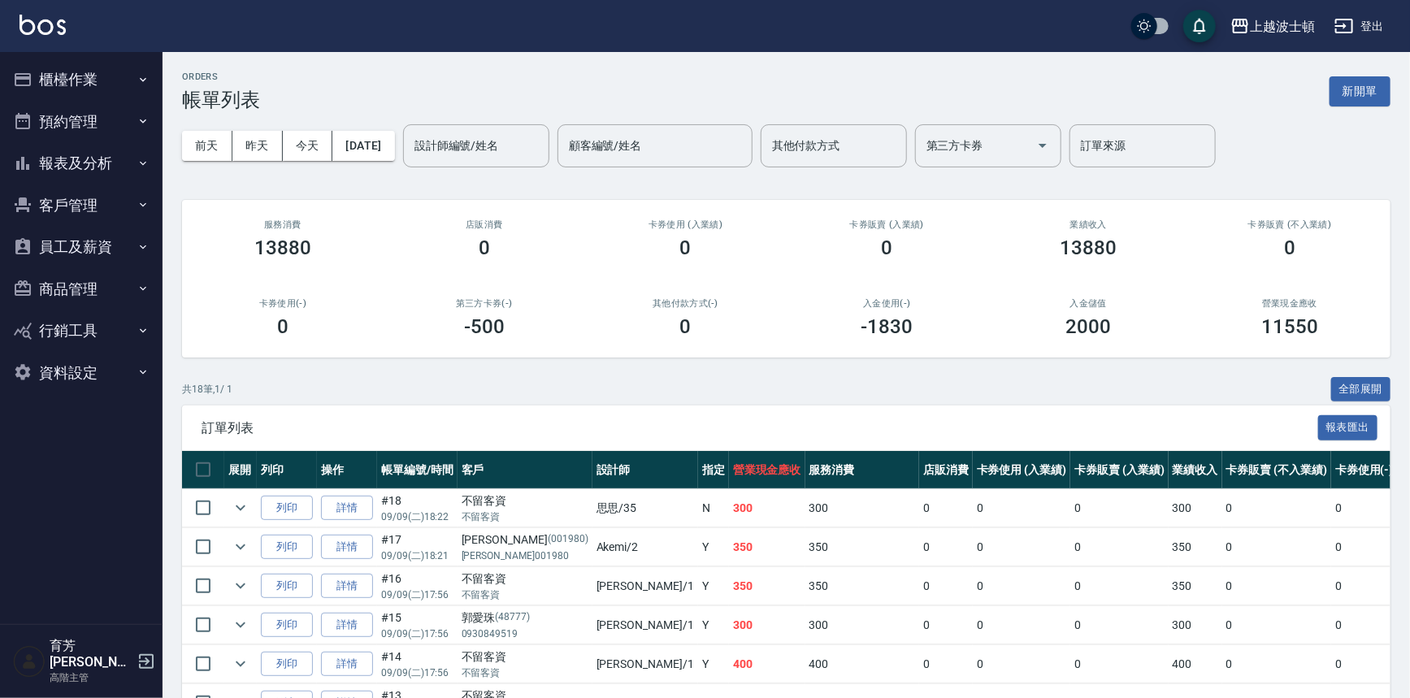
click at [114, 159] on button "報表及分析" at bounding box center [82, 163] width 150 height 42
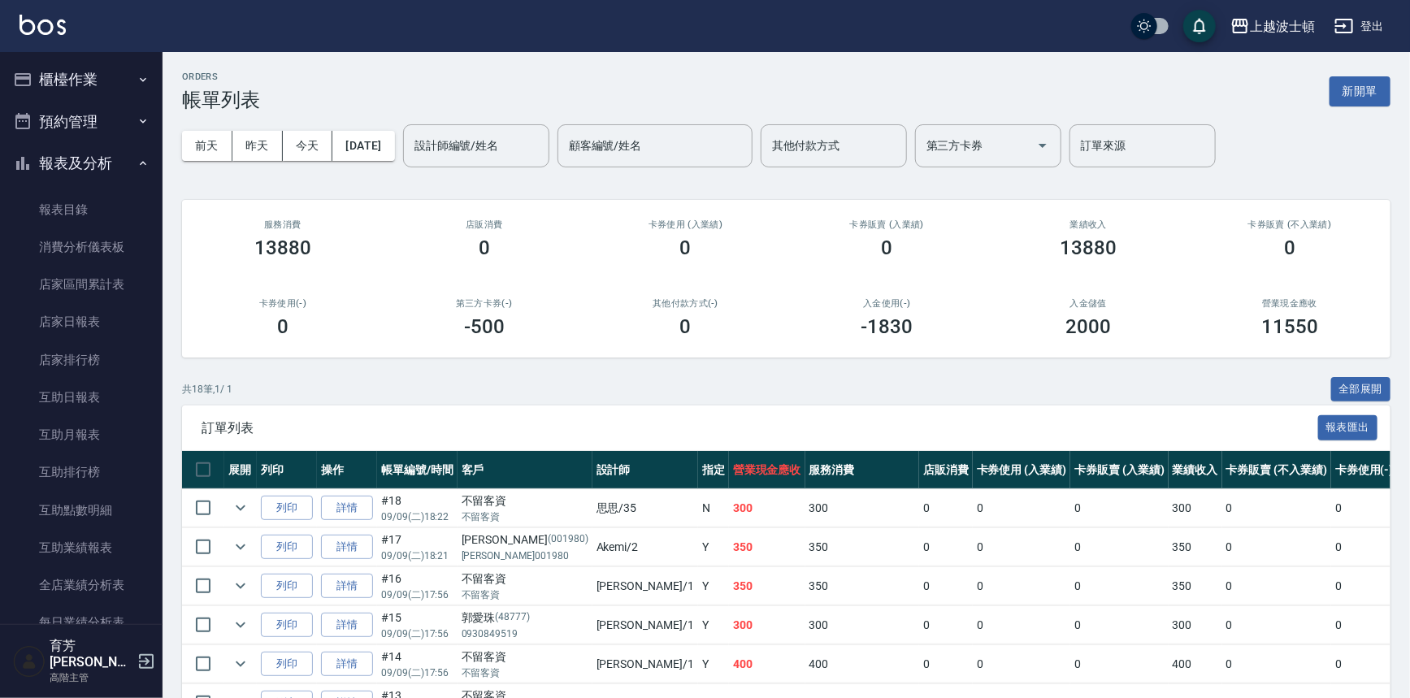
click at [103, 161] on button "報表及分析" at bounding box center [82, 163] width 150 height 42
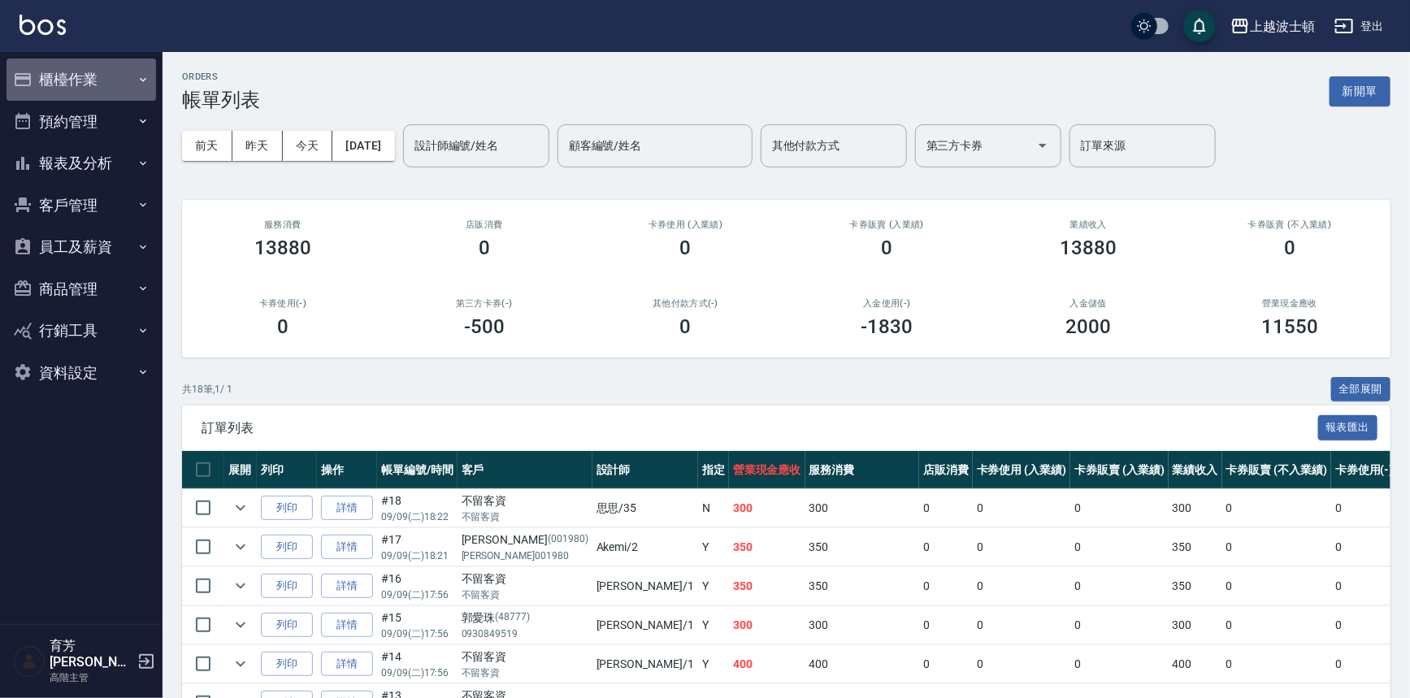
click at [102, 65] on button "櫃檯作業" at bounding box center [82, 80] width 150 height 42
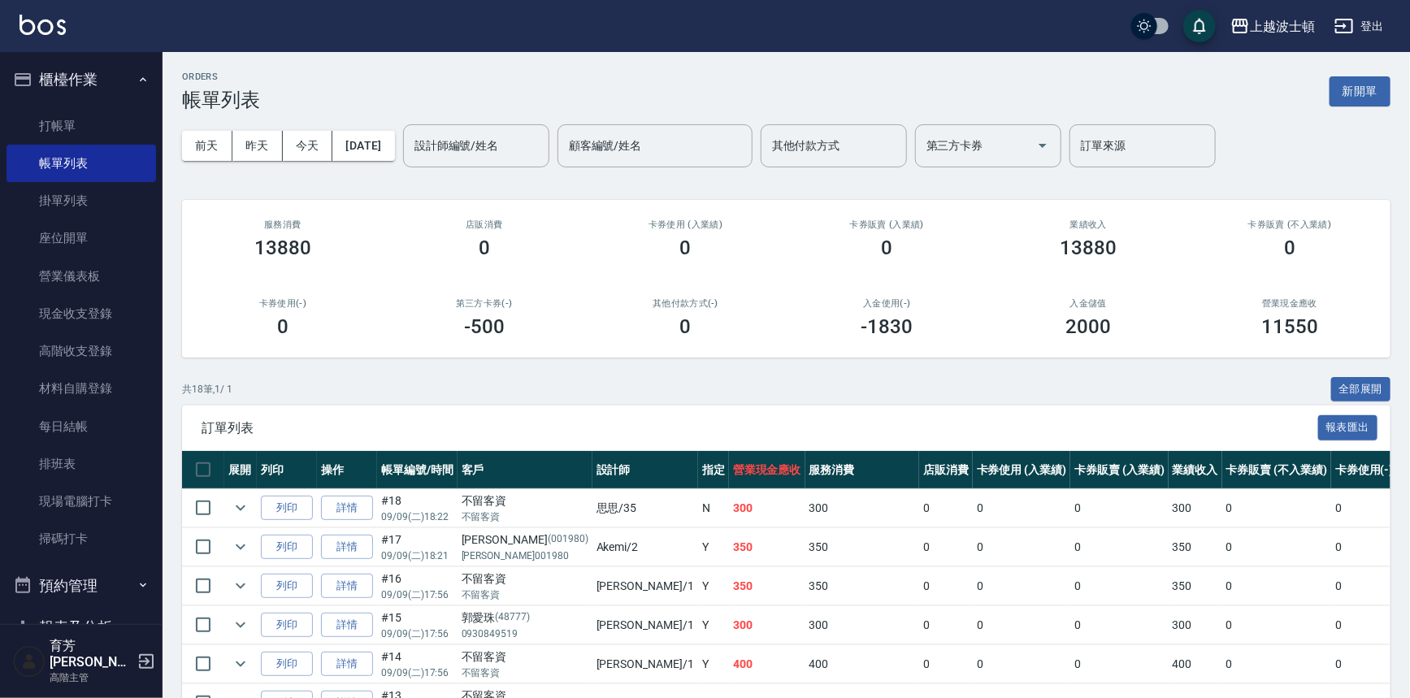
click at [115, 63] on button "櫃檯作業" at bounding box center [82, 80] width 150 height 42
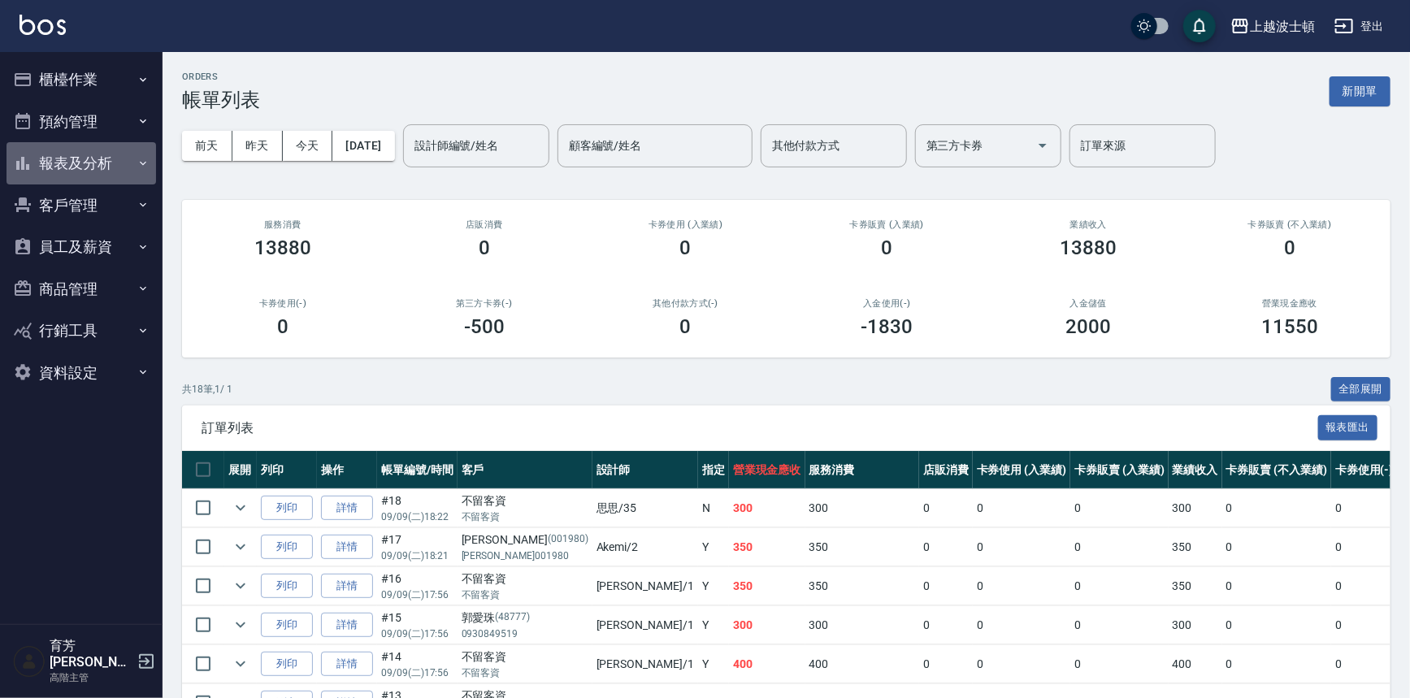
drag, startPoint x: 102, startPoint y: 162, endPoint x: 102, endPoint y: 192, distance: 30.1
click at [102, 162] on button "報表及分析" at bounding box center [82, 163] width 150 height 42
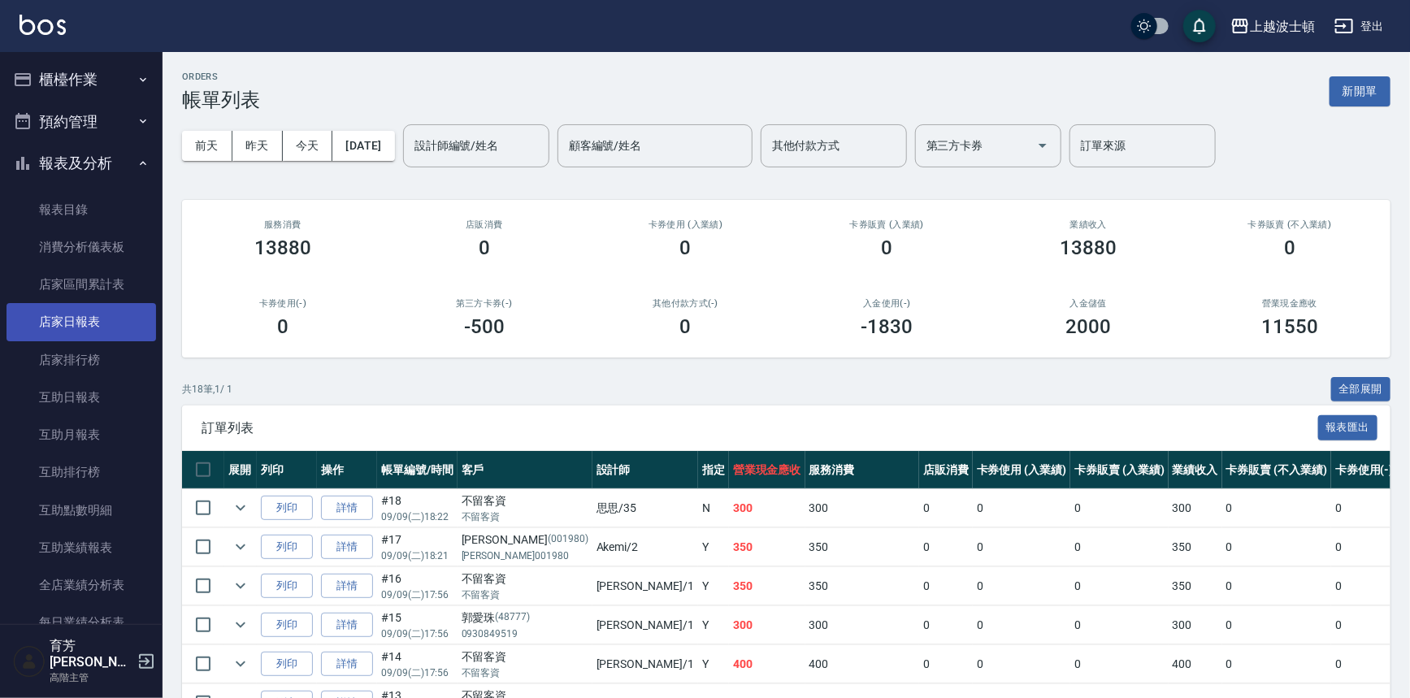
click at [100, 306] on link "店家日報表" at bounding box center [82, 321] width 150 height 37
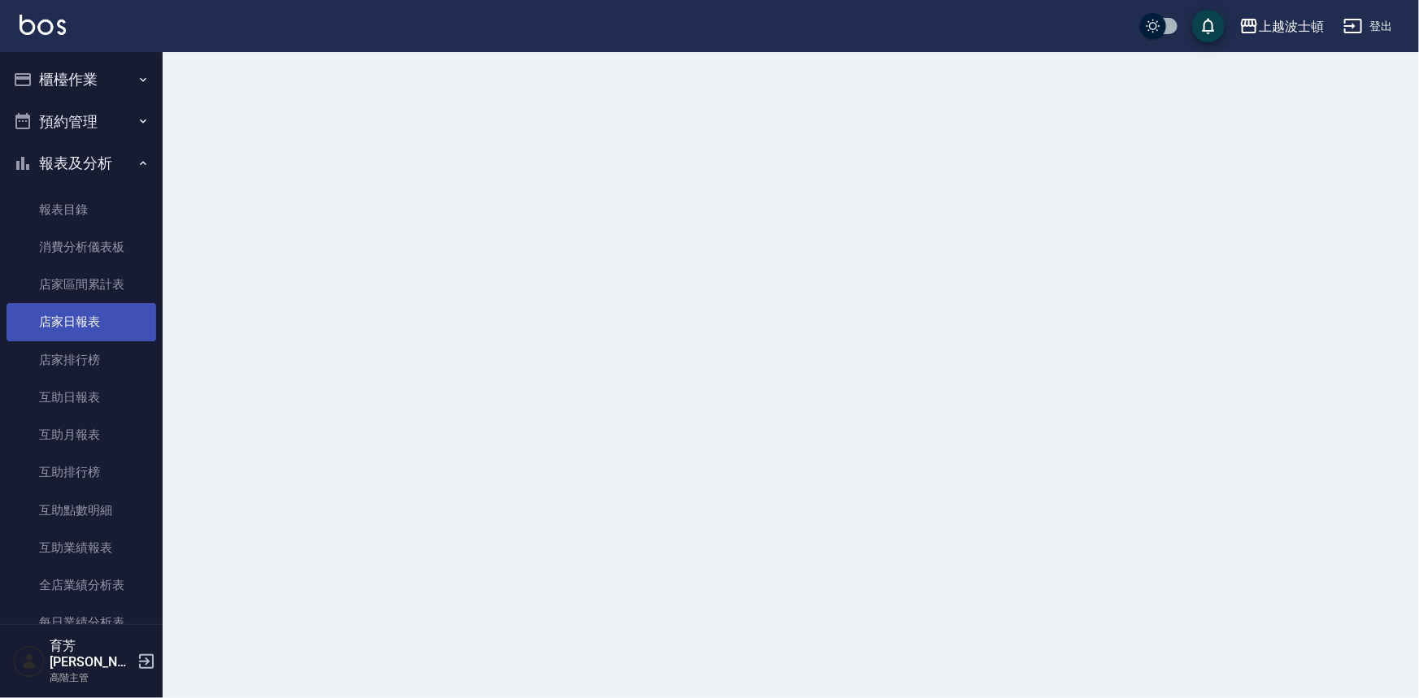
click at [100, 306] on link "店家日報表" at bounding box center [82, 321] width 150 height 37
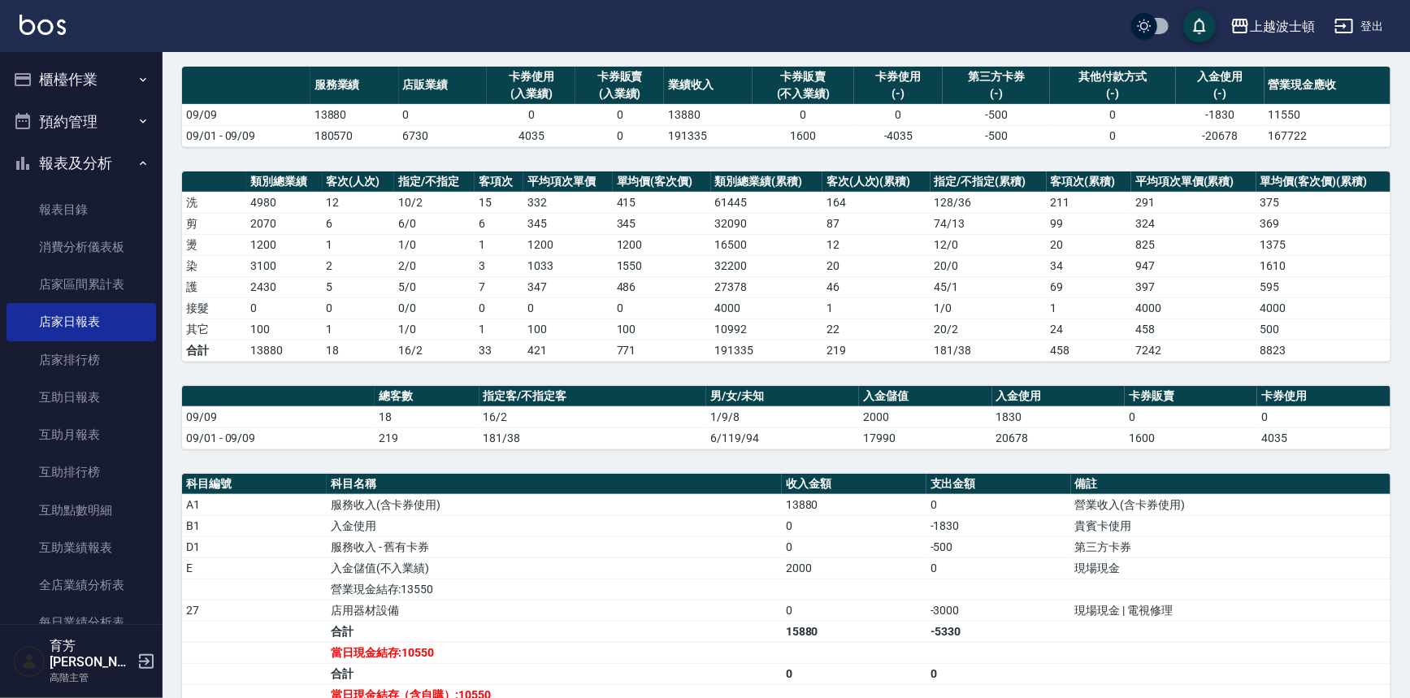
scroll to position [221, 0]
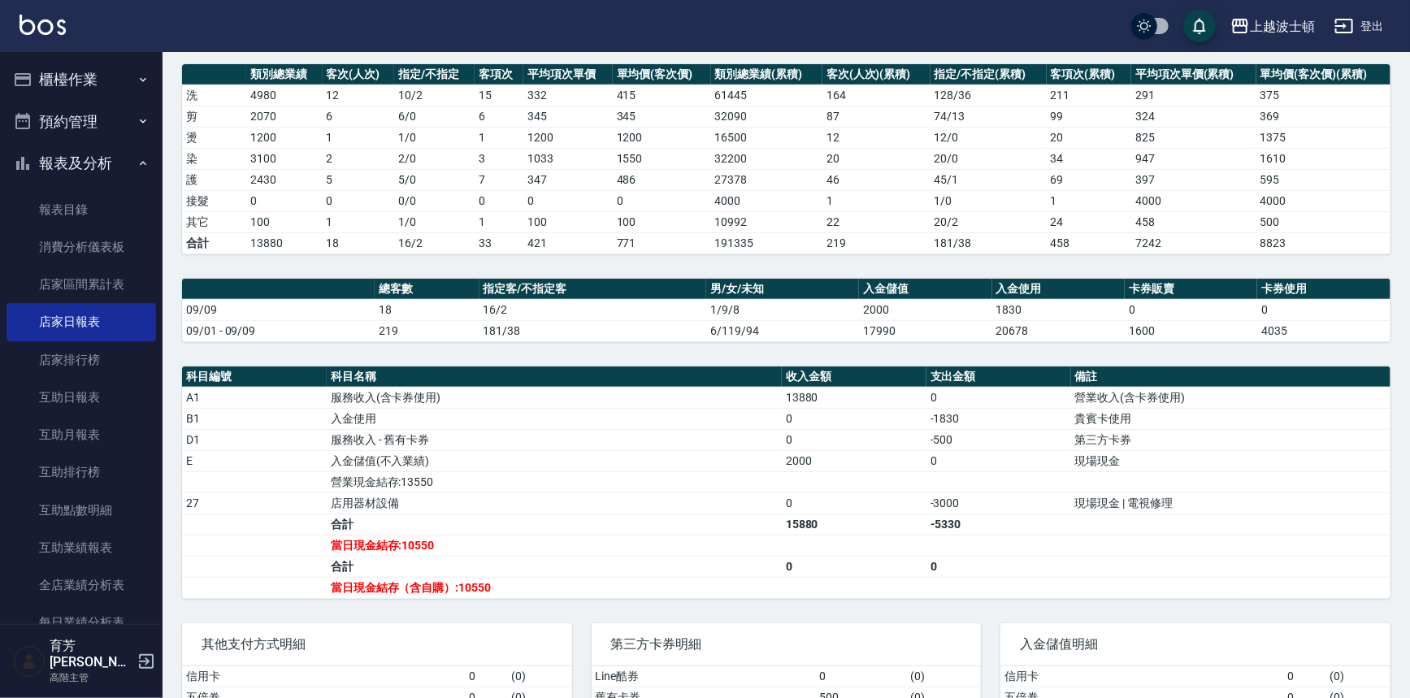
click at [33, 18] on img at bounding box center [43, 25] width 46 height 20
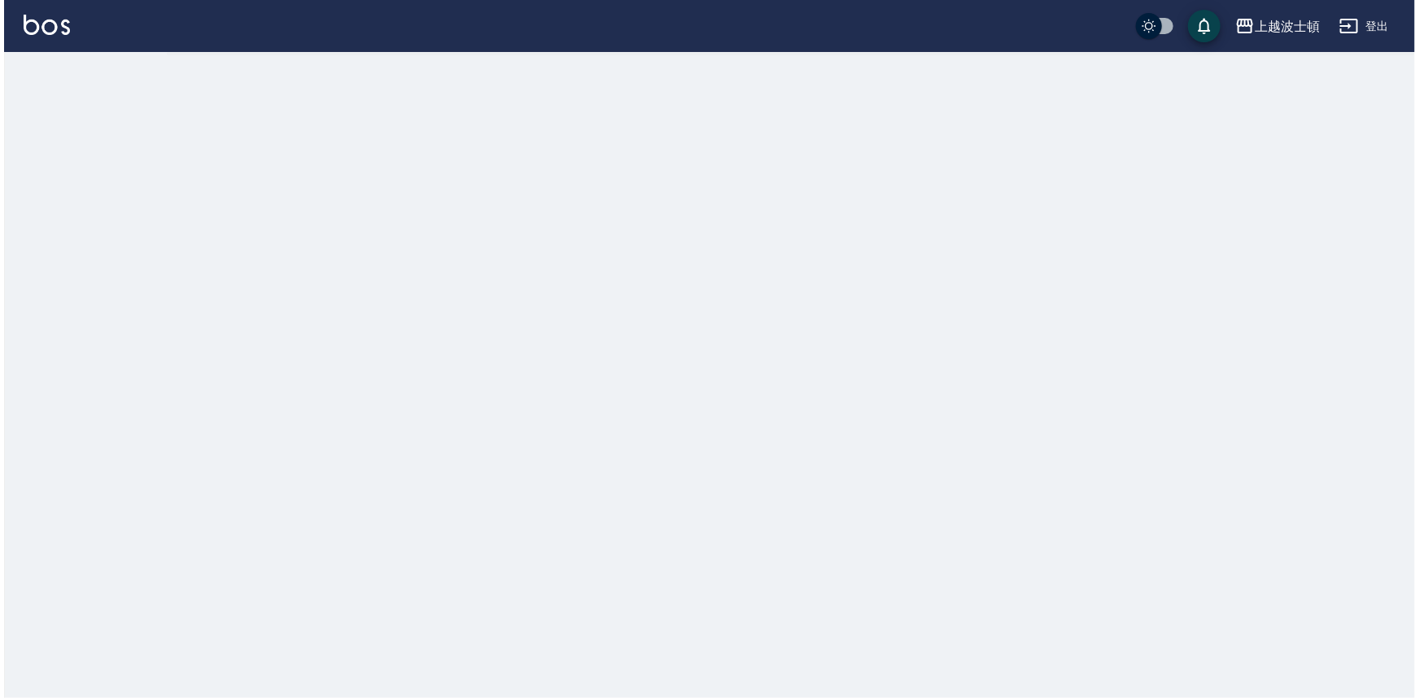
click at [33, 18] on img at bounding box center [43, 25] width 46 height 20
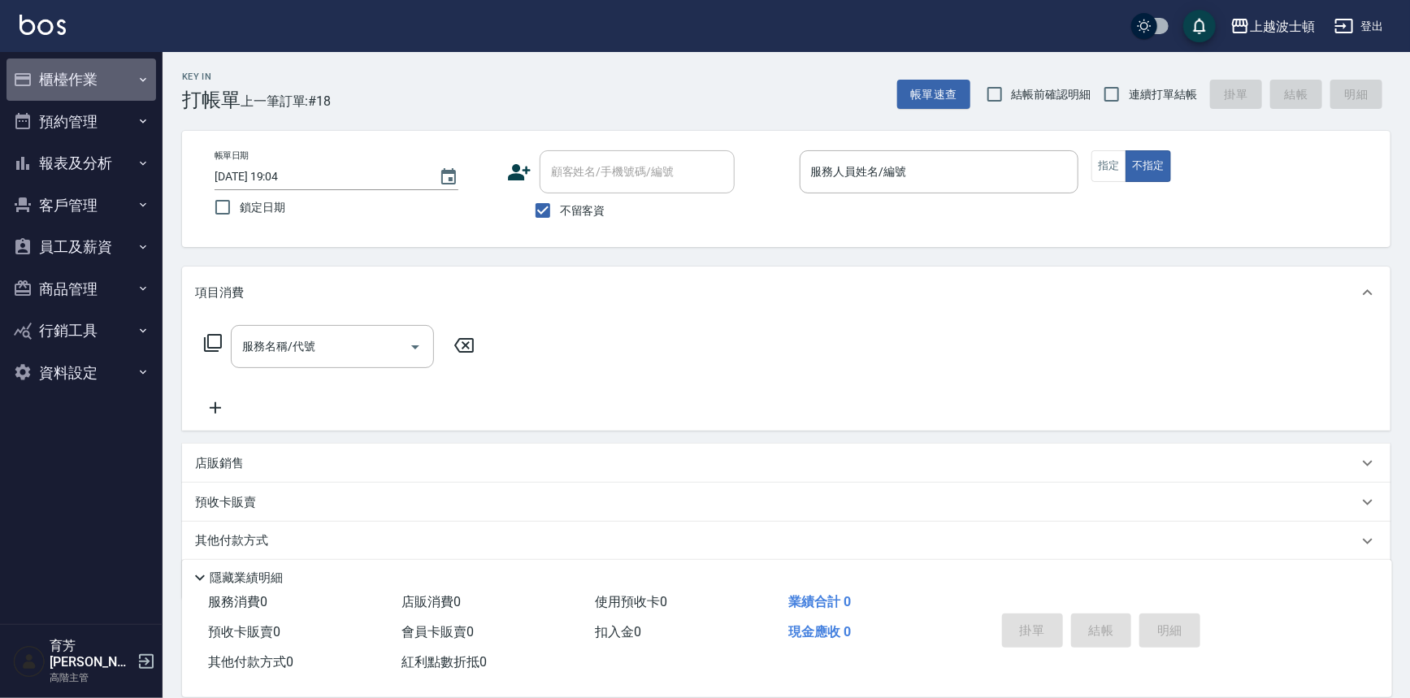
click at [128, 72] on button "櫃檯作業" at bounding box center [82, 80] width 150 height 42
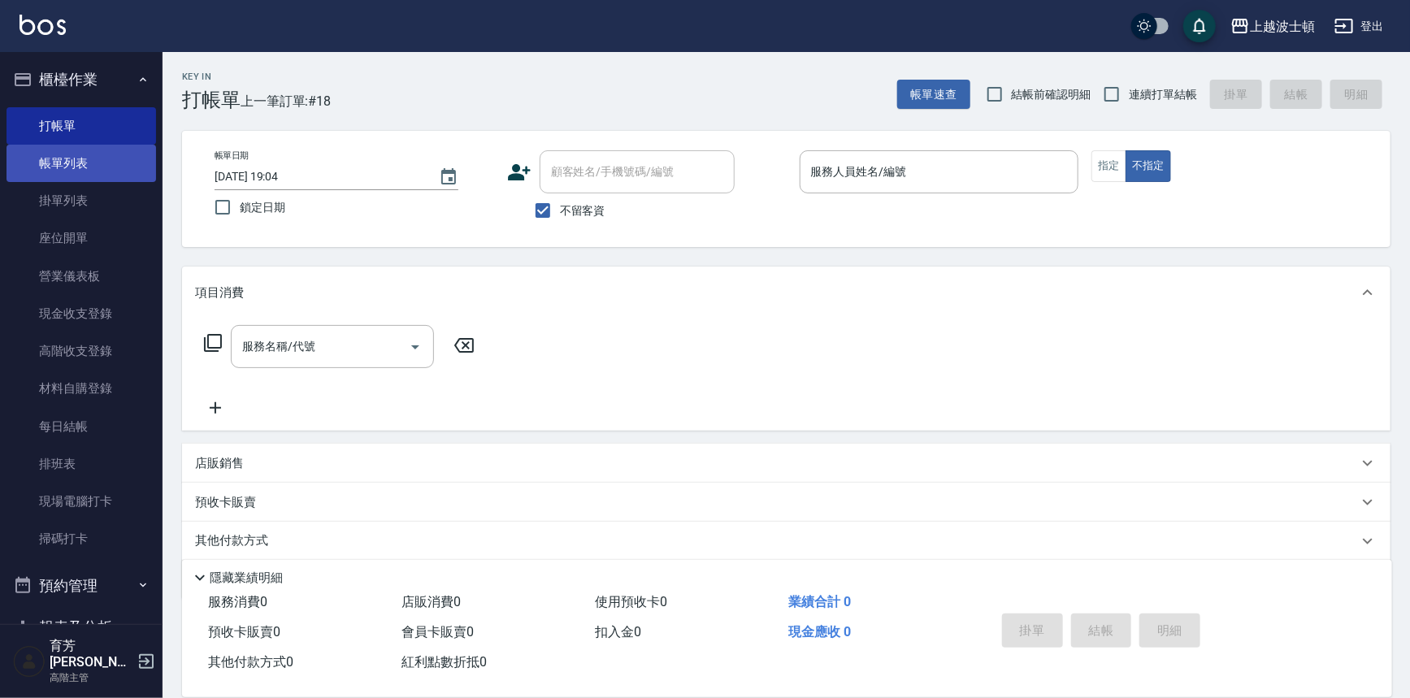
click at [119, 151] on link "帳單列表" at bounding box center [82, 163] width 150 height 37
drag, startPoint x: 119, startPoint y: 151, endPoint x: 780, endPoint y: 278, distance: 673.0
click at [122, 150] on link "帳單列表" at bounding box center [82, 163] width 150 height 37
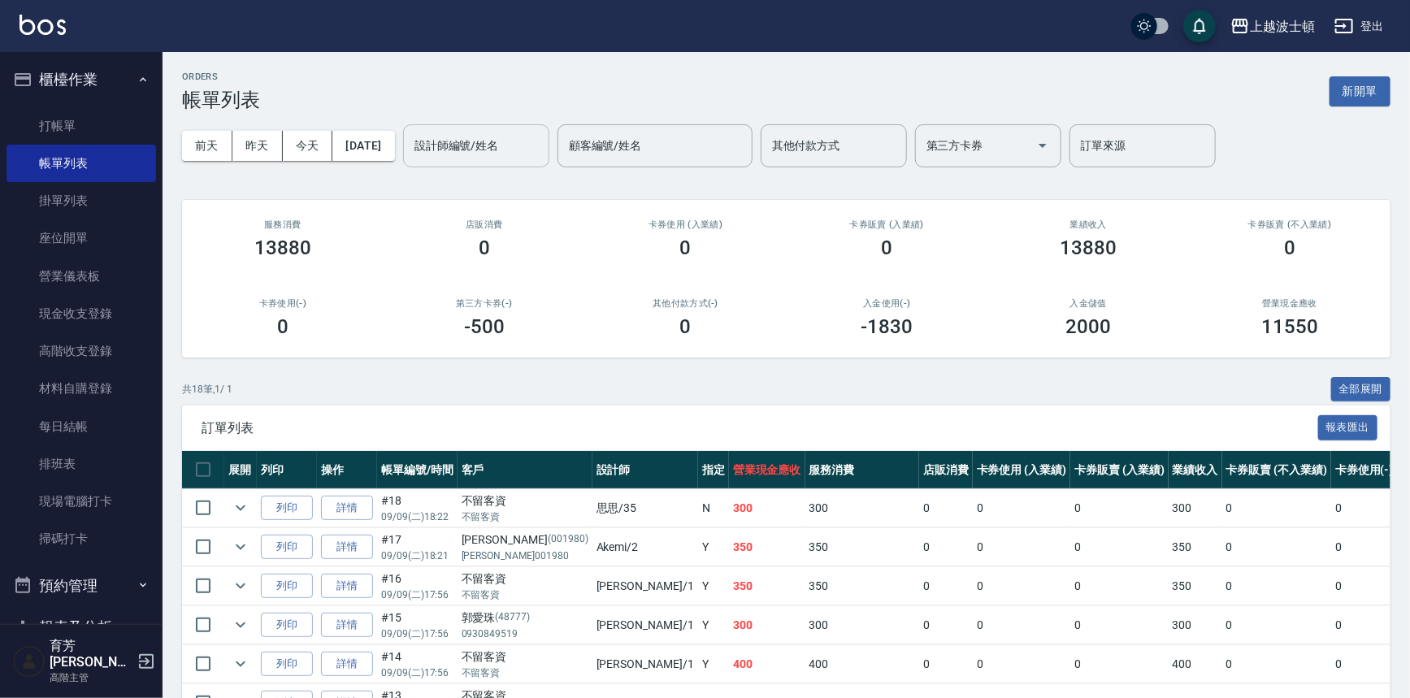
click at [513, 137] on div "設計師編號/姓名 設計師編號/姓名" at bounding box center [476, 145] width 146 height 43
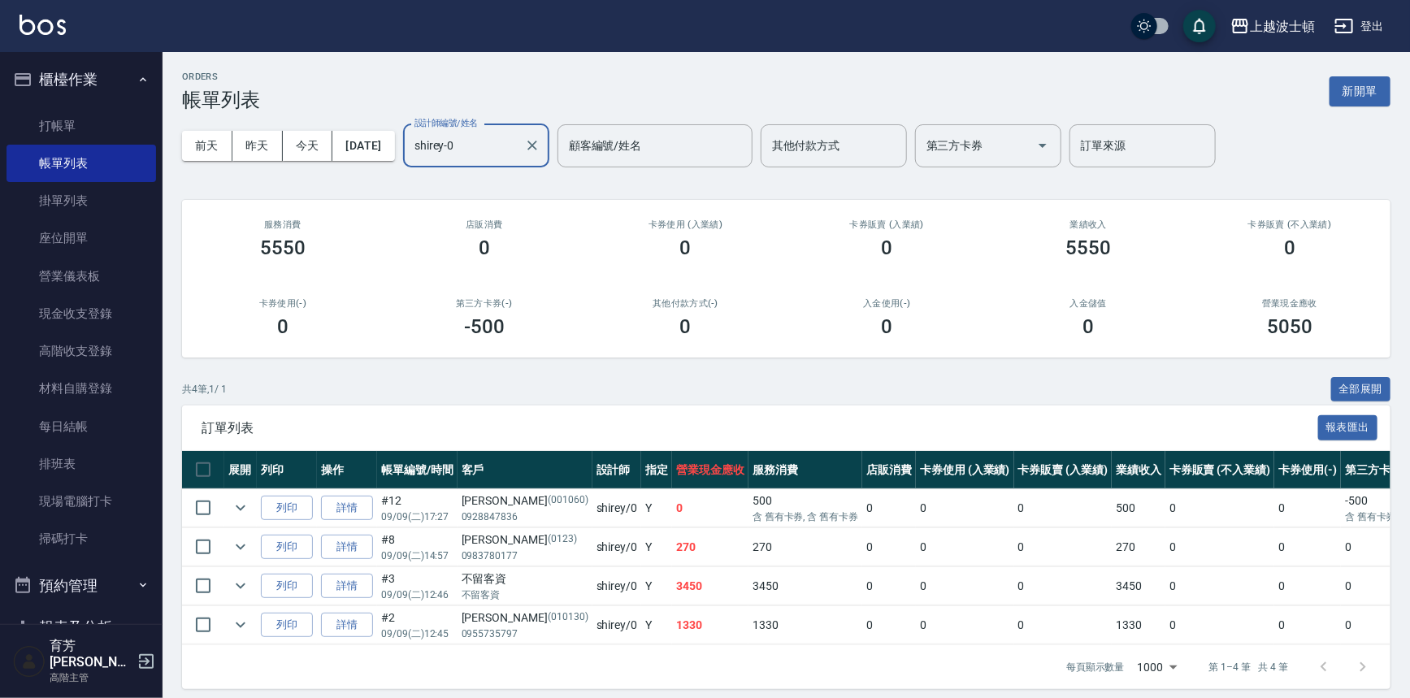
click at [485, 132] on input "shirey-0" at bounding box center [464, 146] width 107 height 28
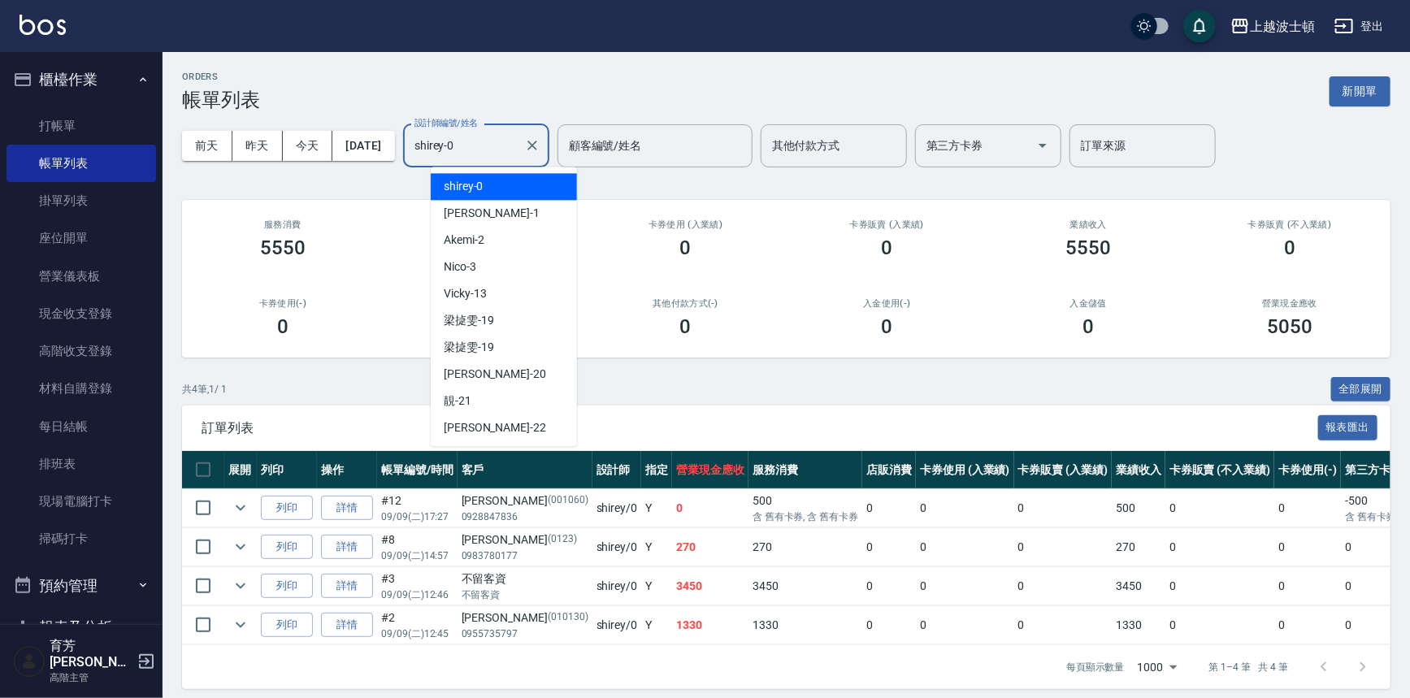
click at [485, 132] on input "shirey-0" at bounding box center [464, 146] width 107 height 28
click at [485, 136] on input "shirey-0" at bounding box center [464, 146] width 107 height 28
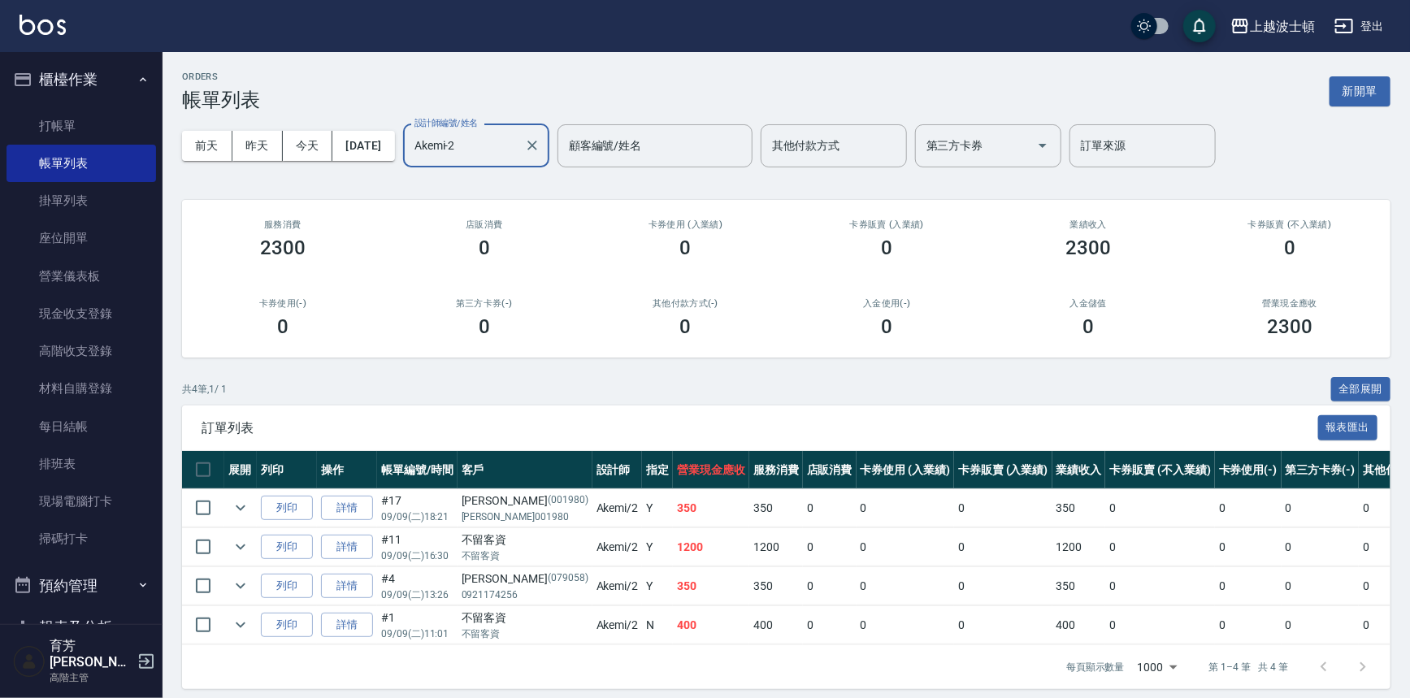
click at [534, 163] on div "Akemi-2 設計師編號/姓名" at bounding box center [476, 145] width 146 height 43
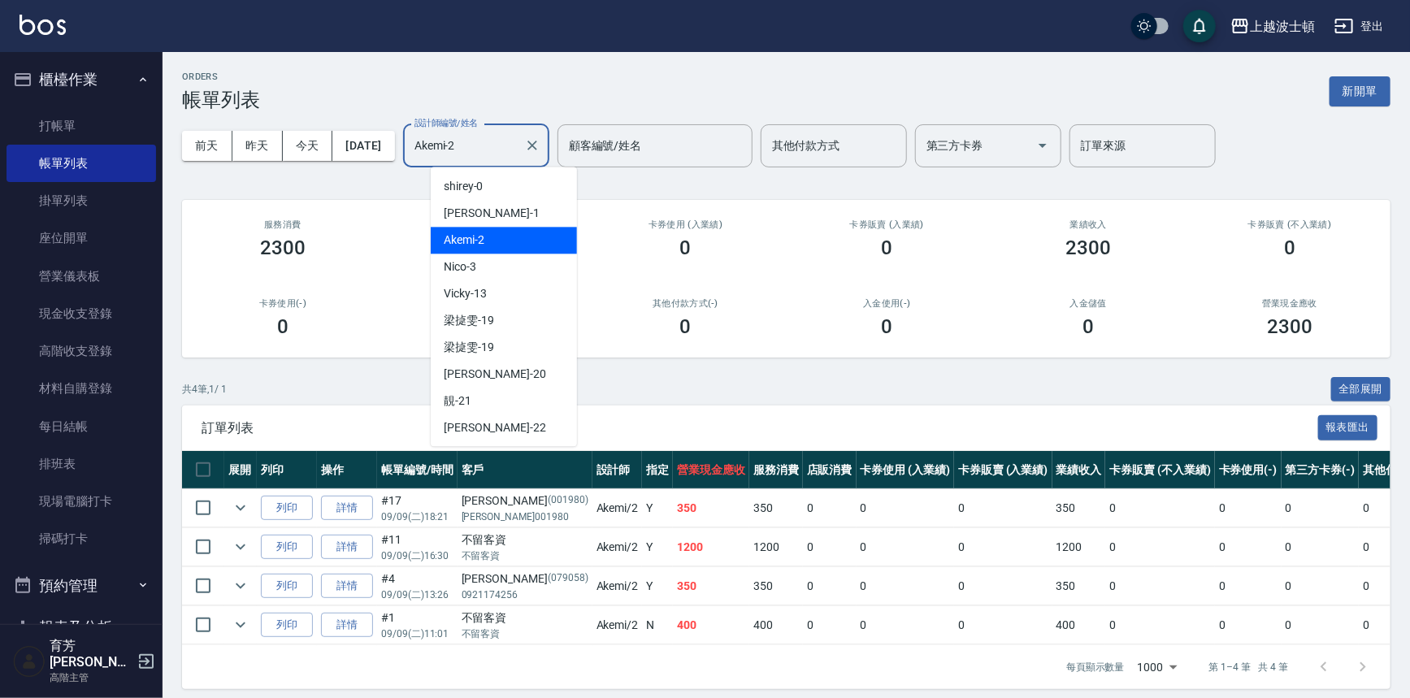
click at [534, 163] on div "Akemi-2 設計師編號/姓名" at bounding box center [476, 145] width 146 height 43
click at [518, 154] on input "Akemi-2" at bounding box center [464, 146] width 107 height 28
click at [518, 155] on input "Akemi-2" at bounding box center [464, 146] width 107 height 28
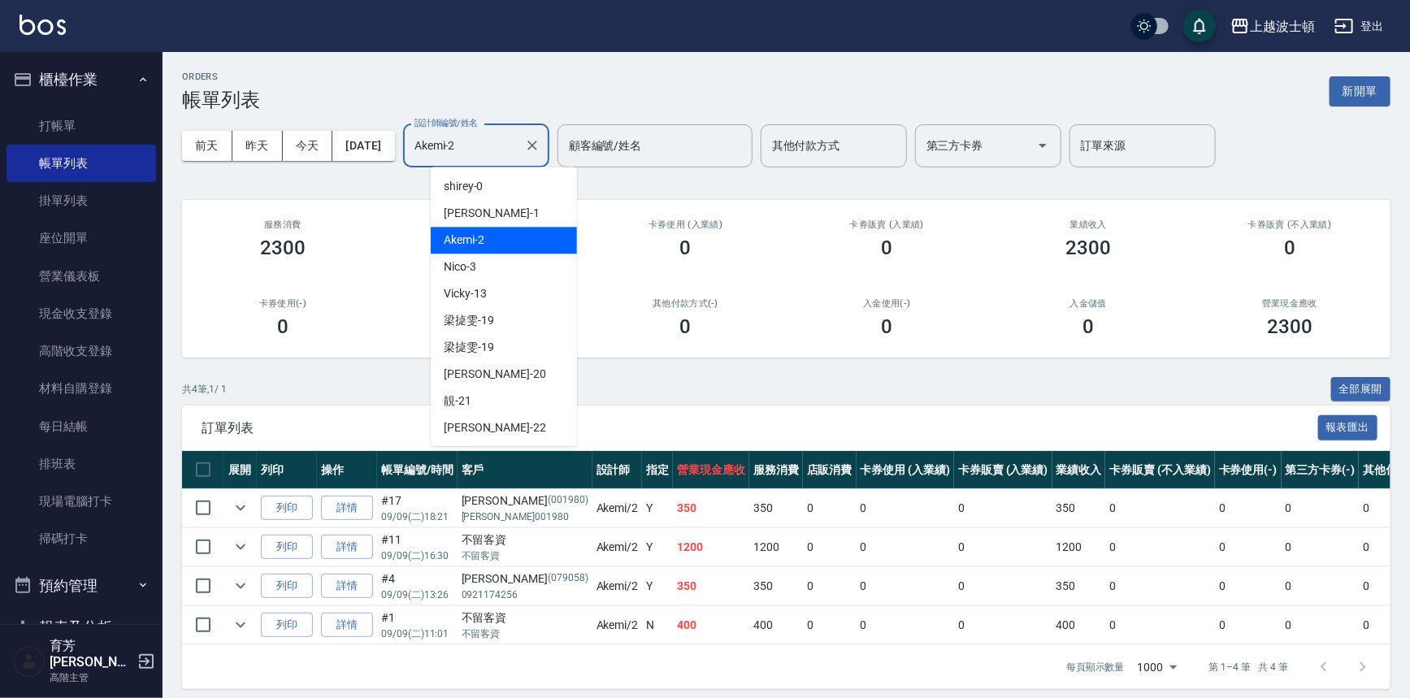
click at [507, 139] on input "Akemi-2" at bounding box center [464, 146] width 107 height 28
click at [506, 139] on input "Akemi-2" at bounding box center [464, 146] width 107 height 28
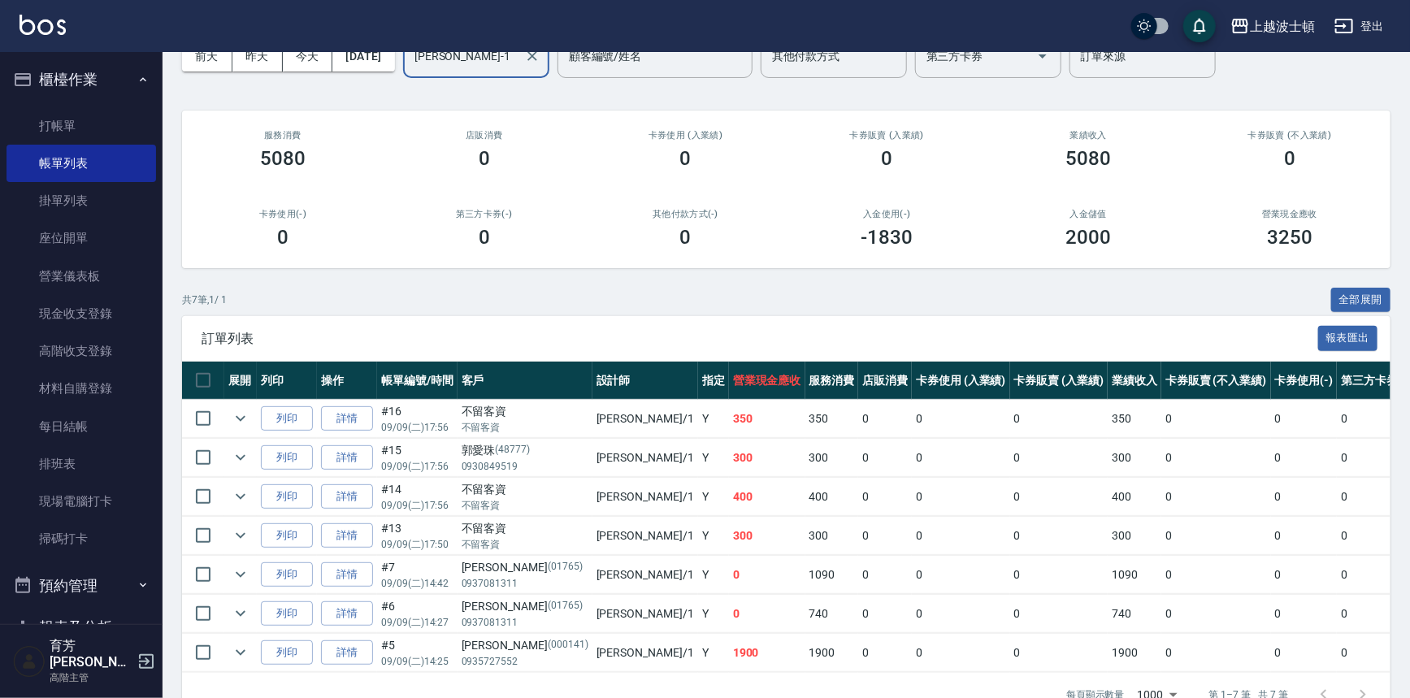
scroll to position [63, 0]
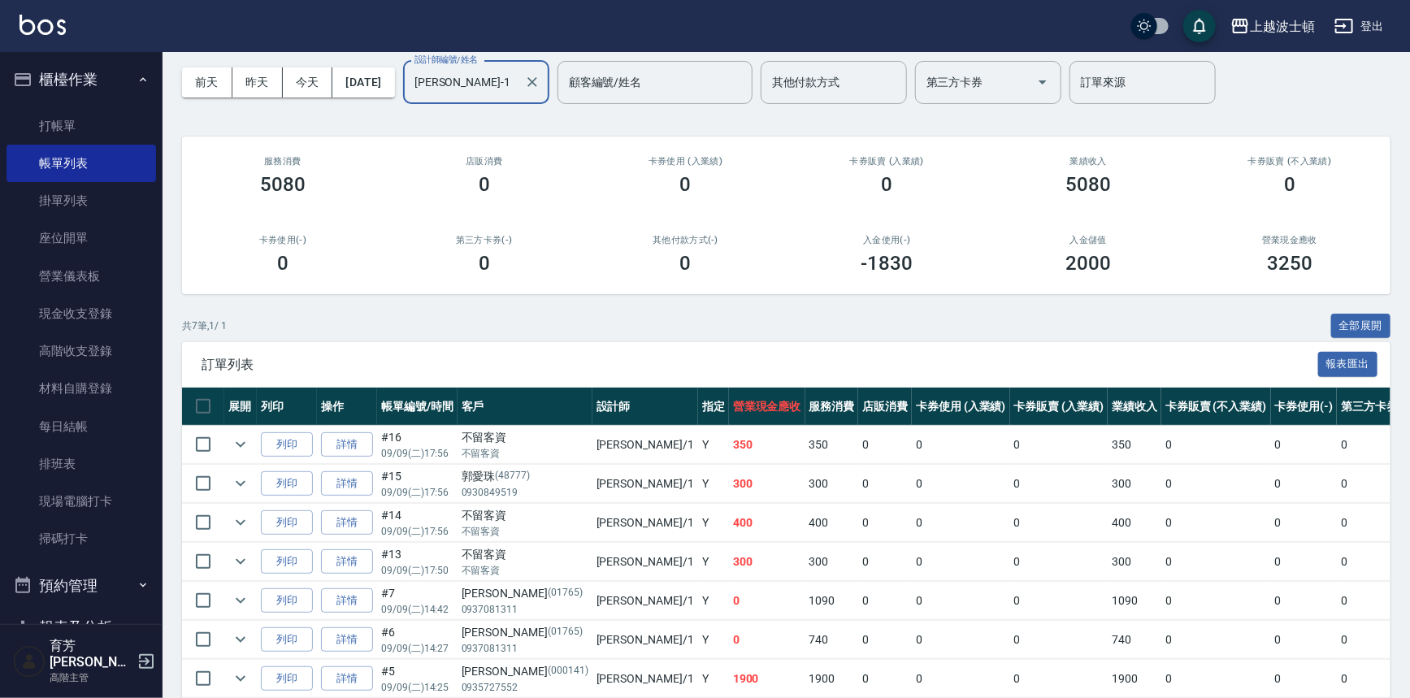
click at [518, 89] on input "[PERSON_NAME]-1" at bounding box center [464, 82] width 107 height 28
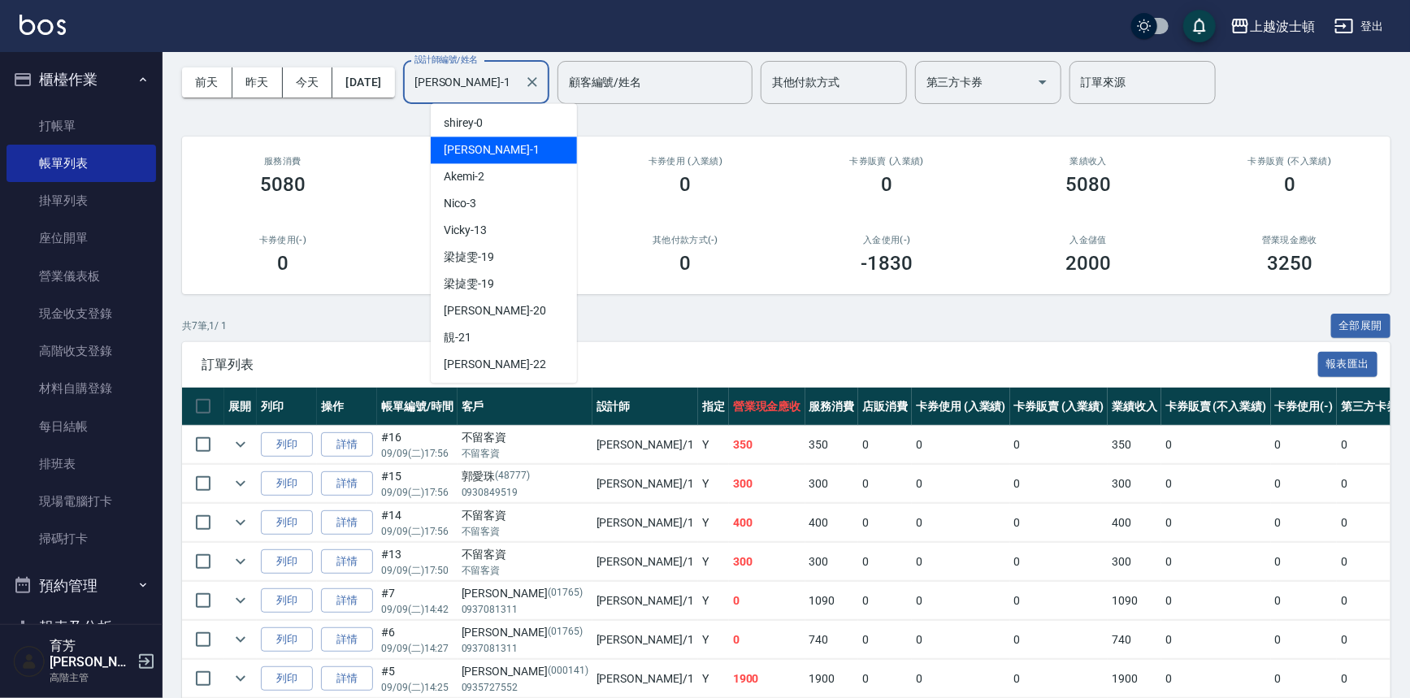
click at [518, 89] on input "[PERSON_NAME]-1" at bounding box center [464, 82] width 107 height 28
type input "[PERSON_NAME]-1"
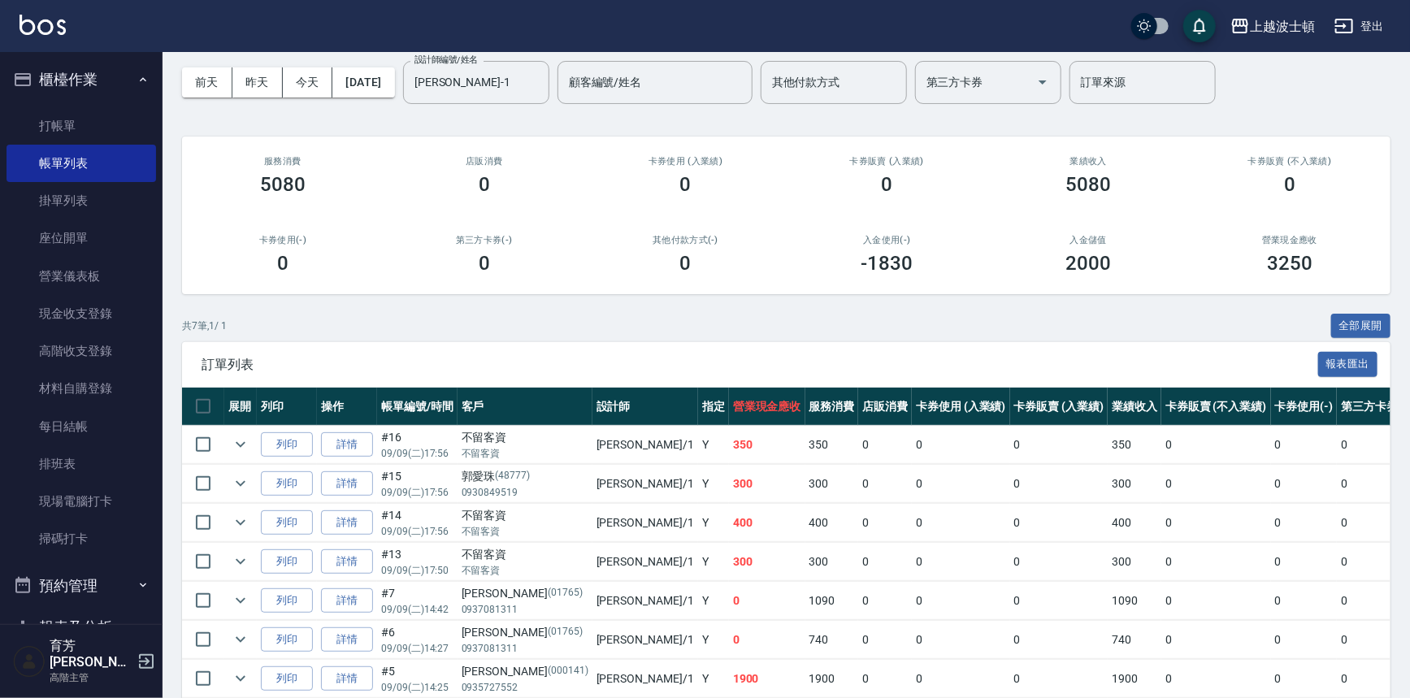
click at [65, 35] on link at bounding box center [43, 27] width 46 height 24
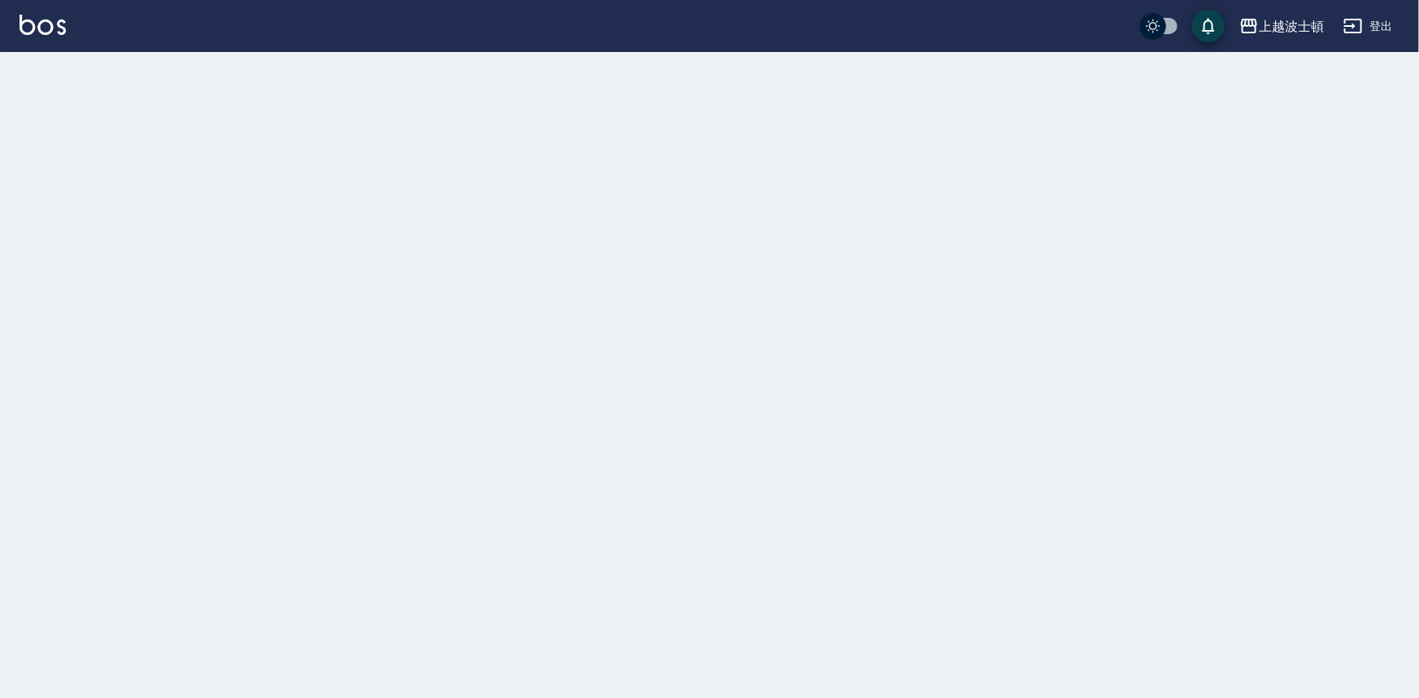
click at [65, 32] on img at bounding box center [43, 25] width 46 height 20
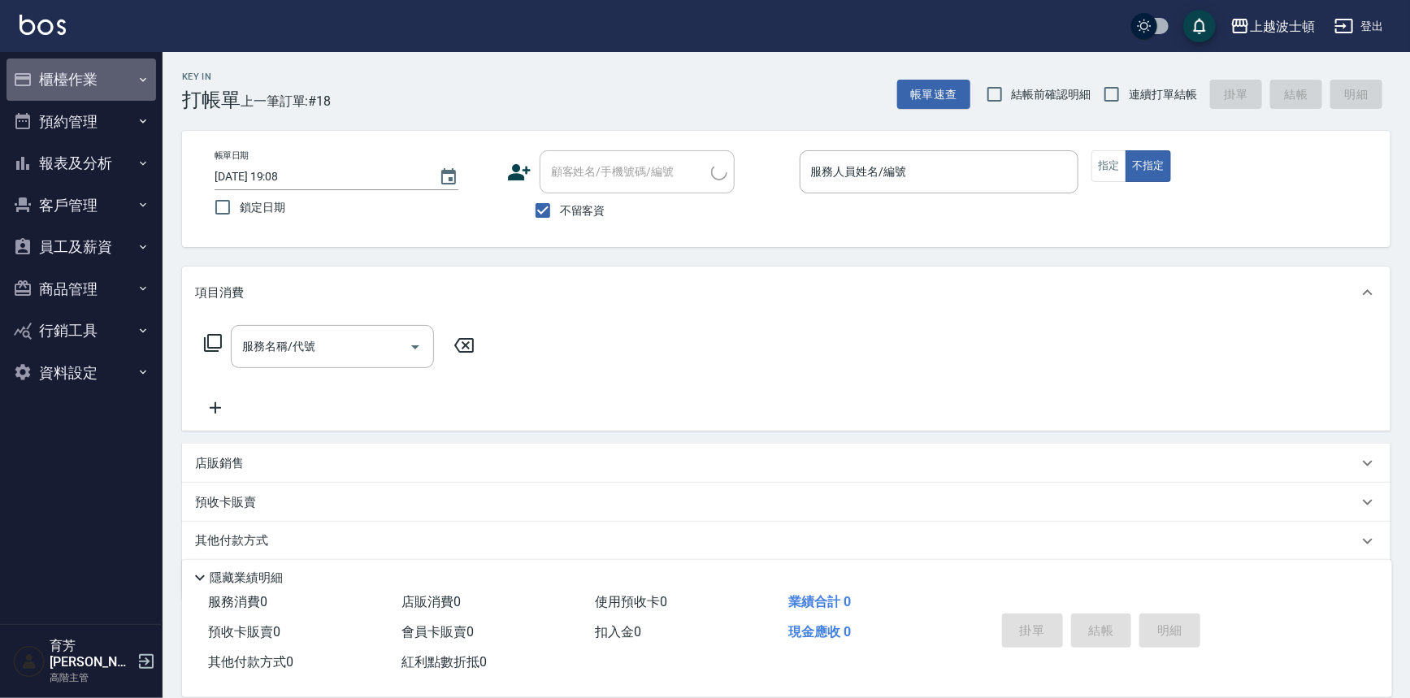
click at [96, 93] on button "櫃檯作業" at bounding box center [82, 80] width 150 height 42
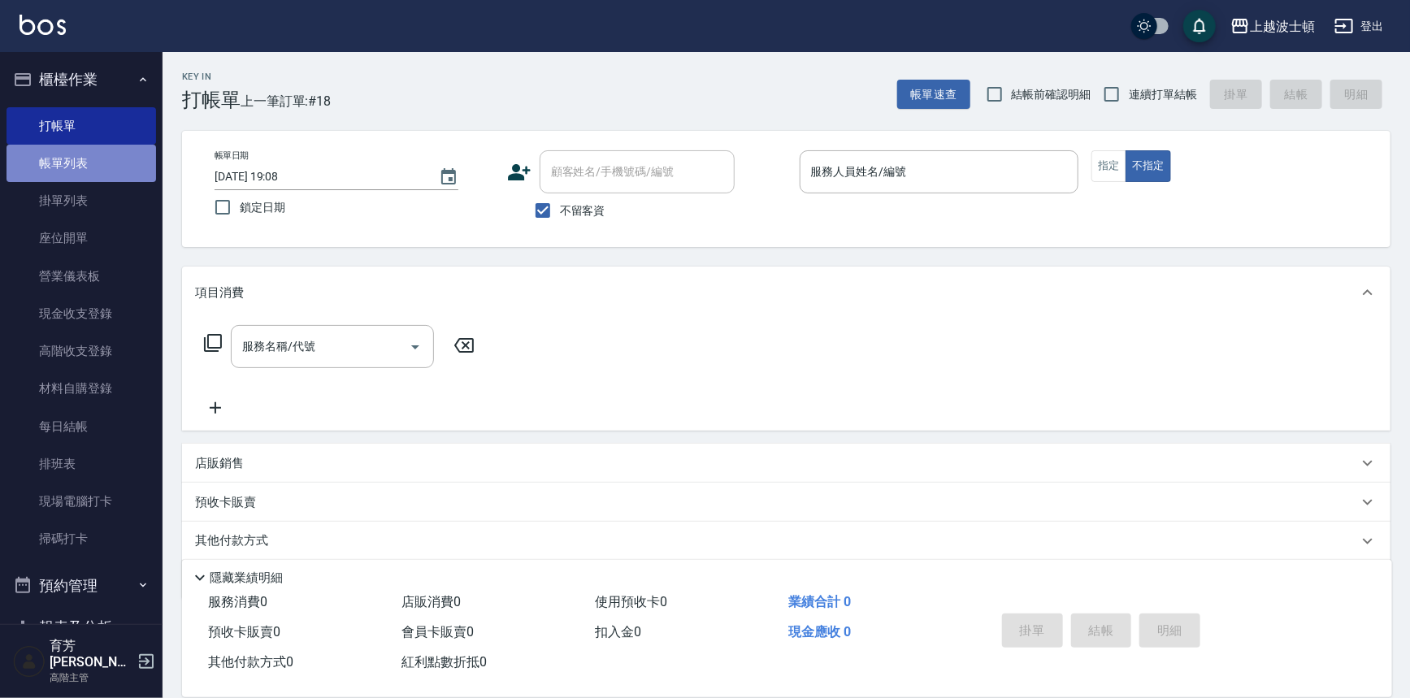
click at [118, 170] on link "帳單列表" at bounding box center [82, 163] width 150 height 37
click at [119, 167] on link "帳單列表" at bounding box center [82, 163] width 150 height 37
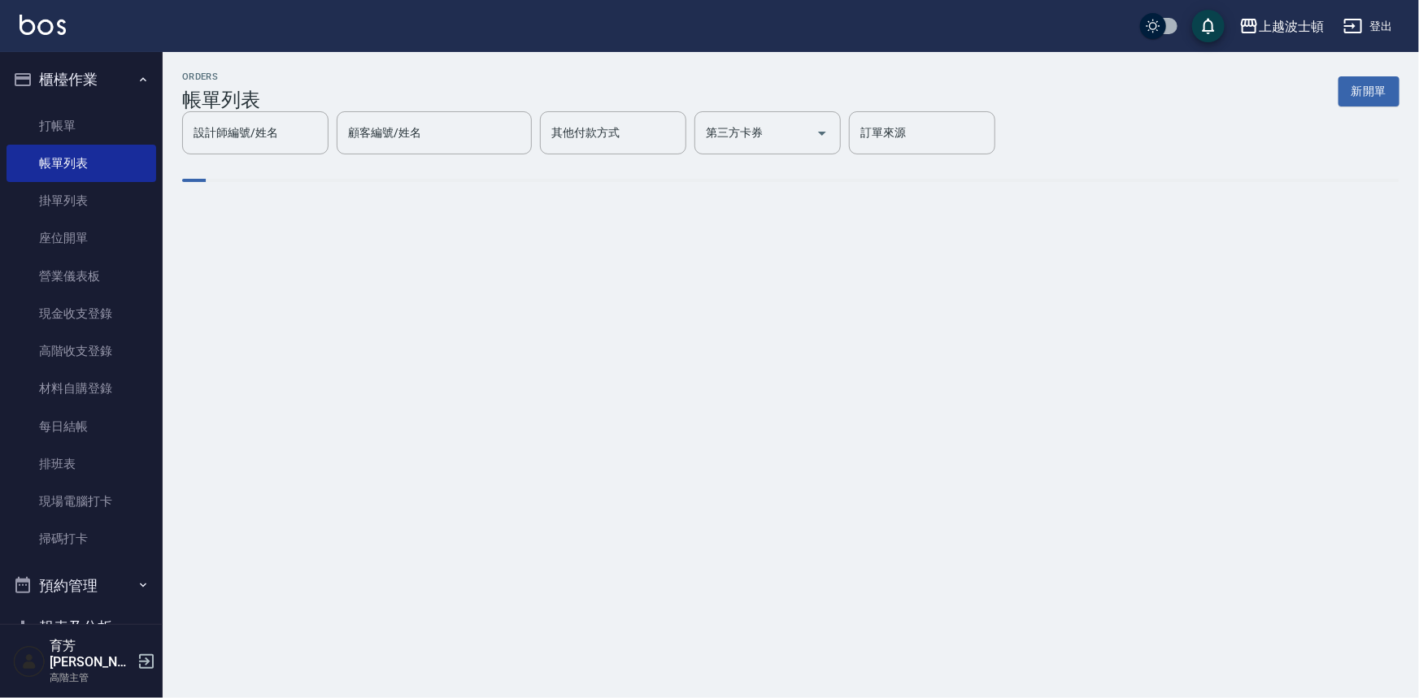
click at [328, 140] on div "設計師編號/姓名 設計師編號/姓名" at bounding box center [255, 132] width 146 height 43
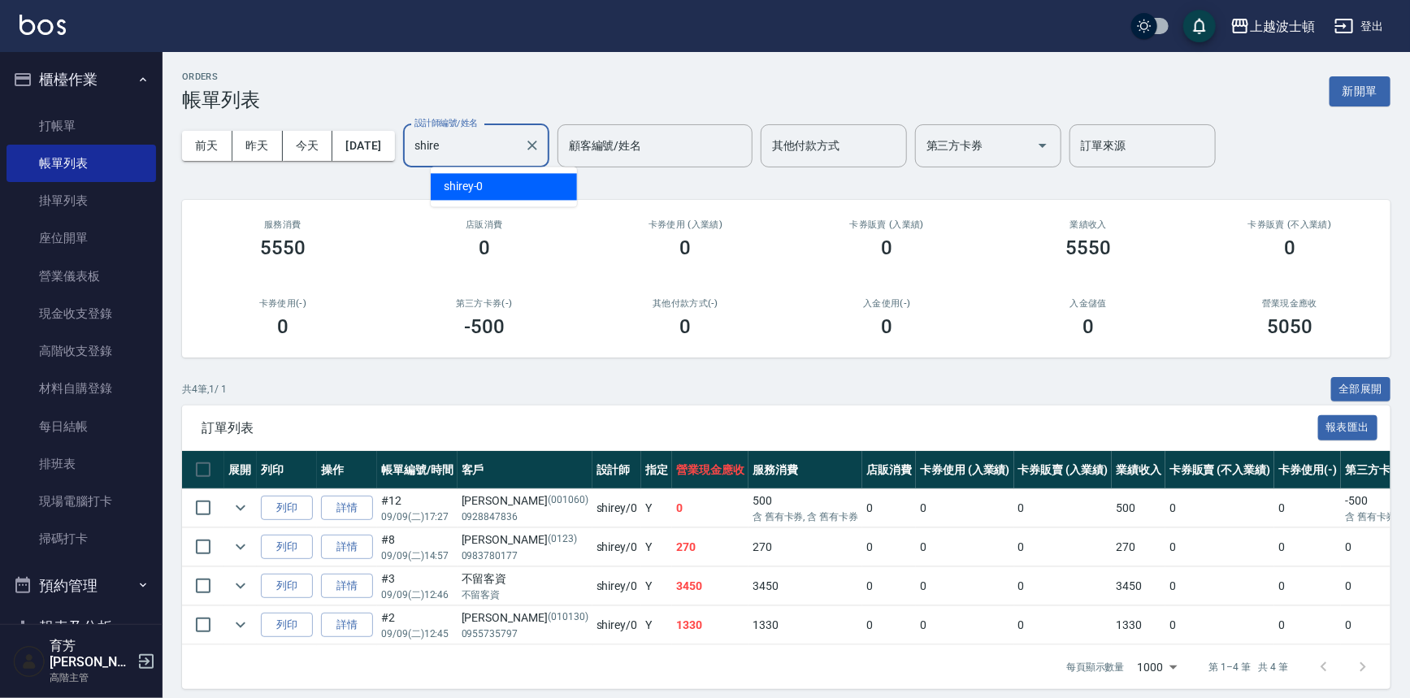
type input "shirey-0"
click at [102, 631] on button "報表及分析" at bounding box center [82, 627] width 150 height 42
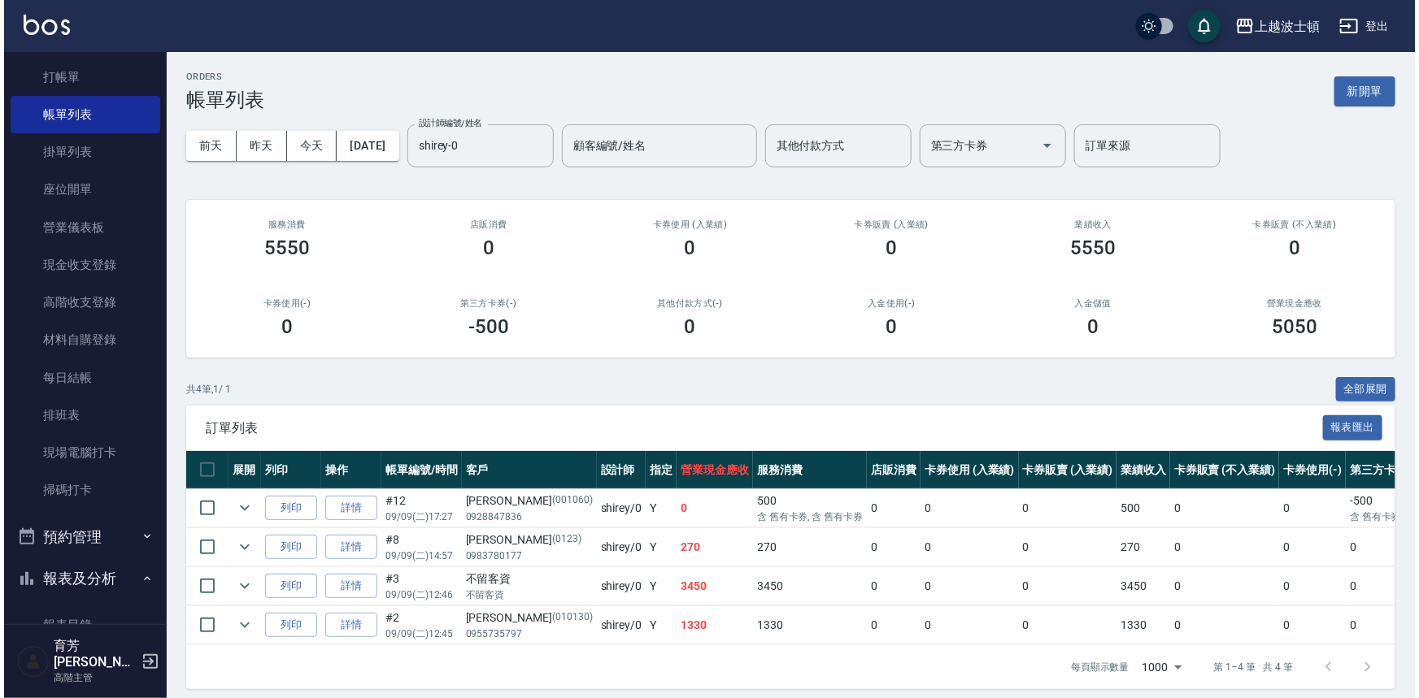
scroll to position [221, 0]
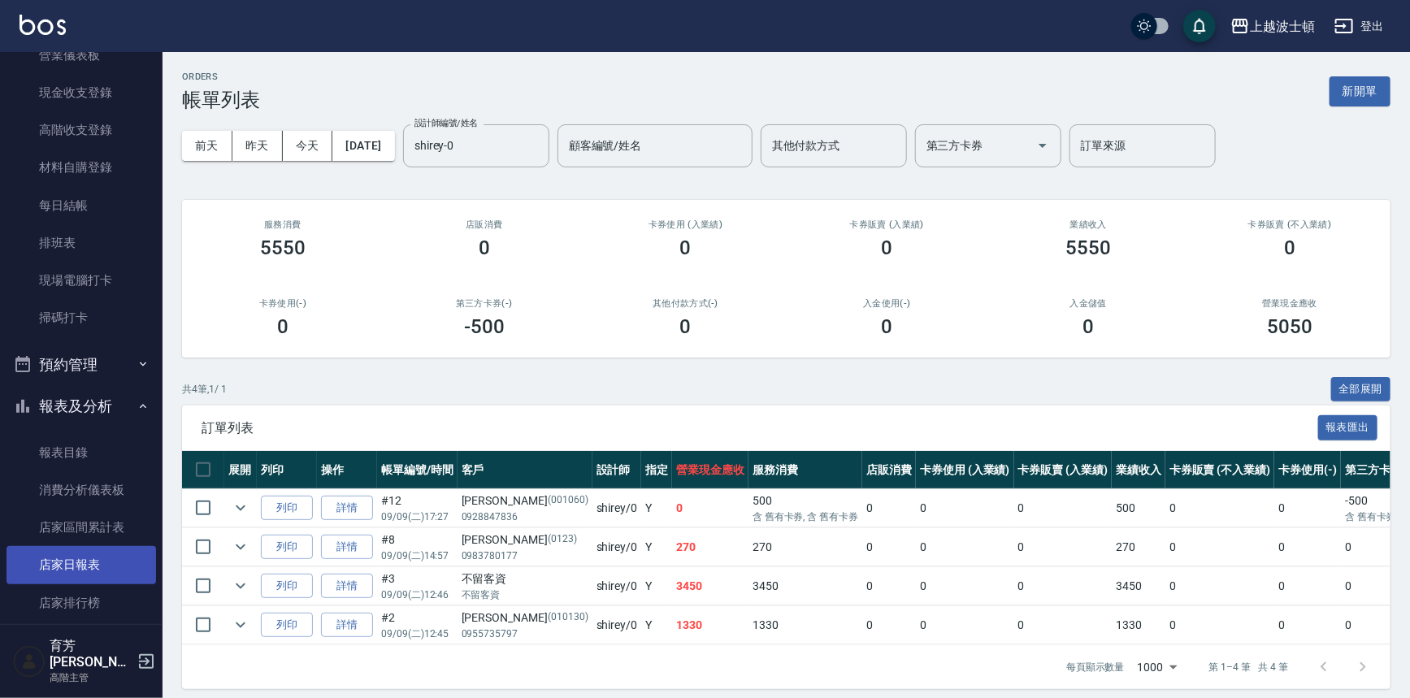
click at [85, 567] on link "店家日報表" at bounding box center [82, 564] width 150 height 37
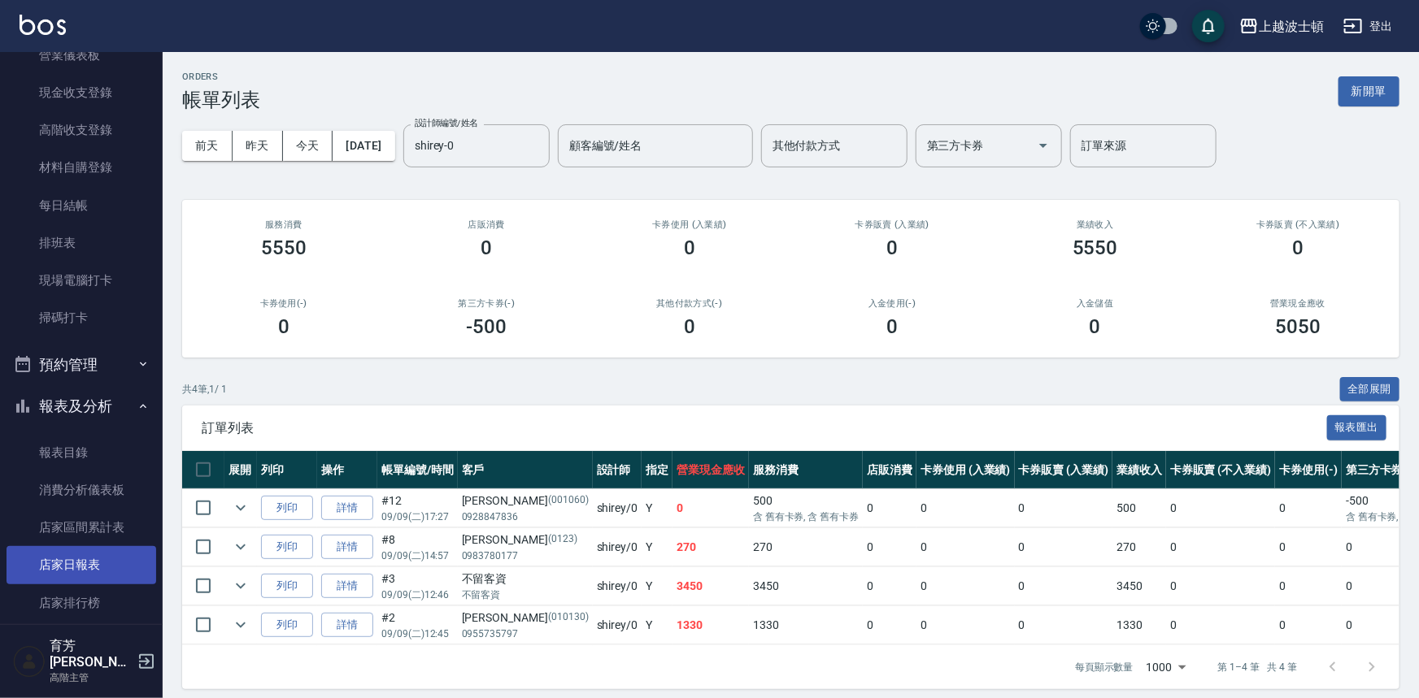
click at [85, 567] on link "店家日報表" at bounding box center [82, 564] width 150 height 37
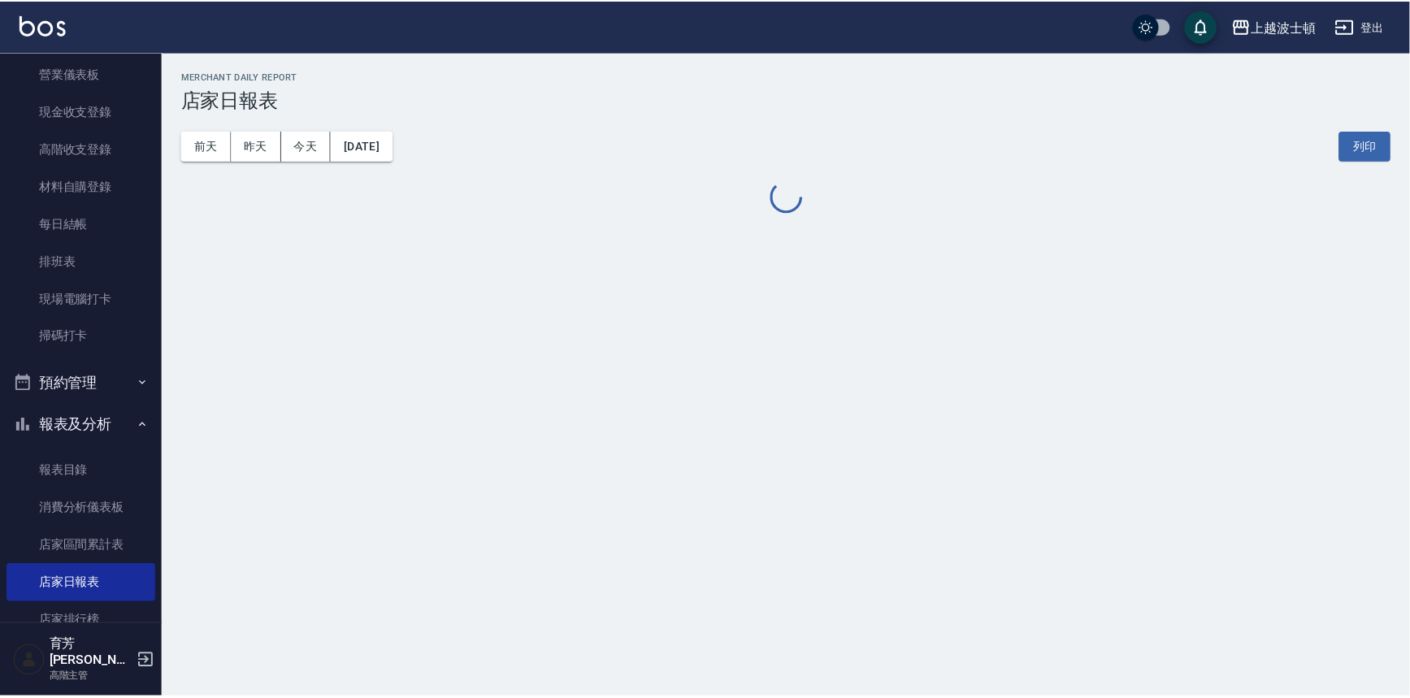
scroll to position [147, 0]
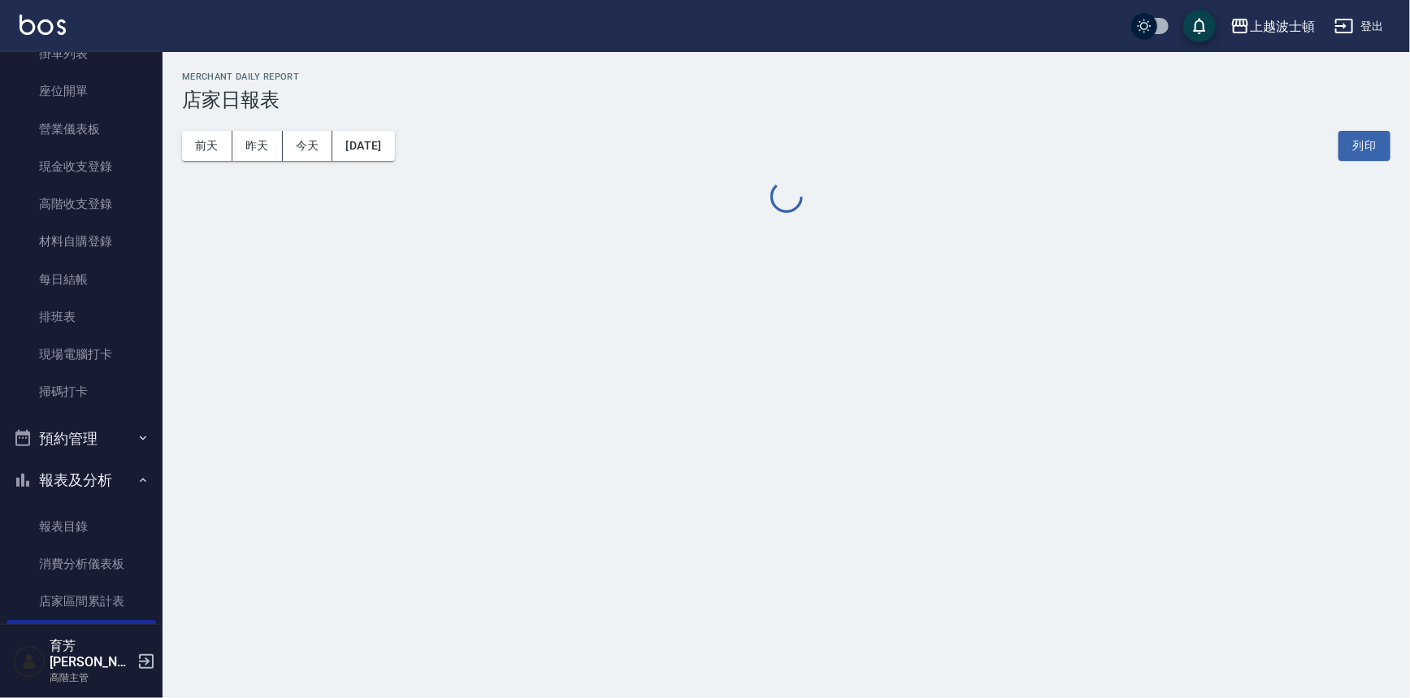
click at [49, 41] on div "上越波士頓 登出" at bounding box center [705, 26] width 1410 height 52
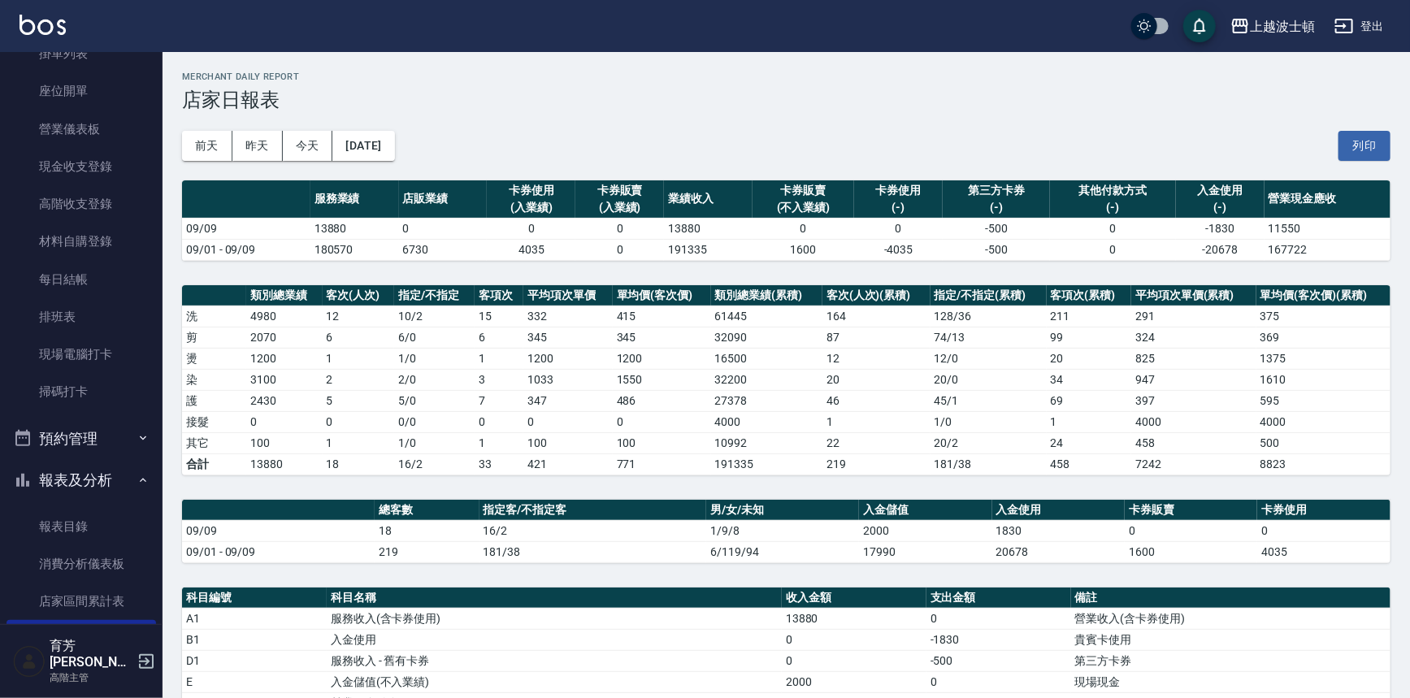
click at [54, 28] on img at bounding box center [43, 25] width 46 height 20
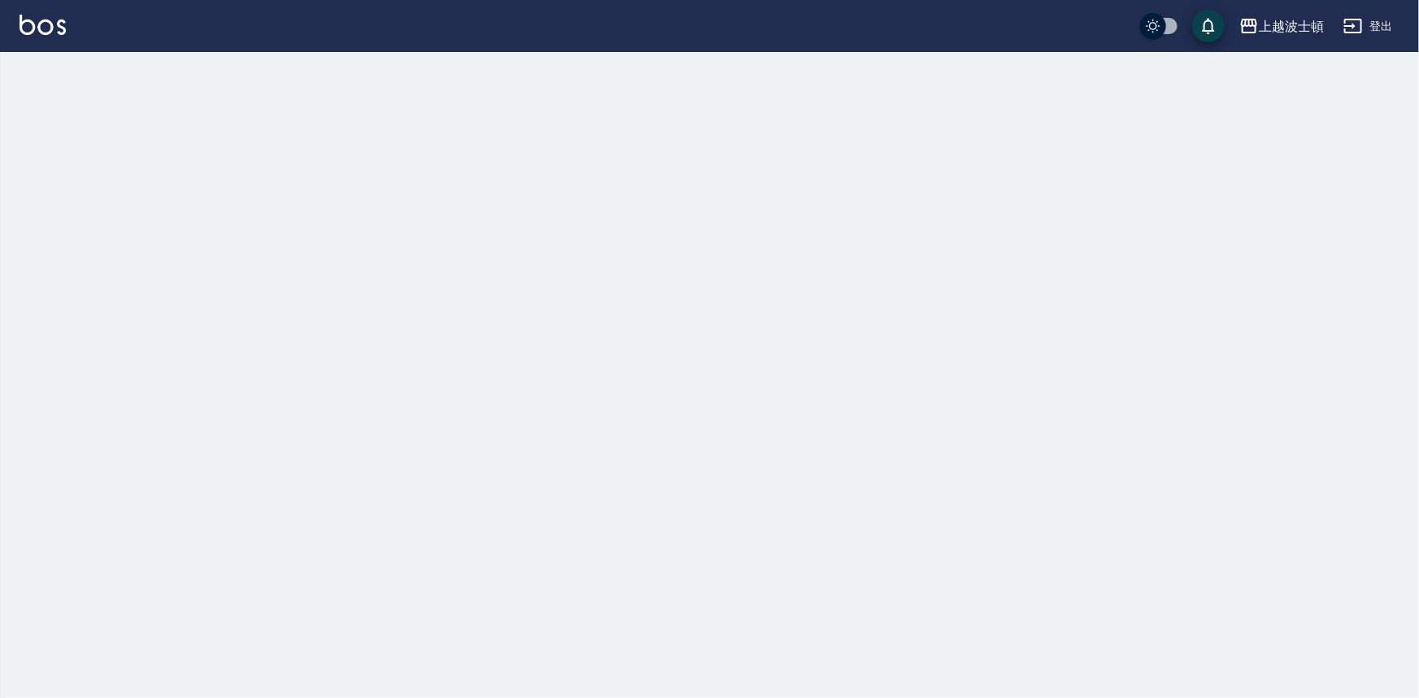
click at [55, 28] on img at bounding box center [43, 25] width 46 height 20
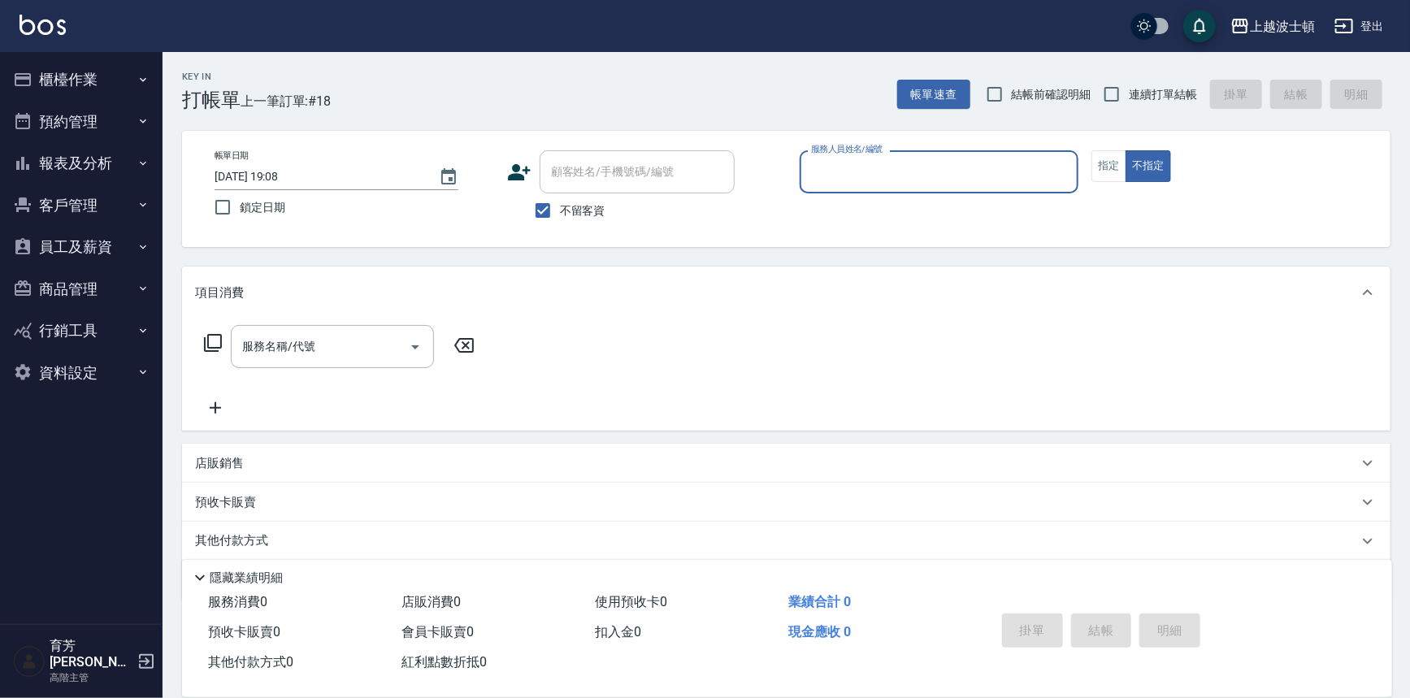
click at [112, 82] on button "櫃檯作業" at bounding box center [82, 80] width 150 height 42
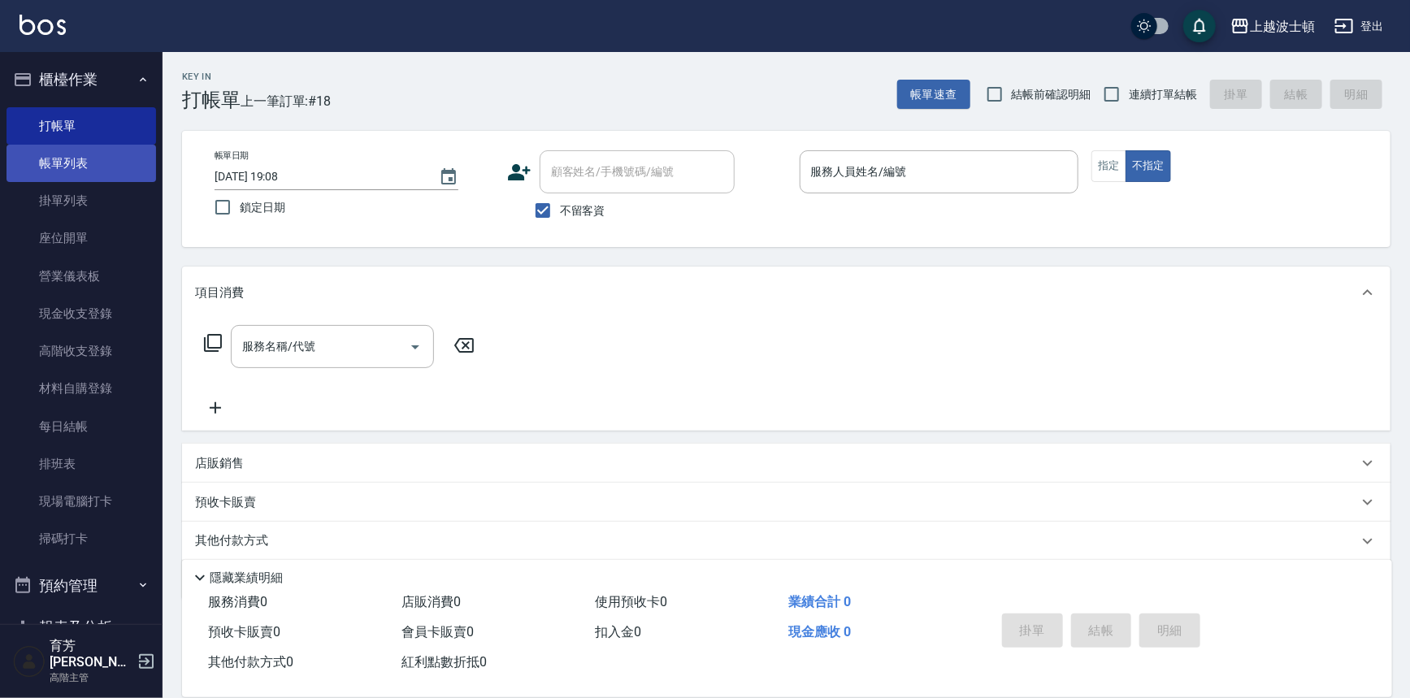
click at [108, 176] on link "帳單列表" at bounding box center [82, 163] width 150 height 37
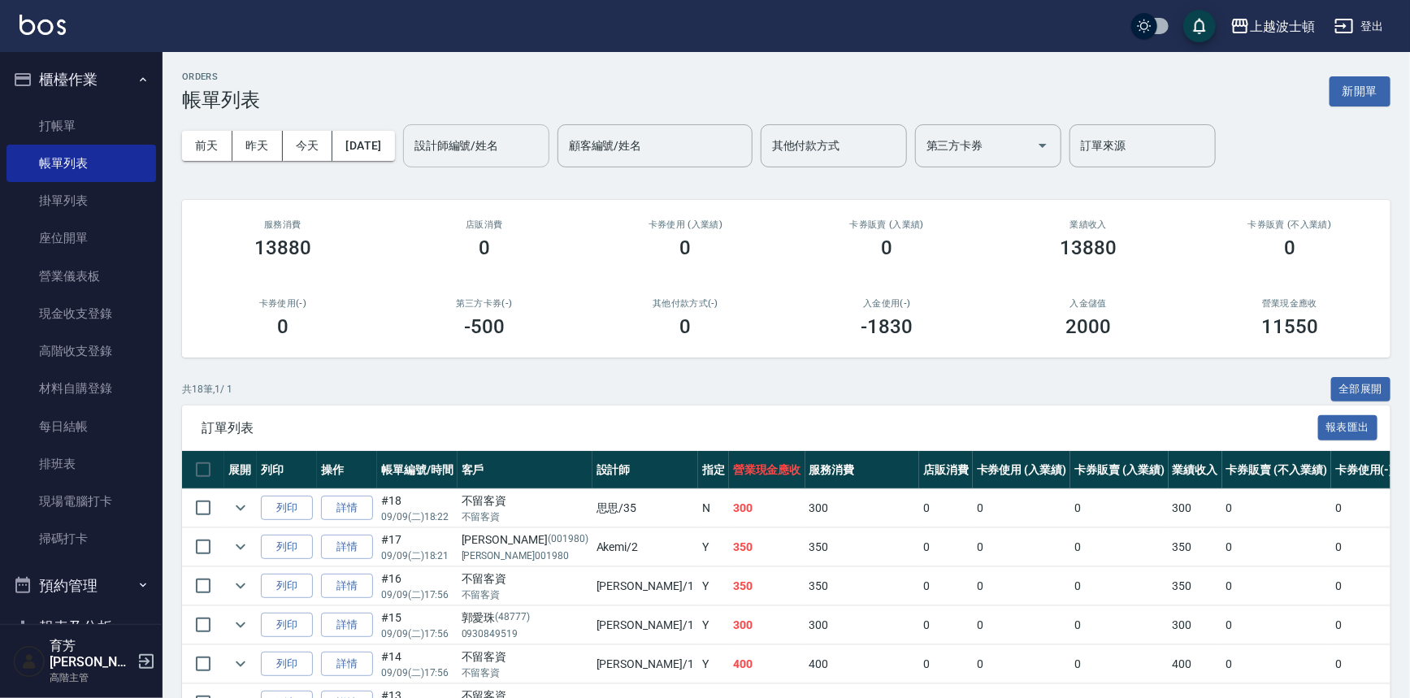
click at [493, 157] on input "設計師編號/姓名" at bounding box center [477, 146] width 132 height 28
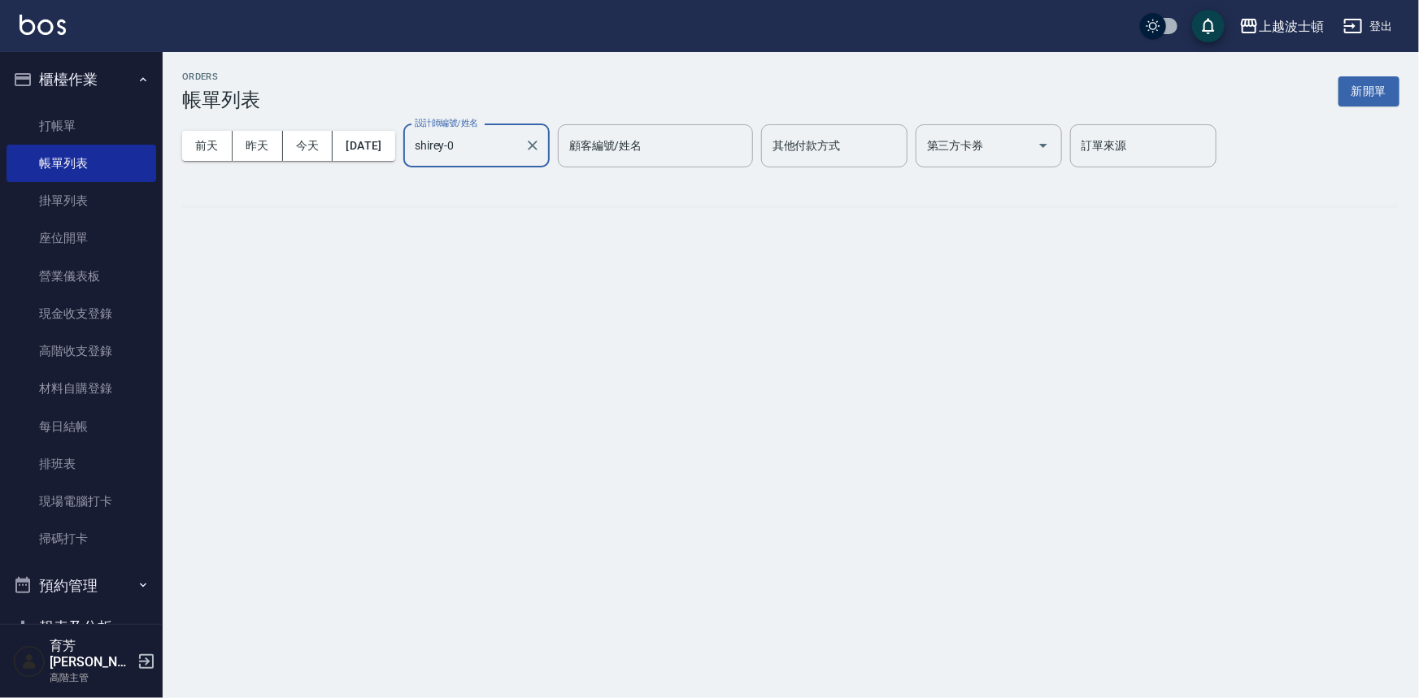
type input "shirey-0"
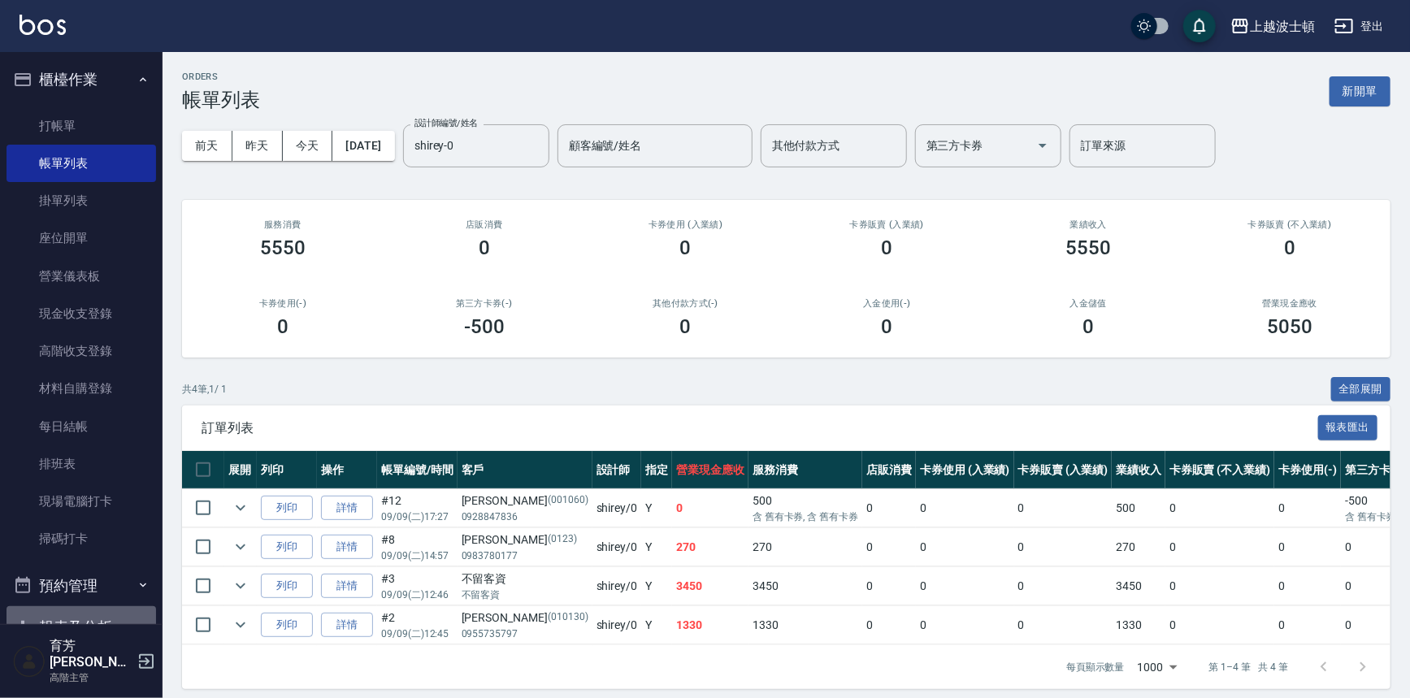
click at [122, 632] on button "報表及分析" at bounding box center [82, 627] width 150 height 42
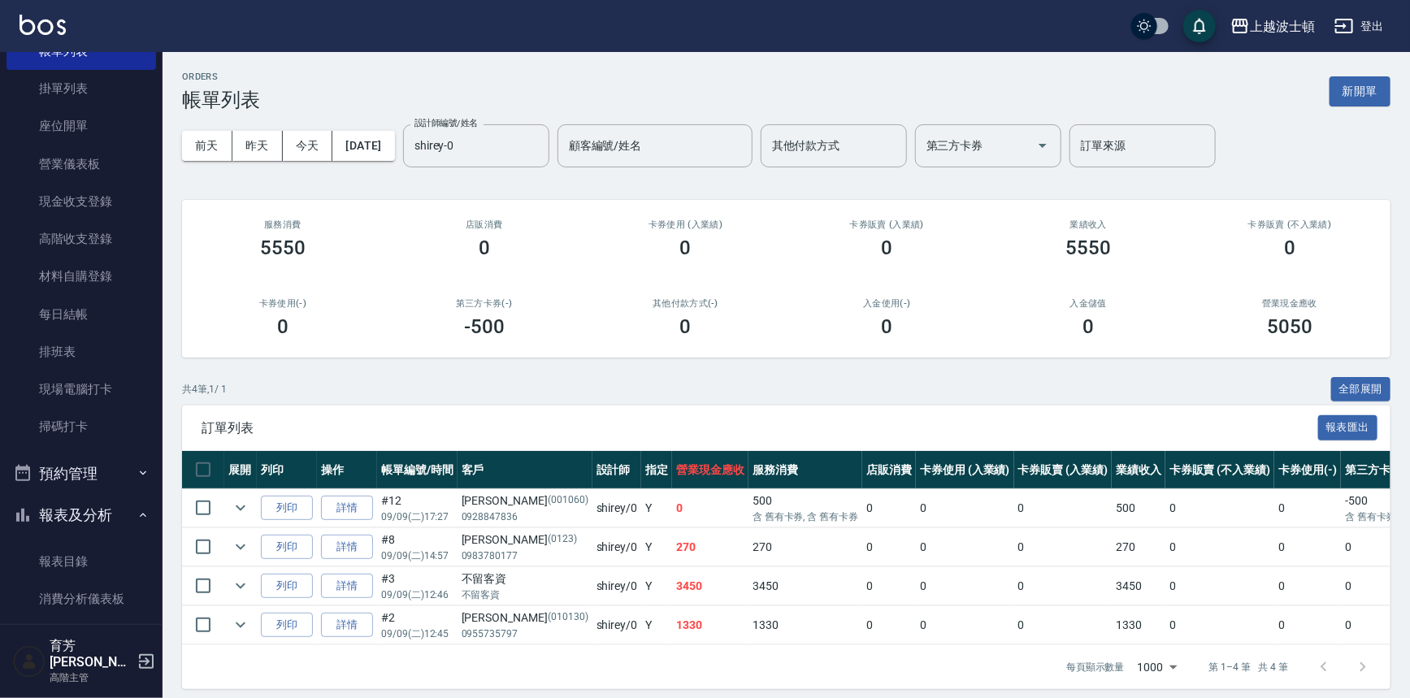
scroll to position [221, 0]
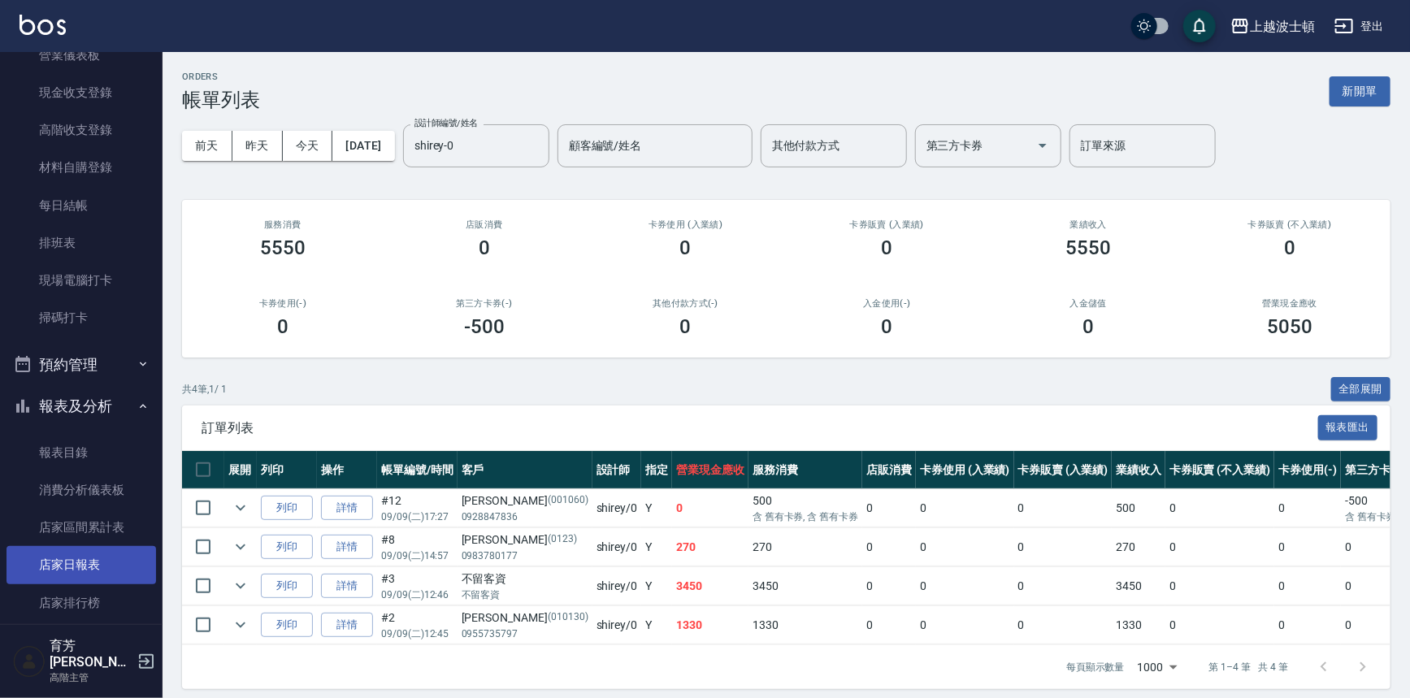
click at [104, 556] on link "店家日報表" at bounding box center [82, 564] width 150 height 37
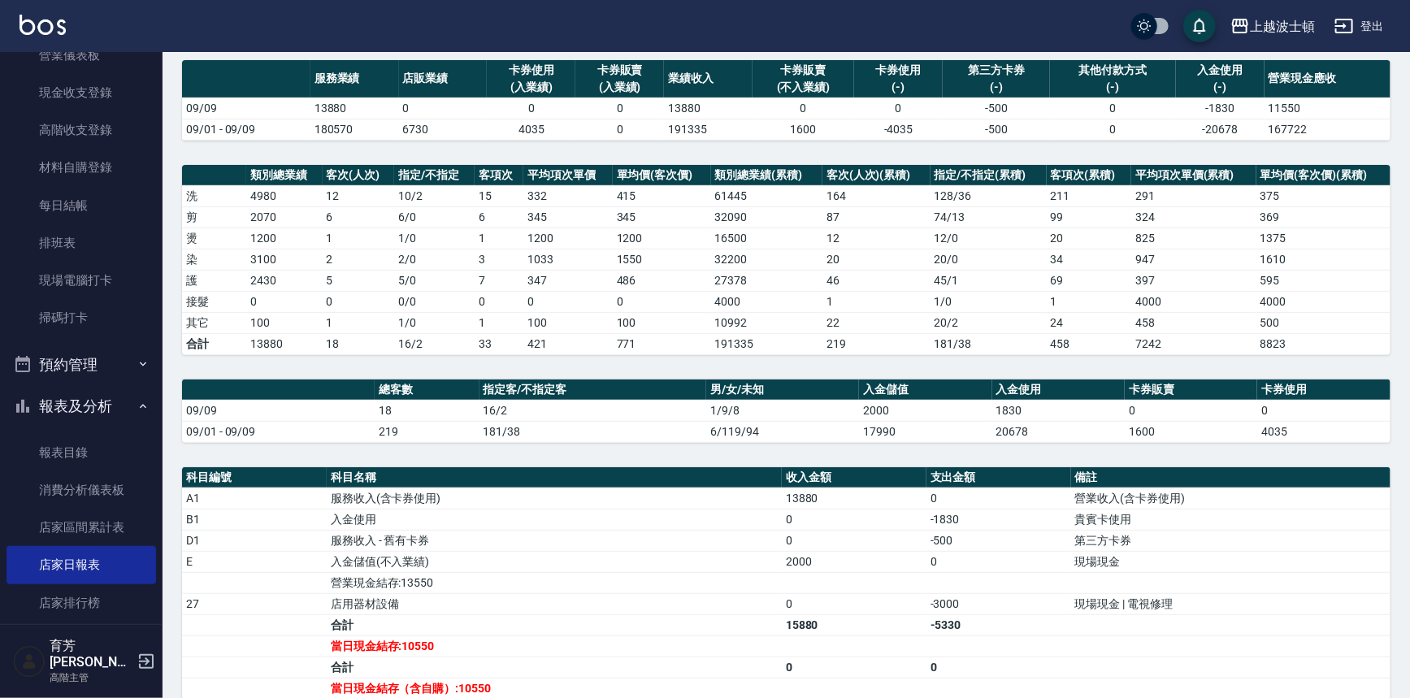
scroll to position [295, 0]
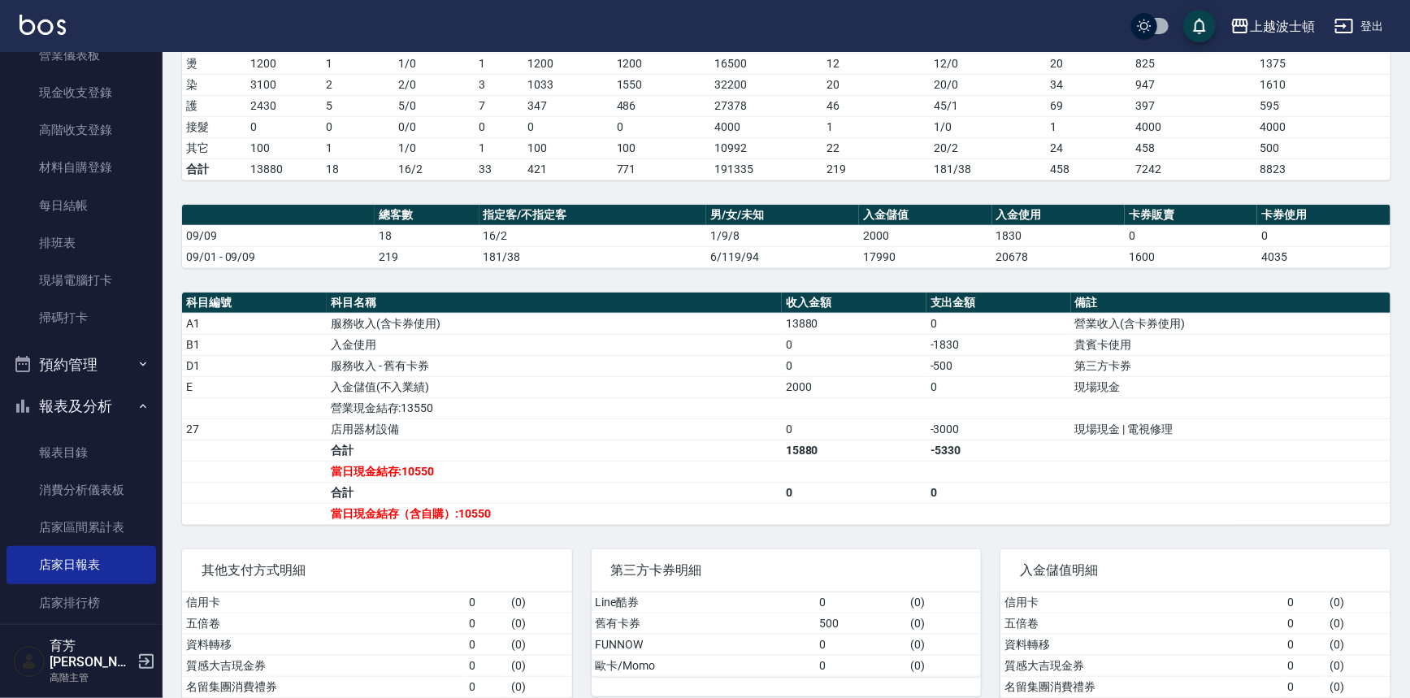
click at [57, 36] on link at bounding box center [43, 27] width 46 height 24
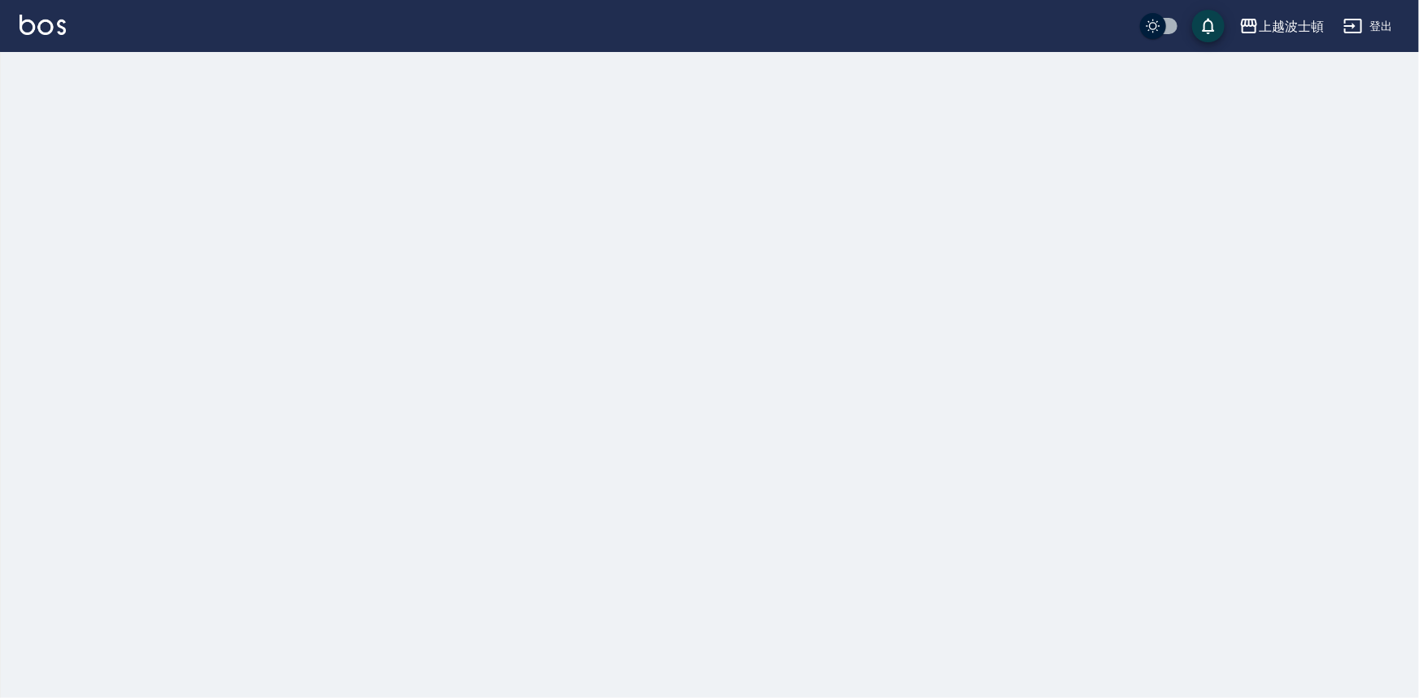
click at [57, 36] on link at bounding box center [43, 27] width 46 height 24
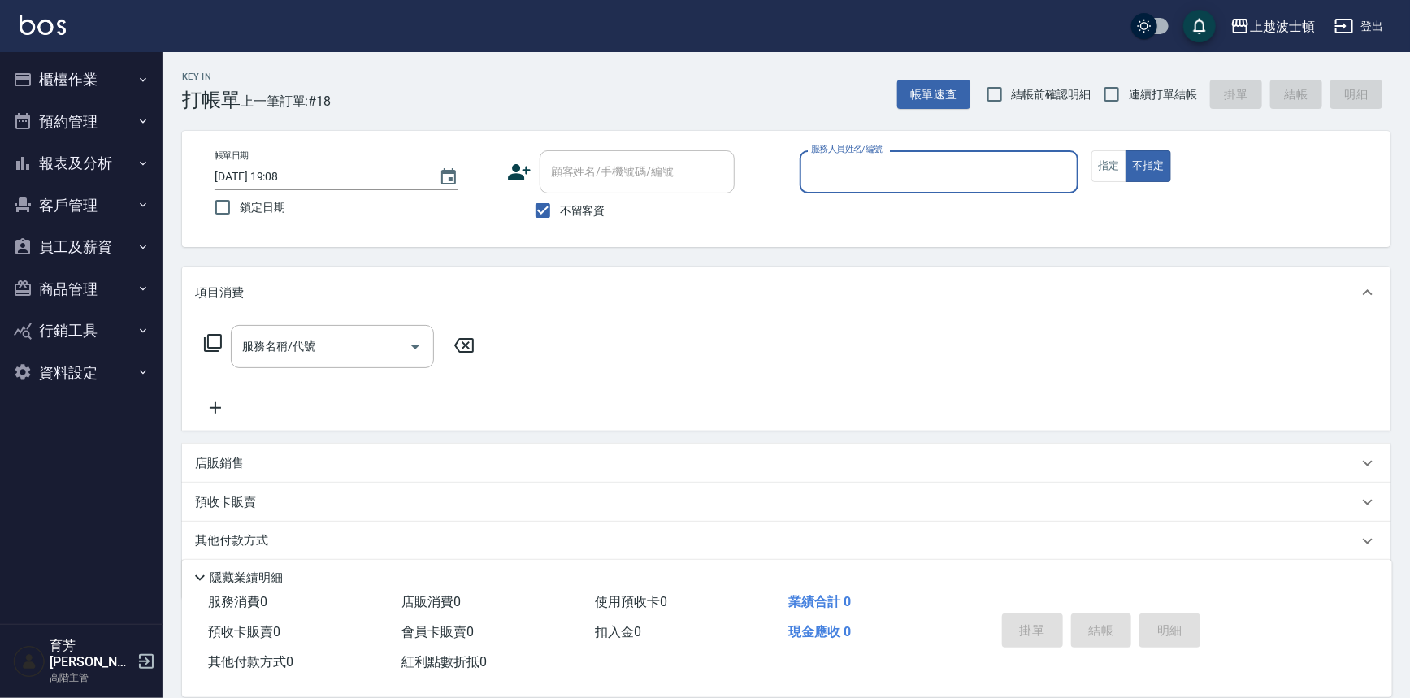
click at [98, 80] on button "櫃檯作業" at bounding box center [82, 80] width 150 height 42
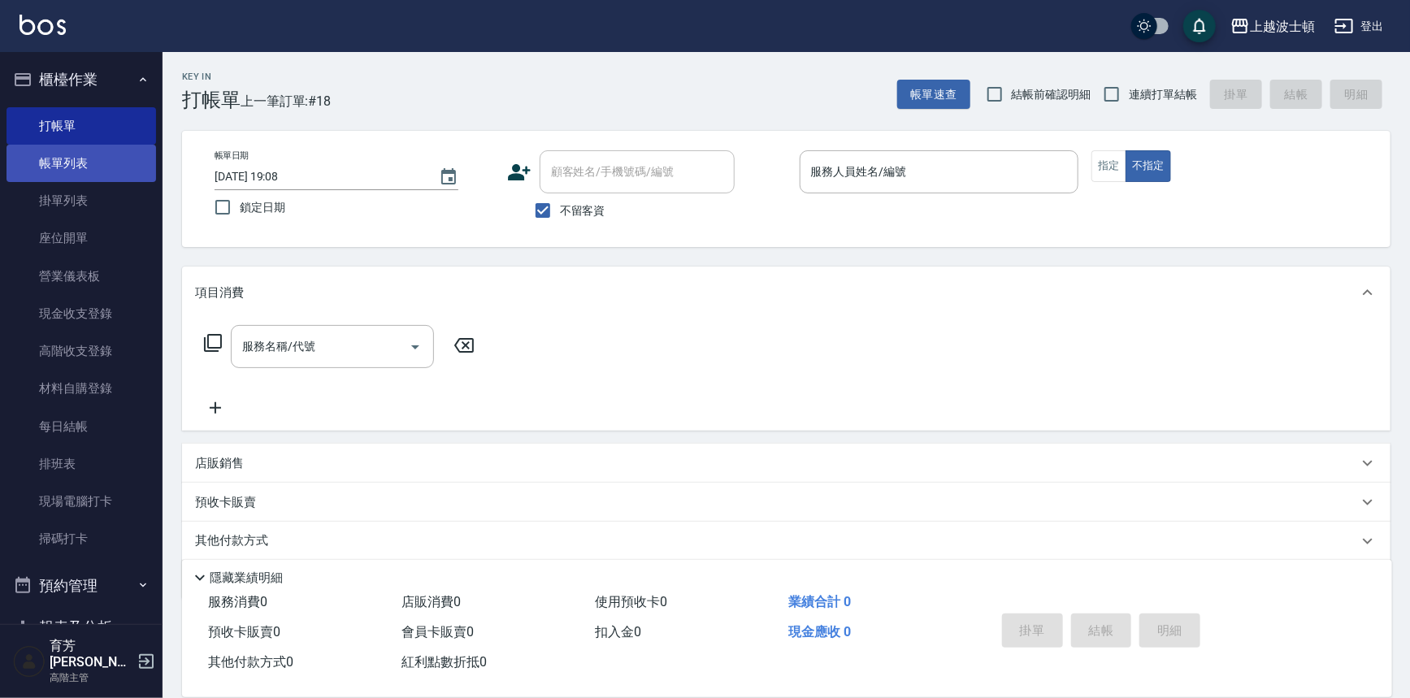
click at [105, 151] on link "帳單列表" at bounding box center [82, 163] width 150 height 37
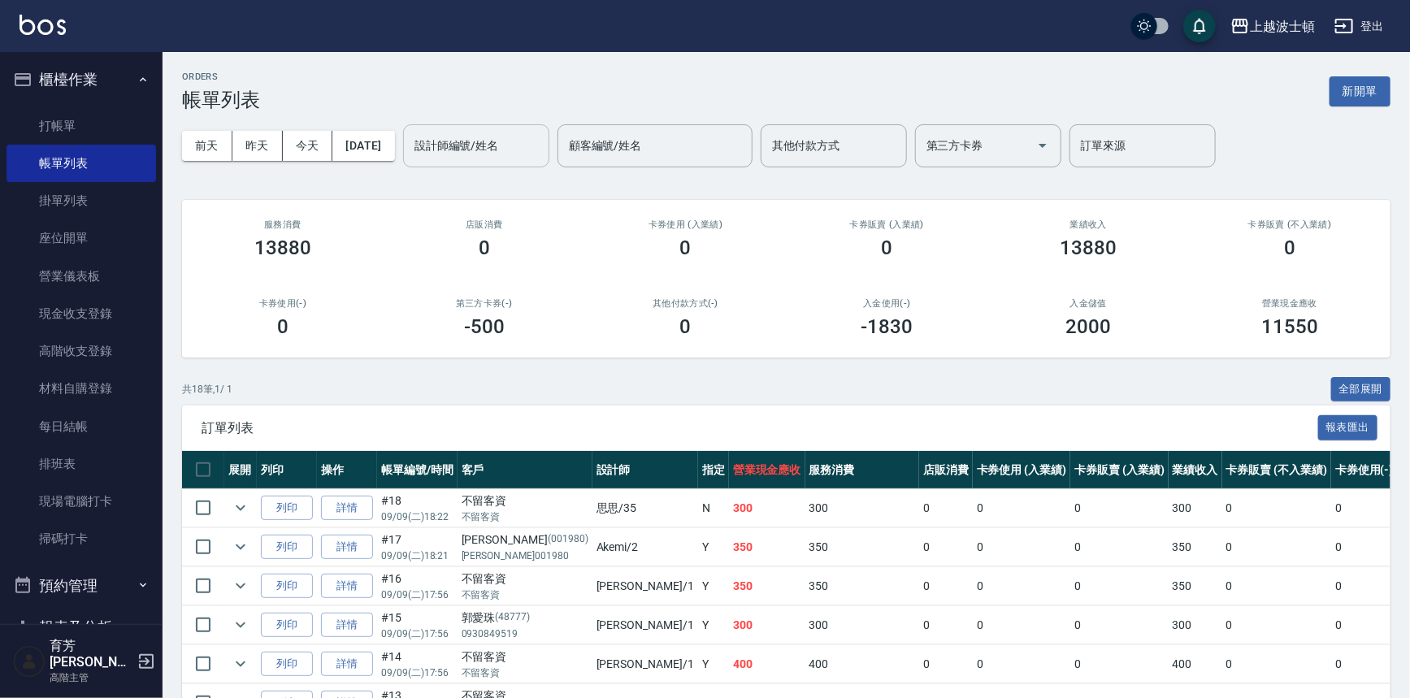
click at [528, 160] on div "設計師編號/姓名" at bounding box center [476, 145] width 146 height 43
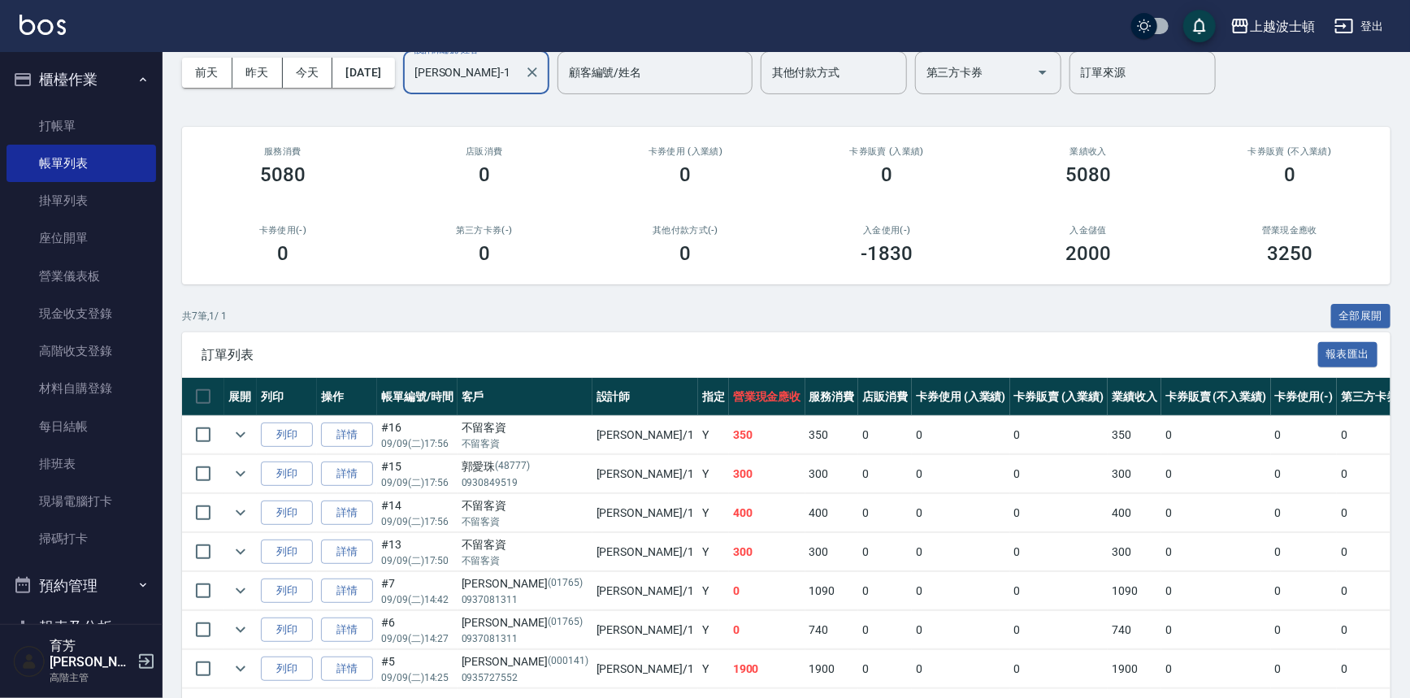
scroll to position [137, 0]
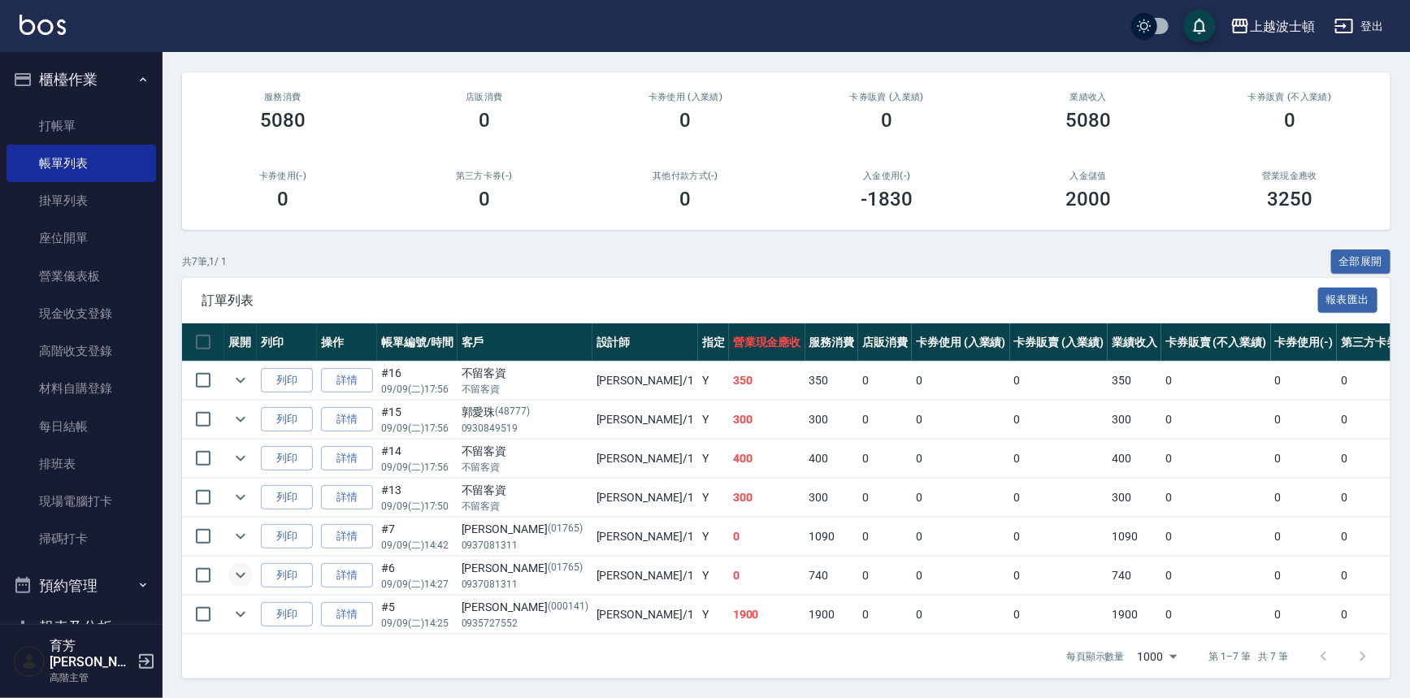
type input "[PERSON_NAME]-1"
click at [228, 565] on button "expand row" at bounding box center [240, 575] width 24 height 24
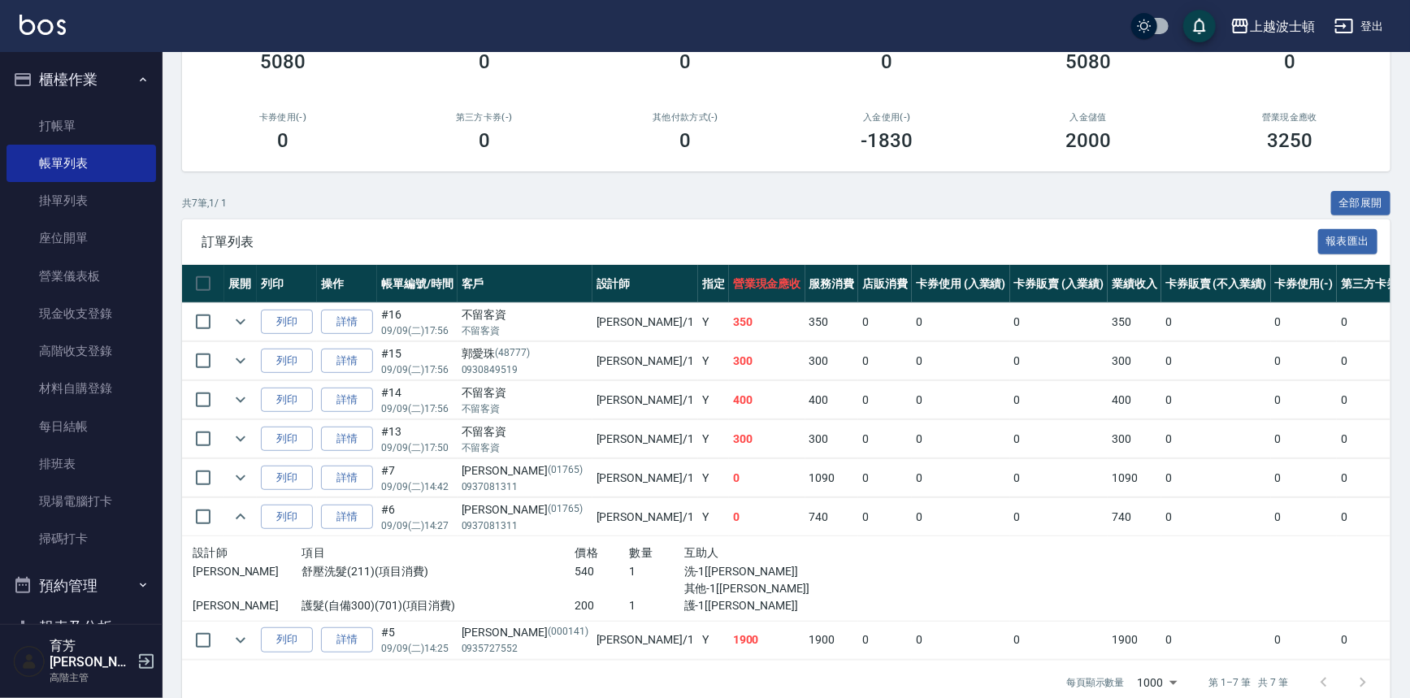
scroll to position [211, 0]
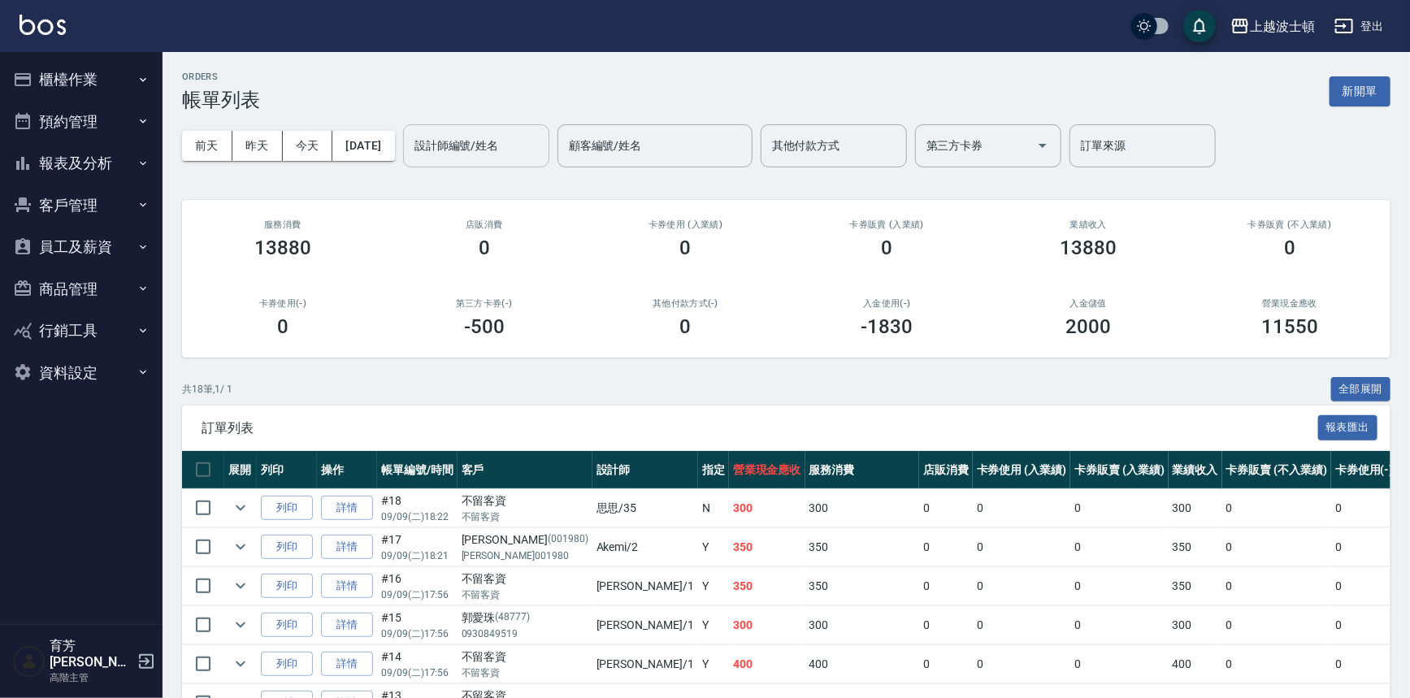
click at [467, 159] on input "設計師編號/姓名" at bounding box center [477, 146] width 132 height 28
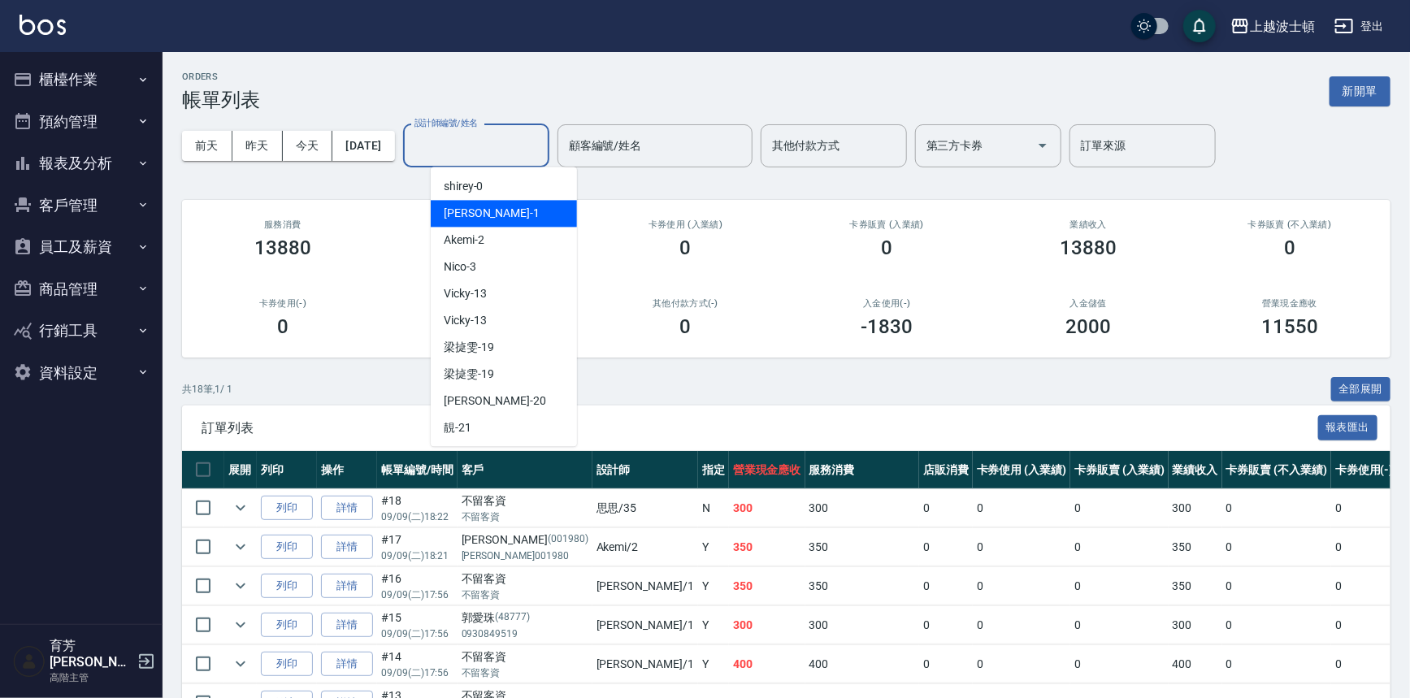
type input "1"
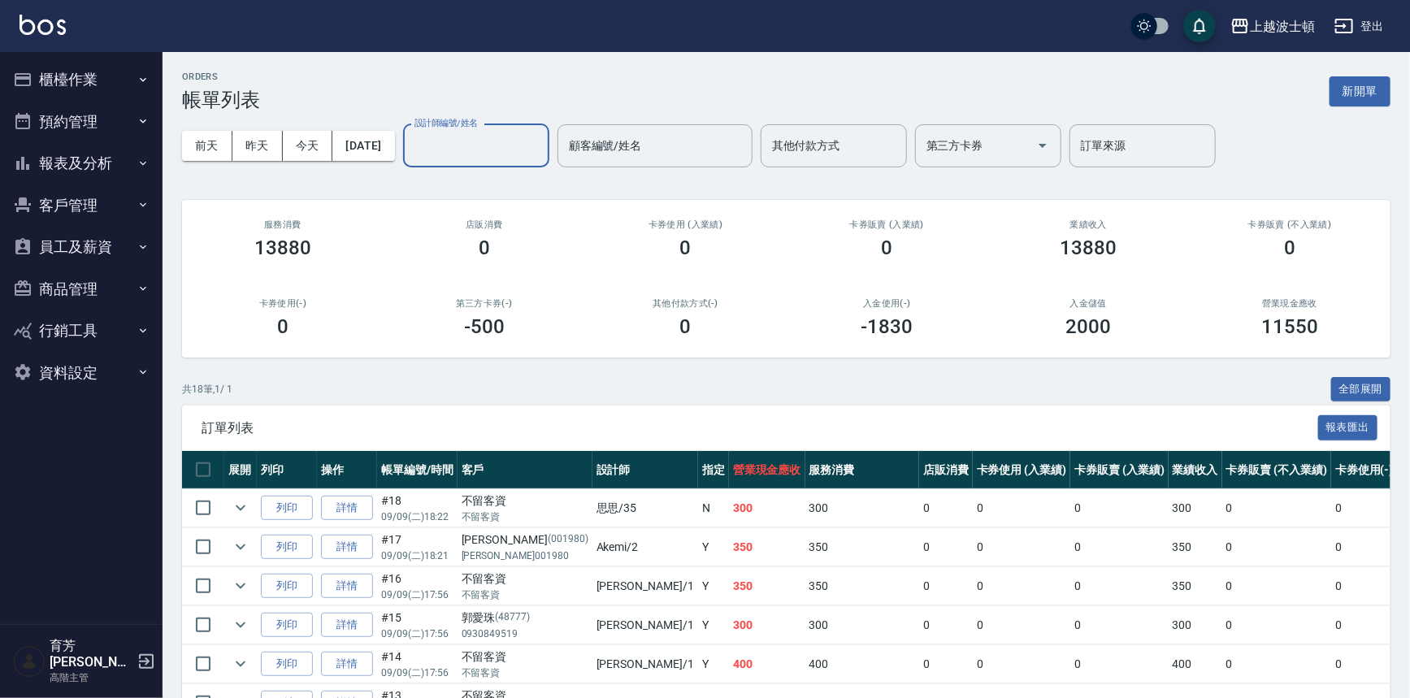
click at [484, 148] on input "設計師編號/姓名" at bounding box center [477, 146] width 132 height 28
type input "."
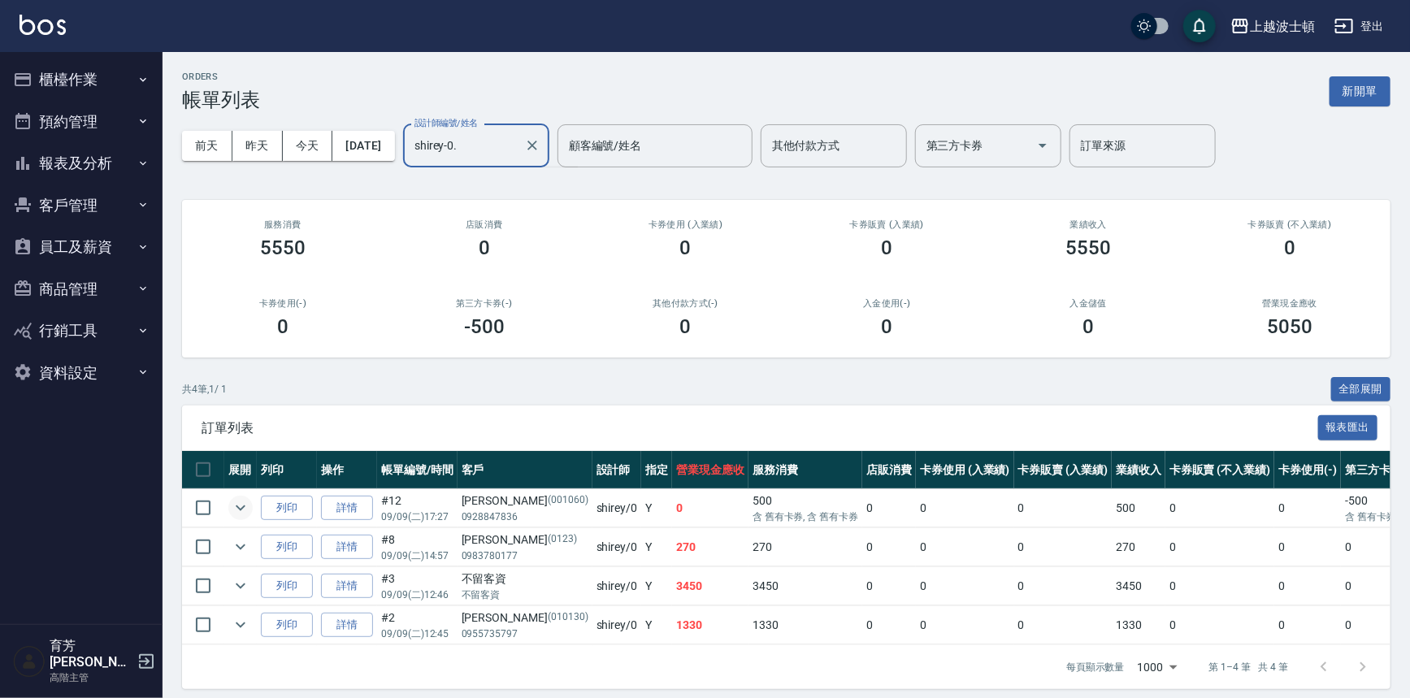
type input "shirey-0"
click at [246, 506] on icon "expand row" at bounding box center [241, 508] width 20 height 20
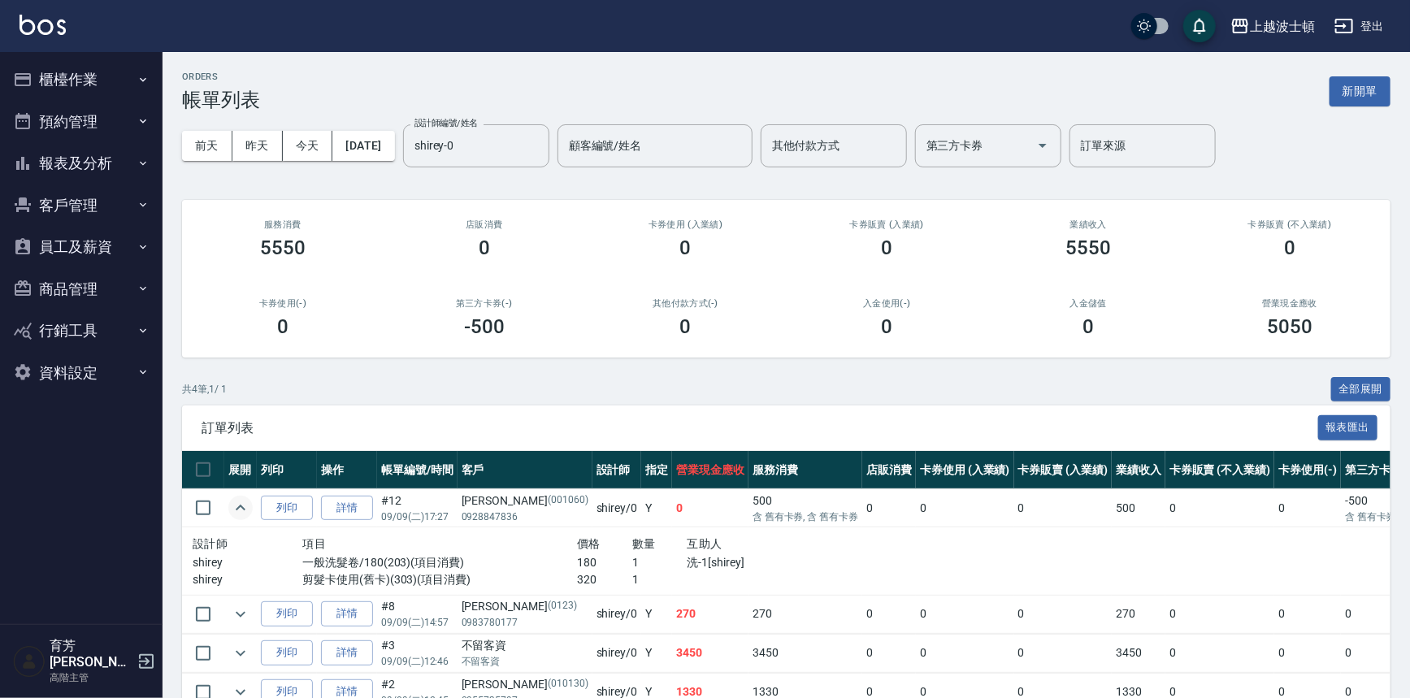
click at [246, 506] on icon "expand row" at bounding box center [241, 508] width 20 height 20
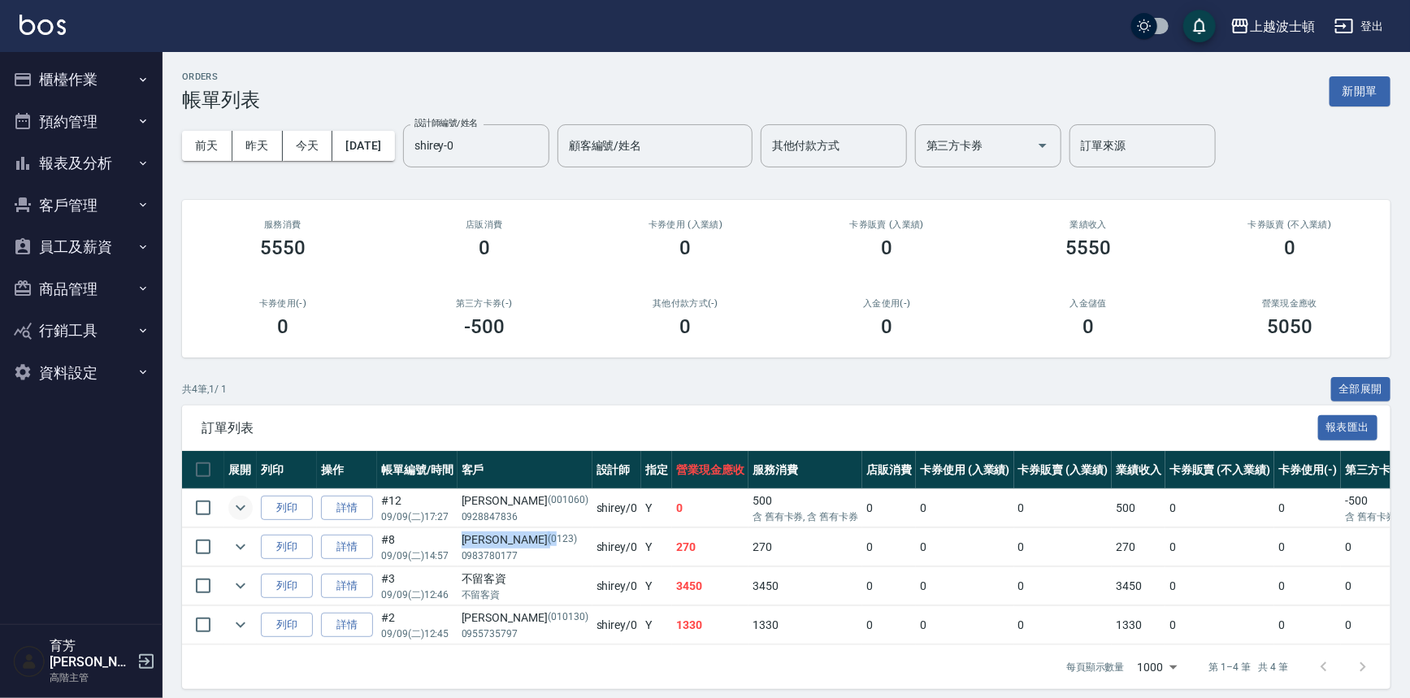
drag, startPoint x: 460, startPoint y: 537, endPoint x: 502, endPoint y: 545, distance: 42.2
click at [502, 545] on td "[PERSON_NAME][PHONE_NUMBER]" at bounding box center [525, 547] width 135 height 38
click at [548, 545] on p "(0123)" at bounding box center [562, 540] width 29 height 17
click at [92, 90] on button "櫃檯作業" at bounding box center [82, 80] width 150 height 42
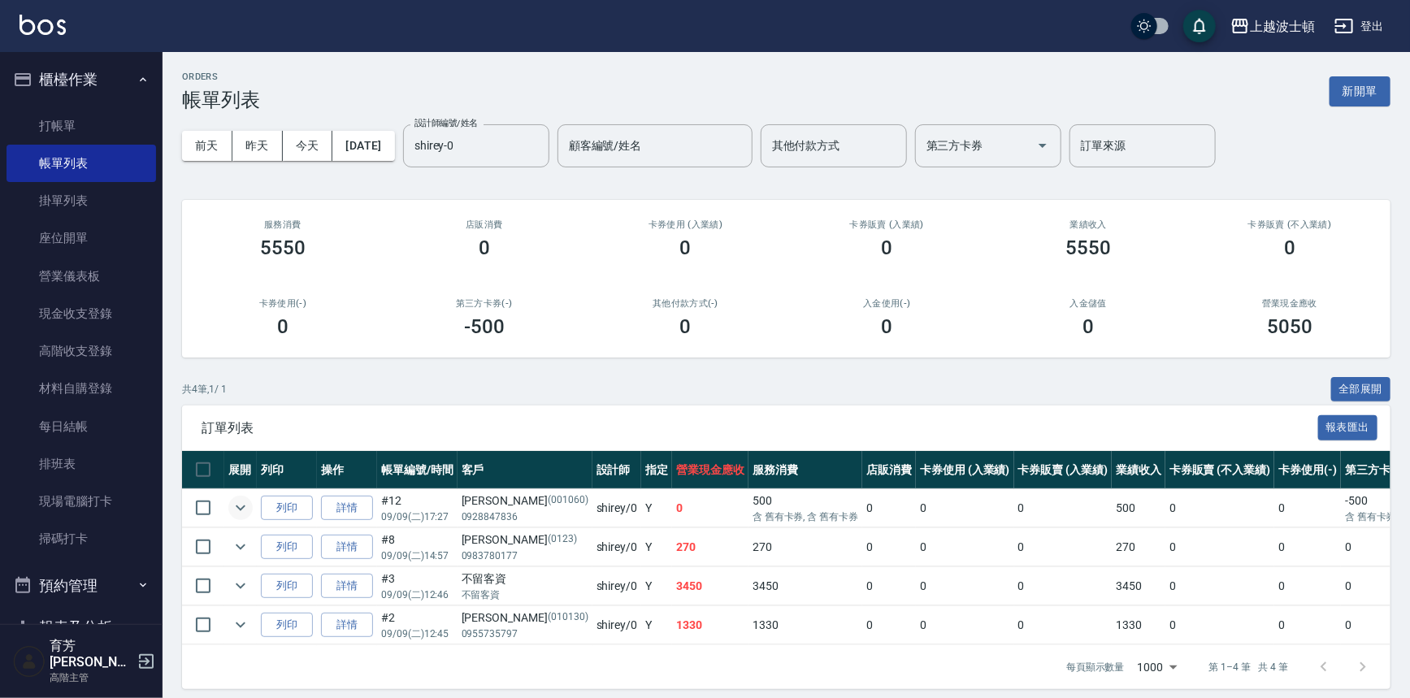
click at [109, 76] on button "櫃檯作業" at bounding box center [82, 80] width 150 height 42
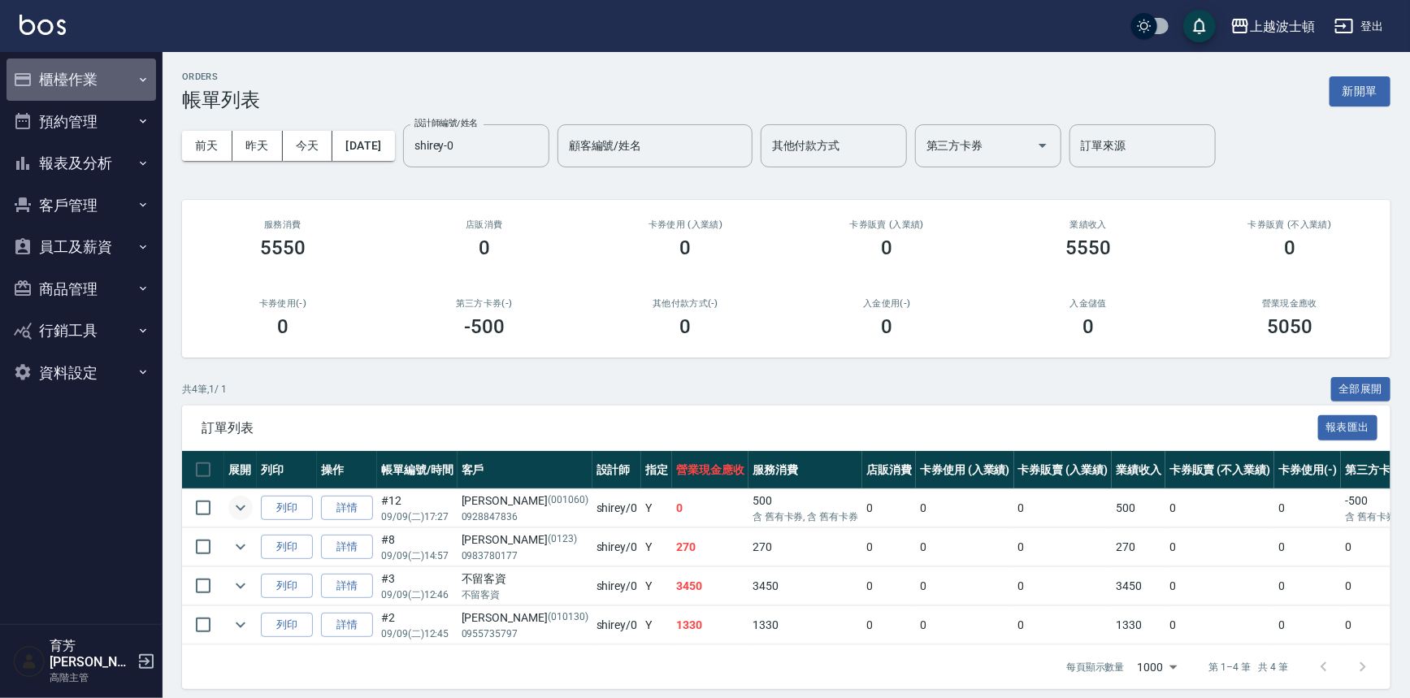
click at [97, 72] on button "櫃檯作業" at bounding box center [82, 80] width 150 height 42
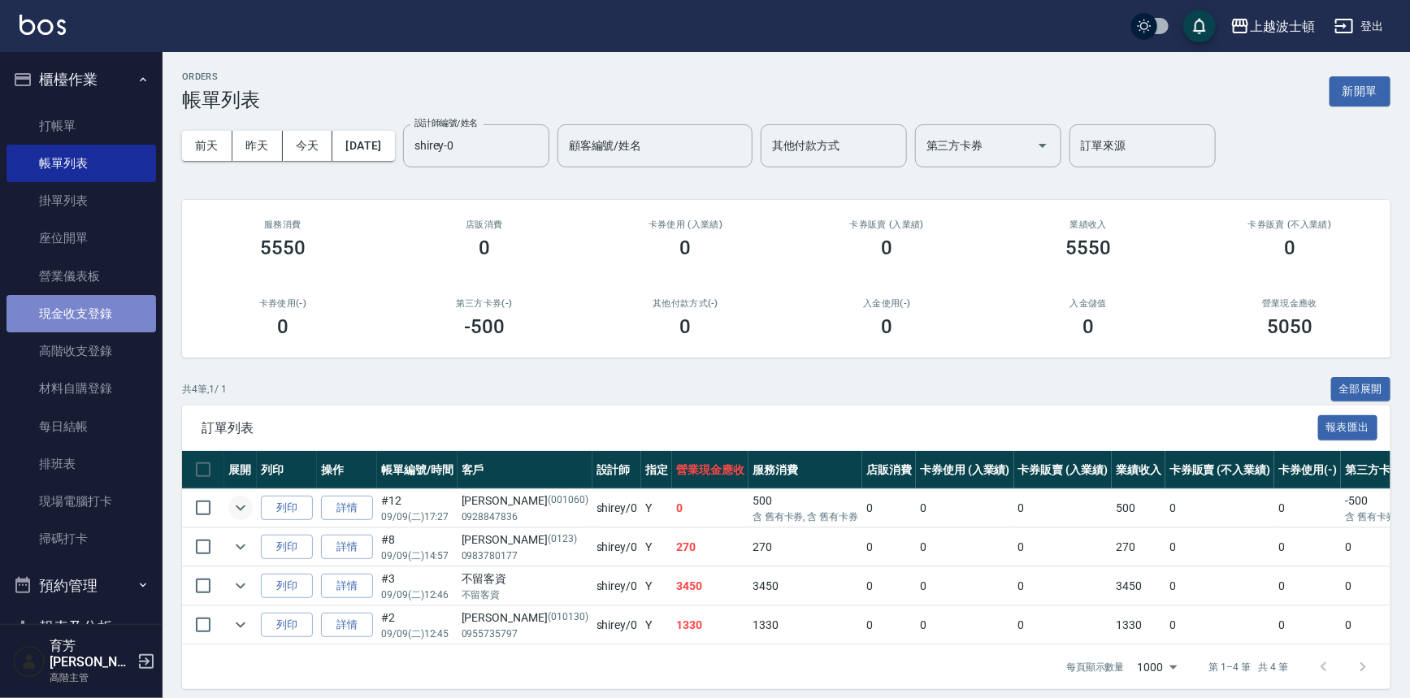
click at [81, 301] on link "現金收支登錄" at bounding box center [82, 313] width 150 height 37
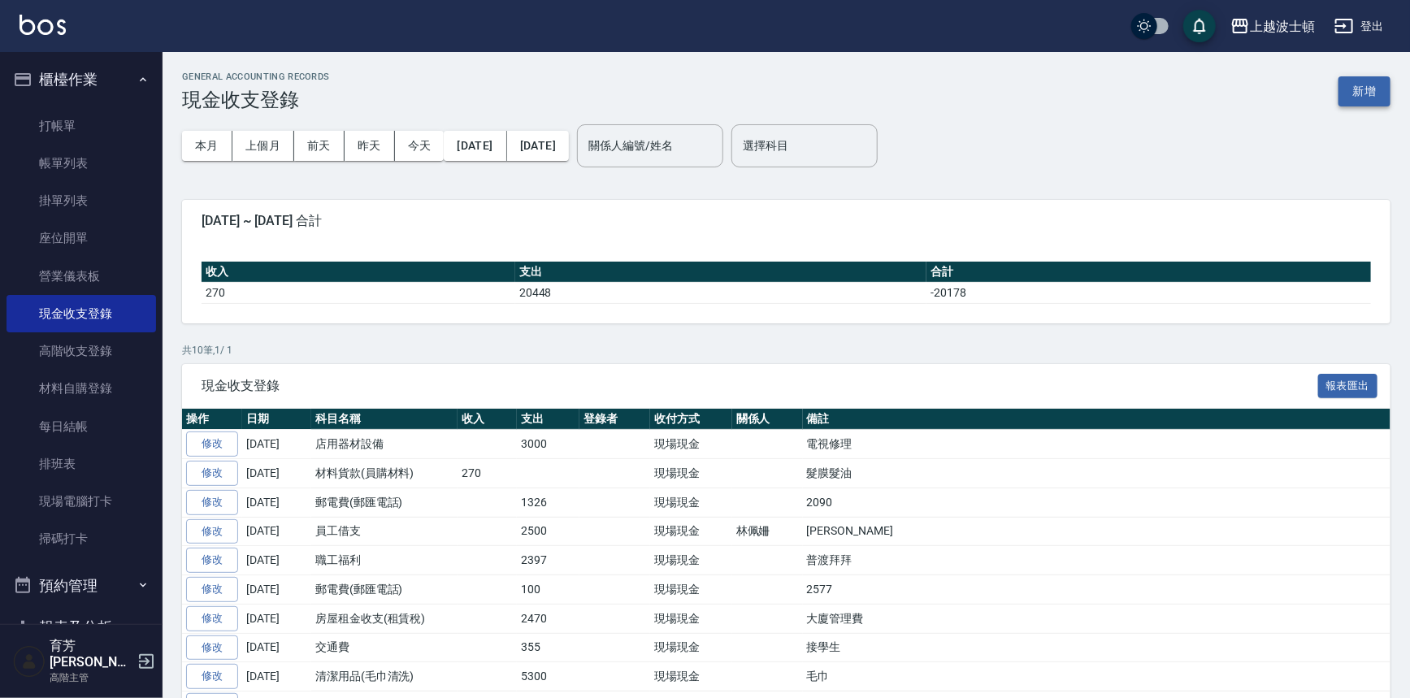
click at [1370, 82] on button "新增" at bounding box center [1365, 91] width 52 height 30
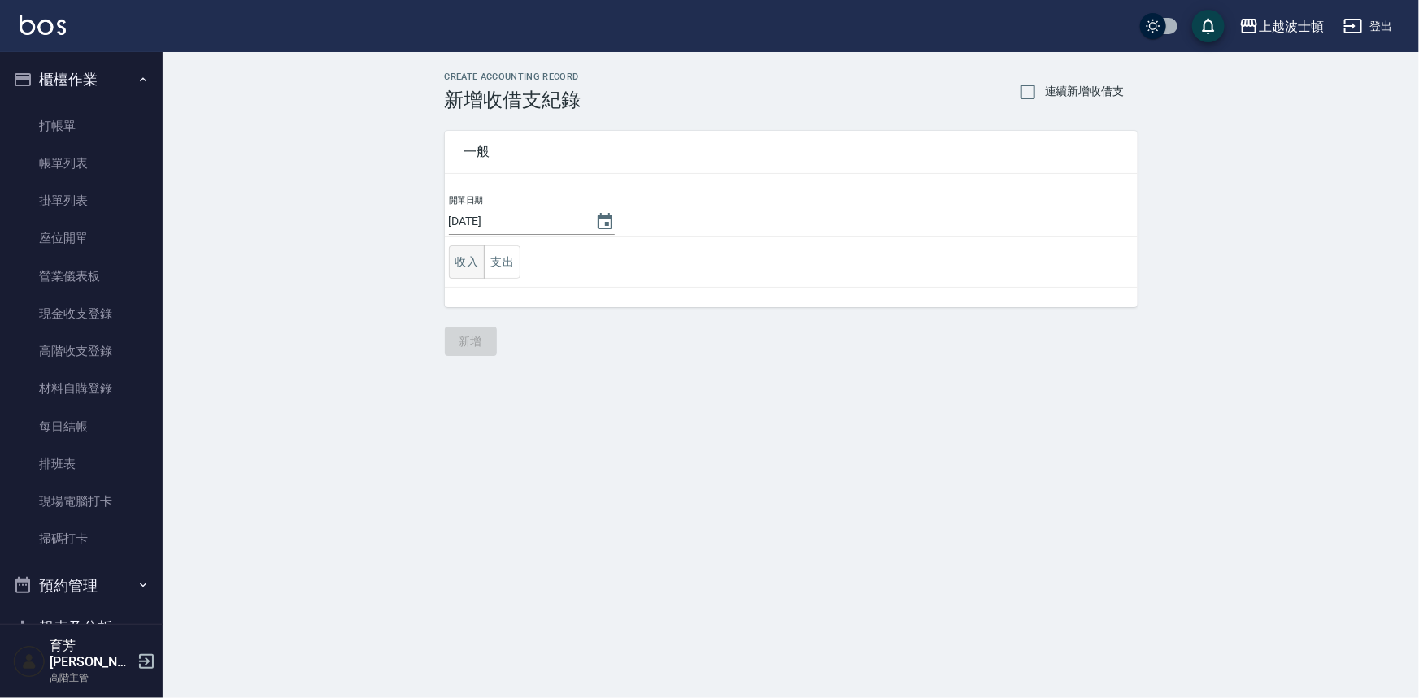
click at [468, 252] on button "收入" at bounding box center [467, 261] width 37 height 33
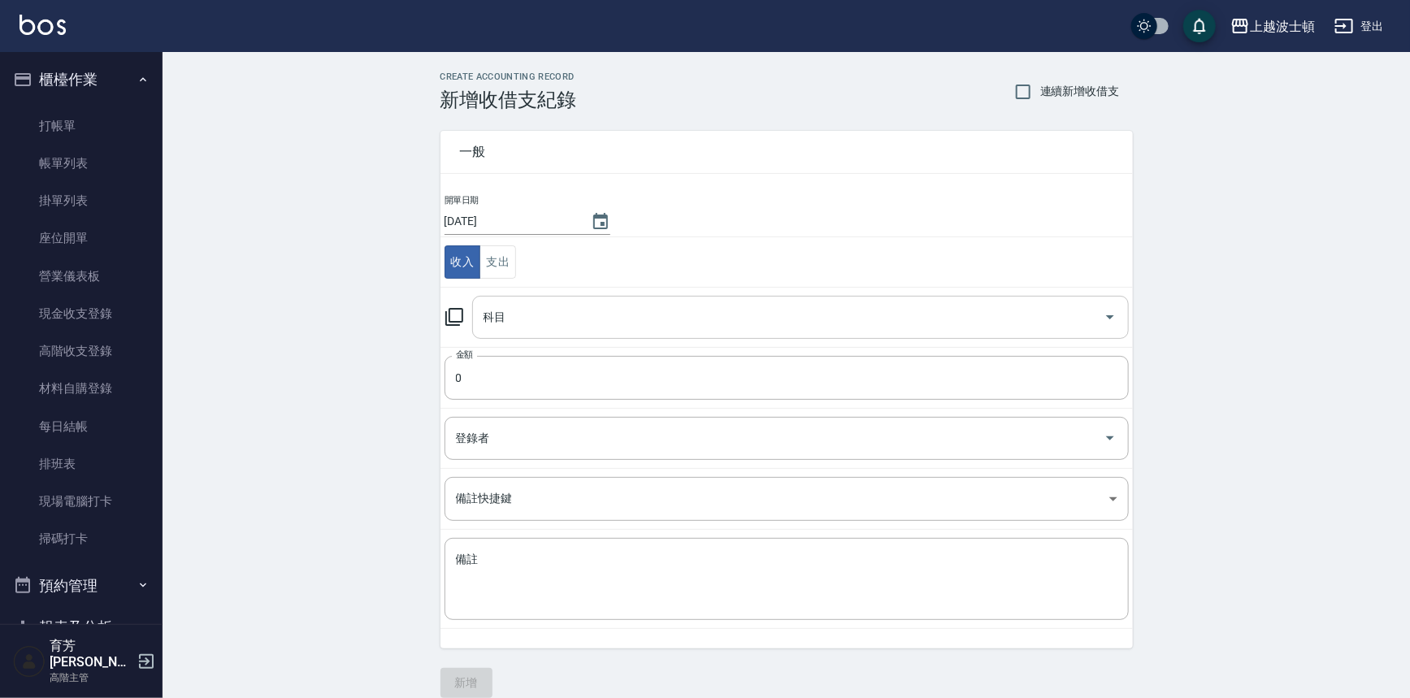
click at [532, 308] on input "科目" at bounding box center [789, 317] width 618 height 28
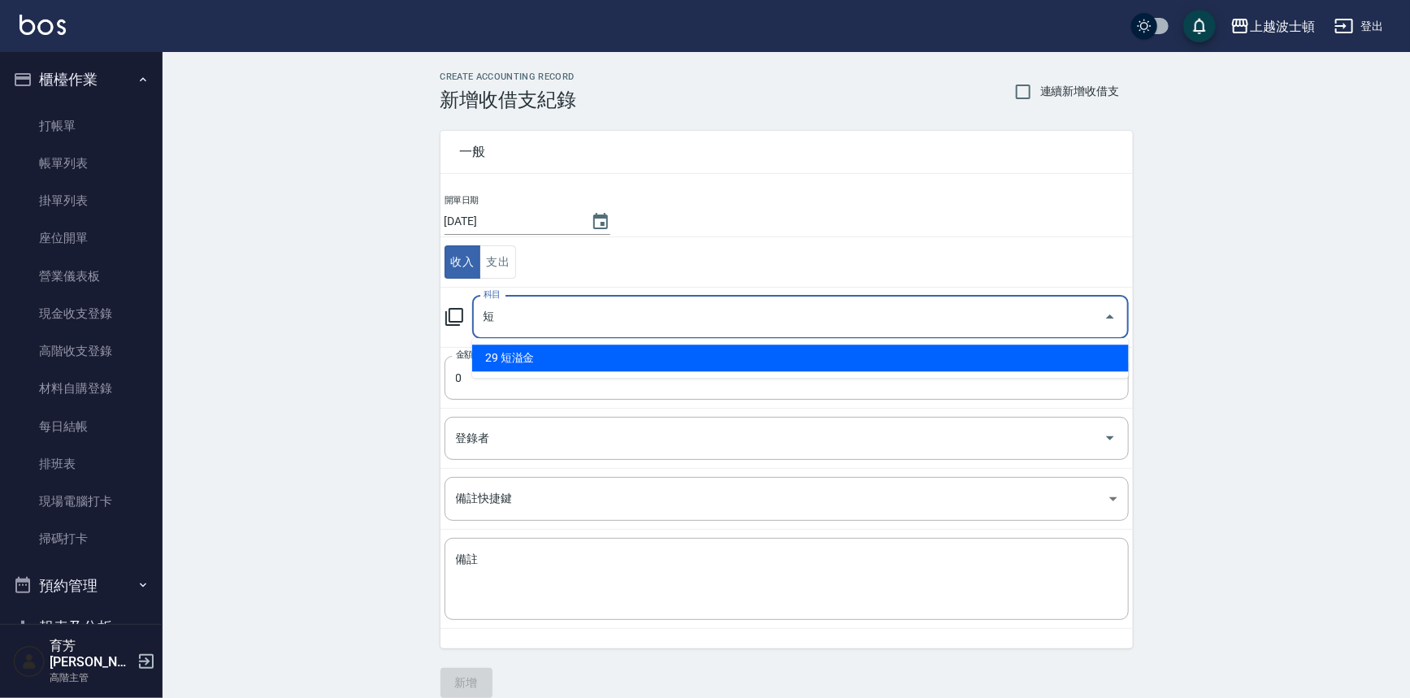
click at [628, 358] on li "29 短溢金" at bounding box center [800, 358] width 657 height 27
type input "29 短溢金"
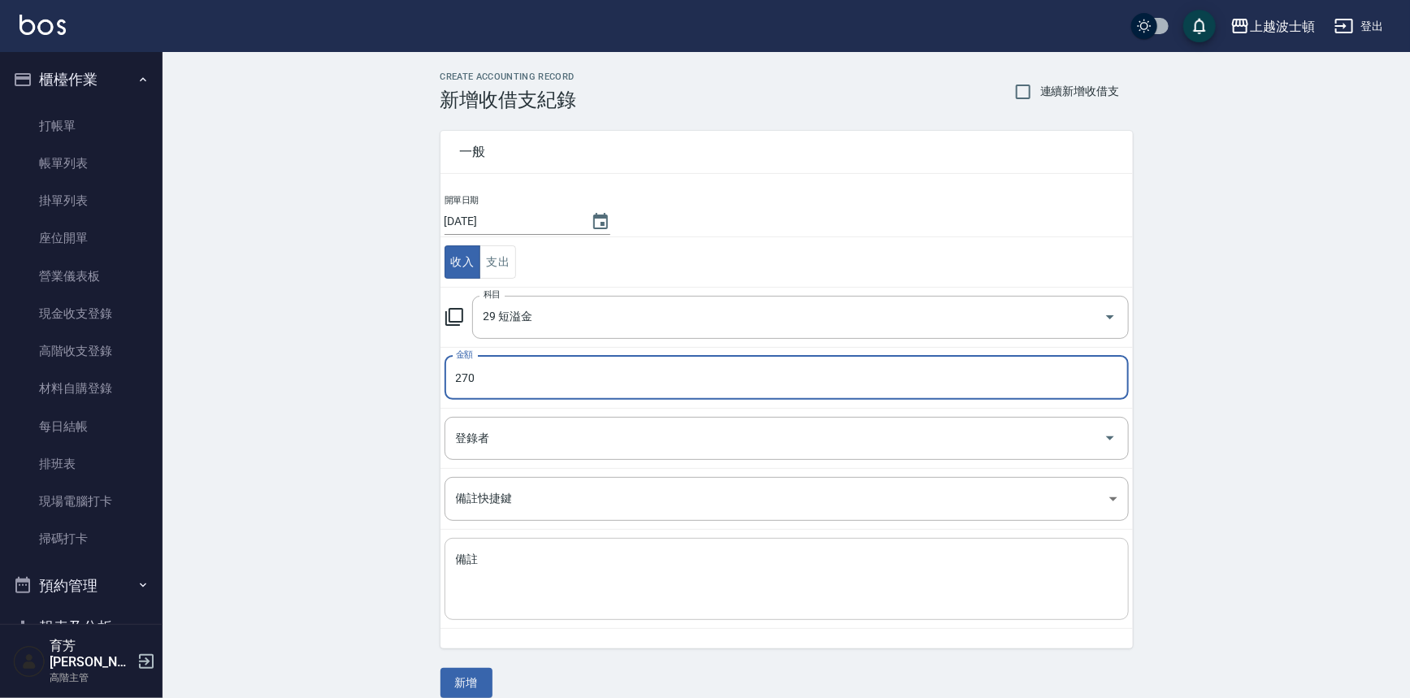
type input "270"
click at [573, 589] on textarea "備註" at bounding box center [787, 579] width 662 height 55
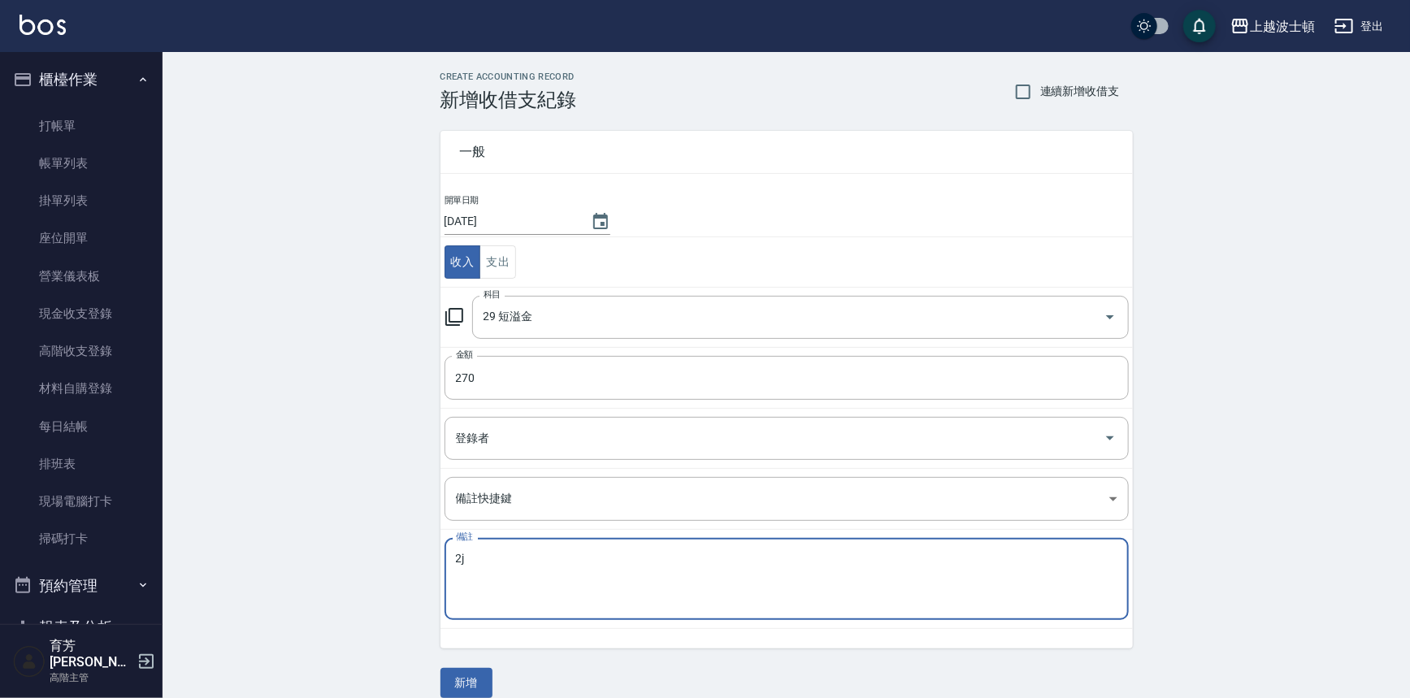
type textarea "2"
drag, startPoint x: 48, startPoint y: 43, endPoint x: 48, endPoint y: 33, distance: 10.6
click at [48, 43] on div "上越波士頓 登出" at bounding box center [705, 26] width 1410 height 52
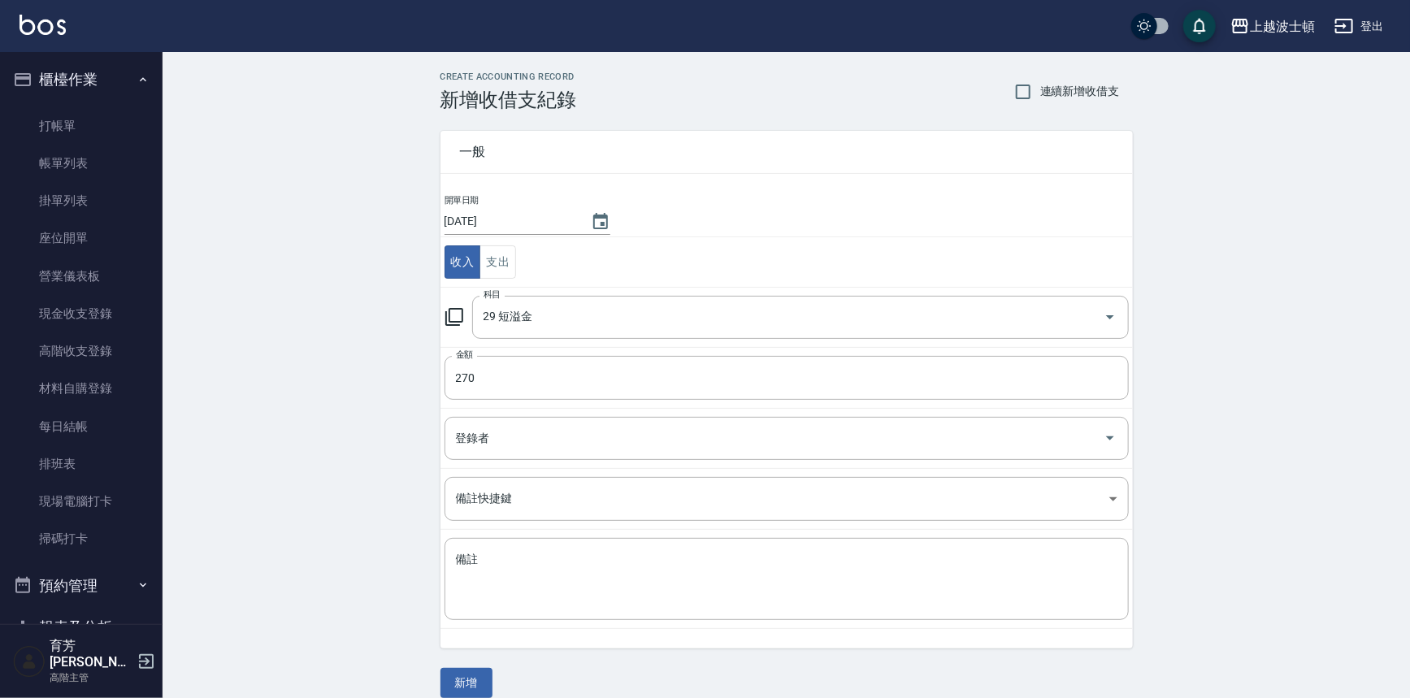
click at [48, 32] on img at bounding box center [43, 25] width 46 height 20
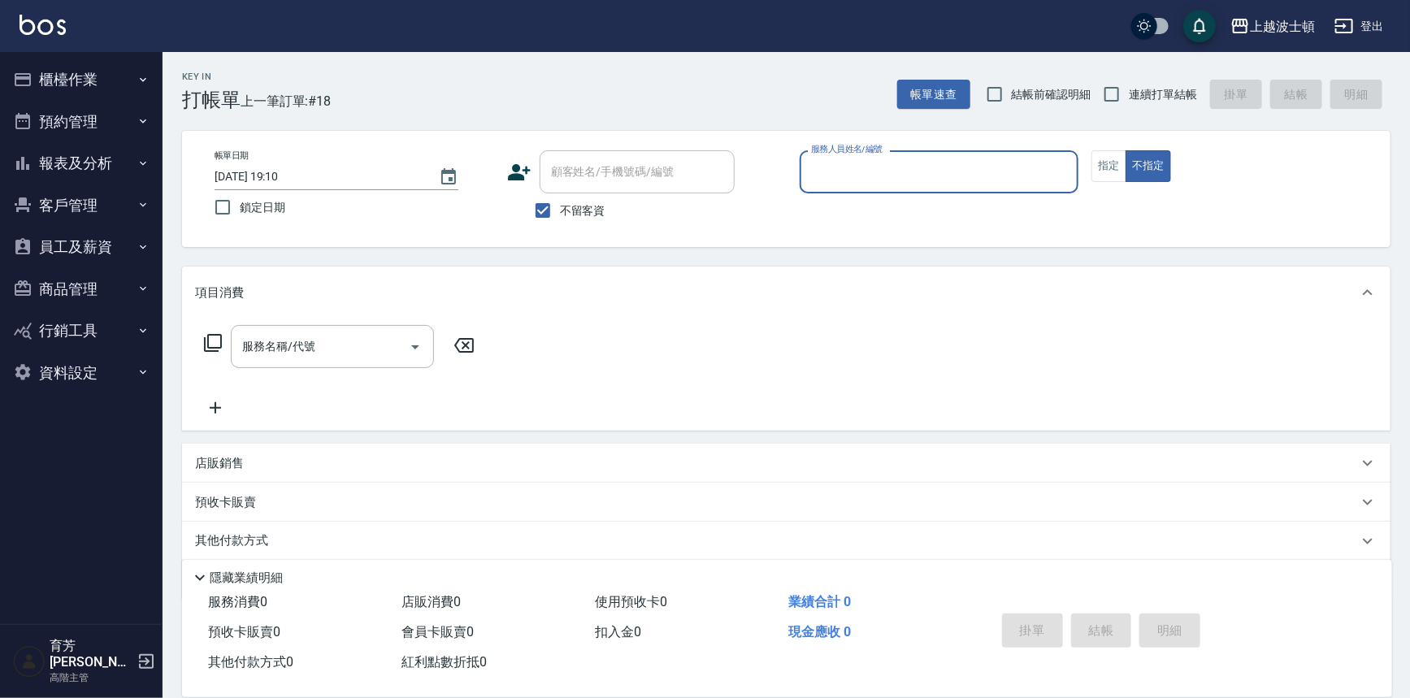
click at [89, 73] on button "櫃檯作業" at bounding box center [82, 80] width 150 height 42
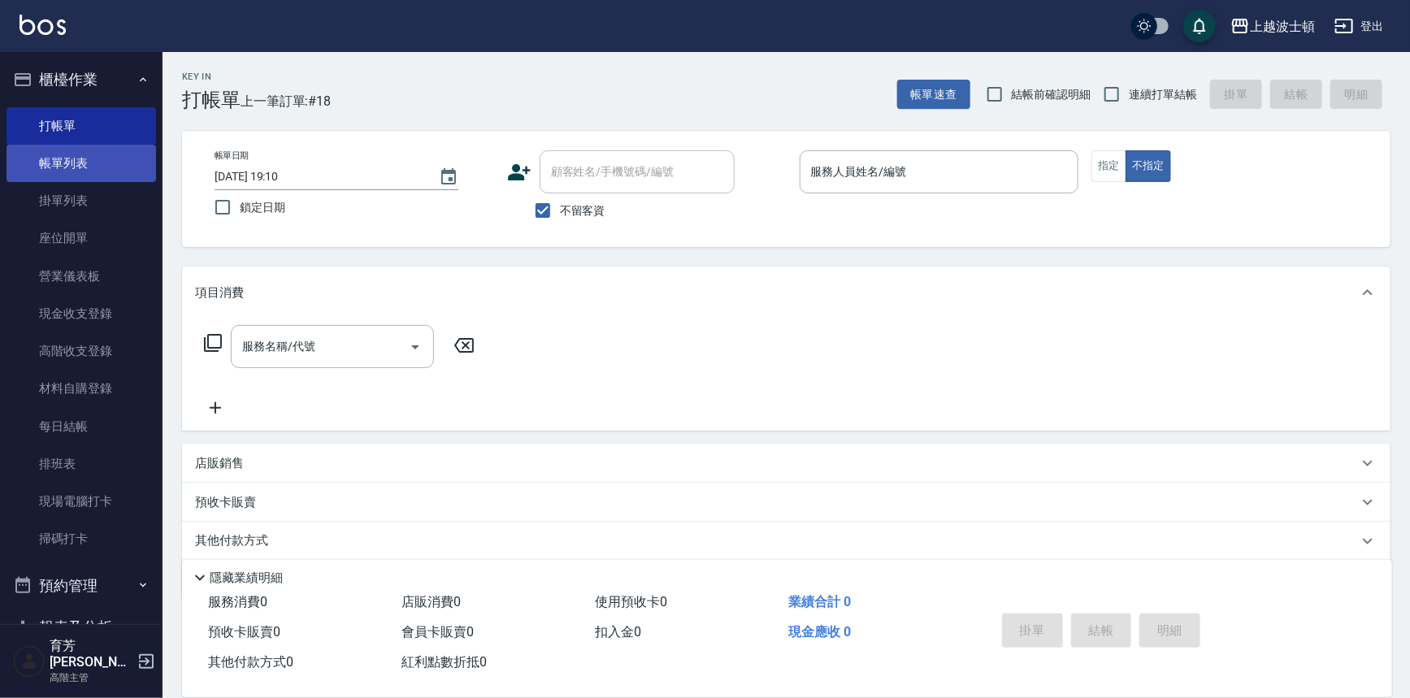
click at [105, 150] on link "帳單列表" at bounding box center [82, 163] width 150 height 37
click at [106, 150] on link "帳單列表" at bounding box center [82, 163] width 150 height 37
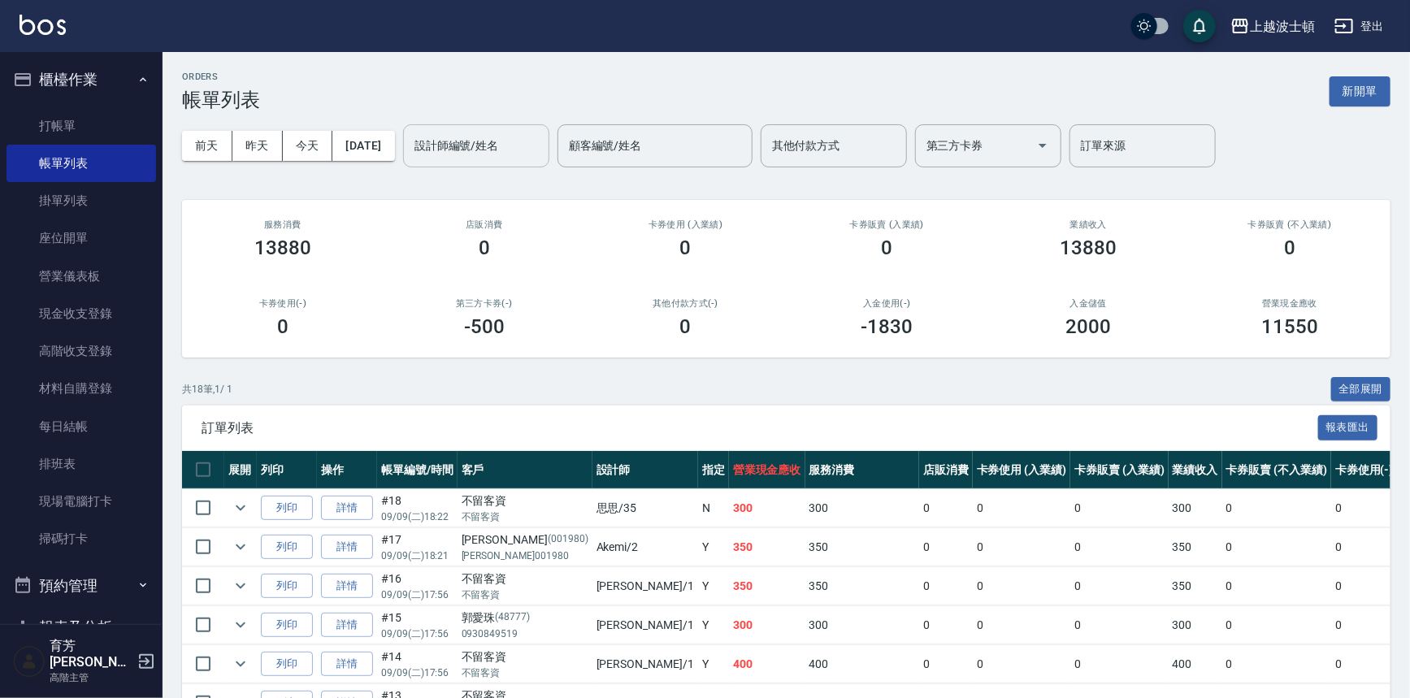
click at [484, 163] on div "設計師編號/姓名" at bounding box center [476, 145] width 146 height 43
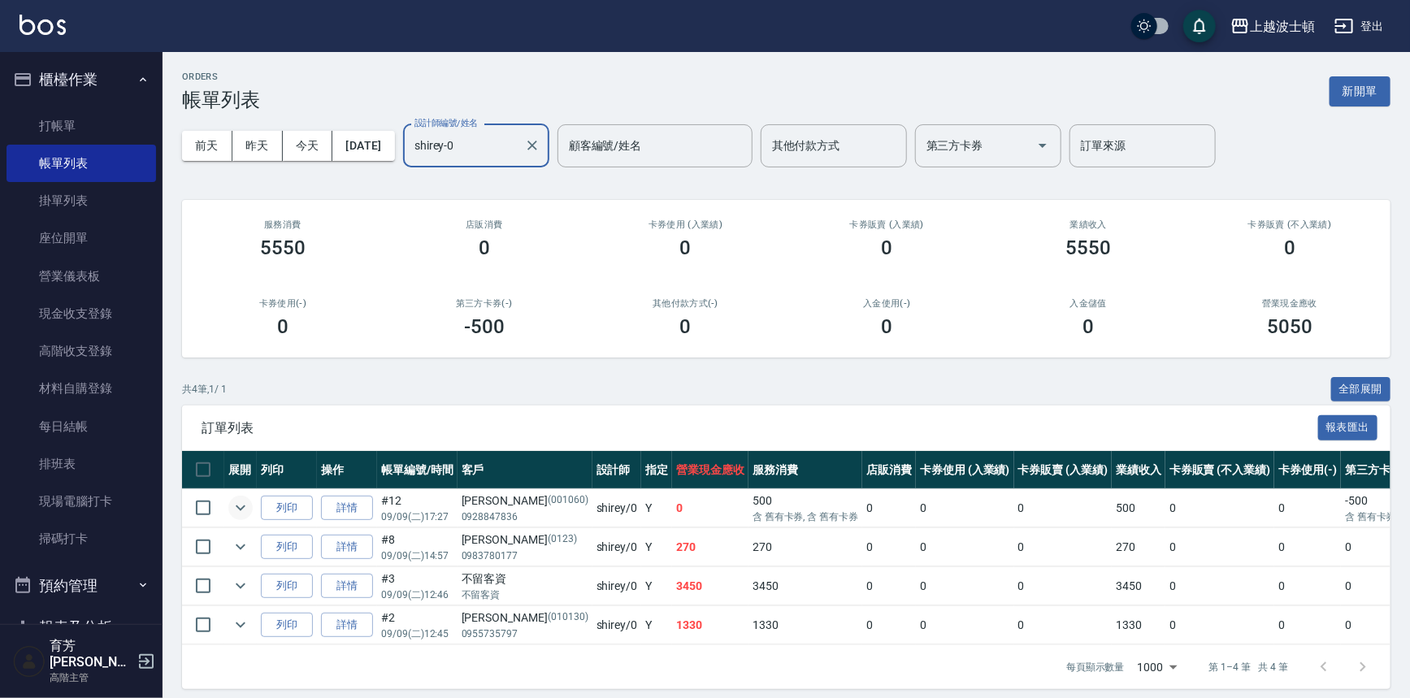
click at [233, 504] on icon "expand row" at bounding box center [241, 508] width 20 height 20
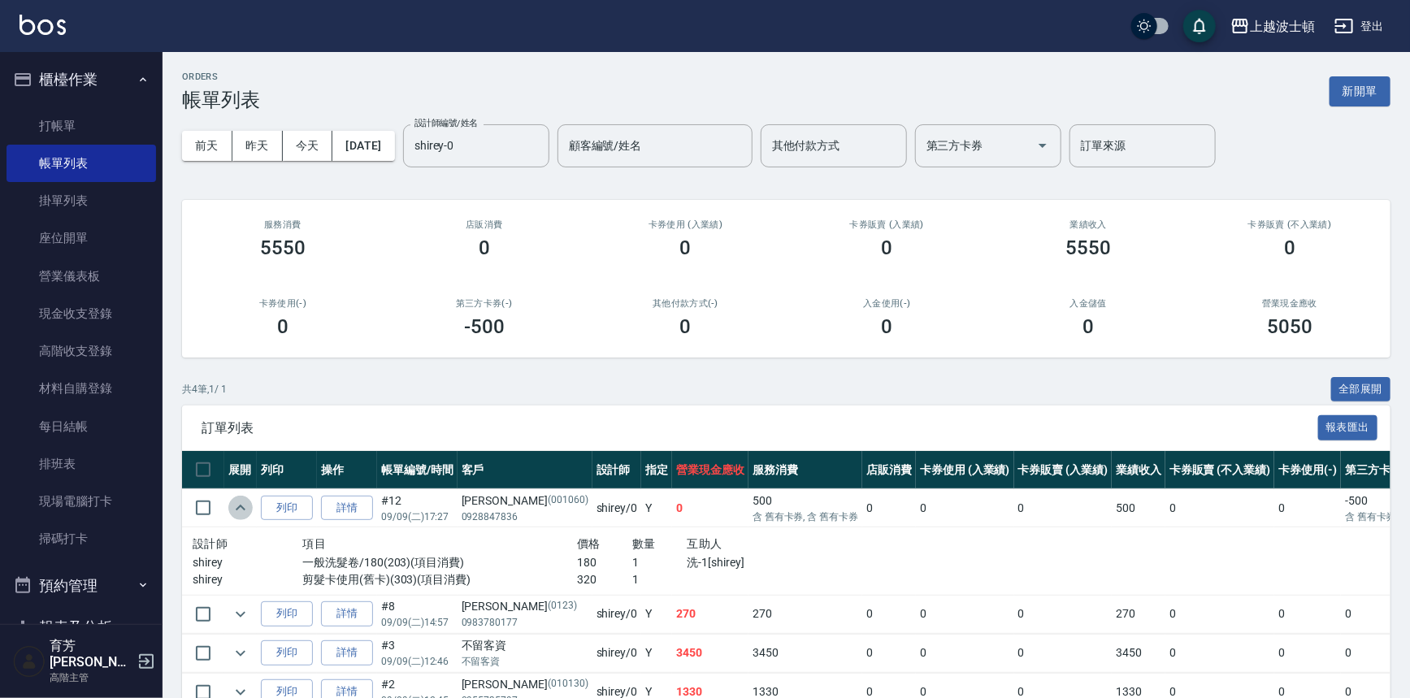
click at [233, 506] on icon "expand row" at bounding box center [241, 508] width 20 height 20
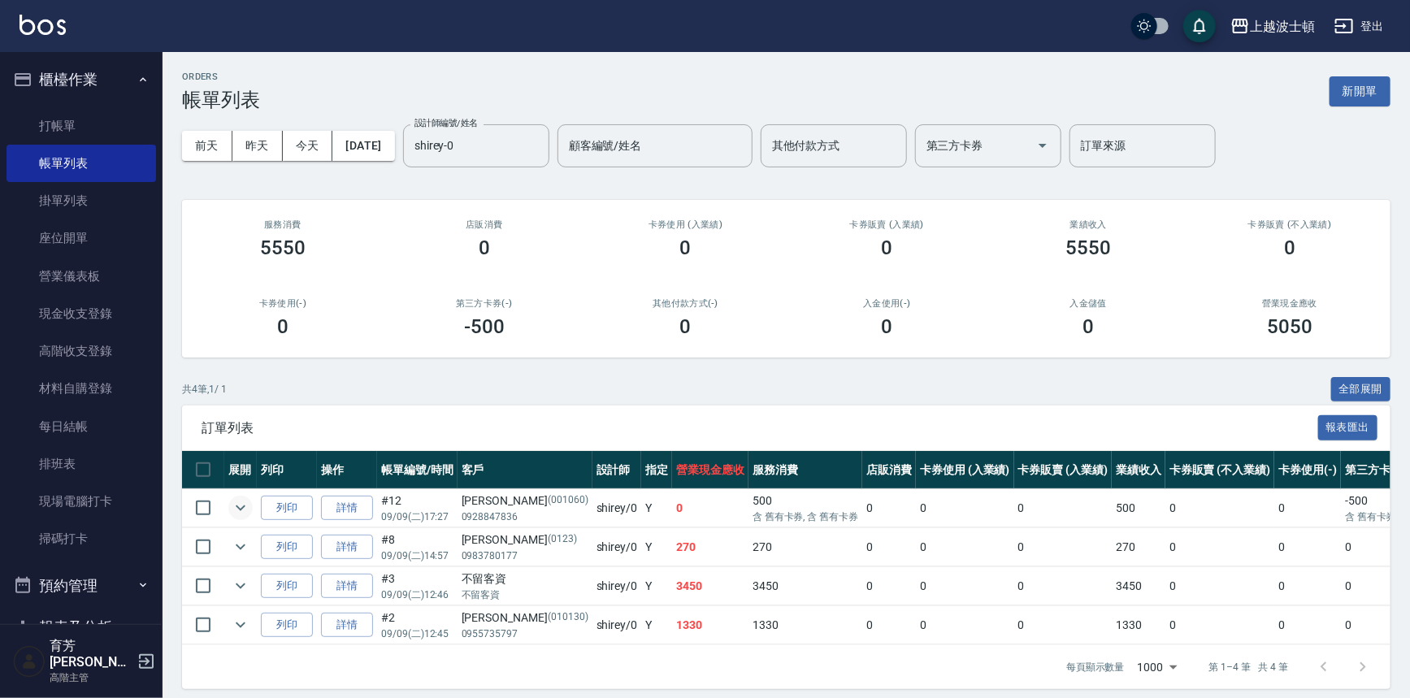
click at [463, 167] on div "[DATE] [DATE] [DATE] [DATE] 設計師編號/姓名 [PERSON_NAME]-0 設計師編號/姓名 顧客編號/姓名 顧客編號/姓名 其…" at bounding box center [786, 145] width 1209 height 69
click at [477, 162] on div "shirey-0 設計師編號/姓名" at bounding box center [476, 145] width 146 height 43
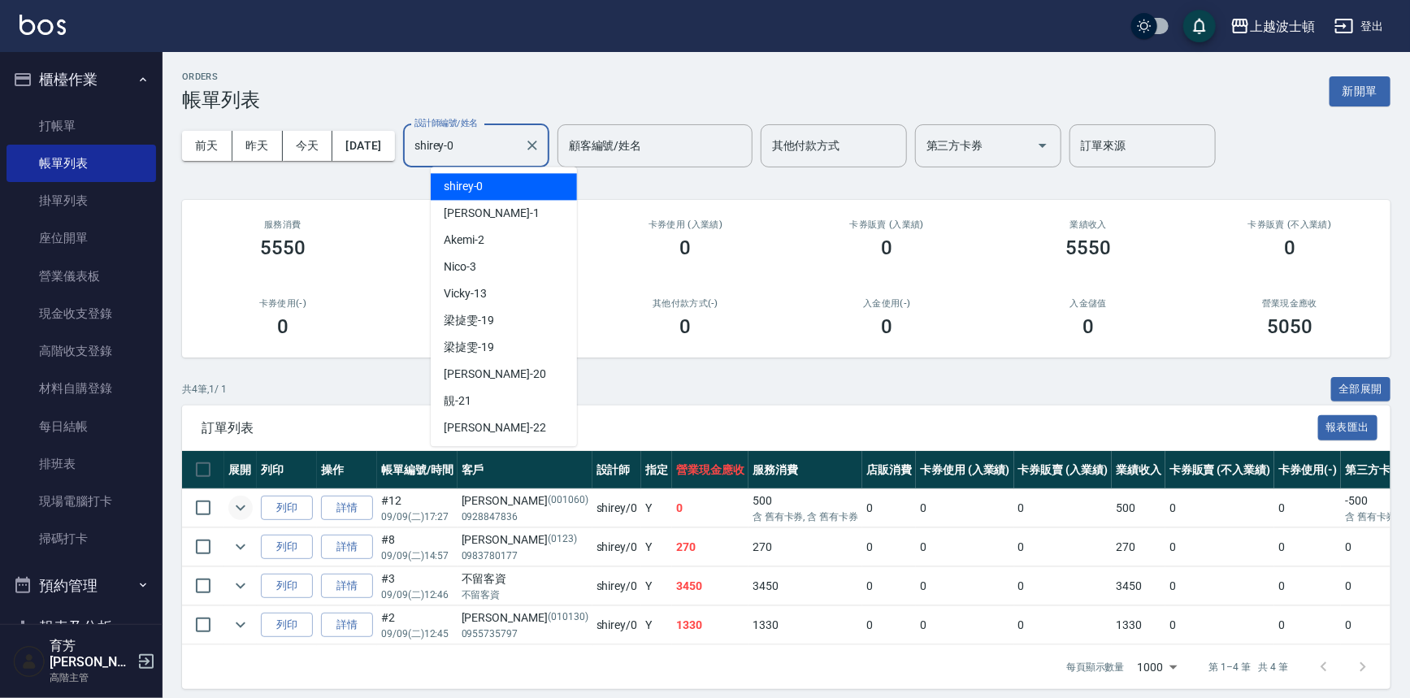
click at [477, 162] on div "shirey-0 設計師編號/姓名" at bounding box center [476, 145] width 146 height 43
click at [482, 153] on input "shirey-0" at bounding box center [464, 146] width 107 height 28
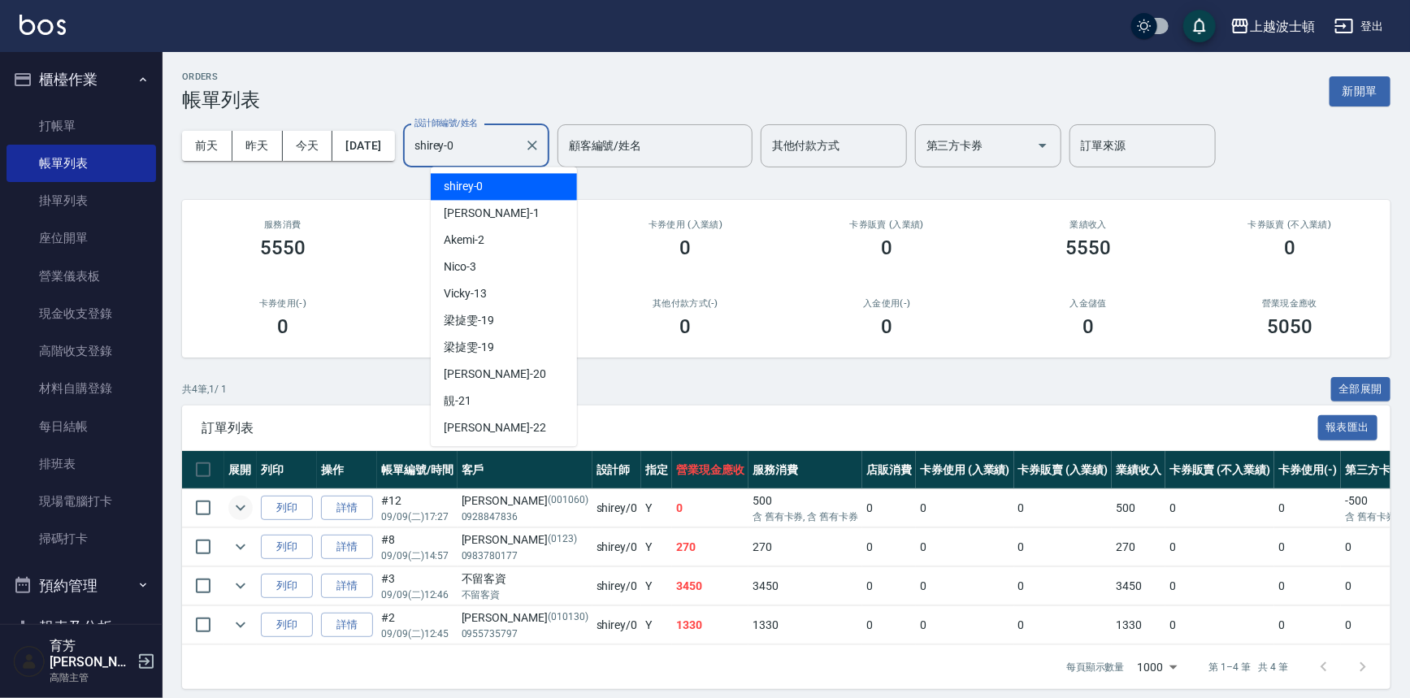
click at [482, 153] on input "shirey-0" at bounding box center [464, 146] width 107 height 28
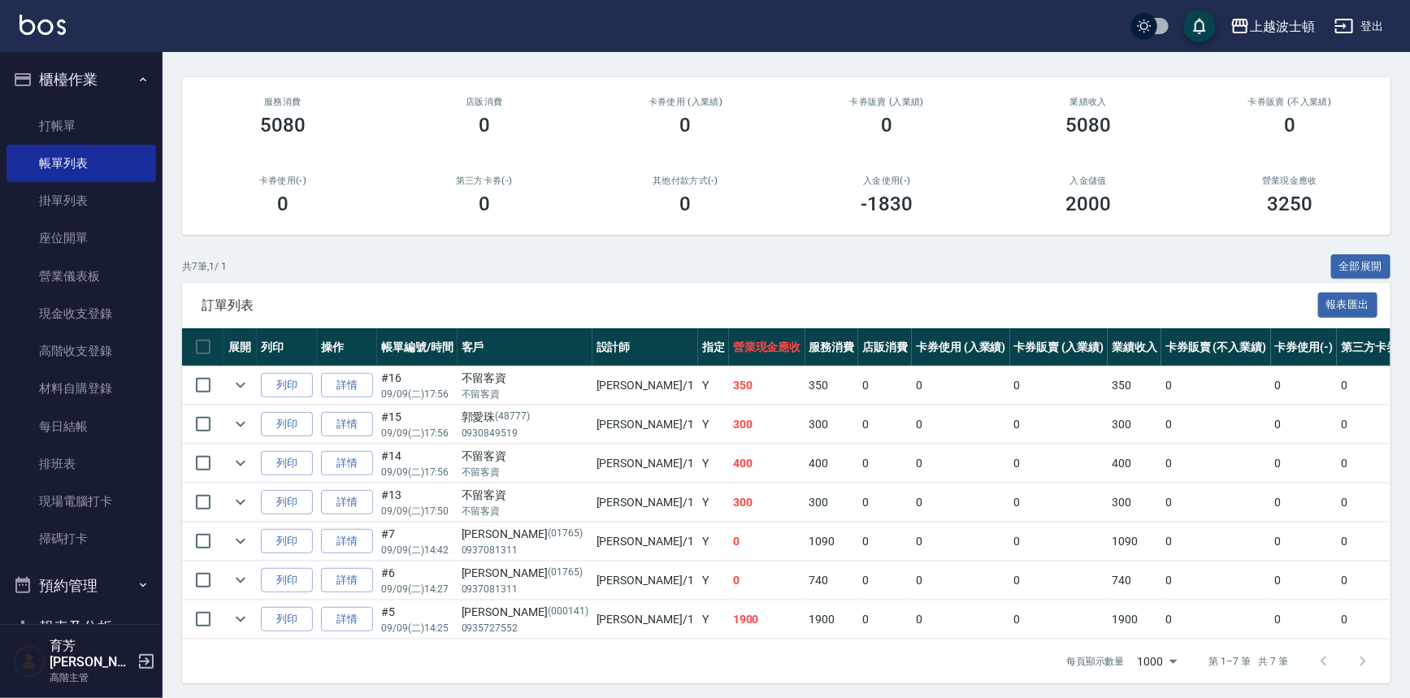
scroll to position [137, 0]
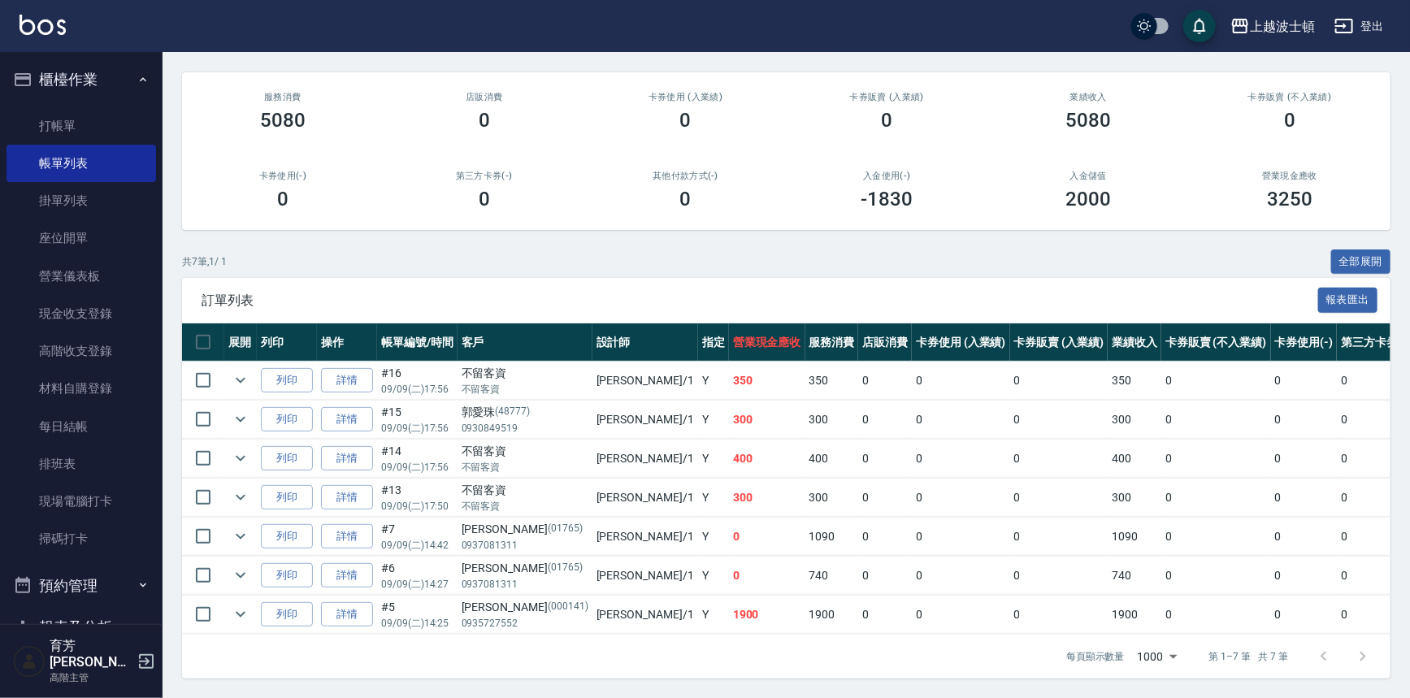
type input "[PERSON_NAME]-1"
click at [41, 11] on div "上越波士頓 登出" at bounding box center [705, 26] width 1410 height 52
click at [239, 373] on icon "expand row" at bounding box center [241, 381] width 20 height 20
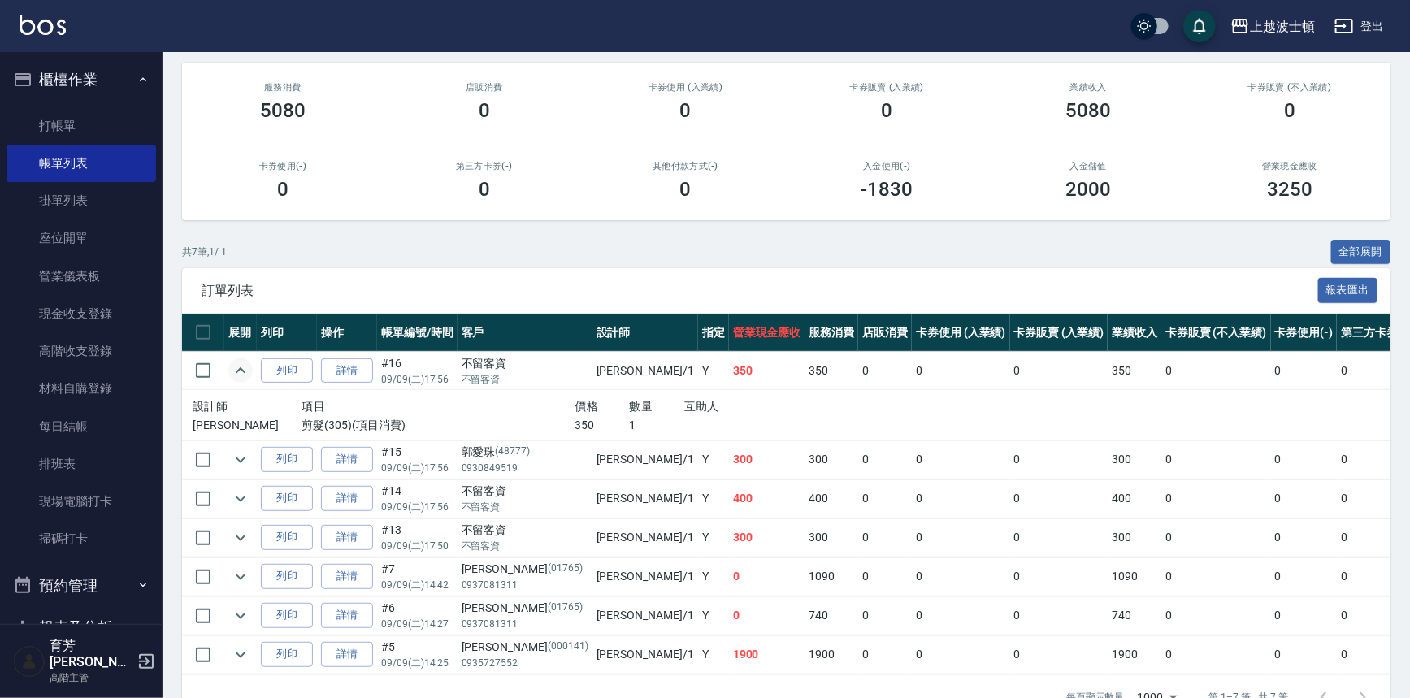
click at [239, 373] on icon "expand row" at bounding box center [241, 371] width 20 height 20
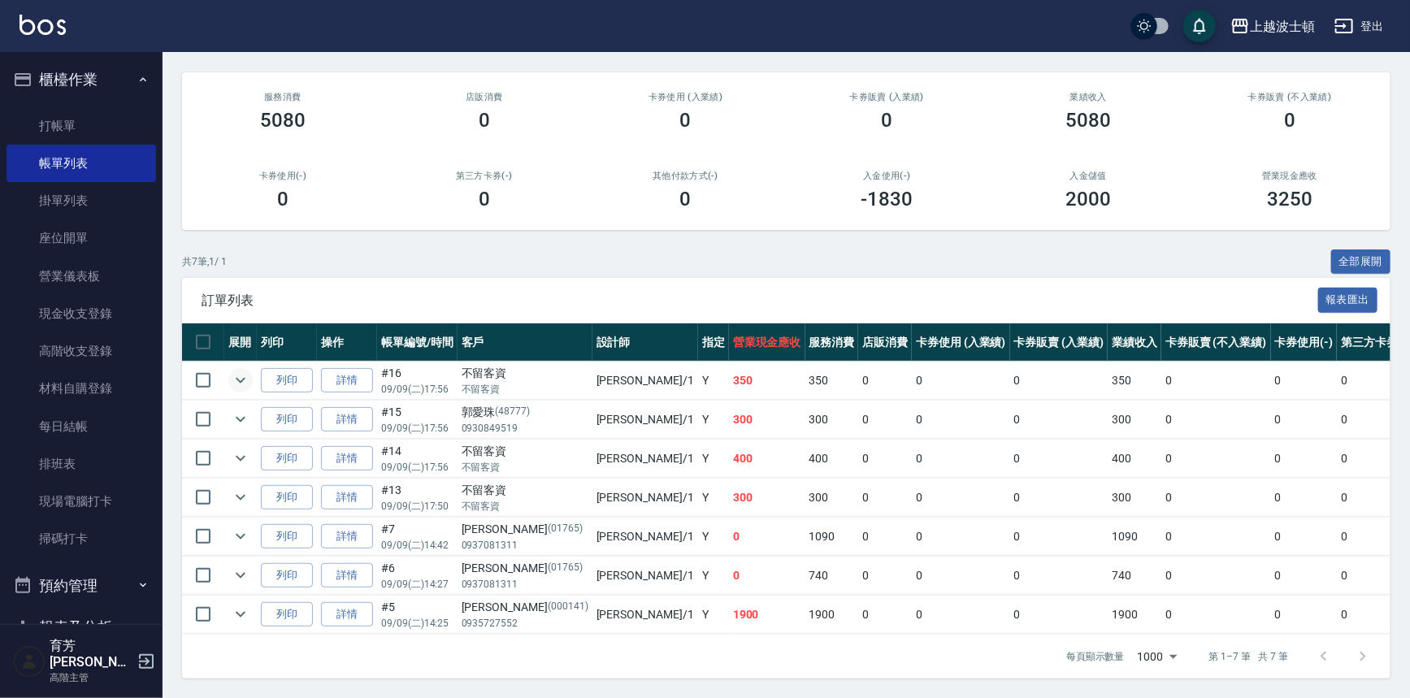
click at [241, 424] on td at bounding box center [240, 420] width 33 height 38
click at [241, 417] on icon "expand row" at bounding box center [241, 420] width 10 height 6
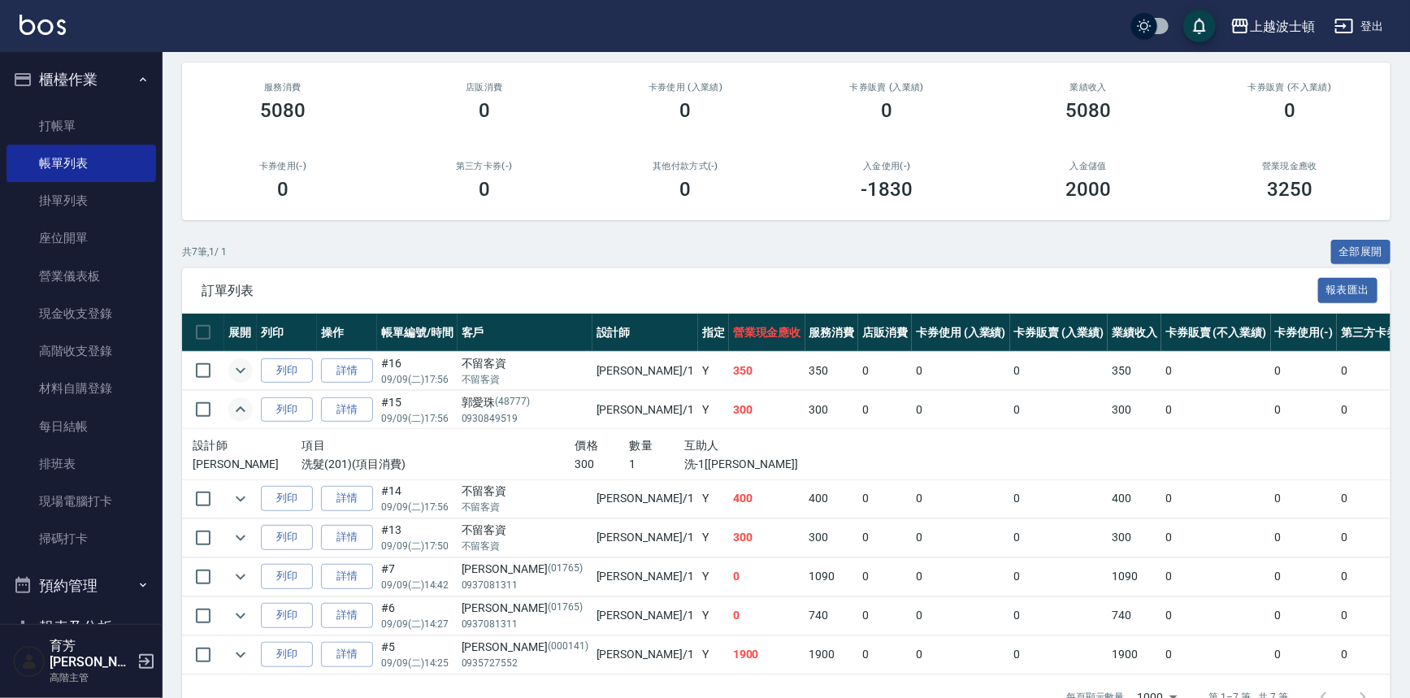
click at [241, 411] on icon "expand row" at bounding box center [241, 410] width 20 height 20
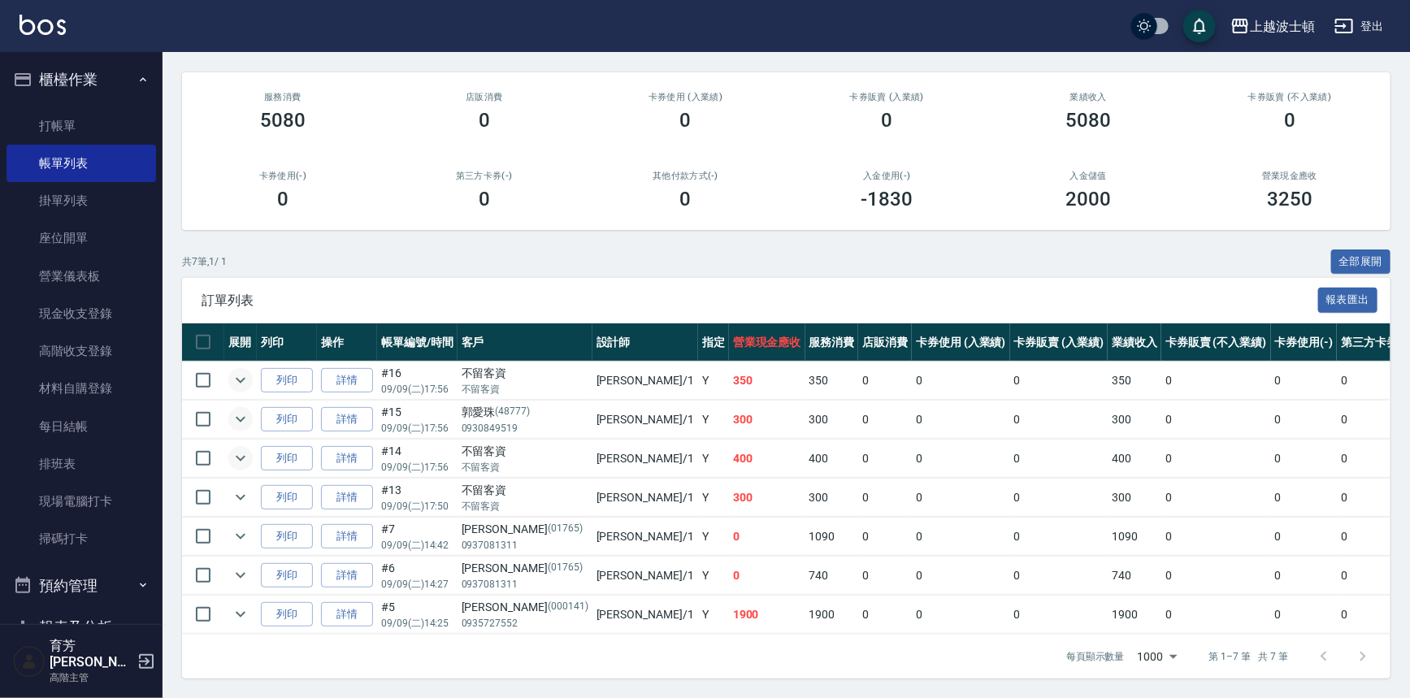
click at [250, 446] on button "expand row" at bounding box center [240, 458] width 24 height 24
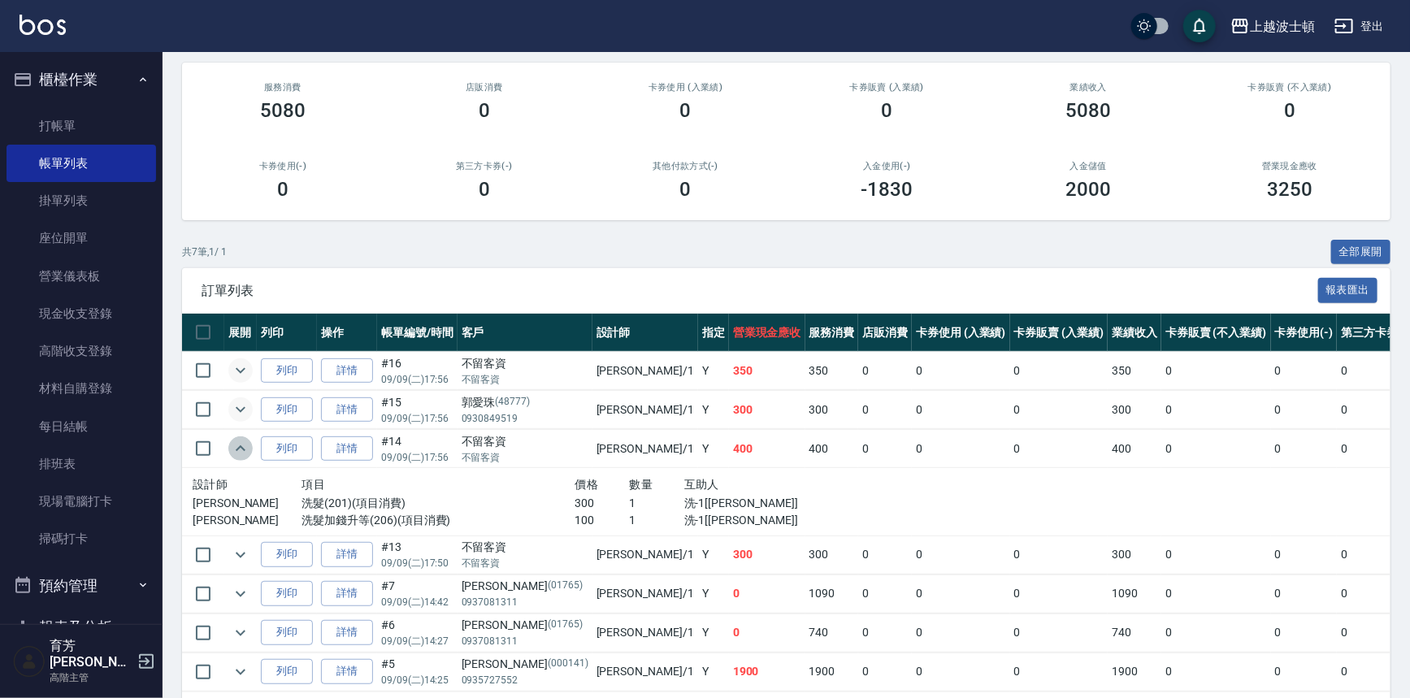
click at [250, 441] on button "expand row" at bounding box center [240, 449] width 24 height 24
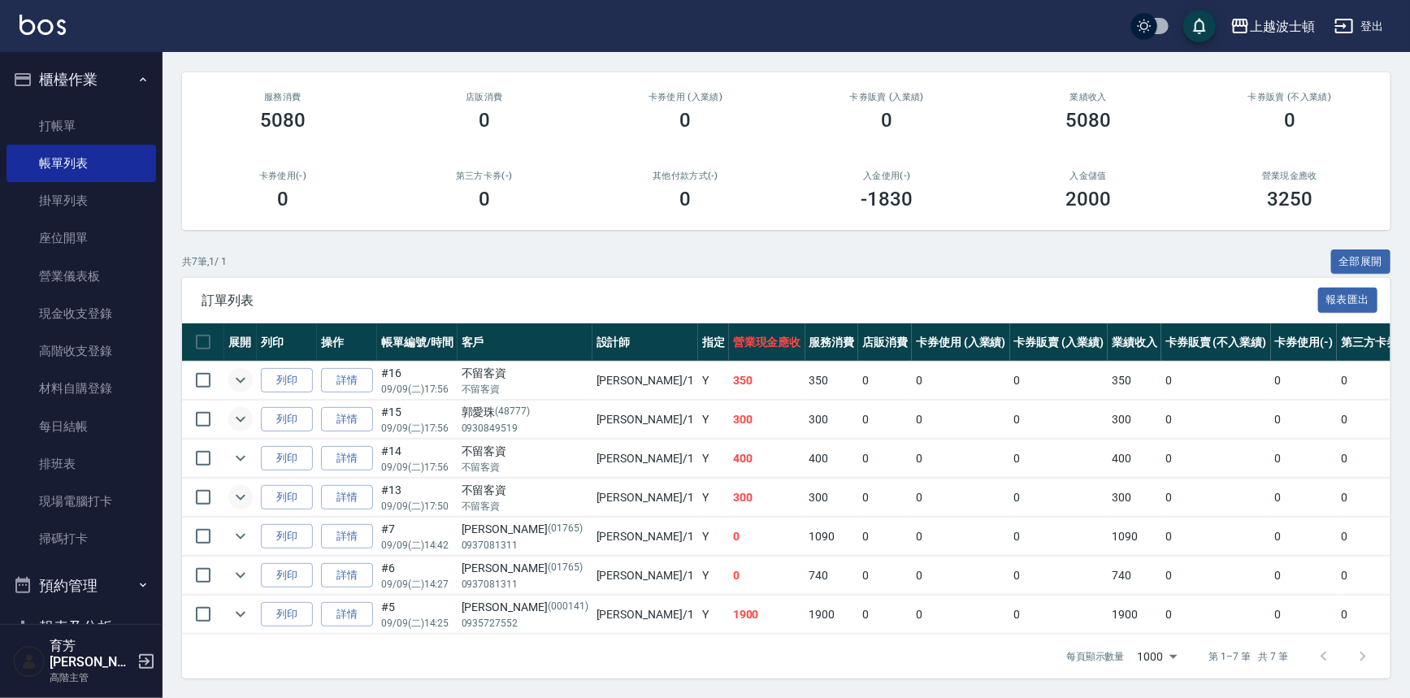
click at [238, 495] on icon "expand row" at bounding box center [241, 498] width 10 height 6
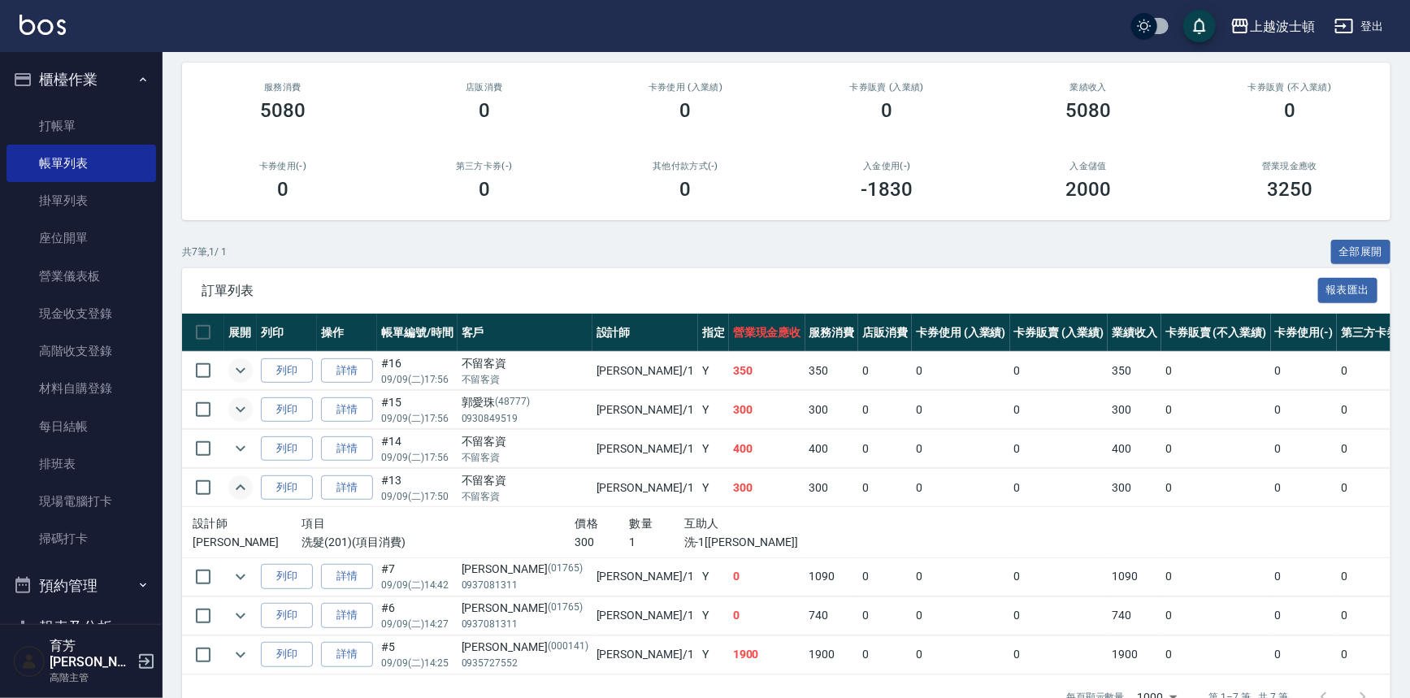
click at [241, 488] on icon "expand row" at bounding box center [241, 488] width 20 height 20
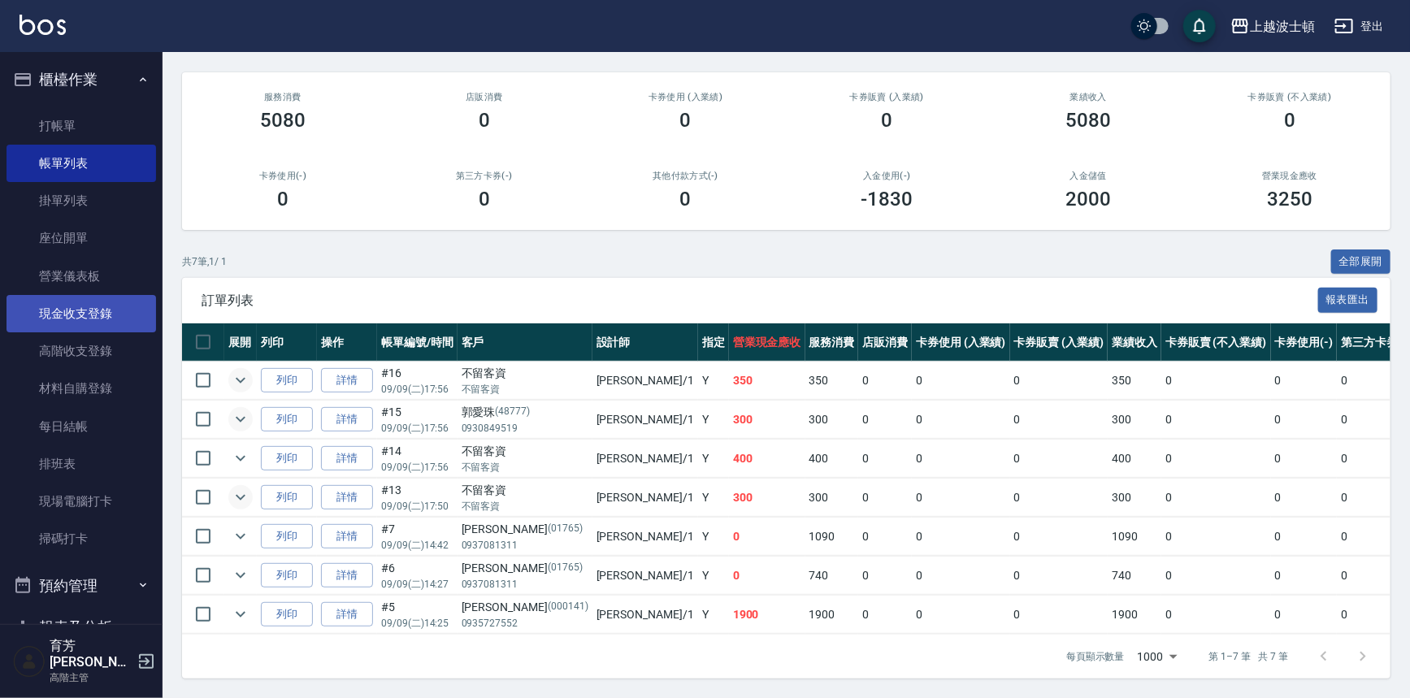
click at [97, 302] on link "現金收支登錄" at bounding box center [82, 313] width 150 height 37
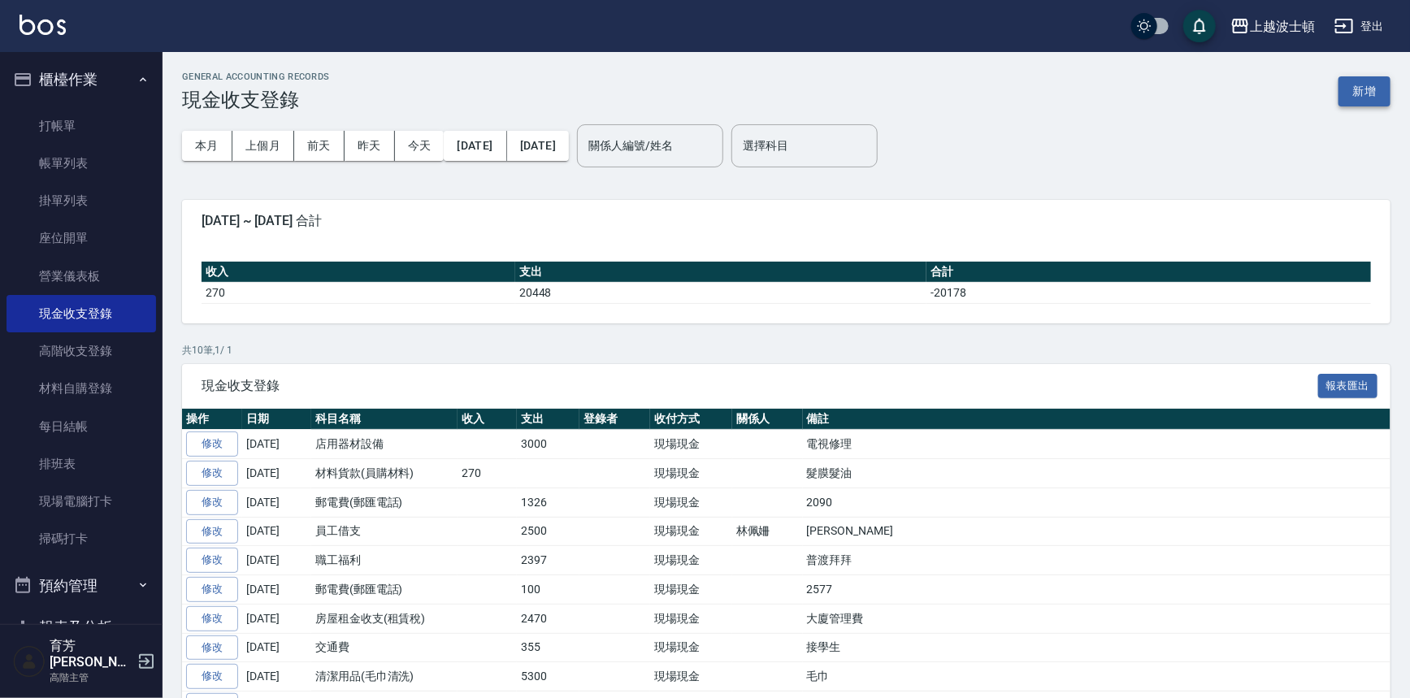
click at [1358, 93] on button "新增" at bounding box center [1365, 91] width 52 height 30
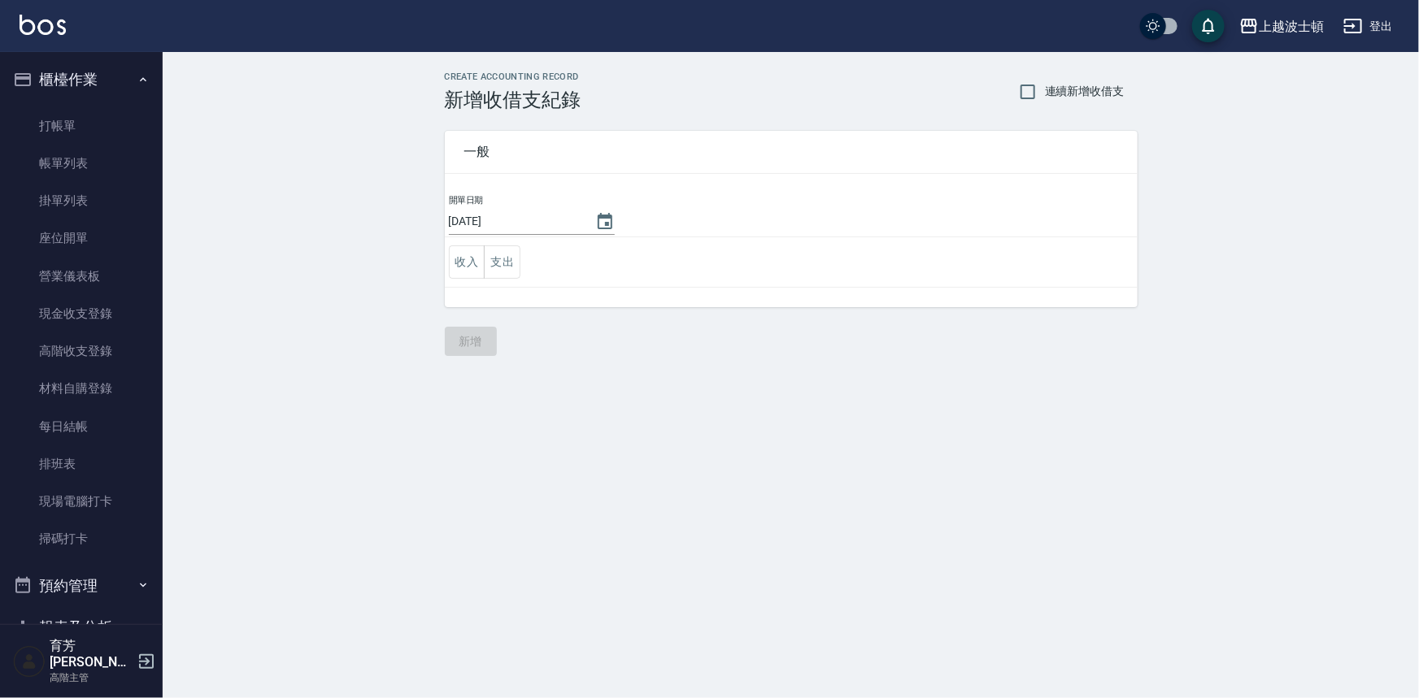
click at [520, 263] on td "收入 支出" at bounding box center [791, 262] width 693 height 50
click at [514, 266] on button "支出" at bounding box center [502, 261] width 37 height 33
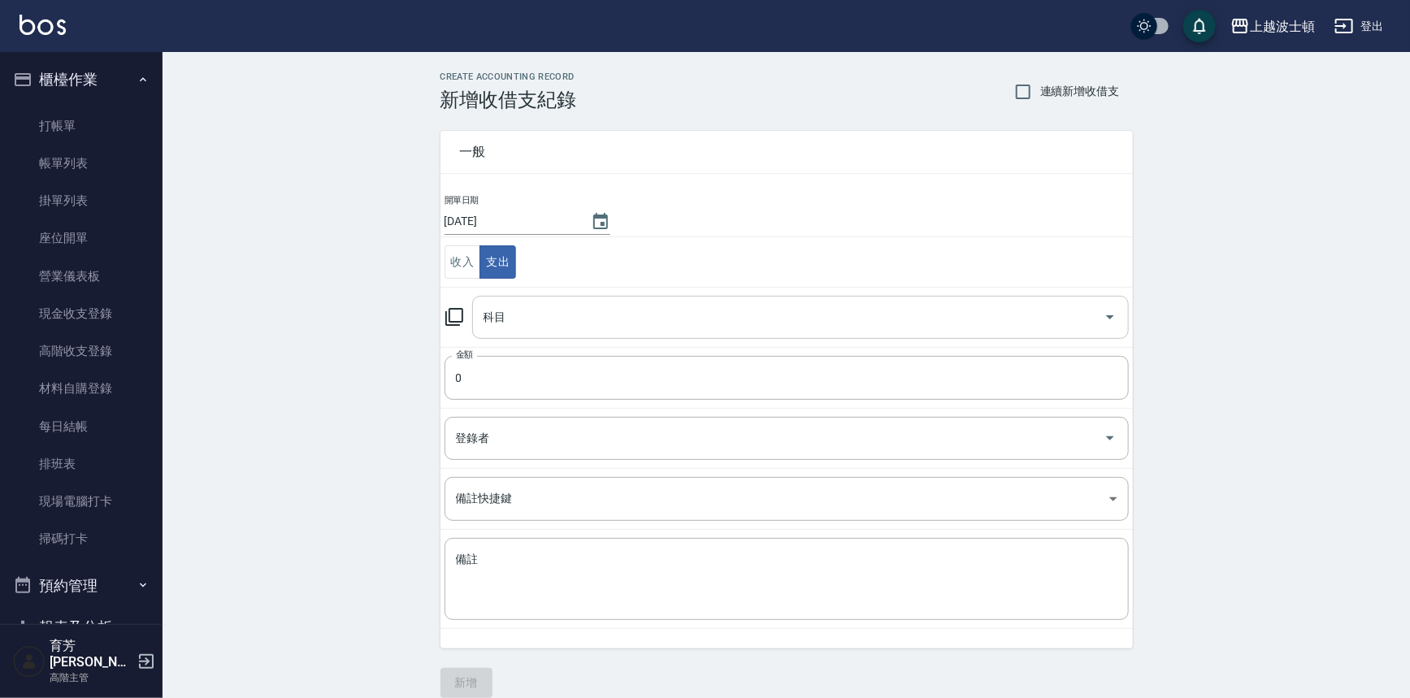
click at [530, 296] on div "科目" at bounding box center [800, 317] width 657 height 43
type input "2"
type input "賭"
type input "ㄘ"
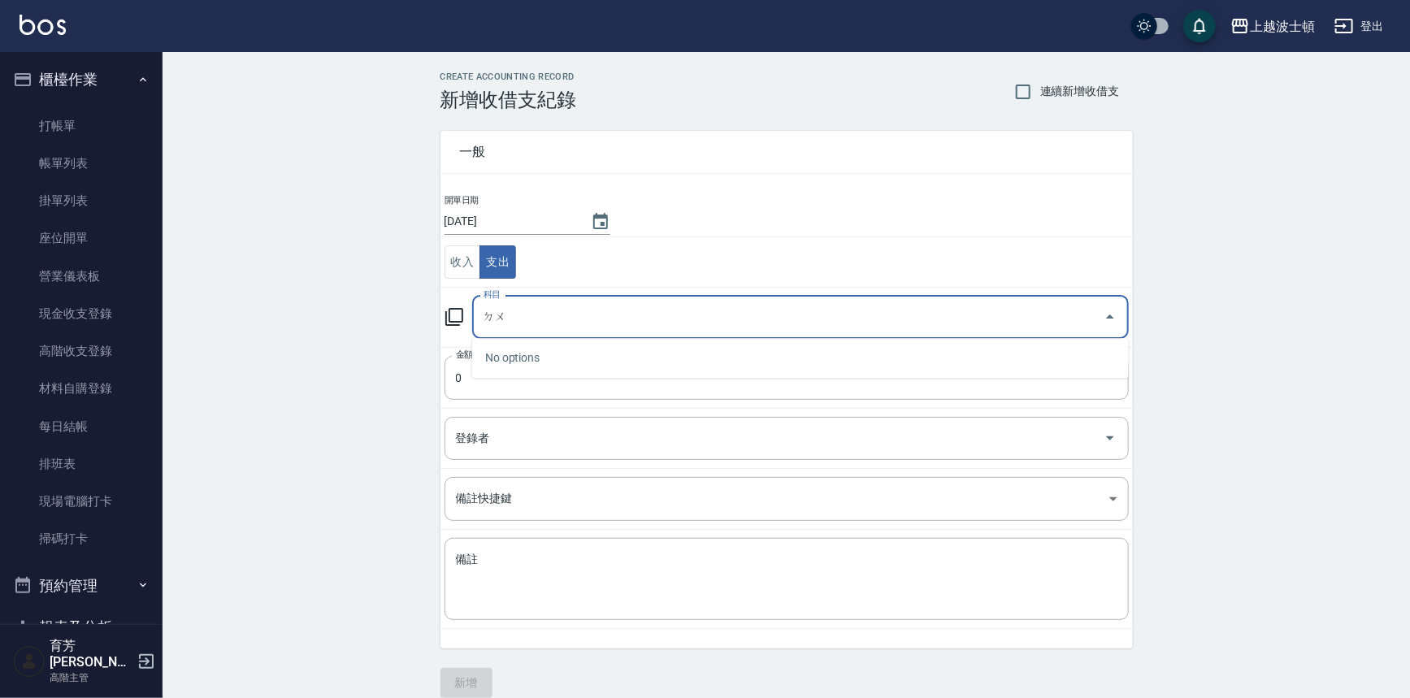
type input "賭"
click at [537, 355] on li "29 短溢金" at bounding box center [800, 358] width 657 height 27
type input "29 短溢金"
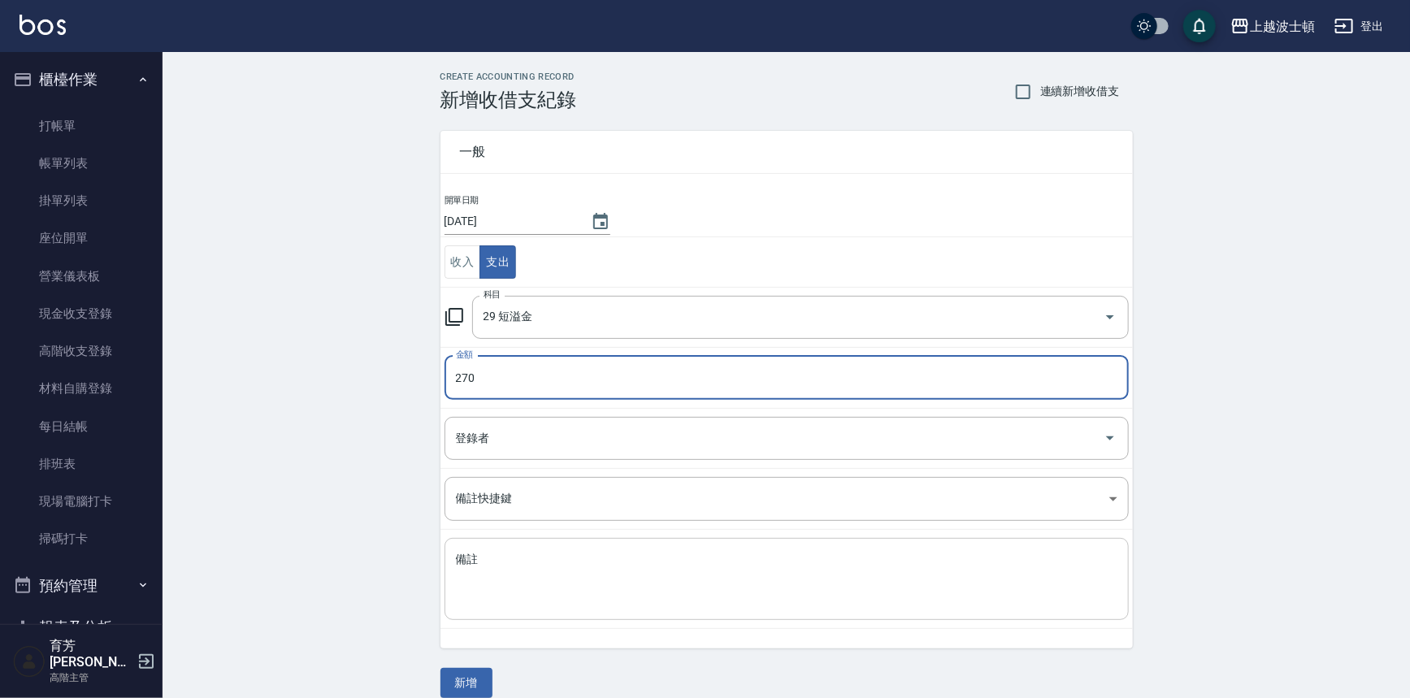
type input "270"
click at [550, 583] on textarea "備註" at bounding box center [787, 579] width 662 height 55
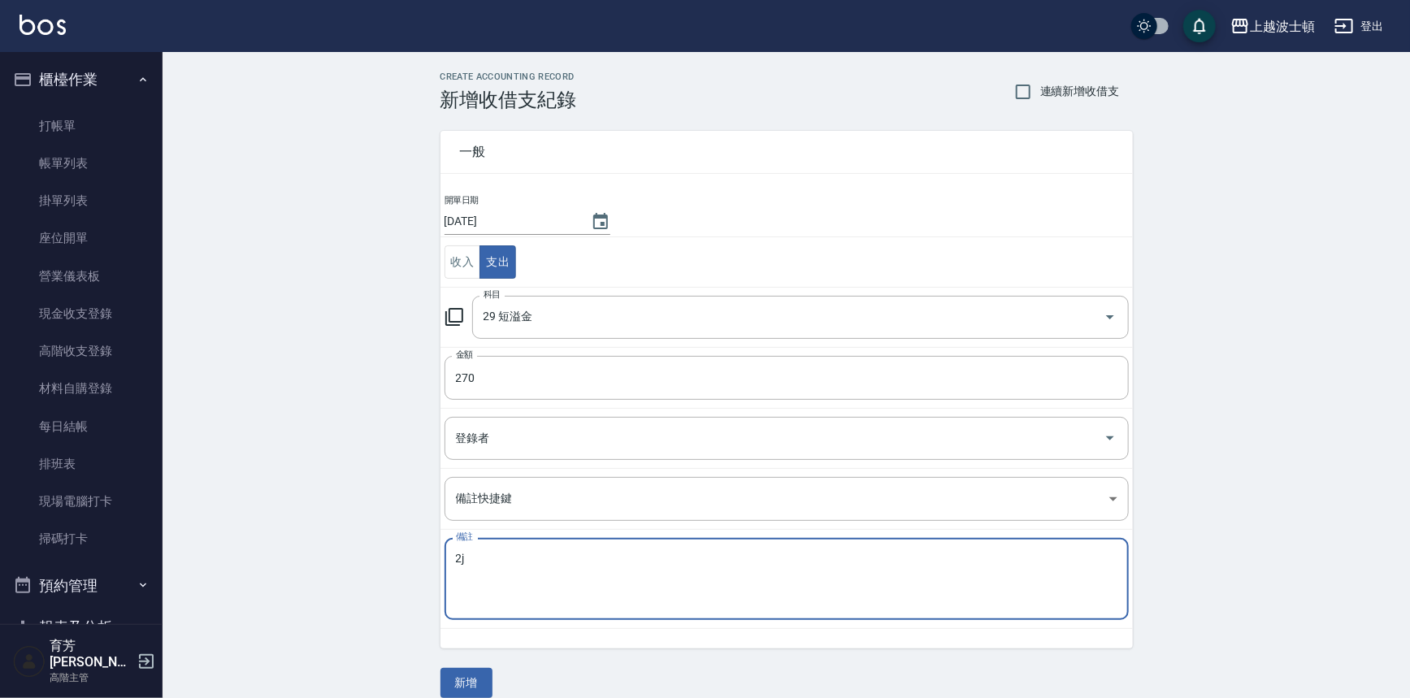
type textarea "2"
type textarea "賭"
type textarea "朵"
type textarea "督"
type textarea "多錢"
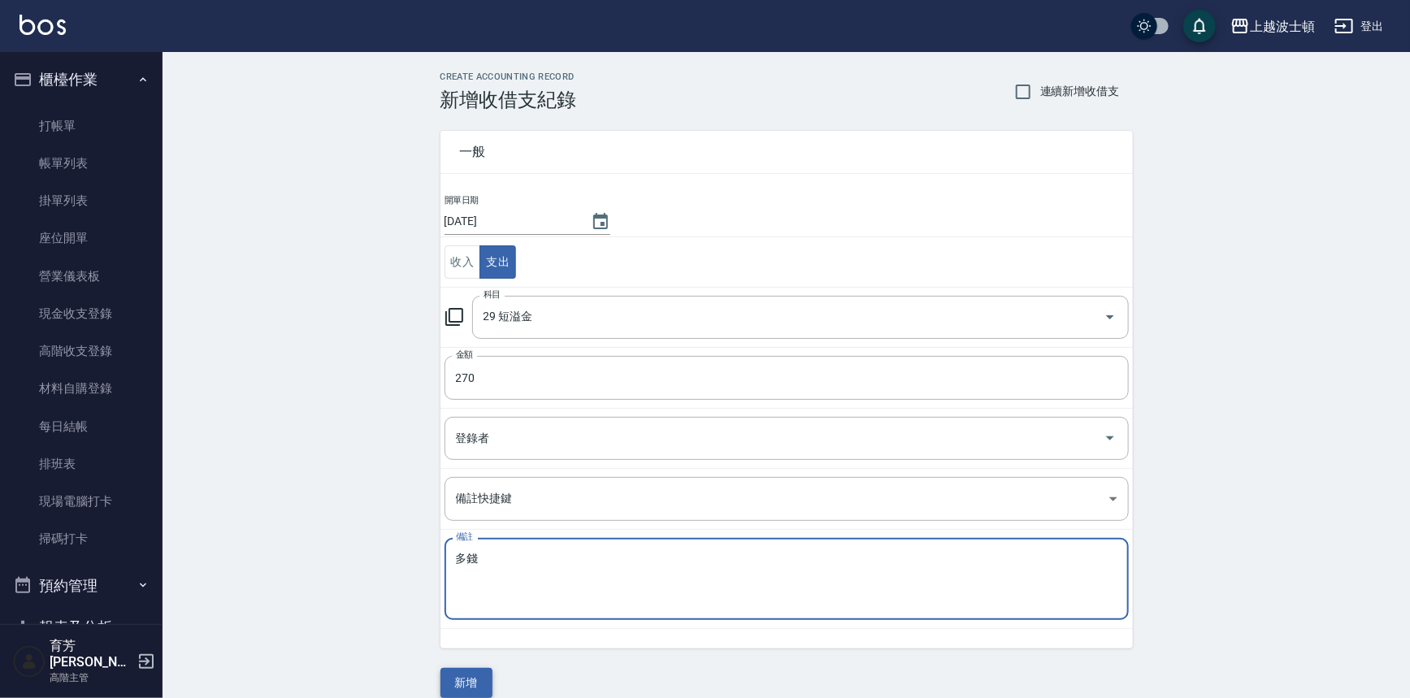
click at [452, 678] on button "新增" at bounding box center [467, 683] width 52 height 30
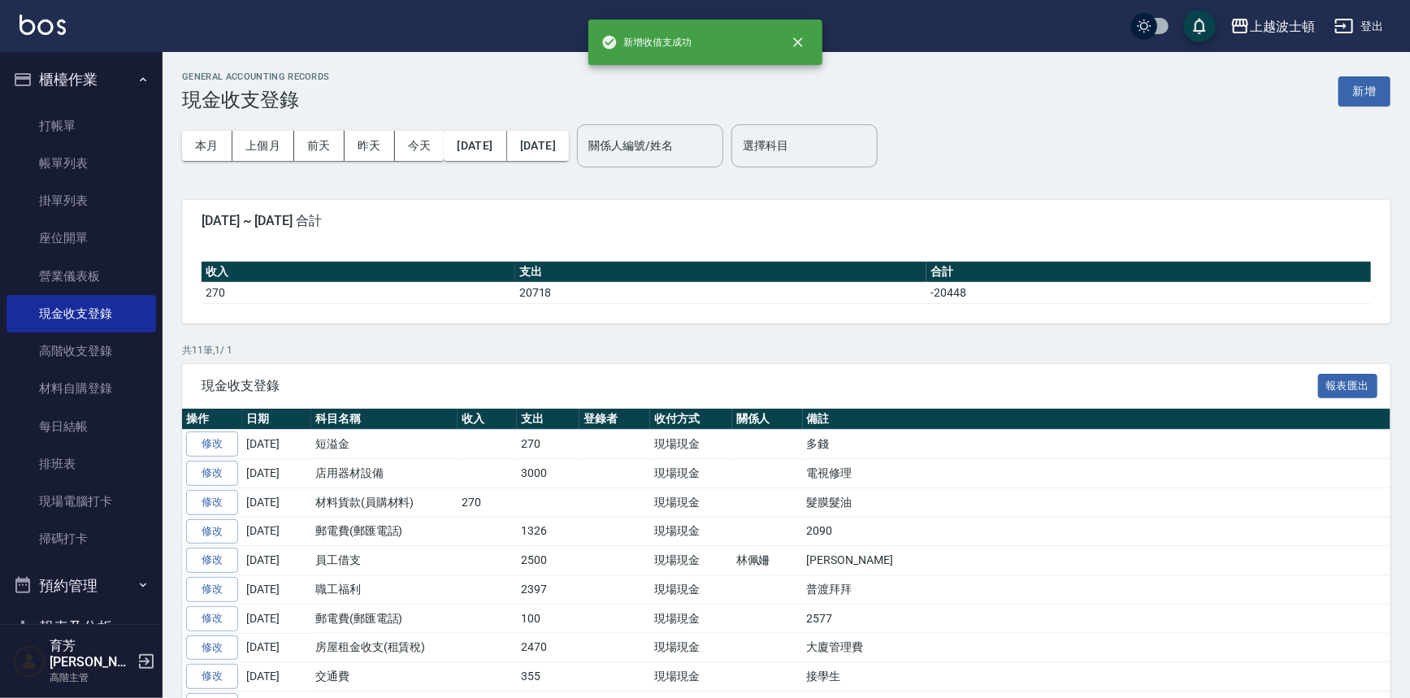
click at [56, 33] on img at bounding box center [43, 25] width 46 height 20
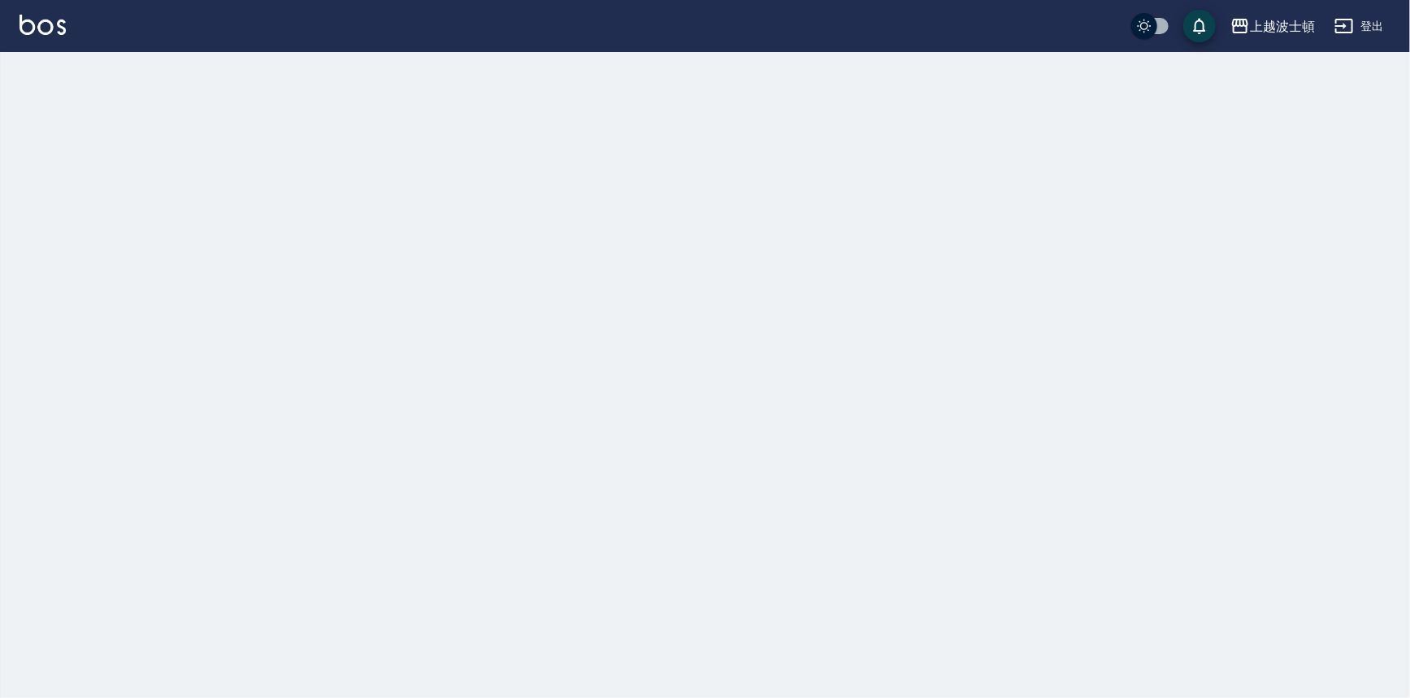
click at [57, 32] on img at bounding box center [43, 25] width 46 height 20
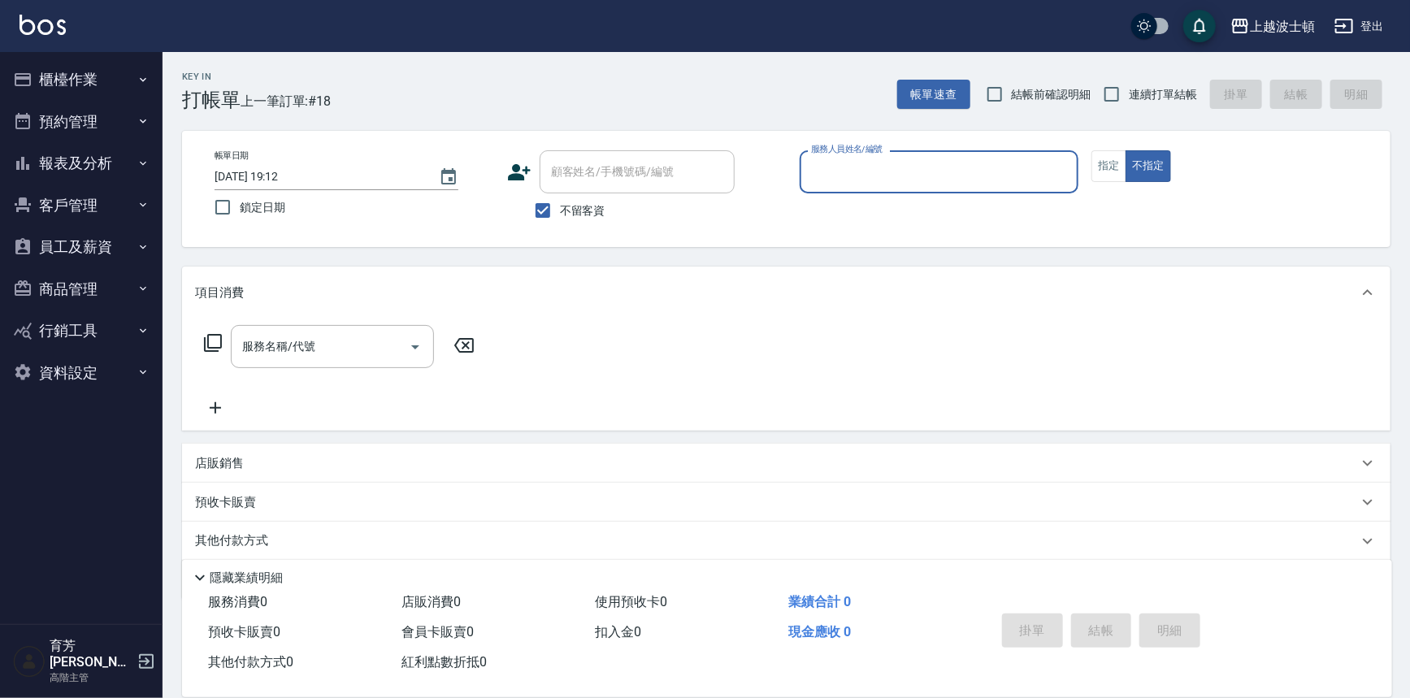
click at [123, 152] on button "報表及分析" at bounding box center [82, 163] width 150 height 42
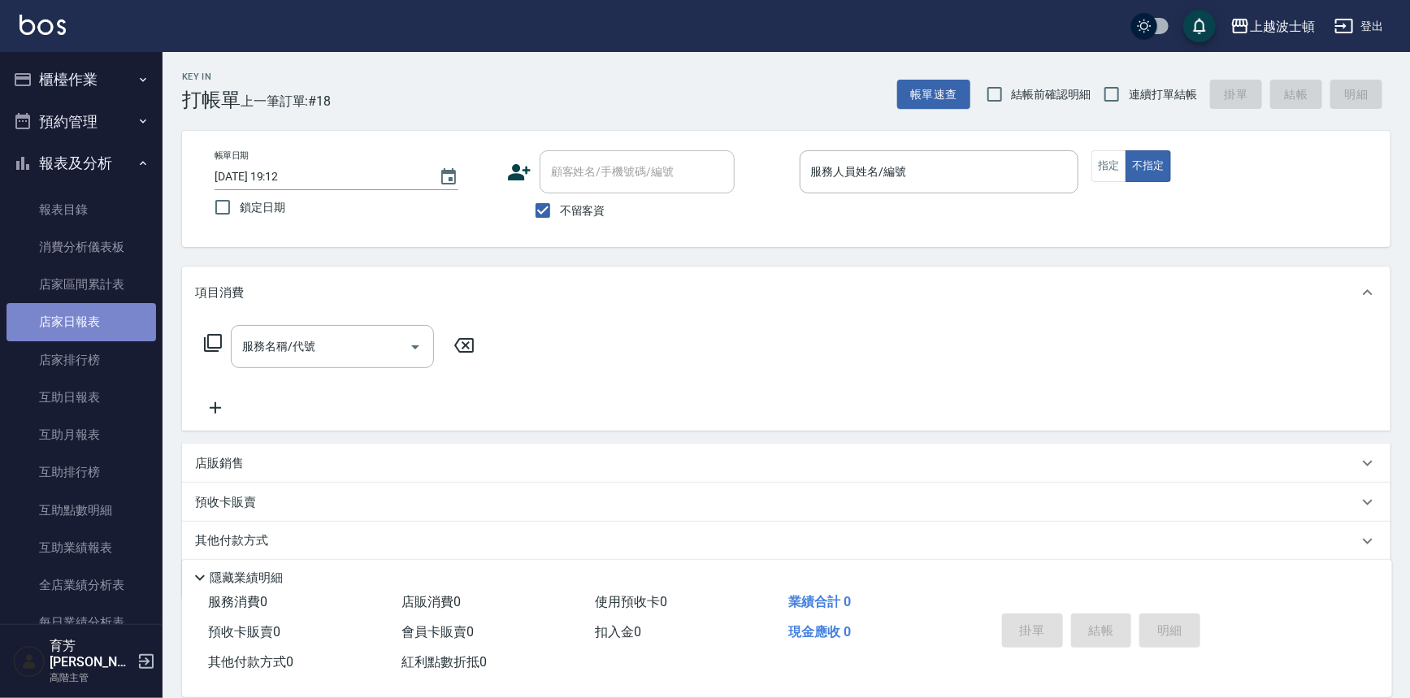
click at [97, 323] on link "店家日報表" at bounding box center [82, 321] width 150 height 37
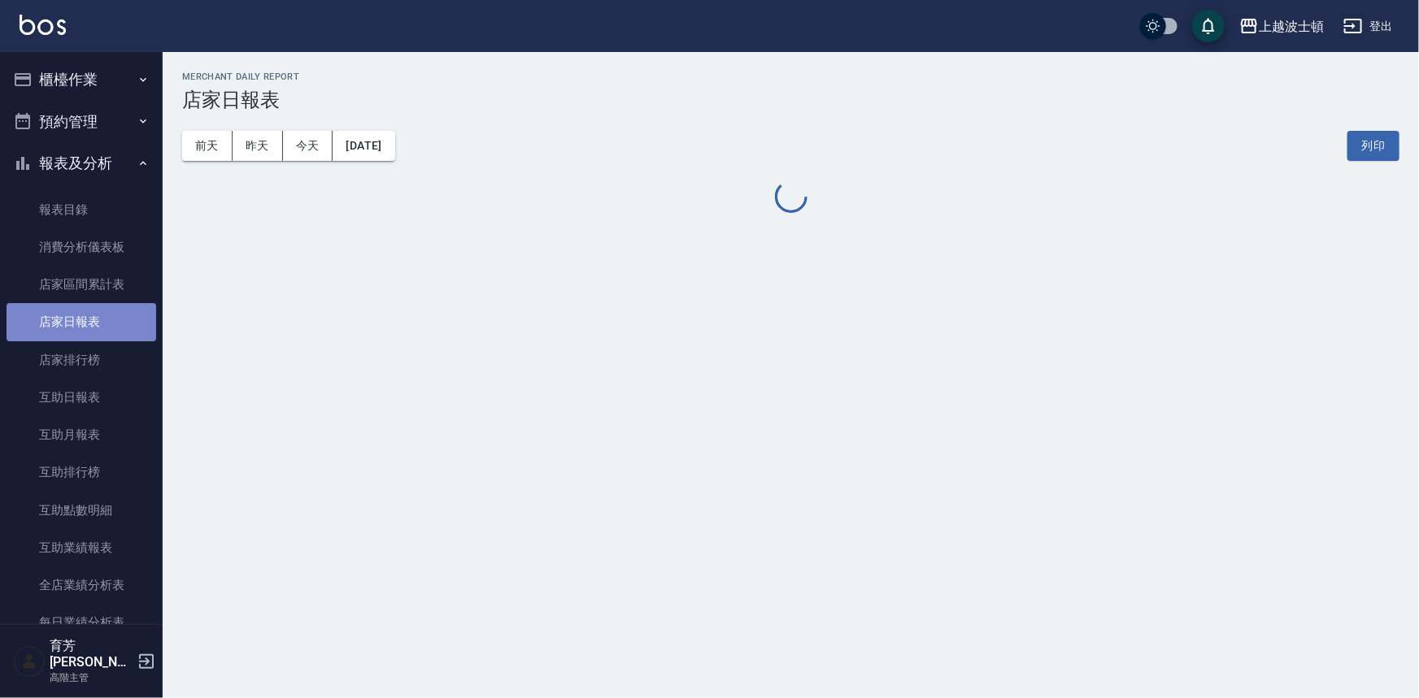
click at [98, 323] on link "店家日報表" at bounding box center [82, 321] width 150 height 37
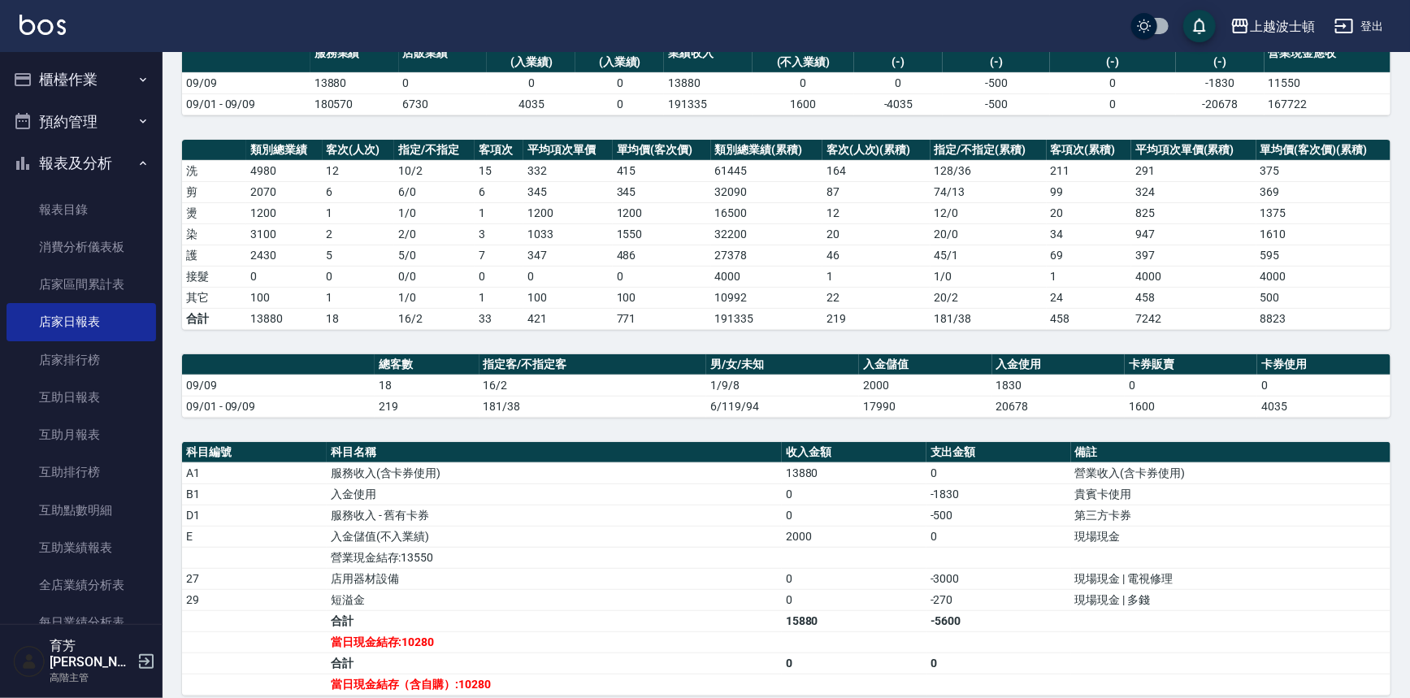
scroll to position [351, 0]
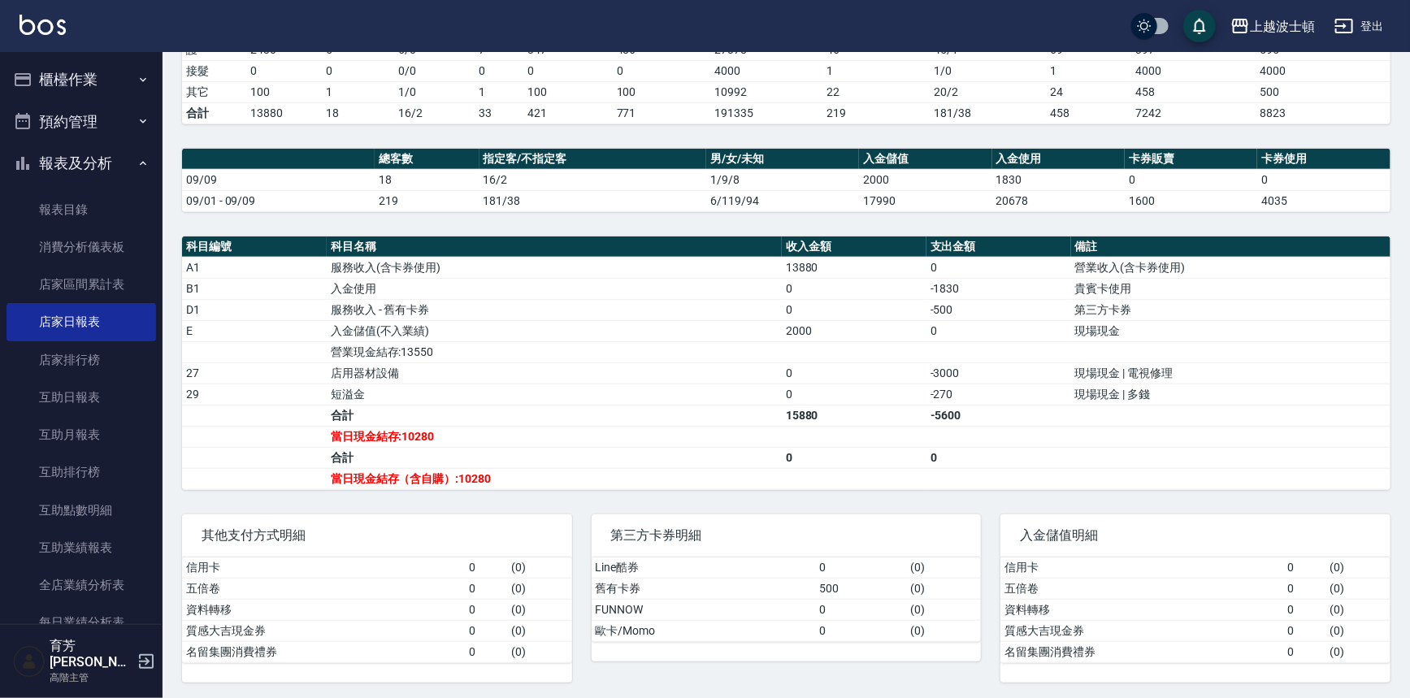
click at [64, 29] on img at bounding box center [43, 25] width 46 height 20
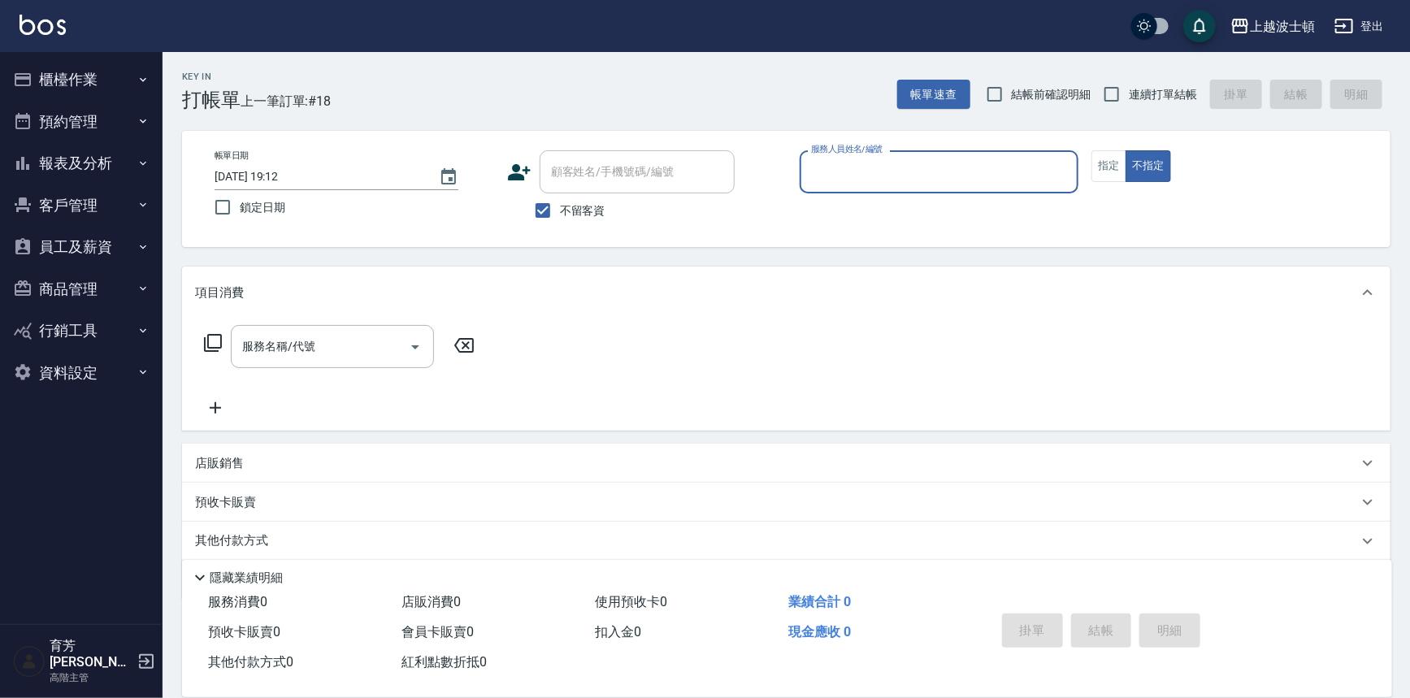
click at [122, 79] on button "櫃檯作業" at bounding box center [82, 80] width 150 height 42
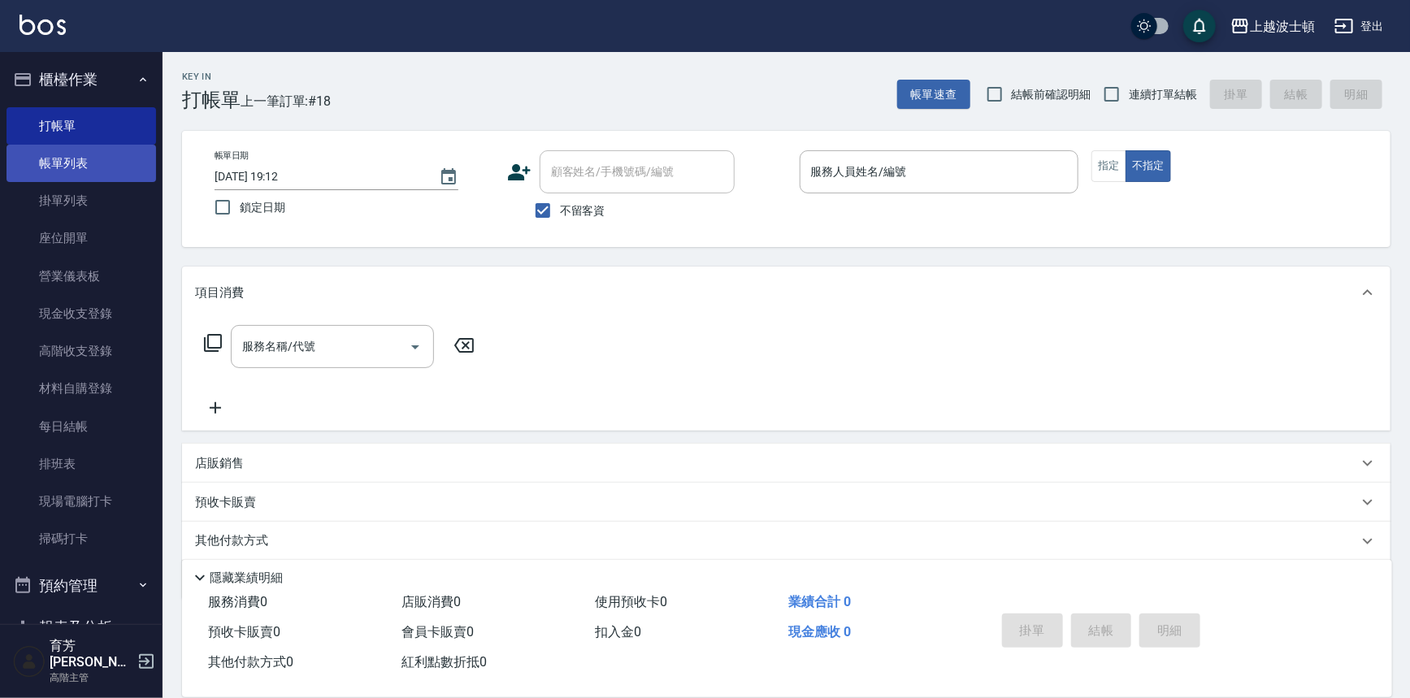
click at [98, 170] on link "帳單列表" at bounding box center [82, 163] width 150 height 37
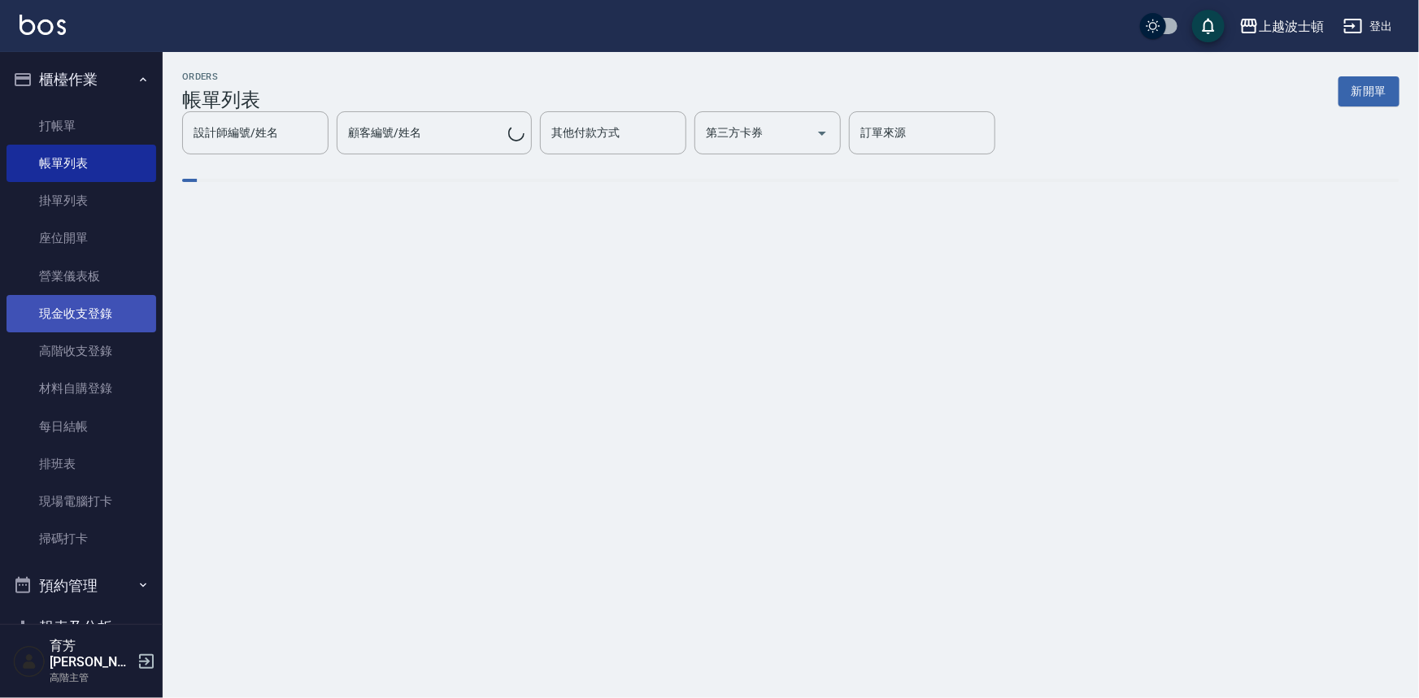
click at [111, 324] on link "現金收支登錄" at bounding box center [82, 313] width 150 height 37
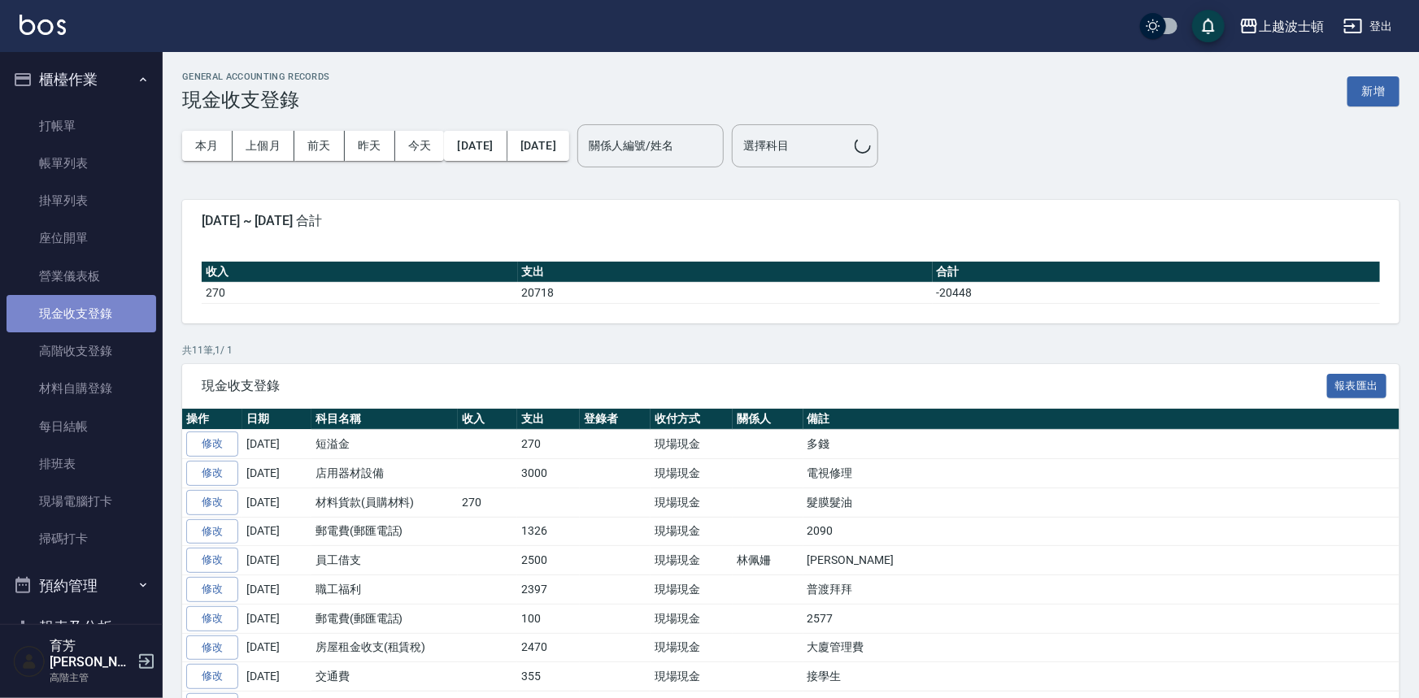
click at [109, 320] on link "現金收支登錄" at bounding box center [82, 313] width 150 height 37
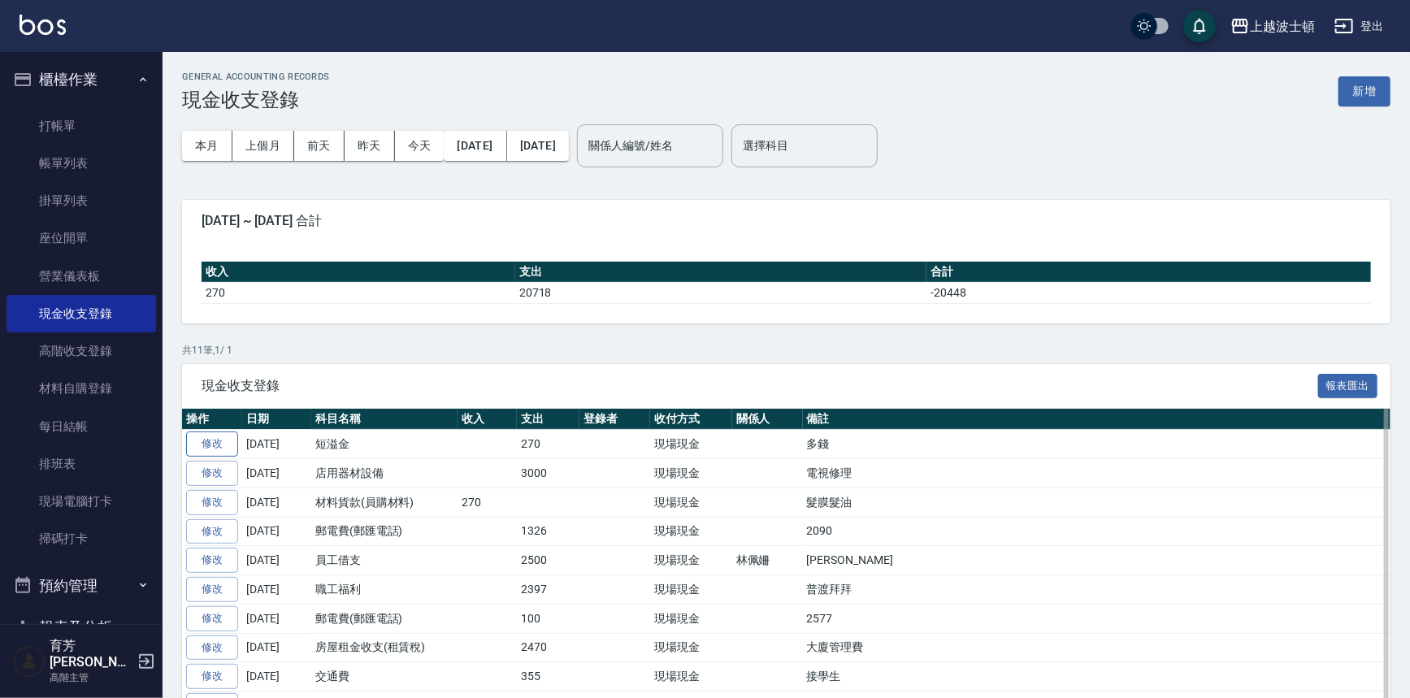
click at [231, 440] on link "修改" at bounding box center [212, 444] width 52 height 25
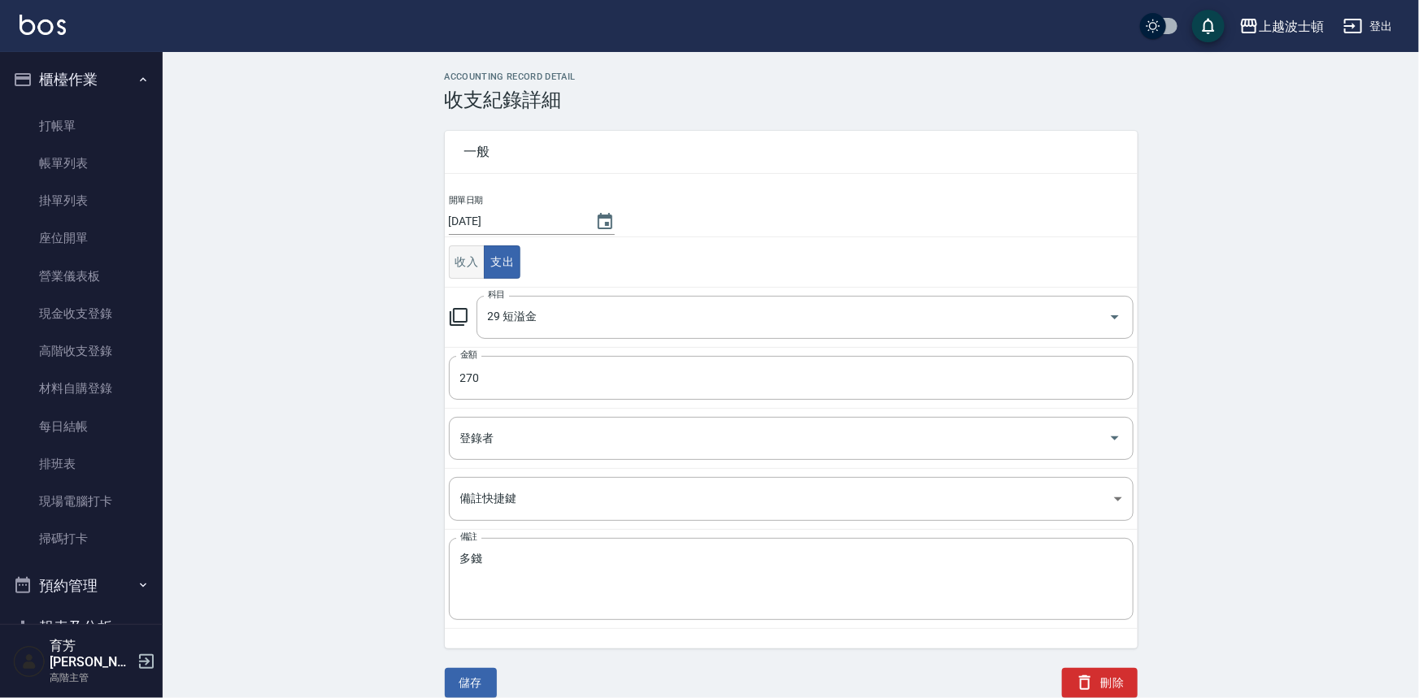
click at [468, 261] on button "收入" at bounding box center [467, 261] width 37 height 33
click at [578, 313] on input "科目" at bounding box center [793, 317] width 618 height 28
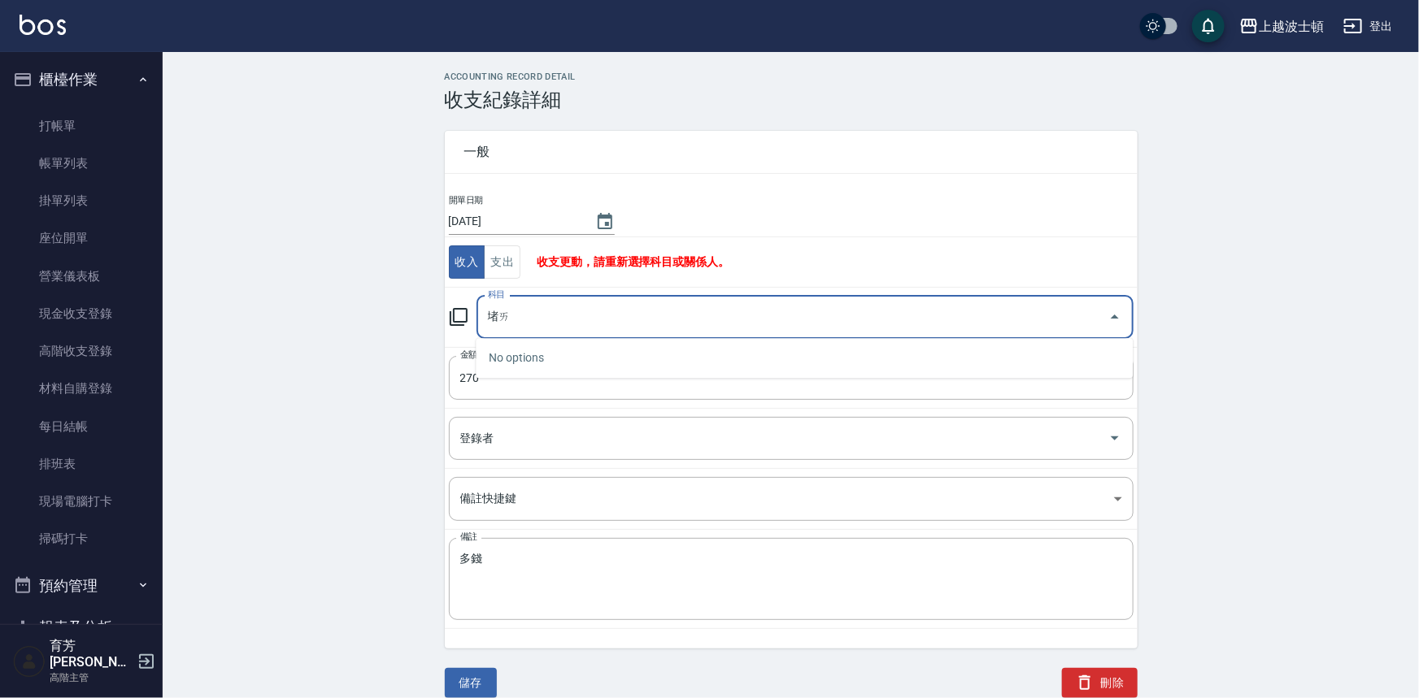
type input "堵"
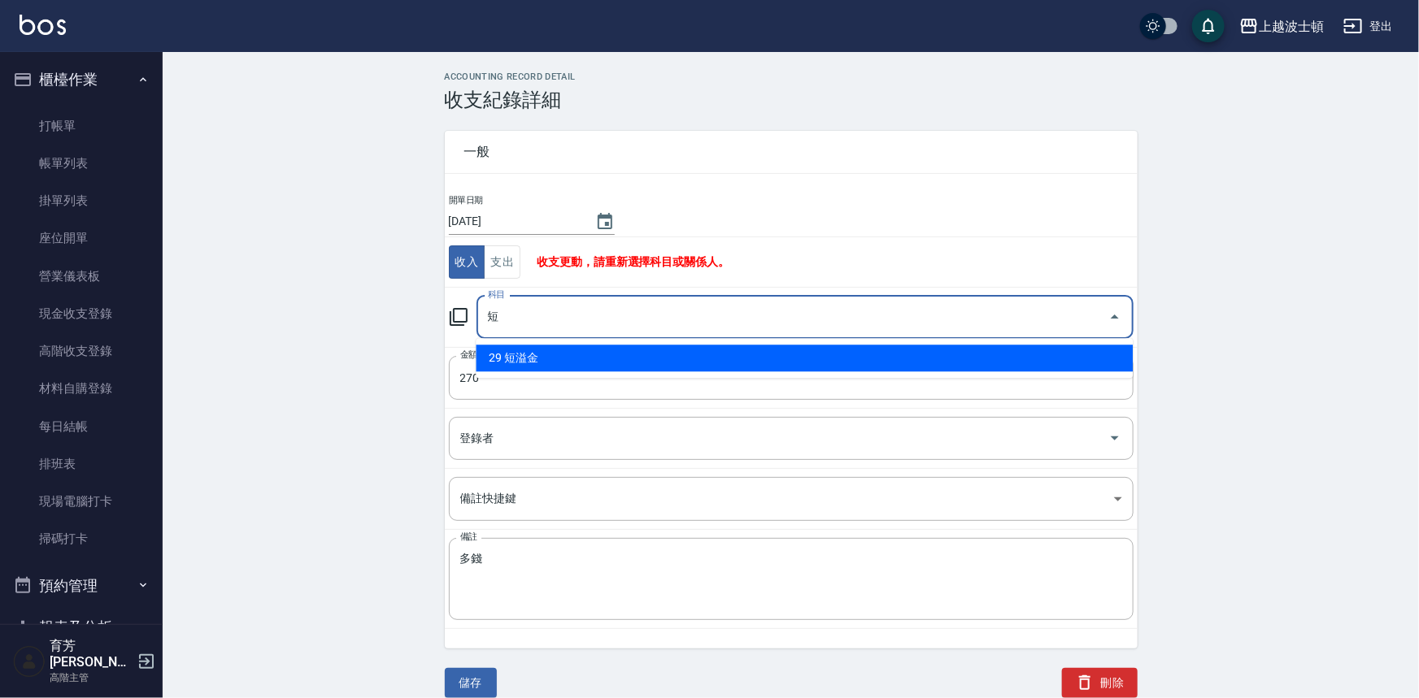
click at [528, 357] on li "29 短溢金" at bounding box center [804, 358] width 657 height 27
type input "29 短溢金"
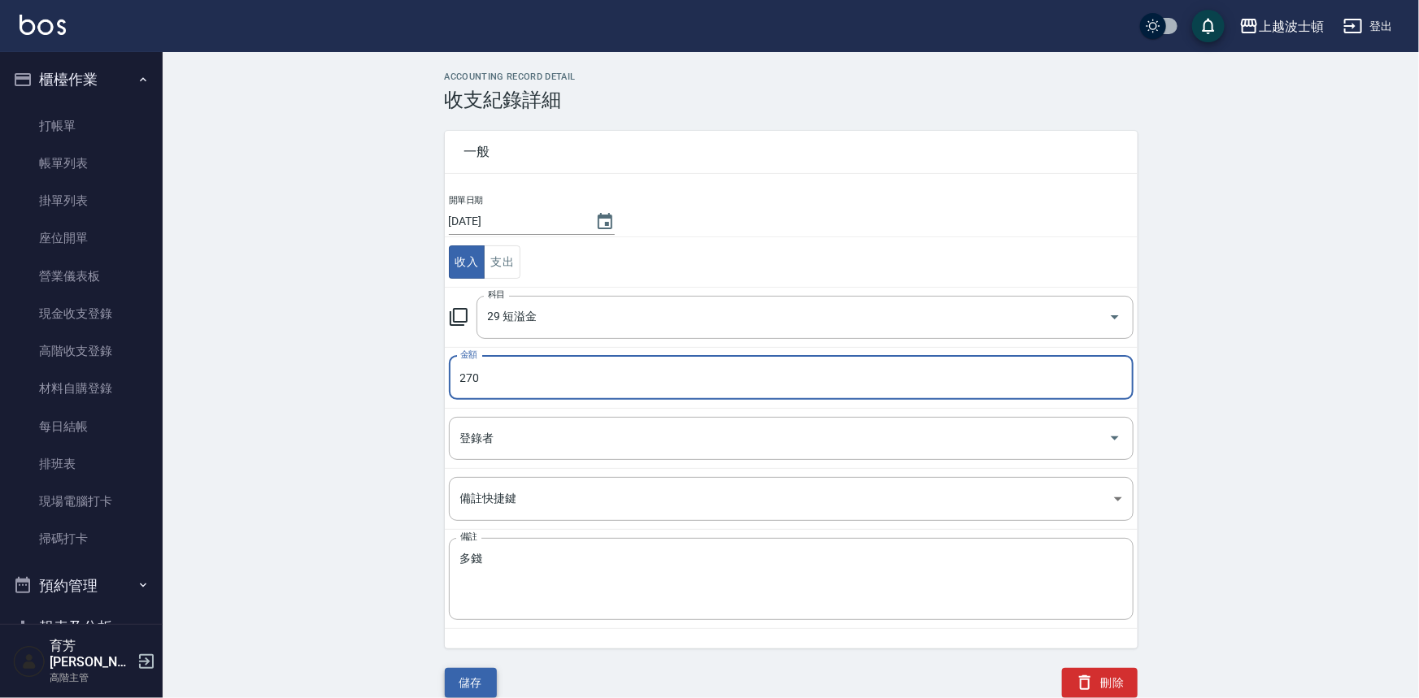
click at [469, 676] on button "儲存" at bounding box center [471, 683] width 52 height 30
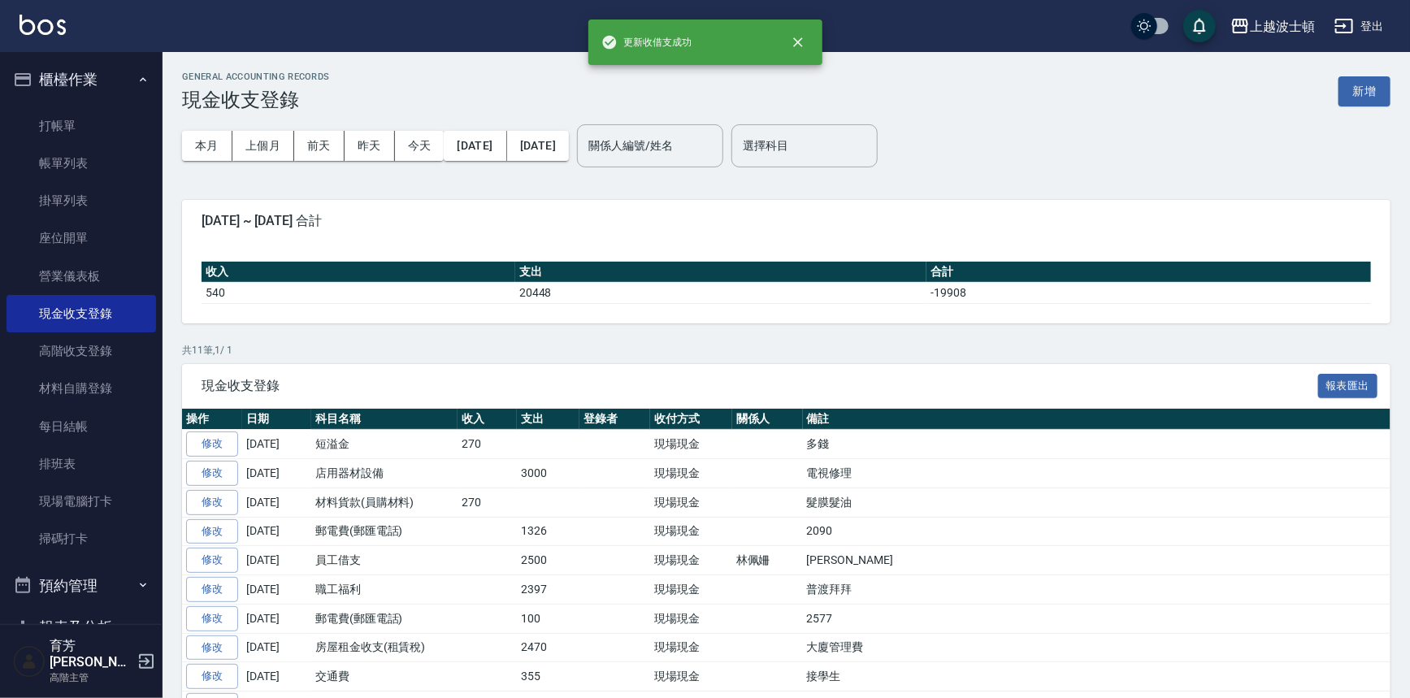
click at [48, 8] on div "上越波士頓 登出" at bounding box center [705, 26] width 1410 height 52
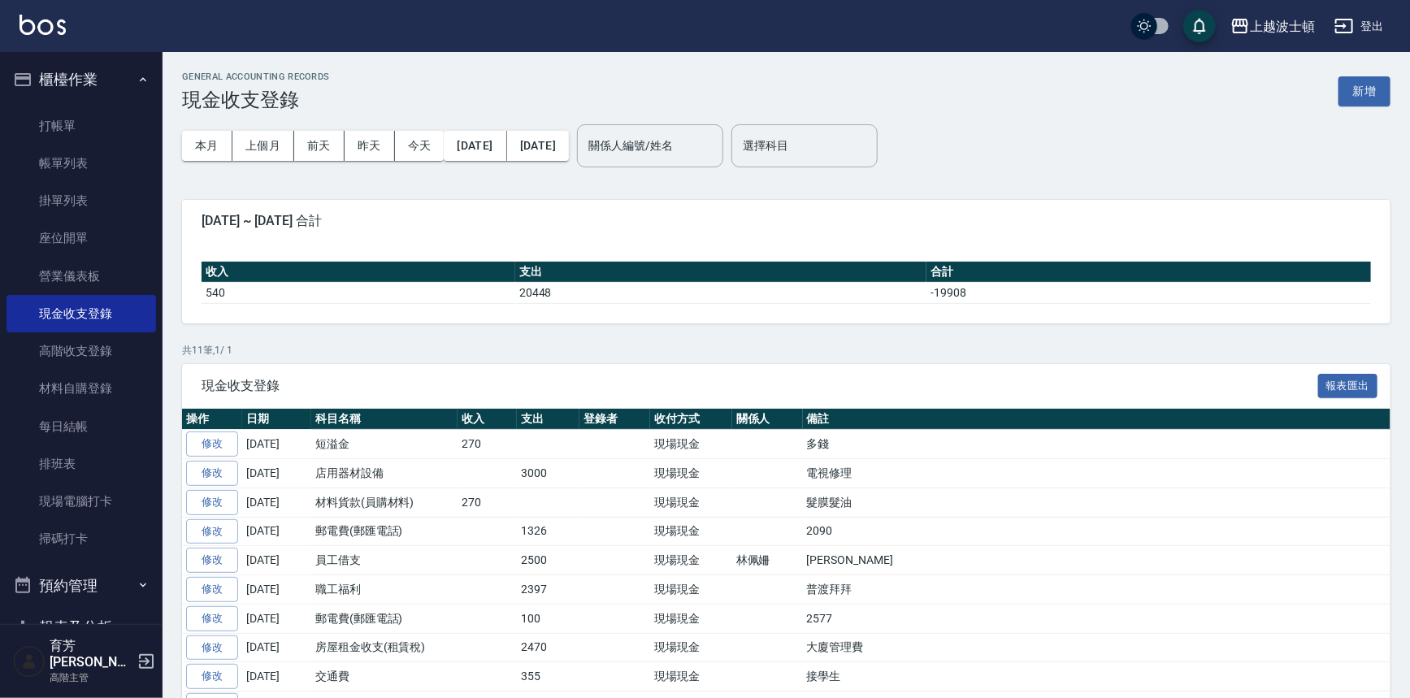
click at [49, 11] on div "上越波士頓 登出" at bounding box center [705, 26] width 1410 height 52
click at [49, 15] on img at bounding box center [43, 25] width 46 height 20
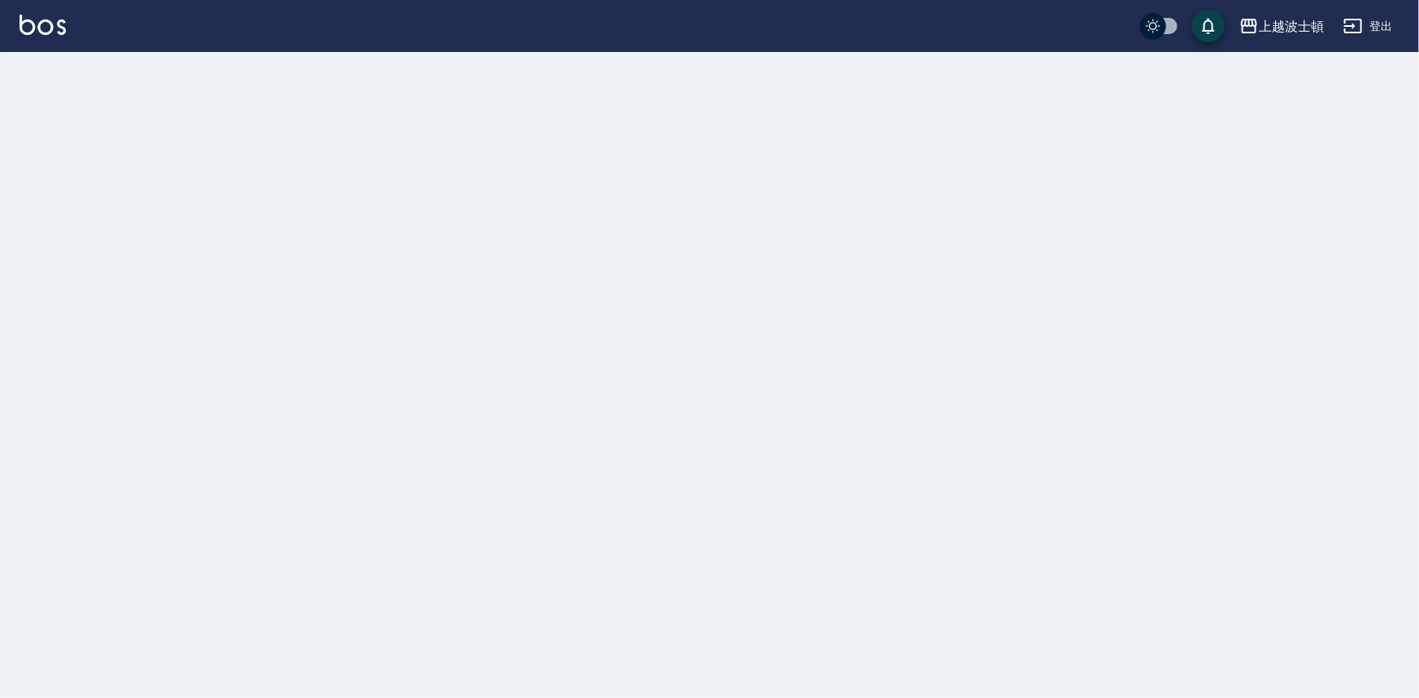
click at [49, 15] on img at bounding box center [43, 25] width 46 height 20
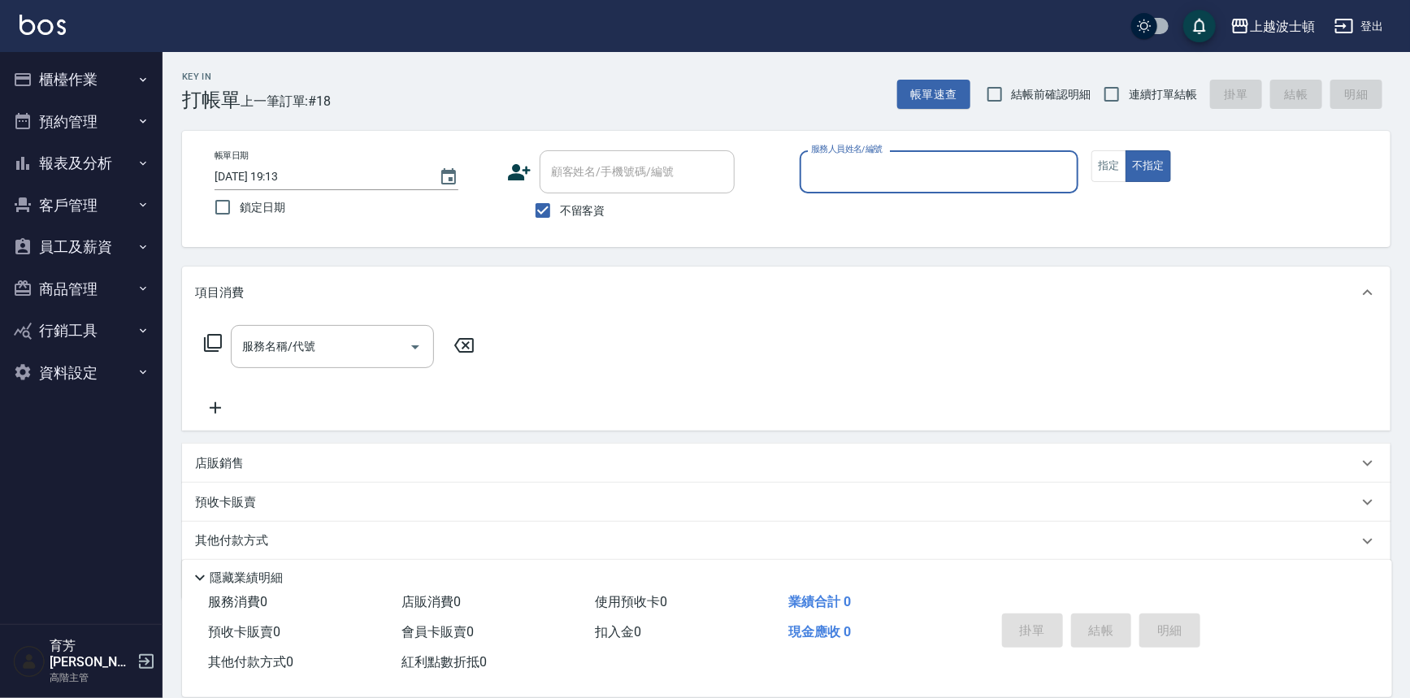
click at [102, 167] on button "報表及分析" at bounding box center [82, 163] width 150 height 42
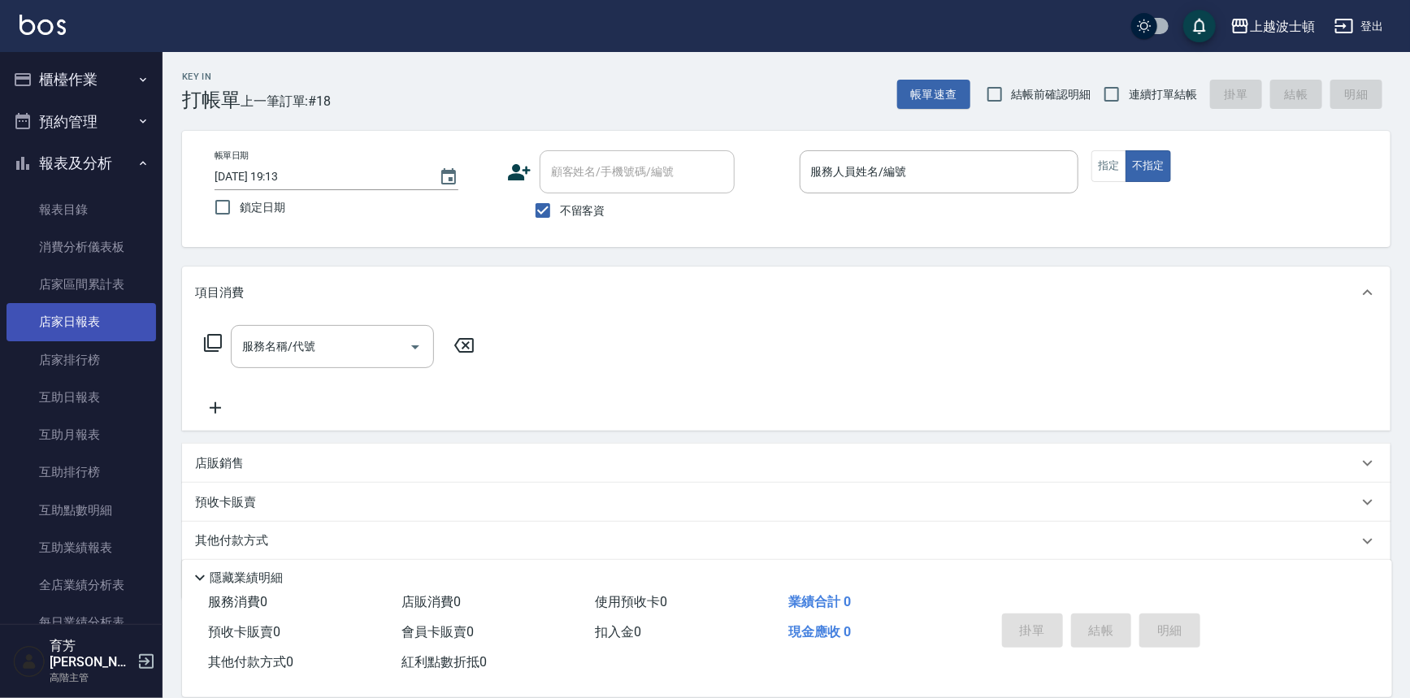
click at [90, 317] on link "店家日報表" at bounding box center [82, 321] width 150 height 37
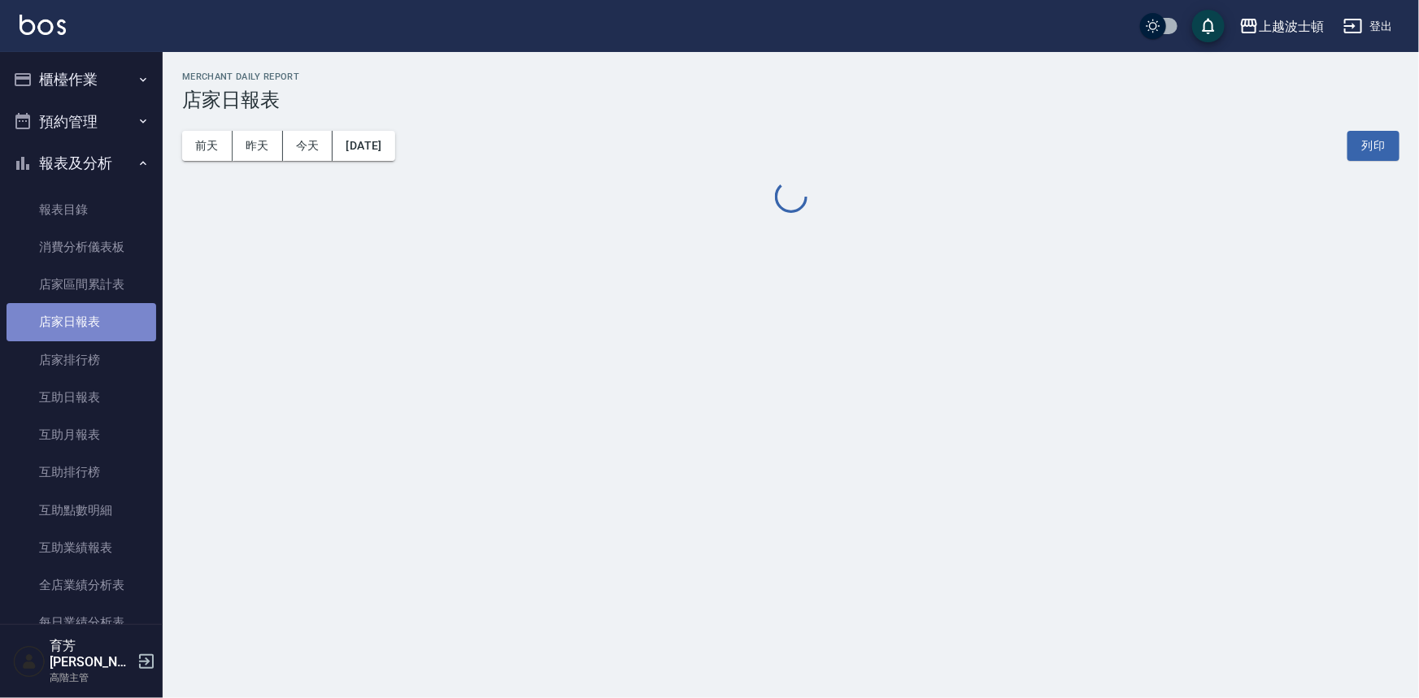
click at [90, 317] on link "店家日報表" at bounding box center [82, 321] width 150 height 37
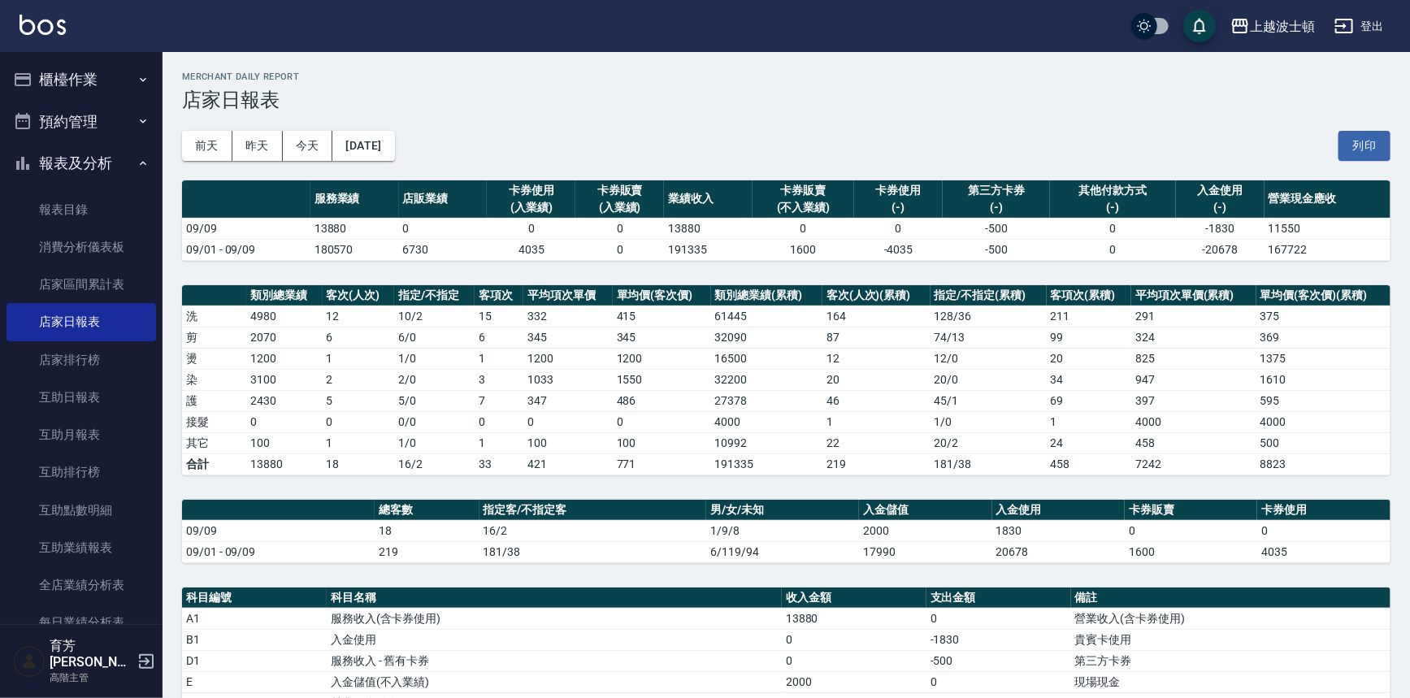
scroll to position [351, 0]
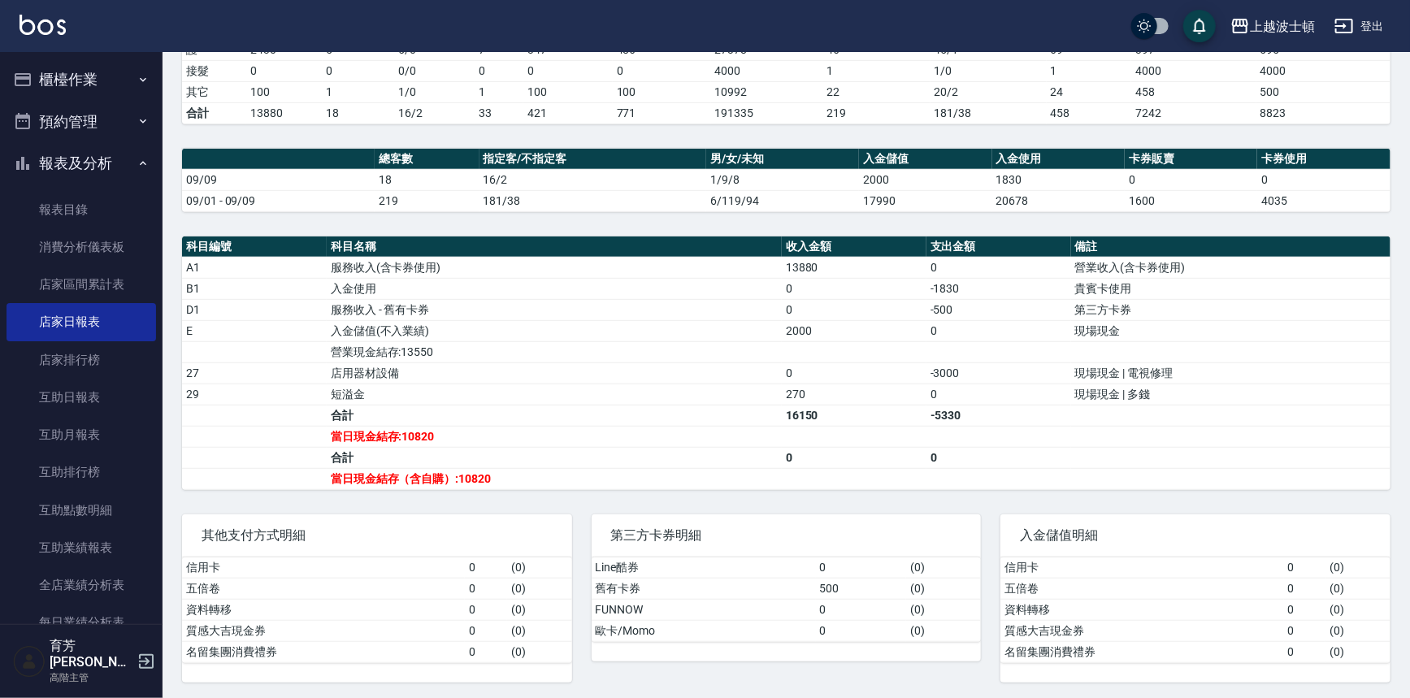
drag, startPoint x: 67, startPoint y: 155, endPoint x: 66, endPoint y: 175, distance: 19.6
click at [68, 154] on button "報表及分析" at bounding box center [82, 163] width 150 height 42
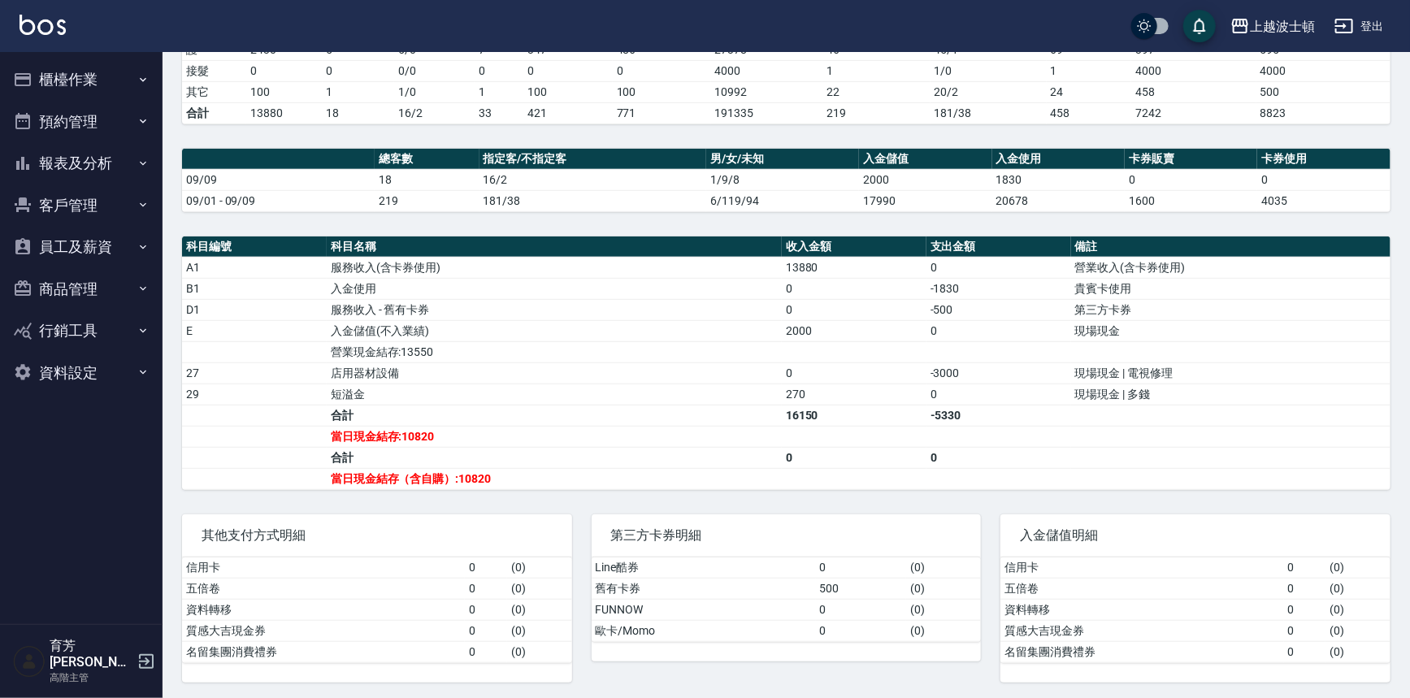
click at [73, 154] on button "報表及分析" at bounding box center [82, 163] width 150 height 42
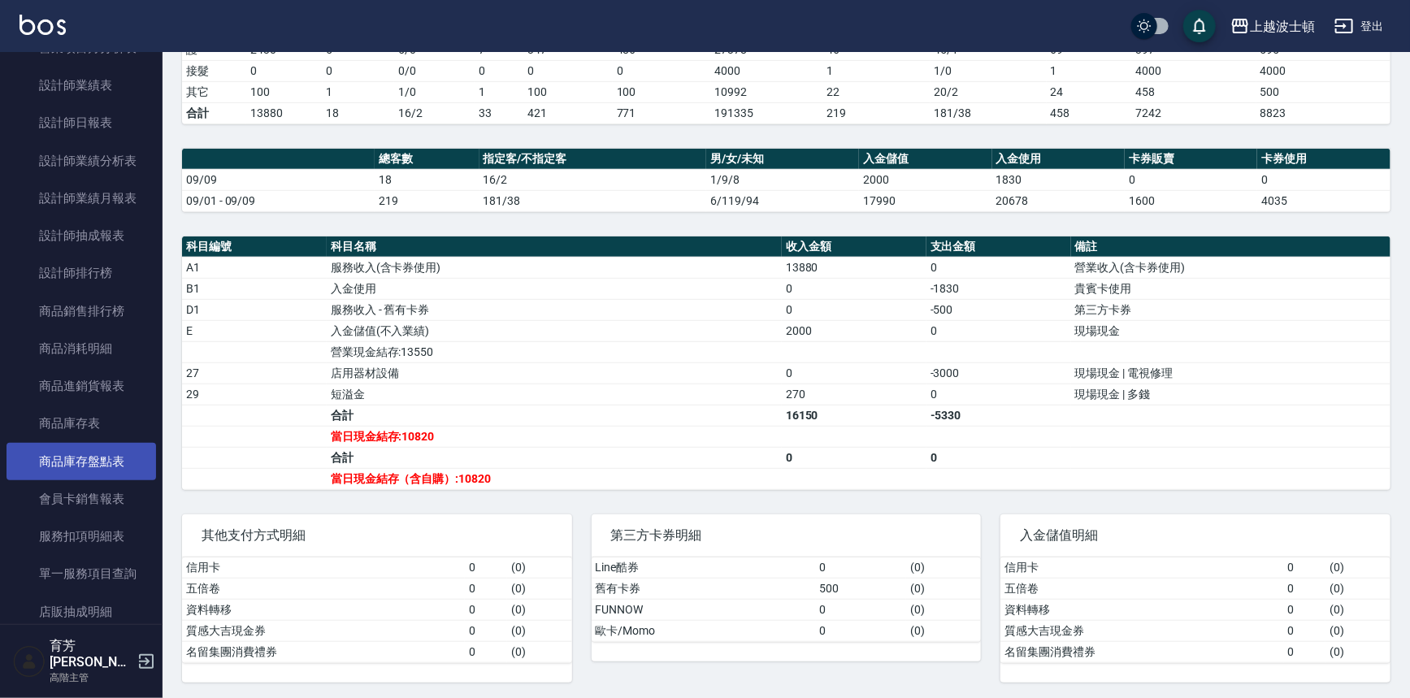
scroll to position [665, 0]
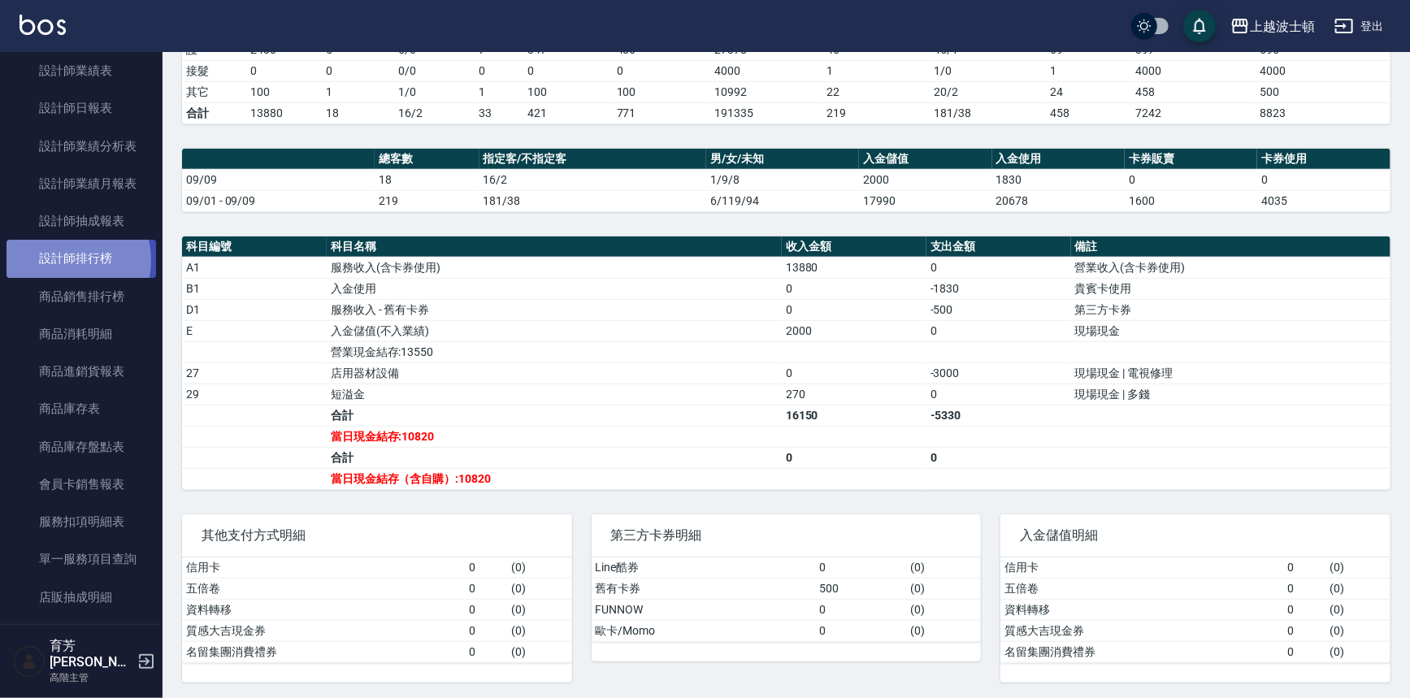
click at [68, 260] on link "設計師排行榜" at bounding box center [82, 258] width 150 height 37
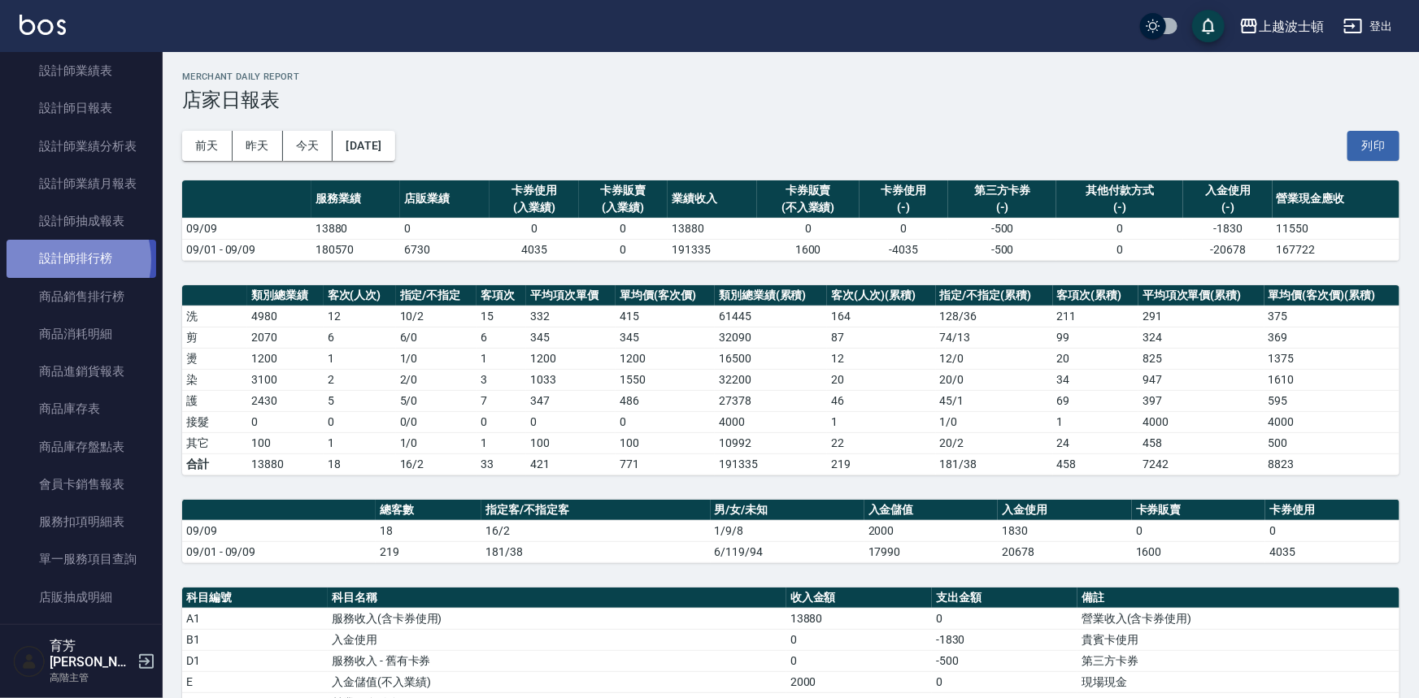
click at [68, 260] on link "設計師排行榜" at bounding box center [82, 258] width 150 height 37
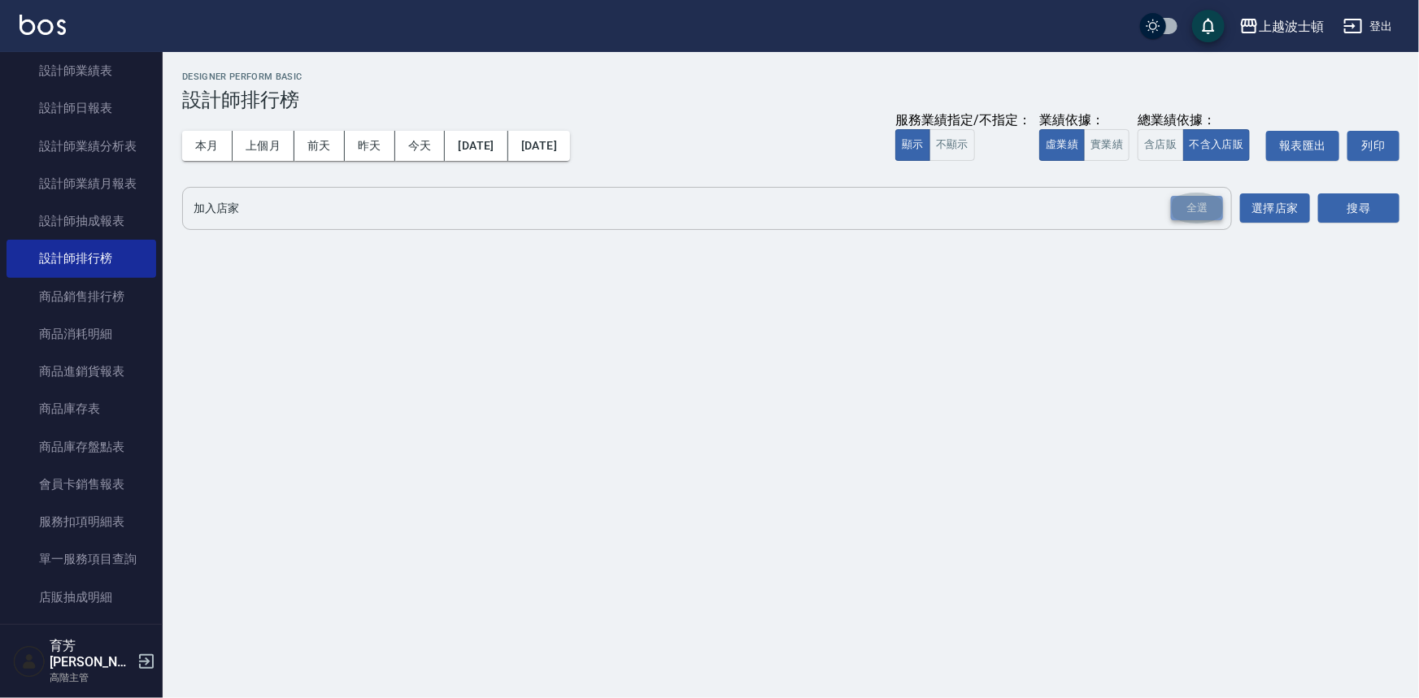
click at [1205, 204] on div "全選" at bounding box center [1197, 208] width 52 height 25
click at [1388, 211] on button "搜尋" at bounding box center [1358, 209] width 81 height 30
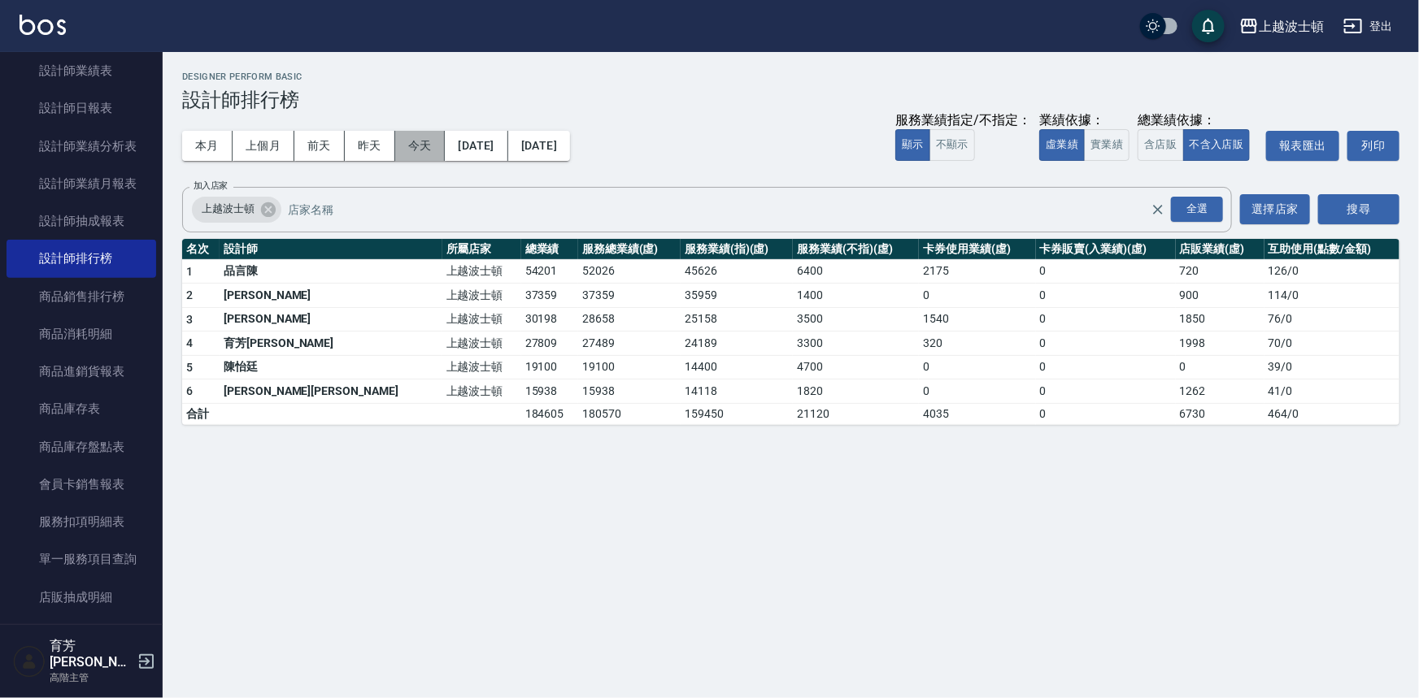
click at [414, 146] on button "今天" at bounding box center [420, 146] width 50 height 30
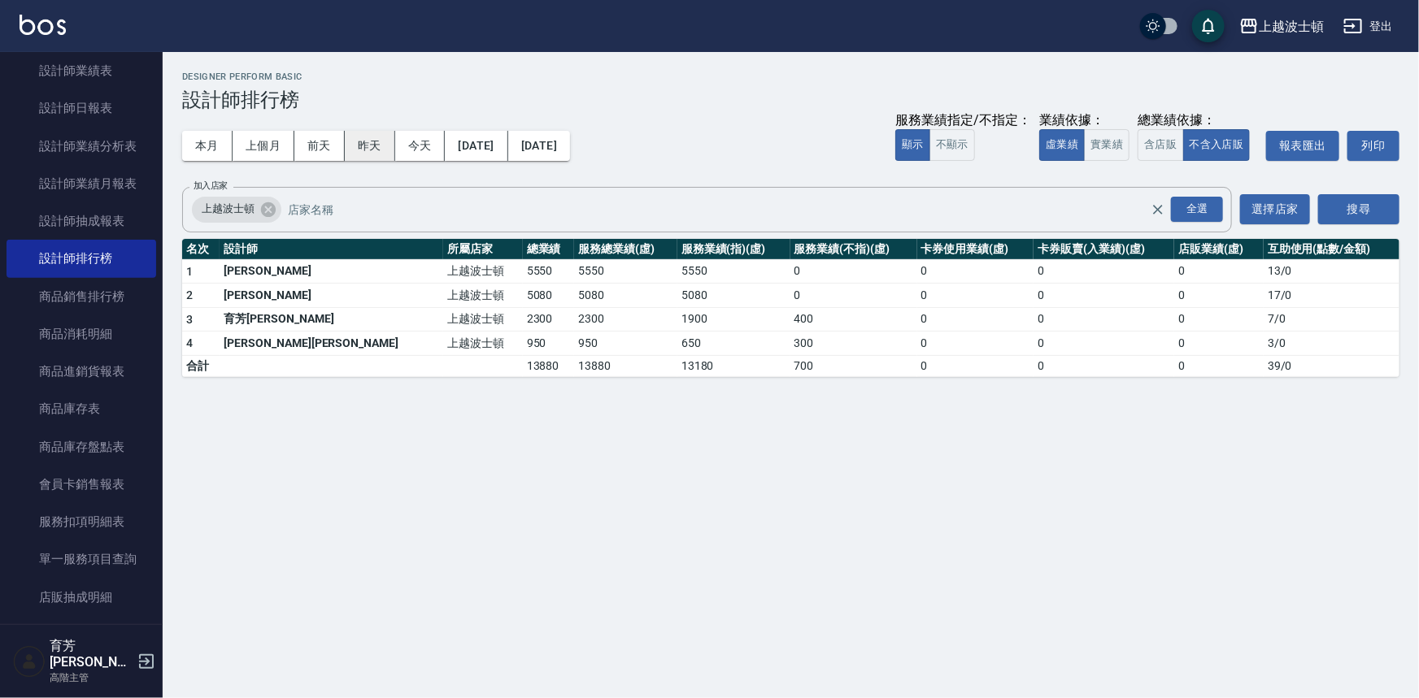
click at [373, 146] on button "昨天" at bounding box center [370, 146] width 50 height 30
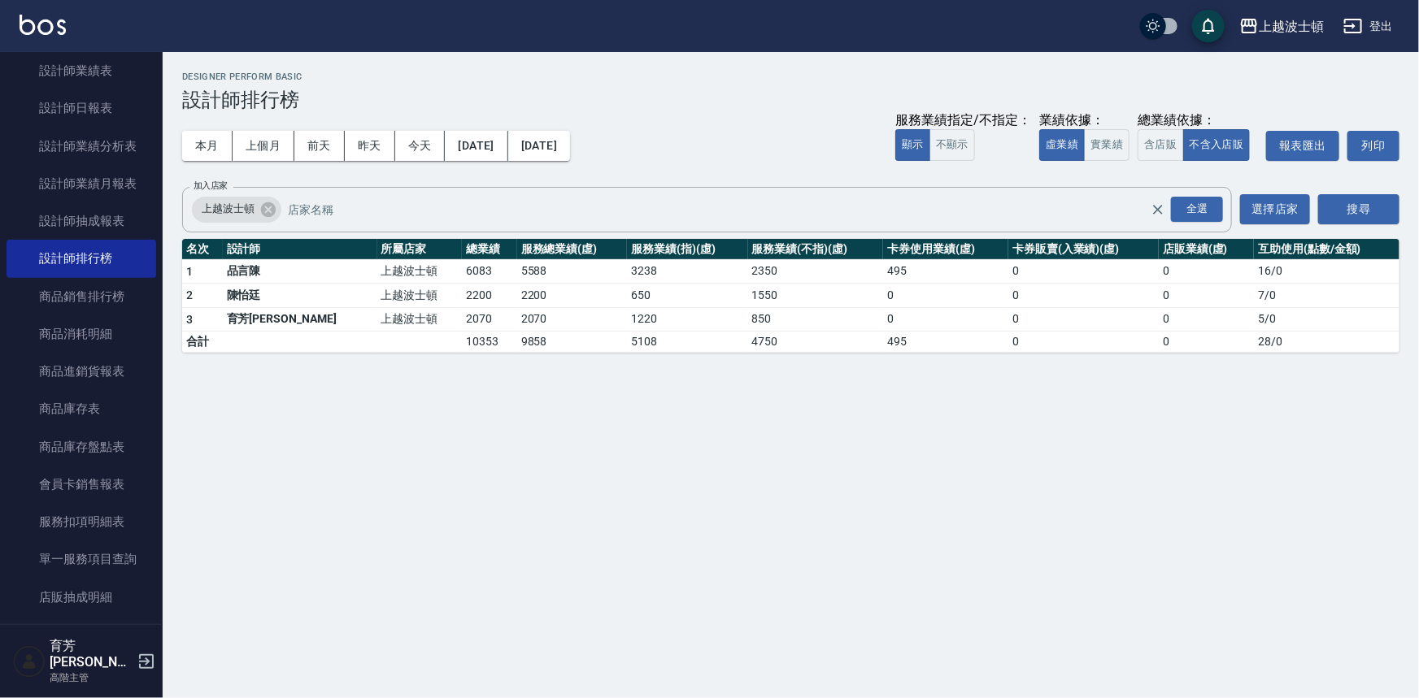
click at [58, 25] on img at bounding box center [43, 25] width 46 height 20
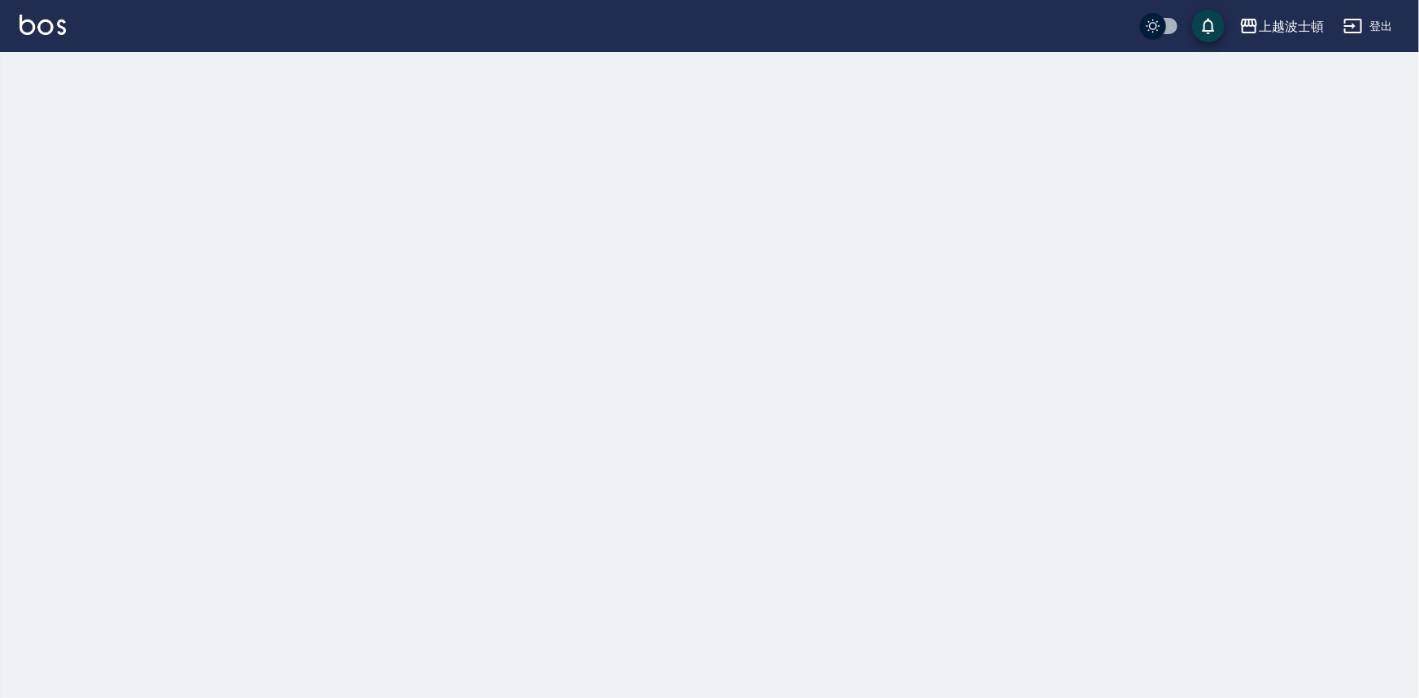
click at [58, 25] on img at bounding box center [43, 25] width 46 height 20
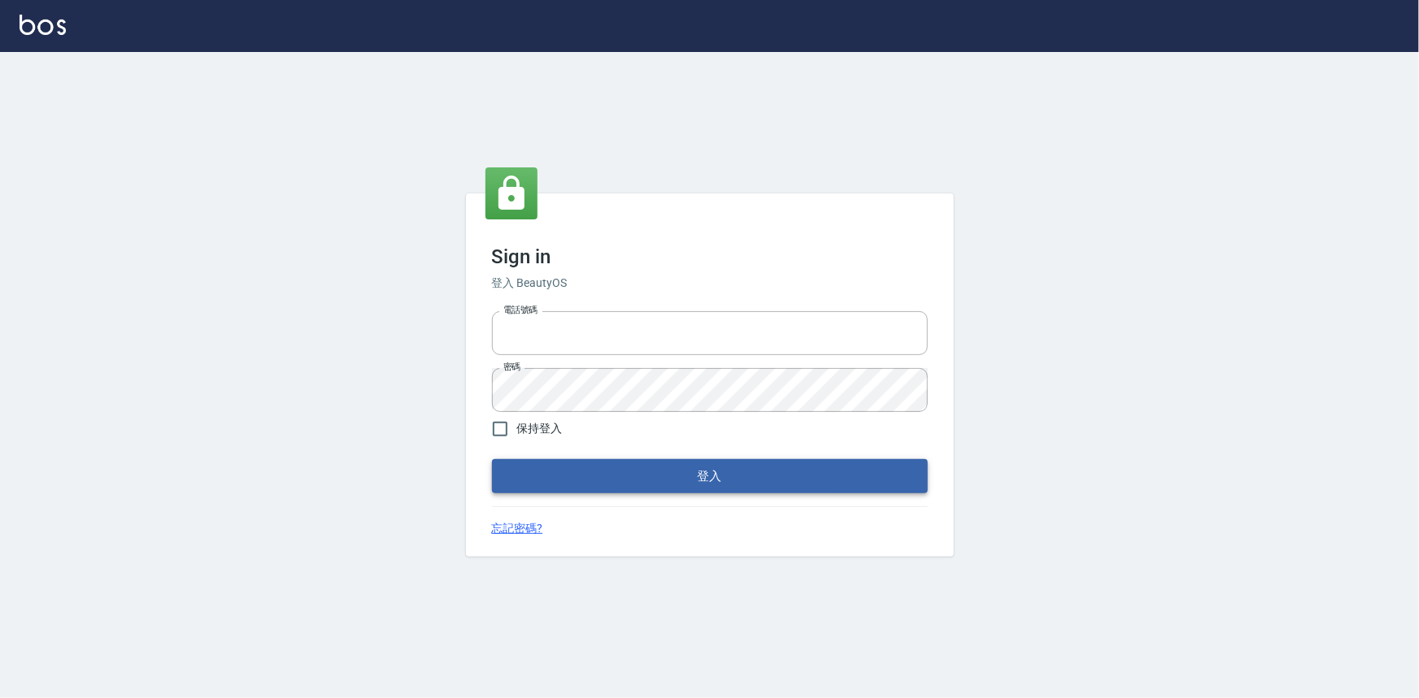
type input "0922670776"
click at [751, 468] on button "登入" at bounding box center [710, 476] width 436 height 34
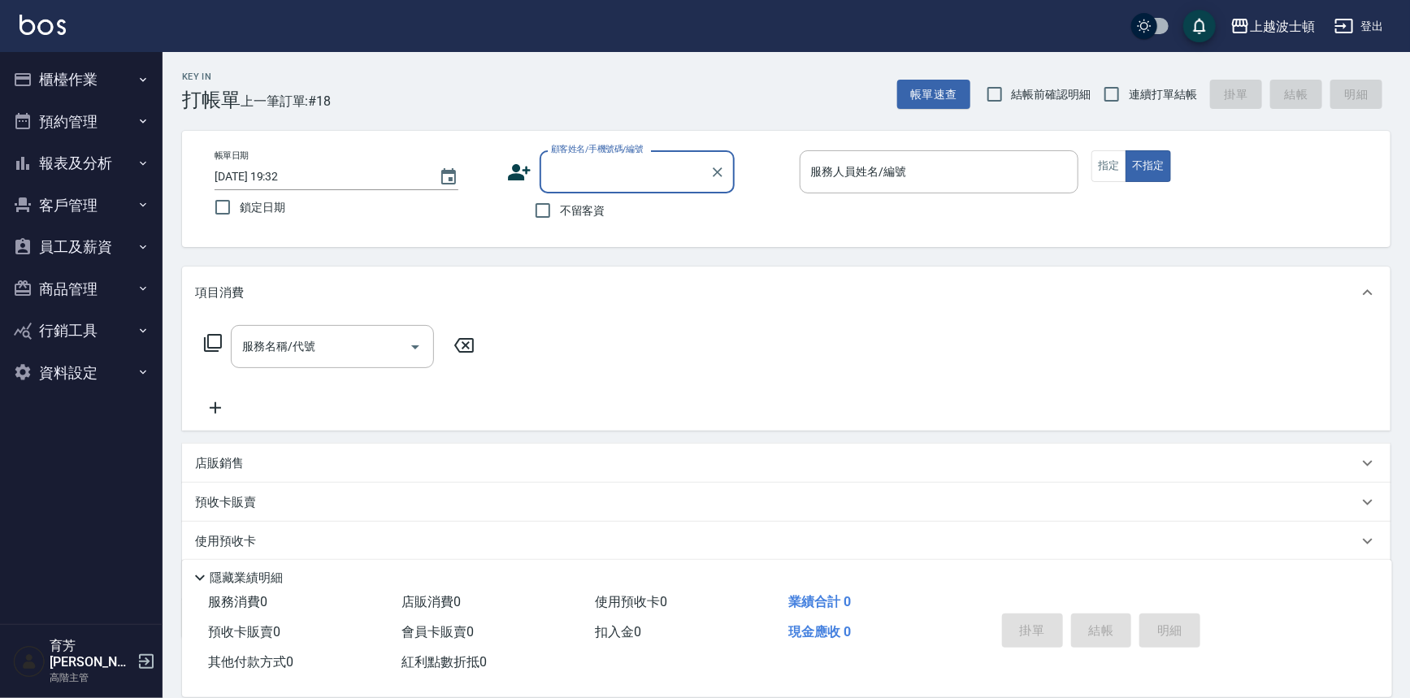
click at [90, 160] on button "報表及分析" at bounding box center [82, 163] width 150 height 42
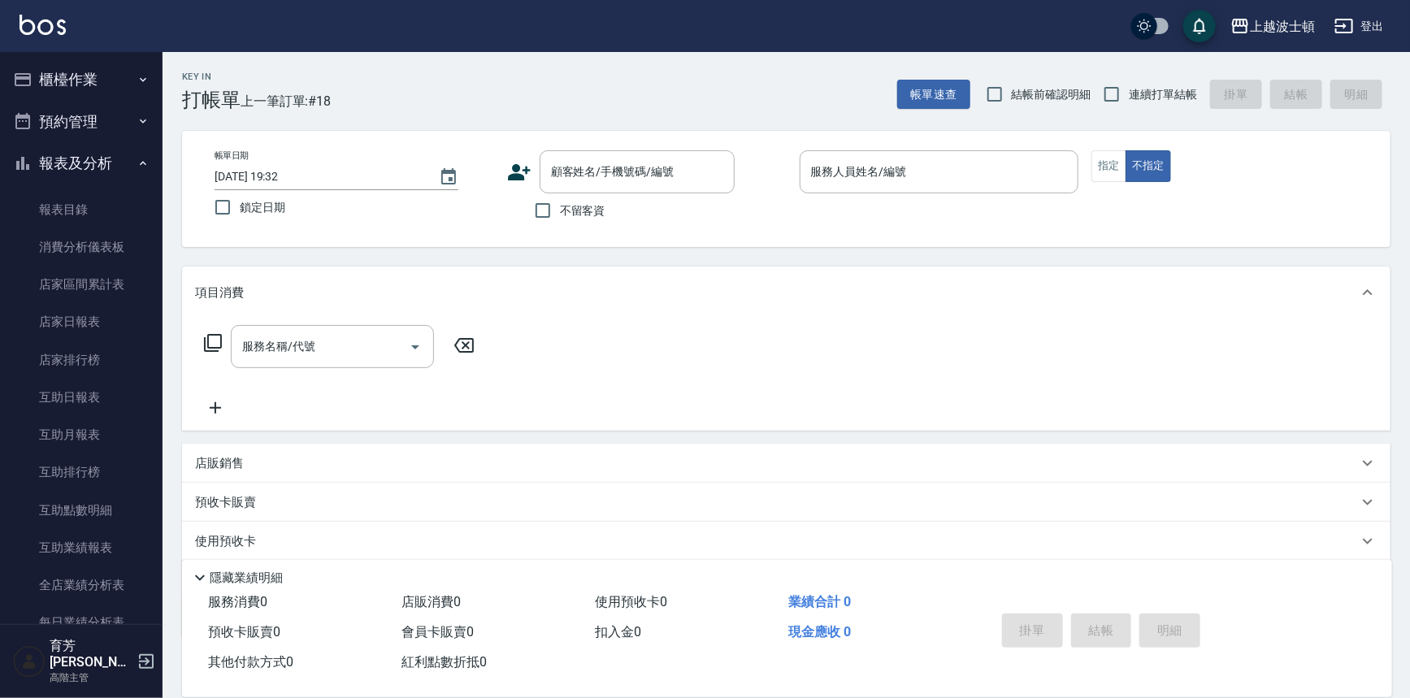
click at [97, 178] on button "報表及分析" at bounding box center [82, 163] width 150 height 42
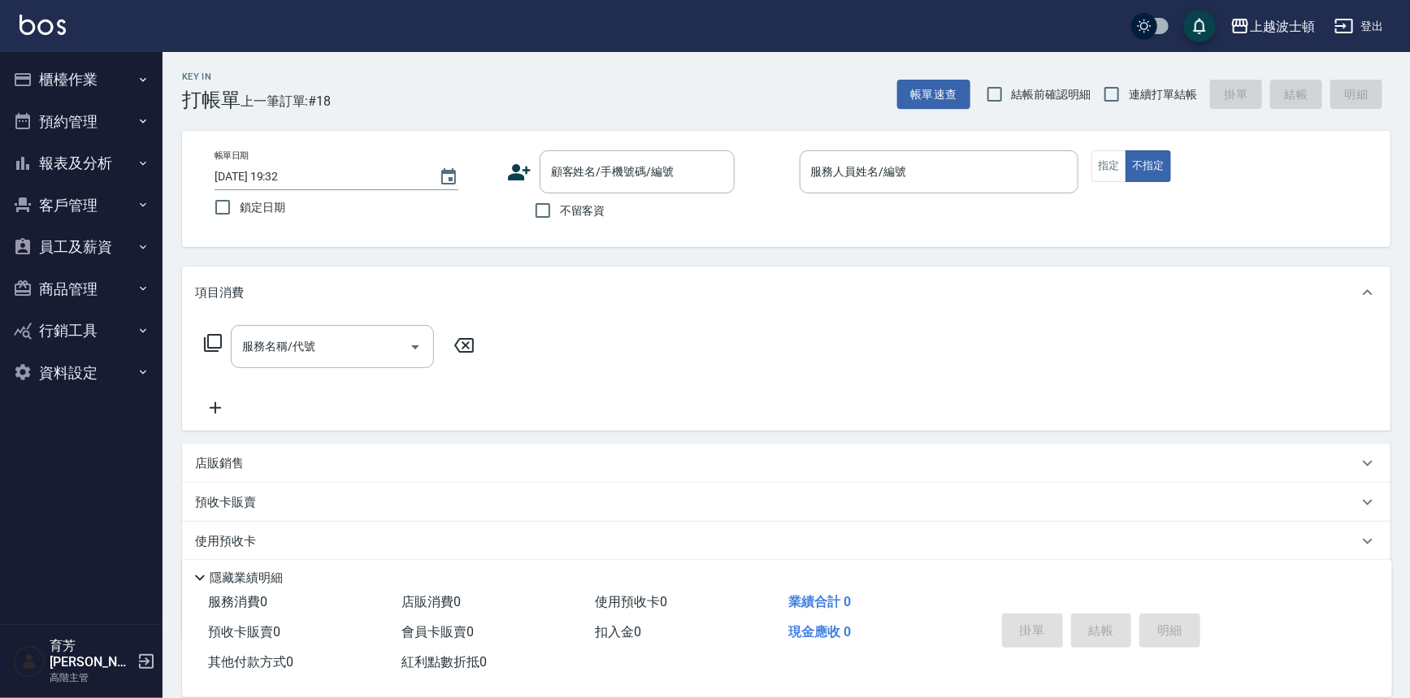
click at [79, 218] on button "客戶管理" at bounding box center [82, 206] width 150 height 42
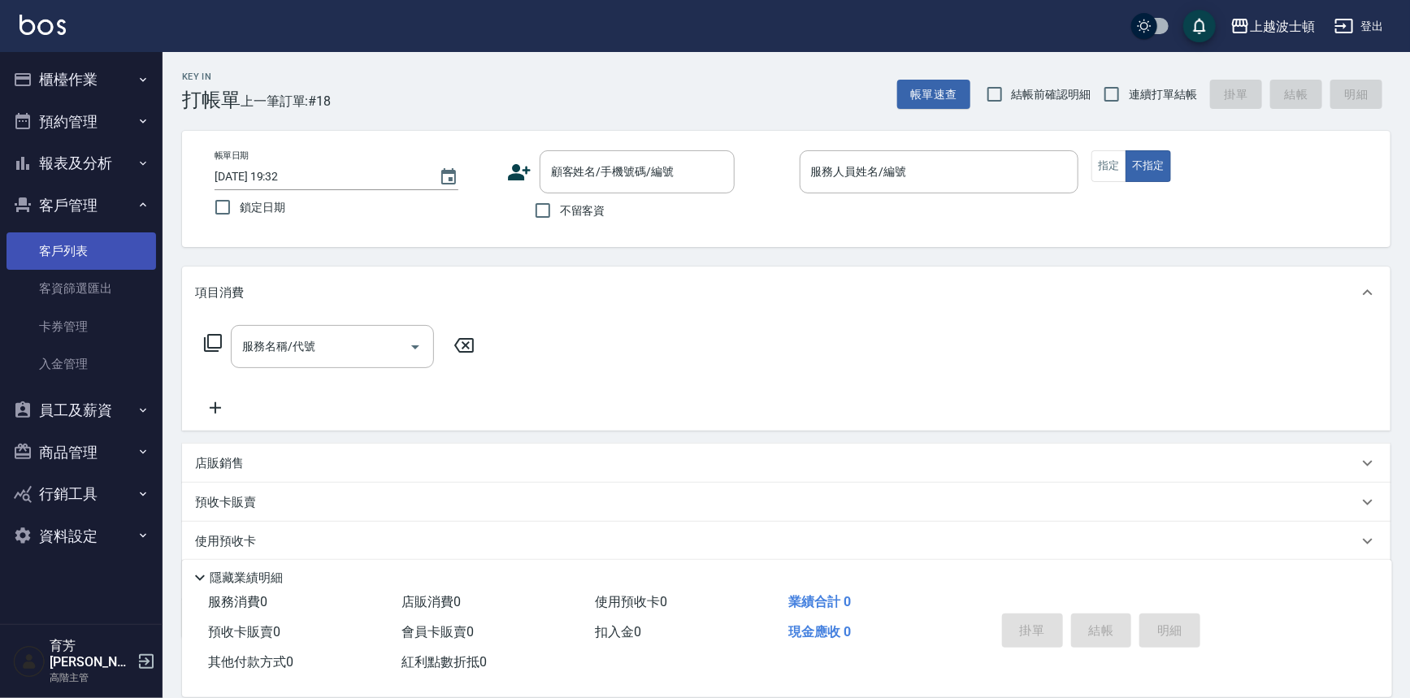
click at [98, 243] on link "客戶列表" at bounding box center [82, 250] width 150 height 37
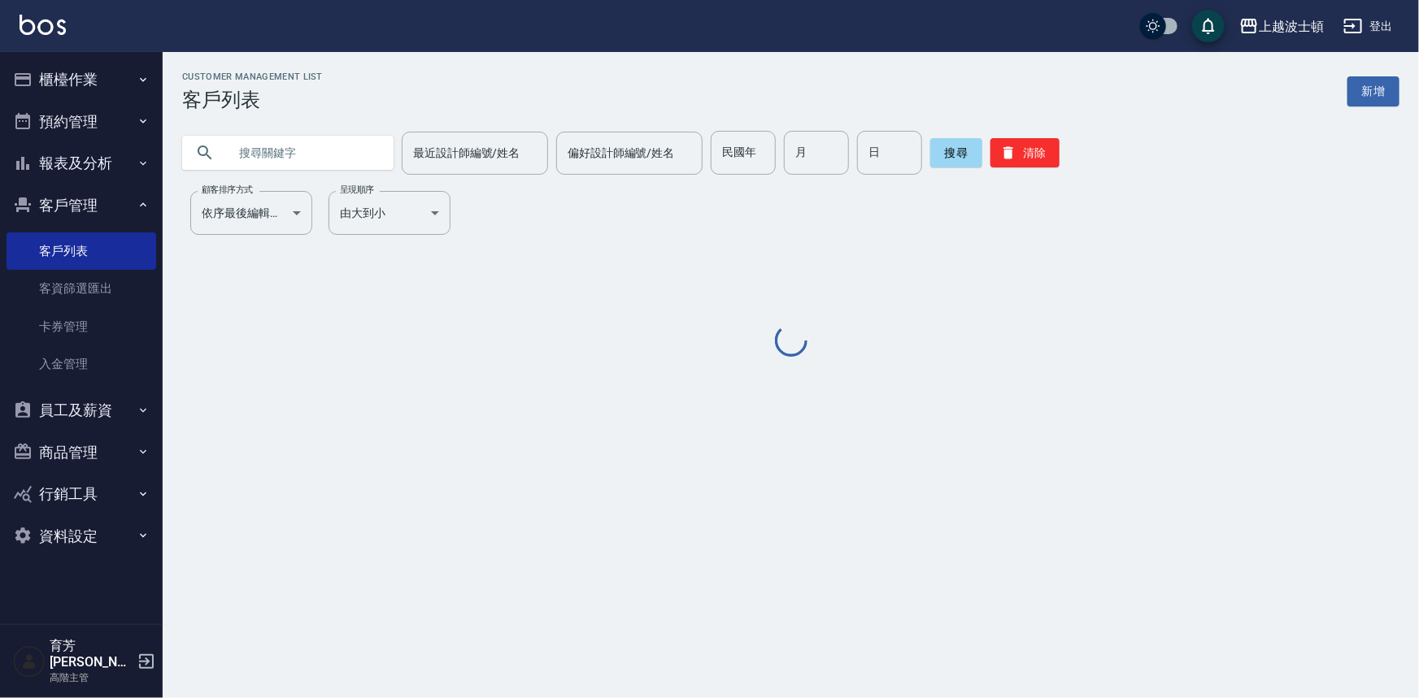
click at [297, 154] on input "text" at bounding box center [304, 153] width 153 height 44
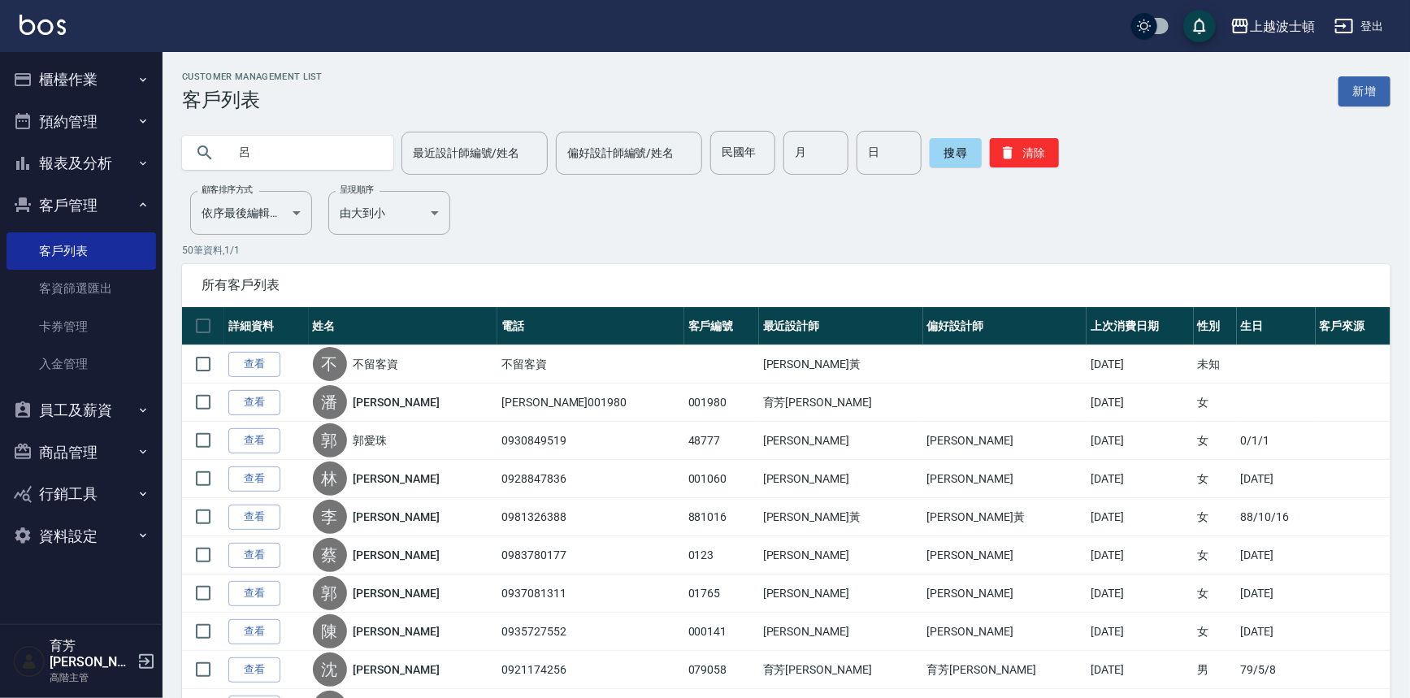
type input "呂"
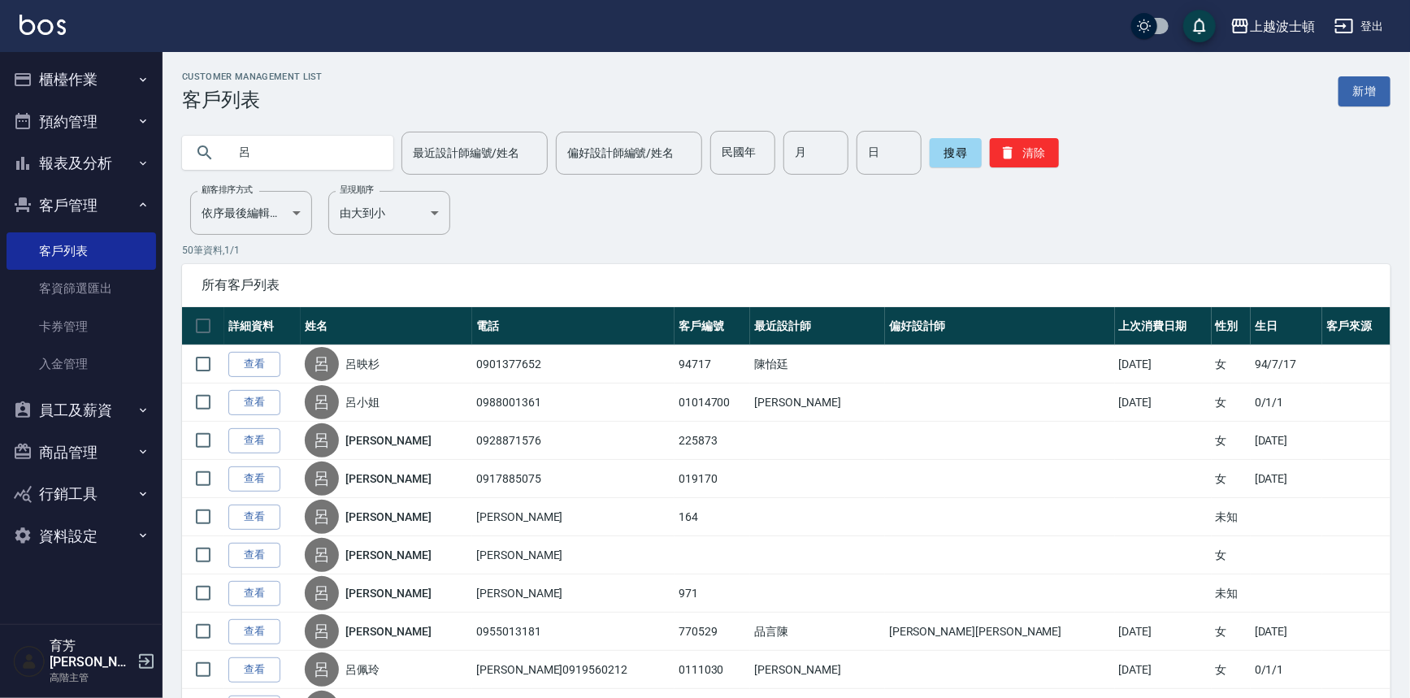
click at [253, 366] on link "查看" at bounding box center [254, 364] width 52 height 25
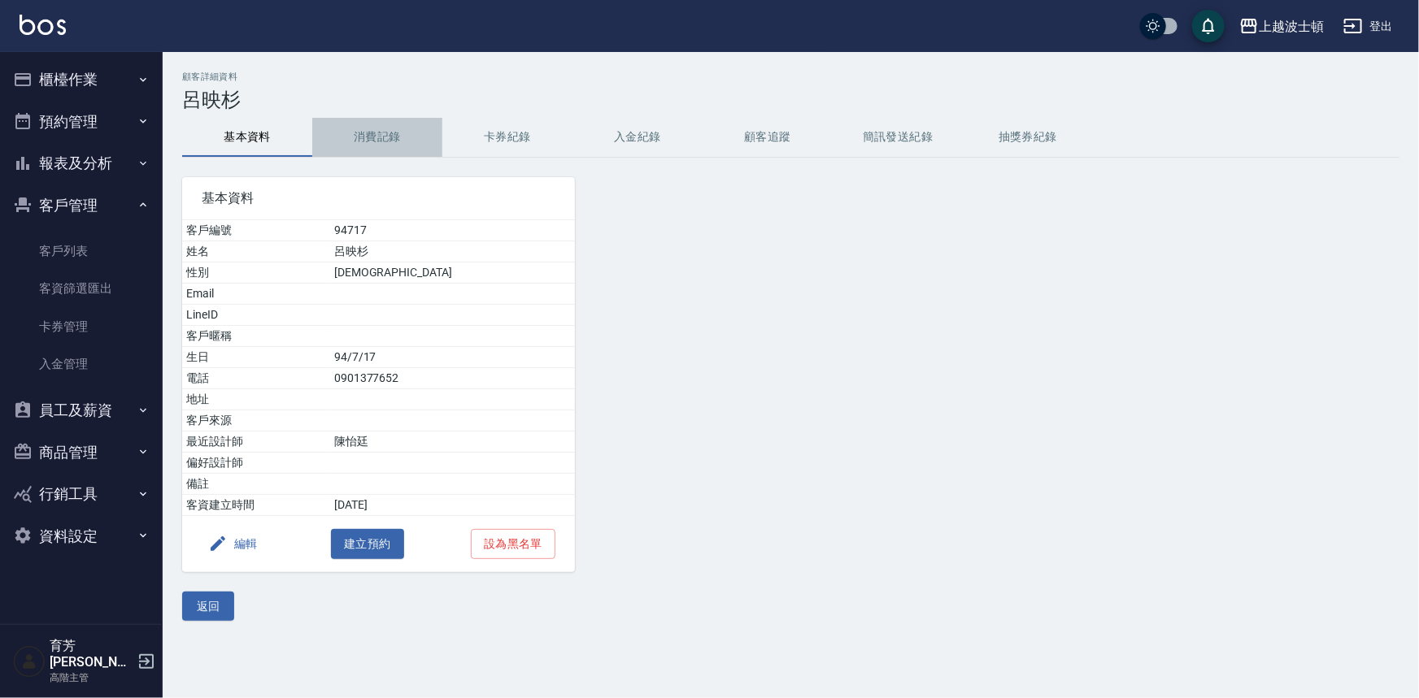
click at [381, 133] on button "消費記錄" at bounding box center [377, 137] width 130 height 39
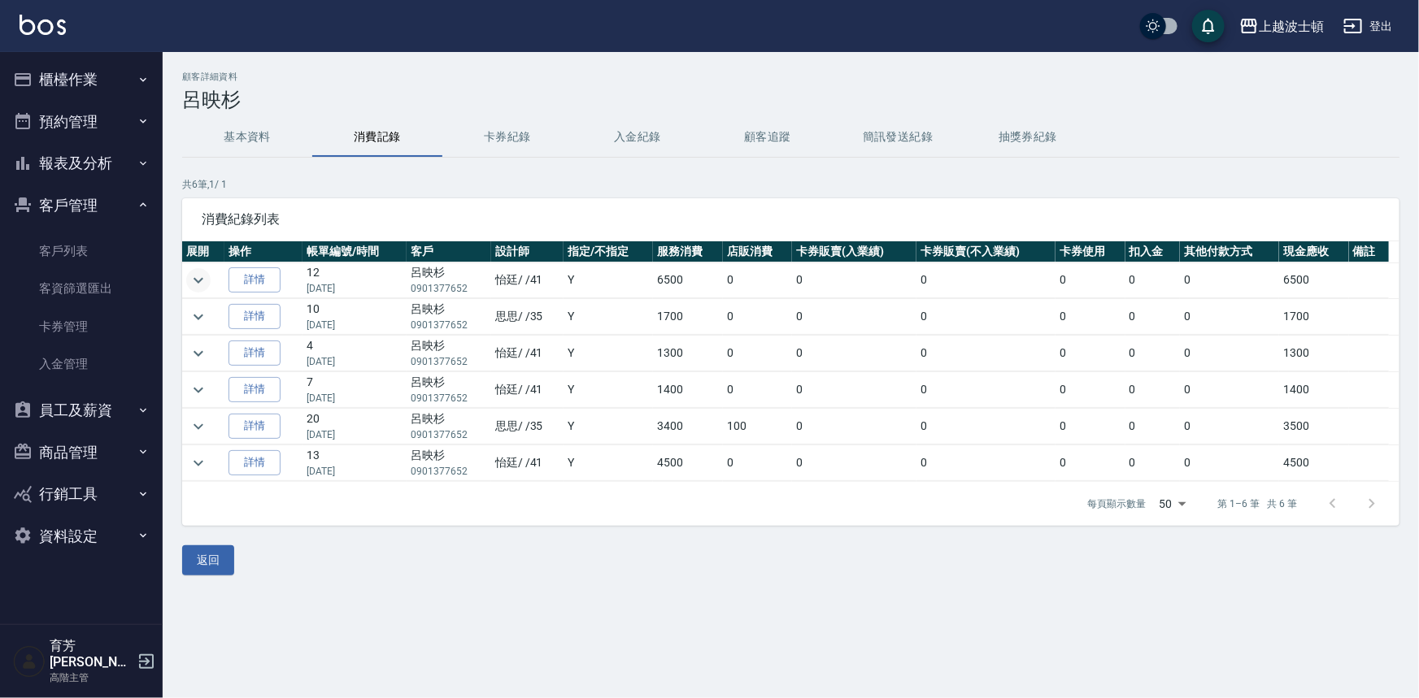
click at [205, 280] on icon "expand row" at bounding box center [199, 281] width 20 height 20
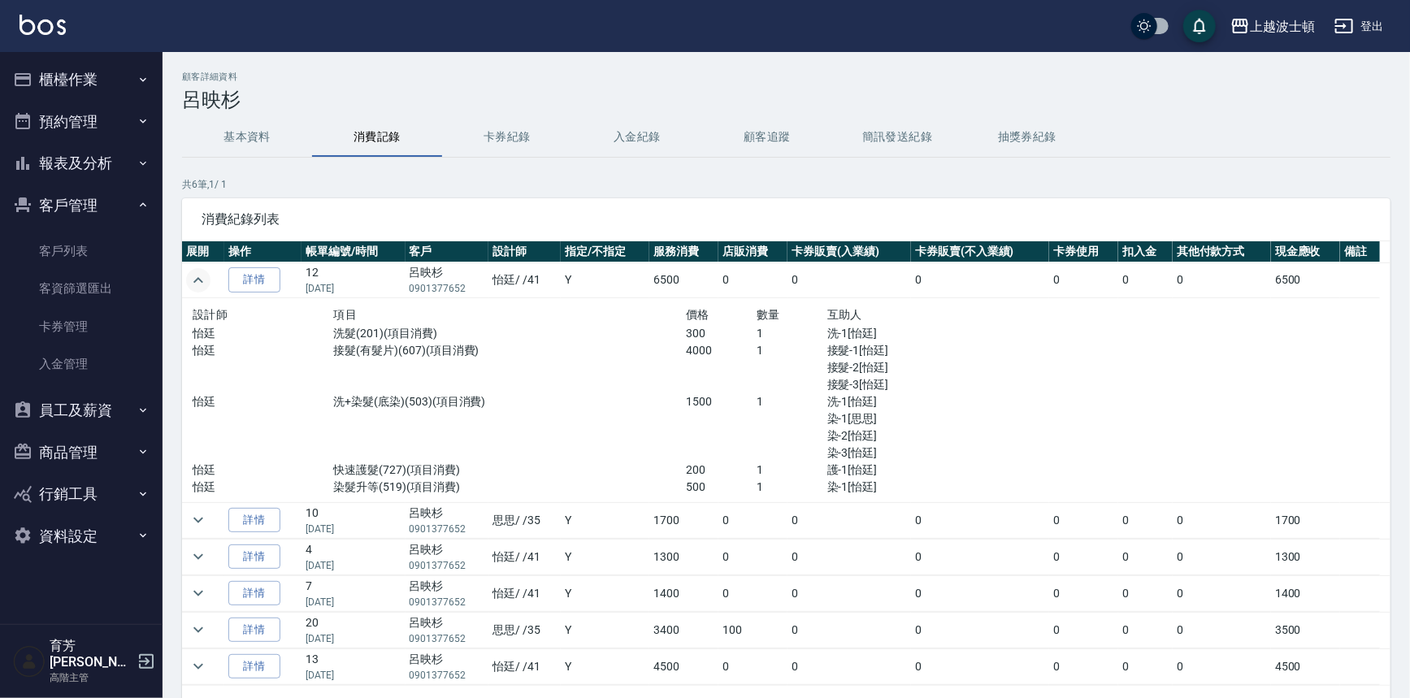
click at [190, 277] on icon "expand row" at bounding box center [199, 281] width 20 height 20
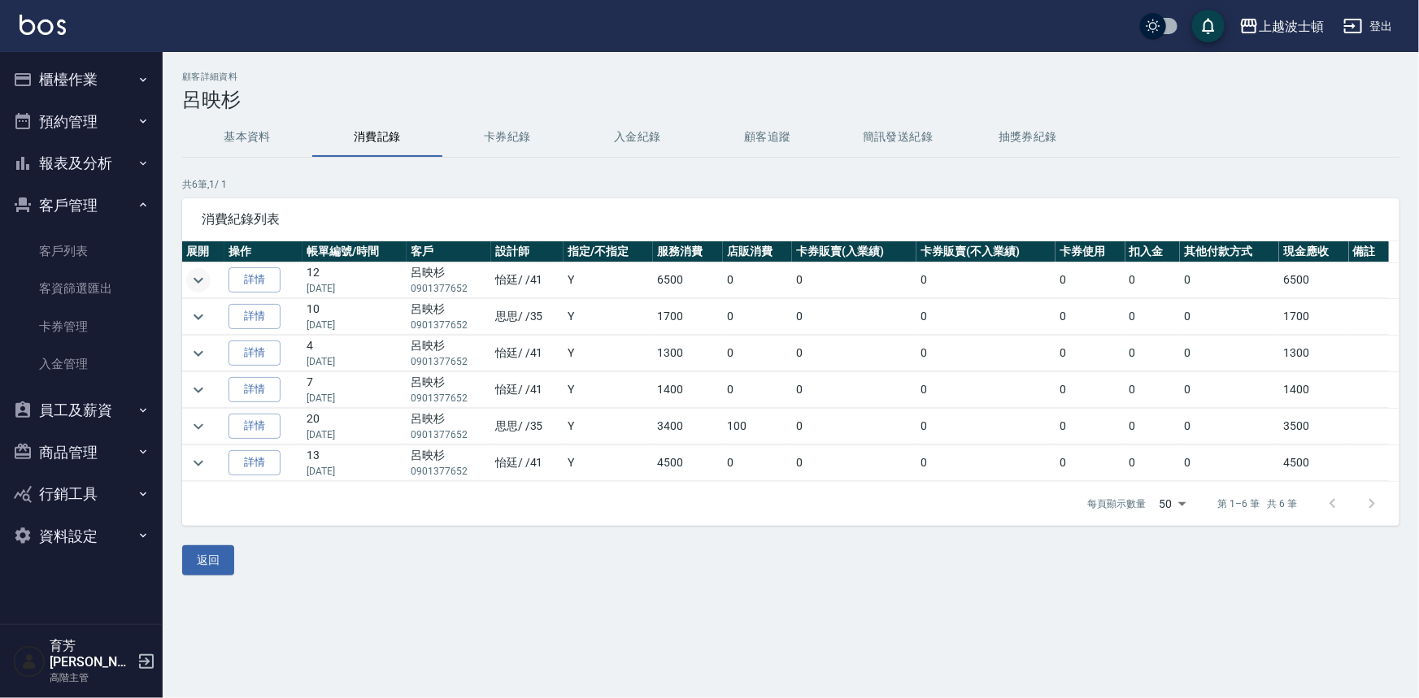
click at [186, 308] on td at bounding box center [203, 317] width 42 height 36
click at [191, 313] on icon "expand row" at bounding box center [199, 317] width 20 height 20
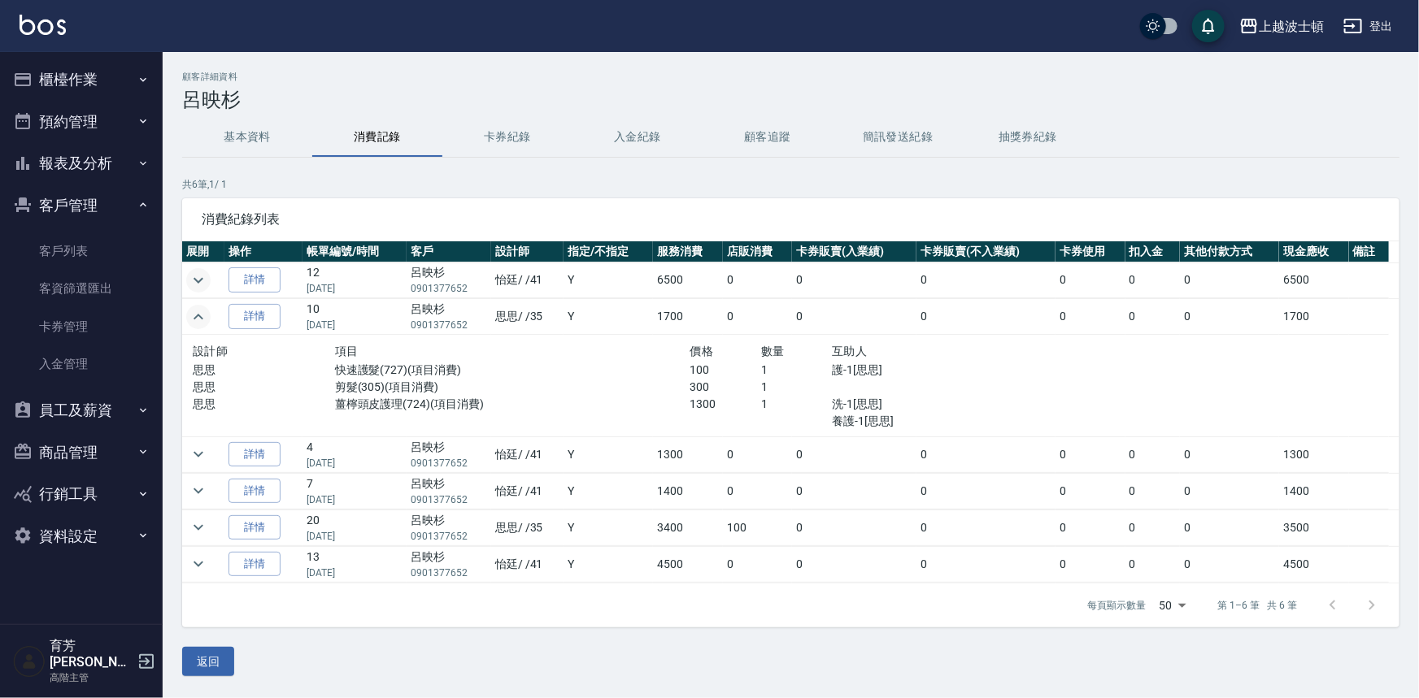
click at [191, 313] on icon "expand row" at bounding box center [199, 317] width 20 height 20
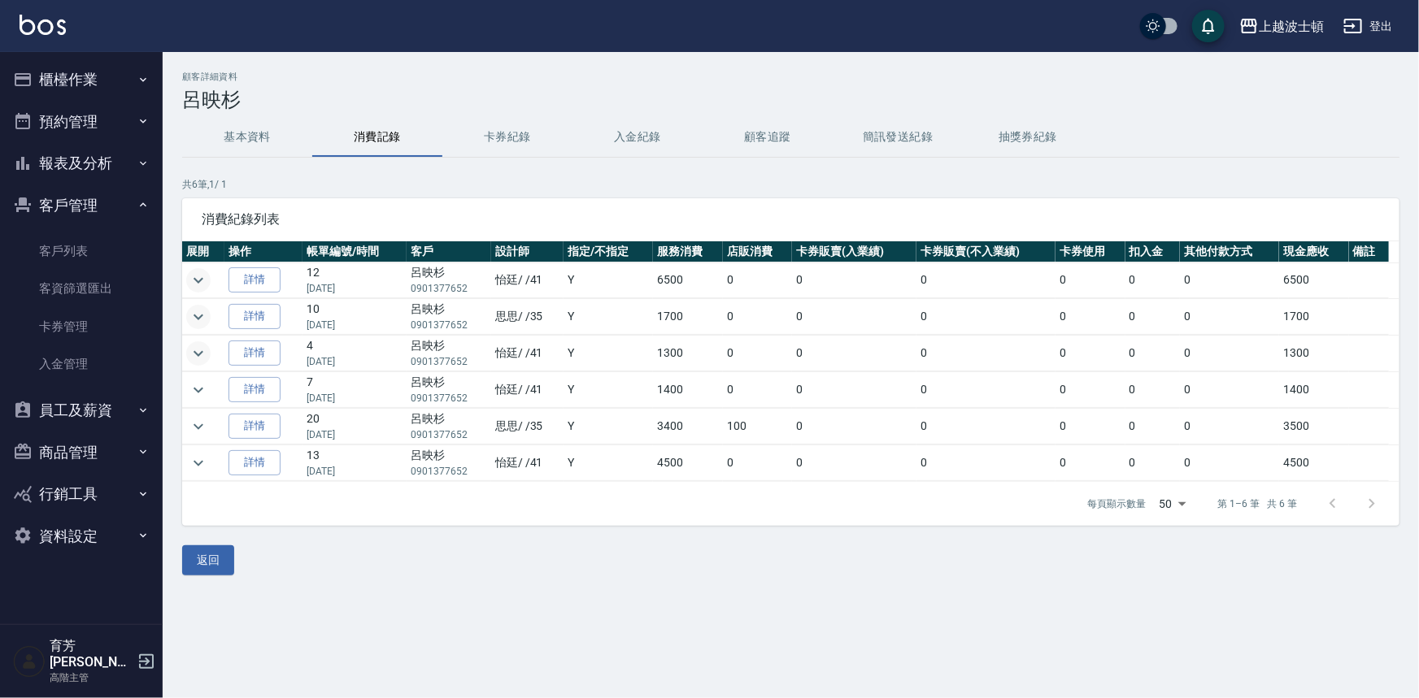
click at [201, 350] on icon "expand row" at bounding box center [199, 354] width 20 height 20
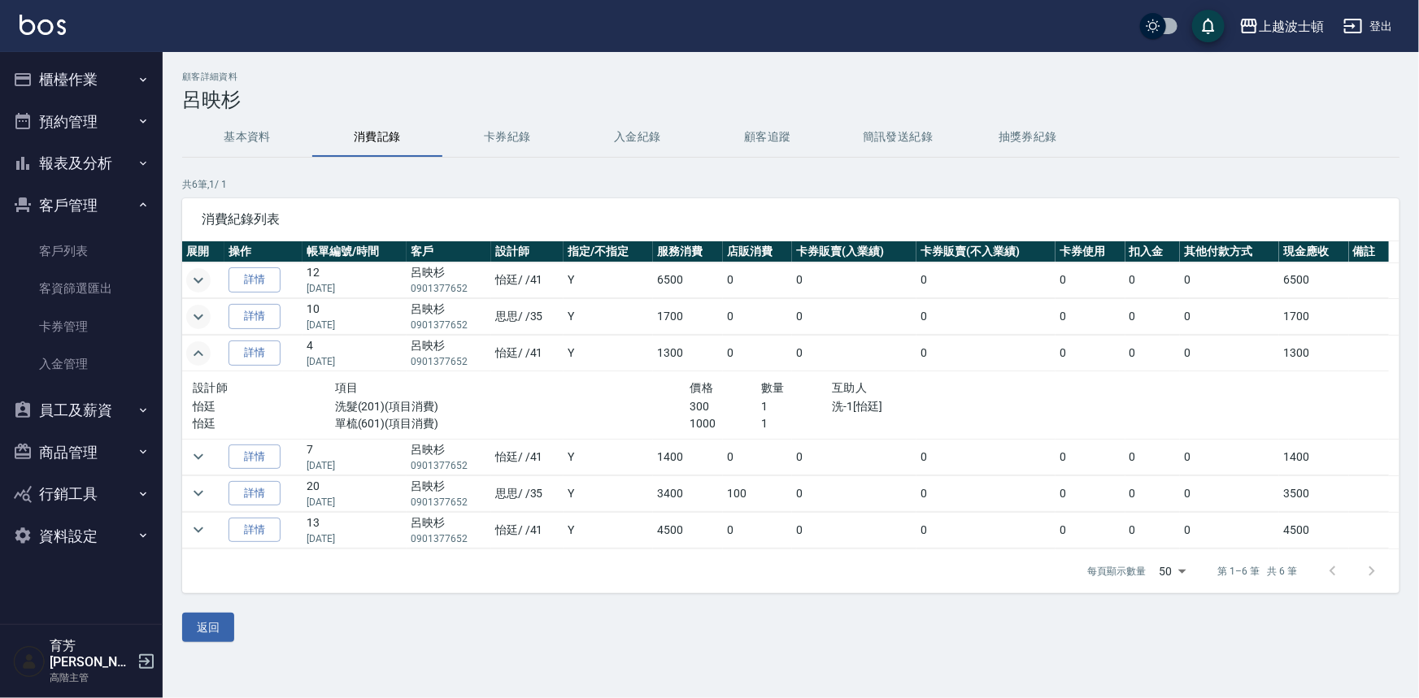
click at [201, 350] on icon "expand row" at bounding box center [199, 354] width 20 height 20
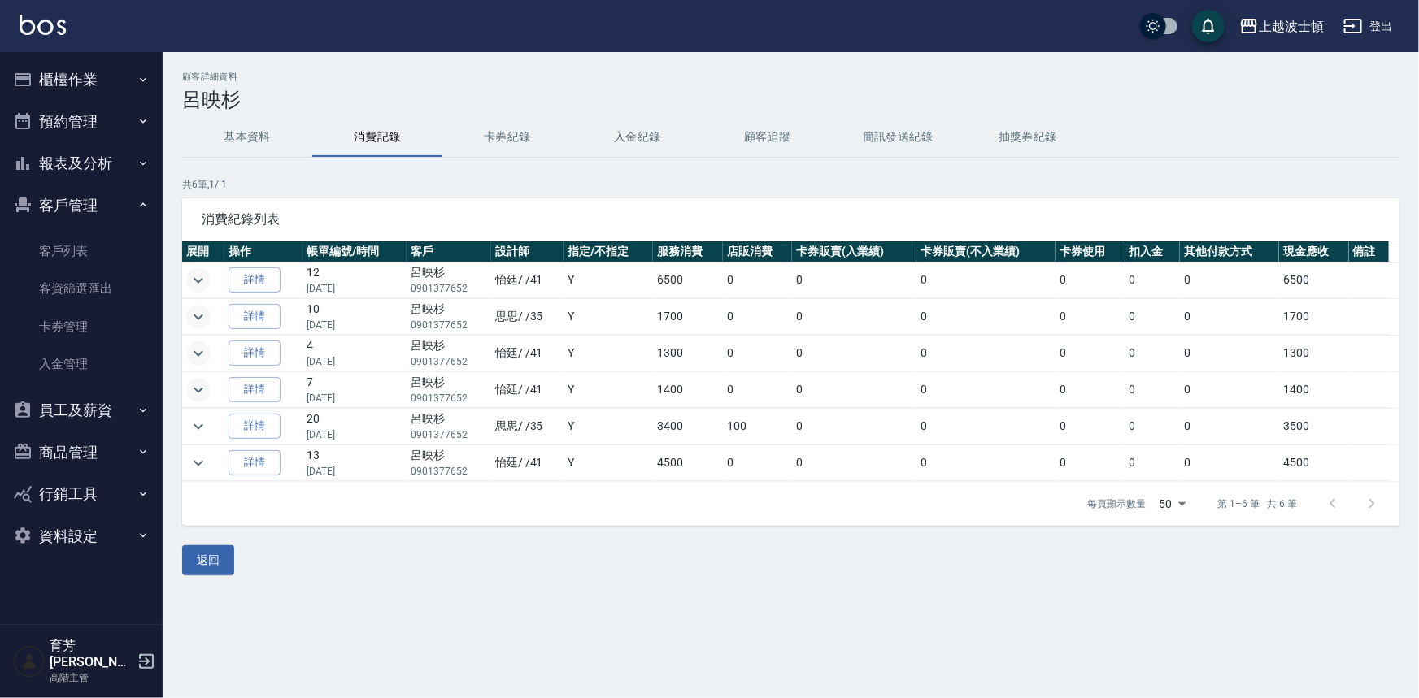
click at [202, 386] on icon "expand row" at bounding box center [199, 390] width 20 height 20
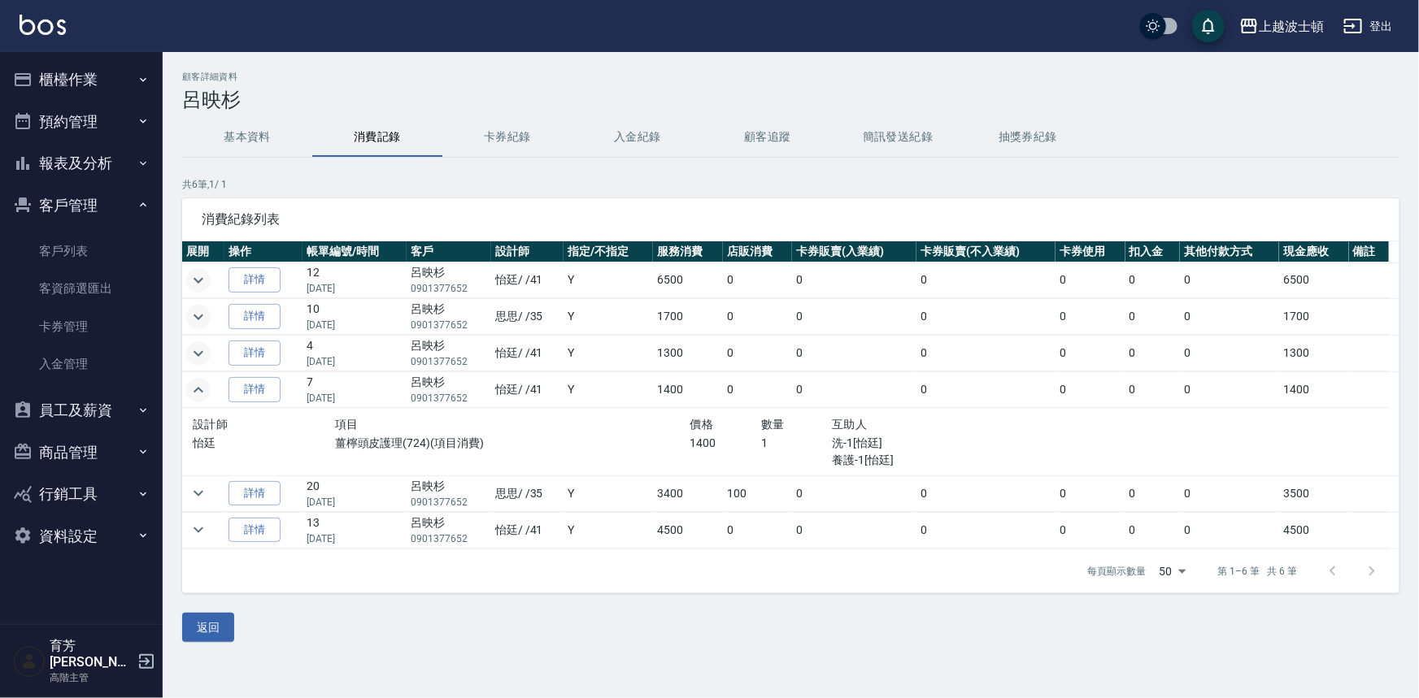
click at [202, 385] on icon "expand row" at bounding box center [199, 390] width 20 height 20
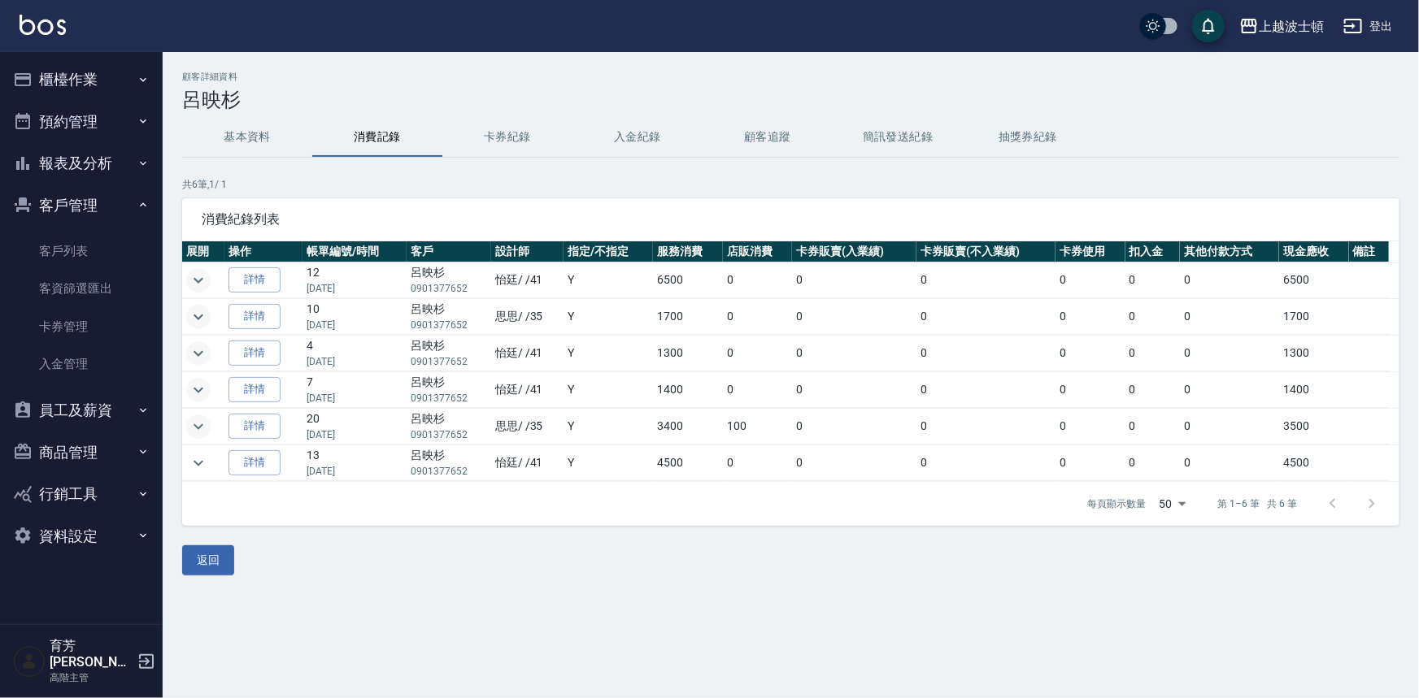
click at [198, 428] on icon "expand row" at bounding box center [199, 427] width 20 height 20
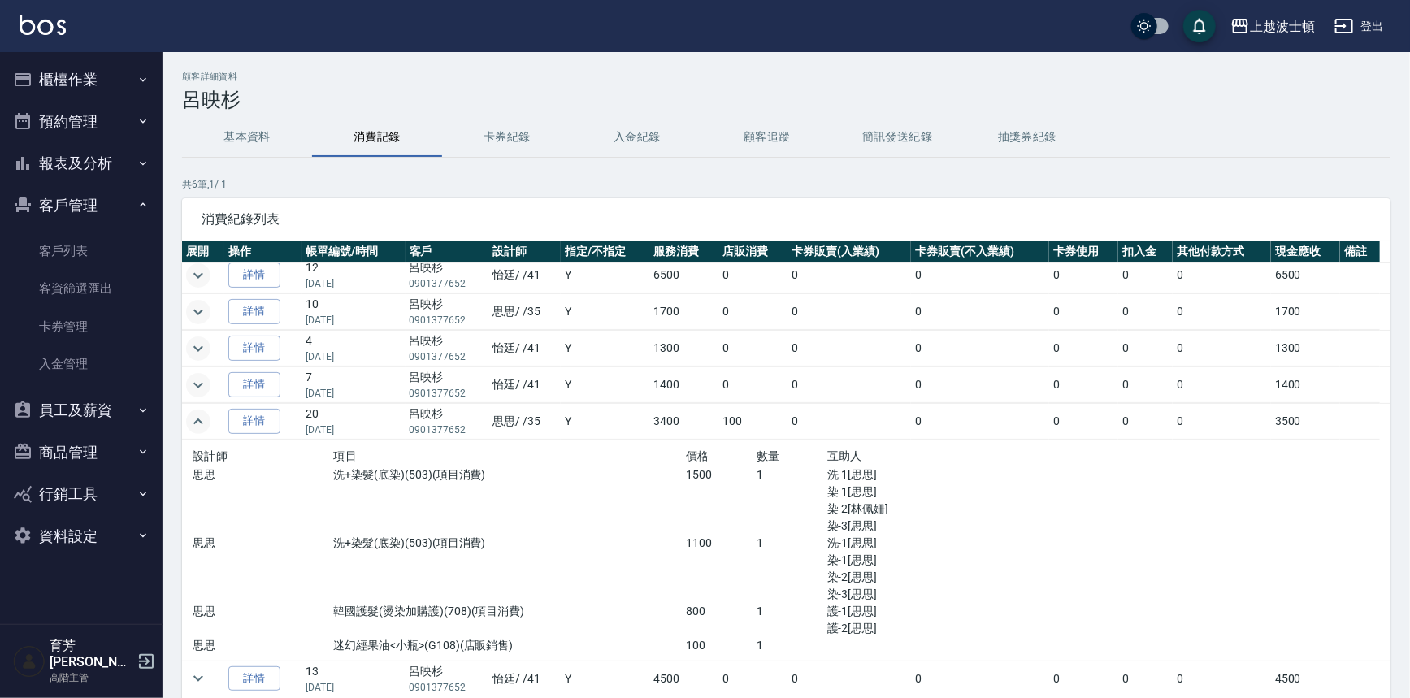
scroll to position [6, 0]
click at [198, 415] on icon "expand row" at bounding box center [199, 421] width 20 height 20
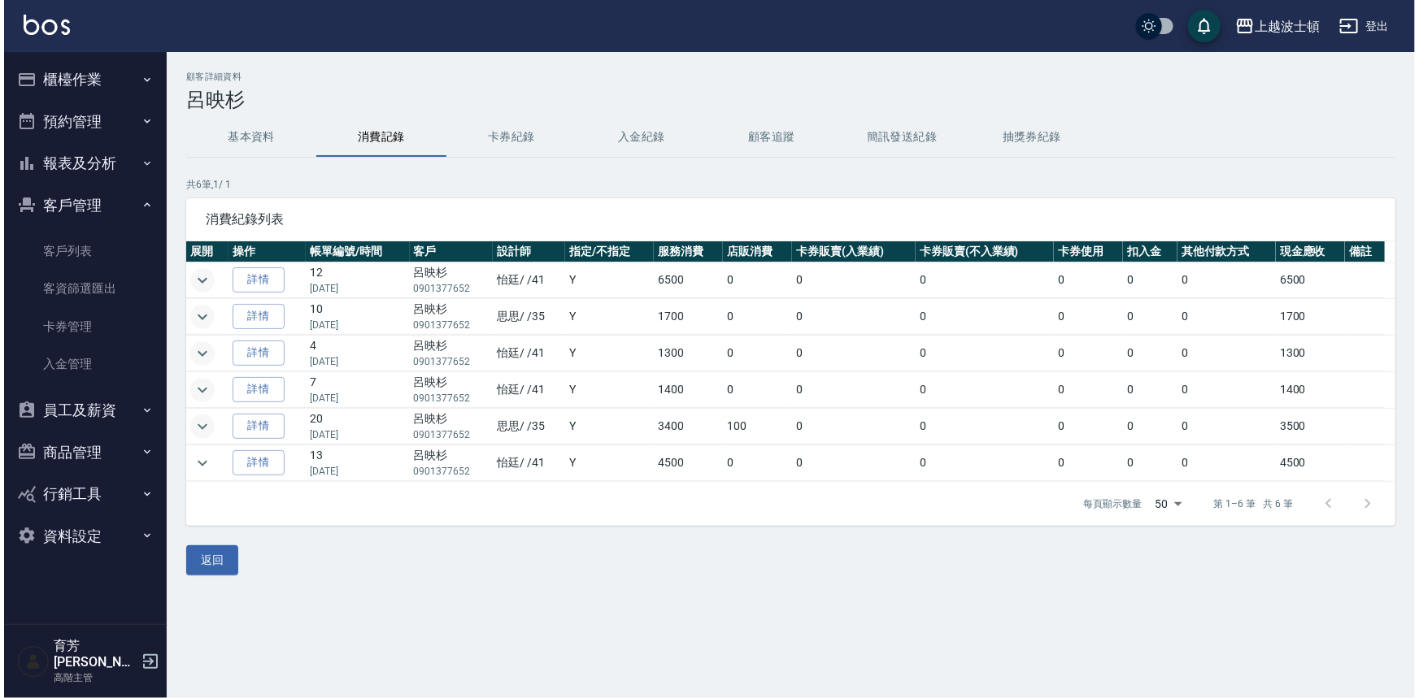
scroll to position [0, 0]
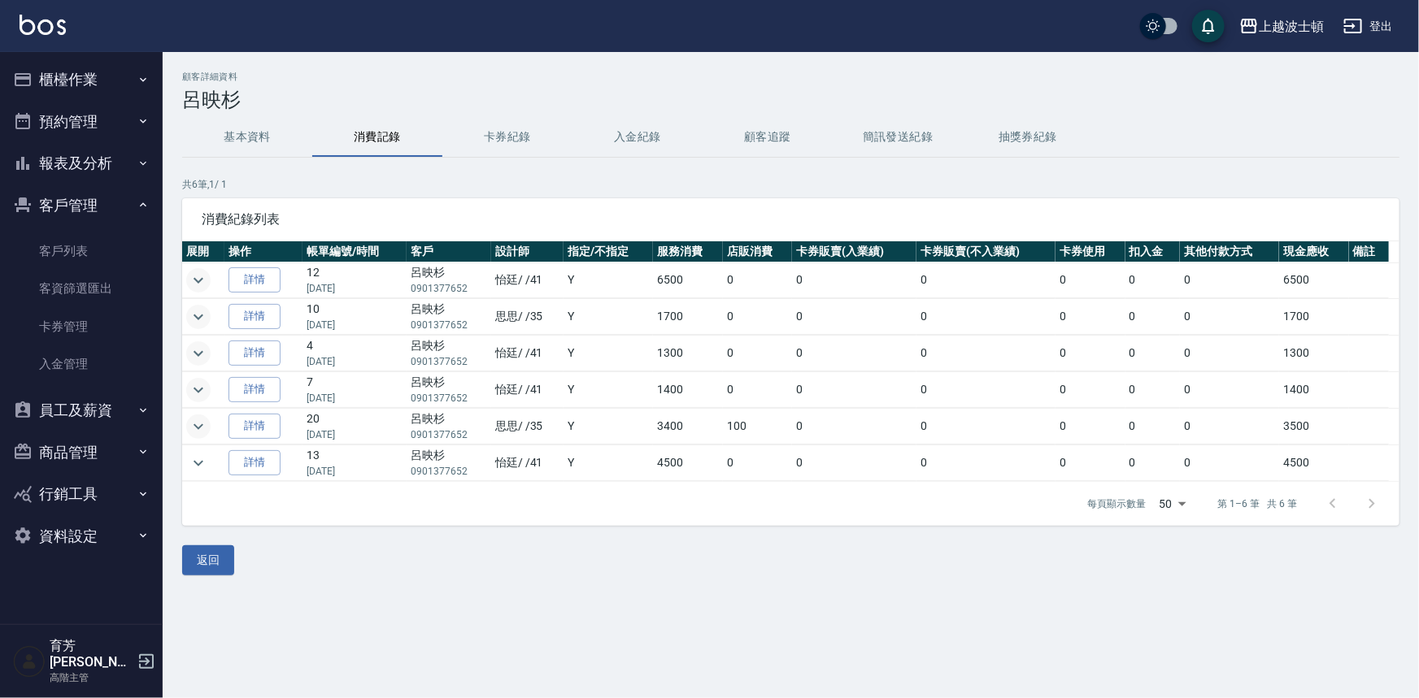
click at [203, 475] on td at bounding box center [203, 463] width 42 height 36
click at [203, 471] on icon "expand row" at bounding box center [199, 464] width 20 height 20
